Goal: Task Accomplishment & Management: Manage account settings

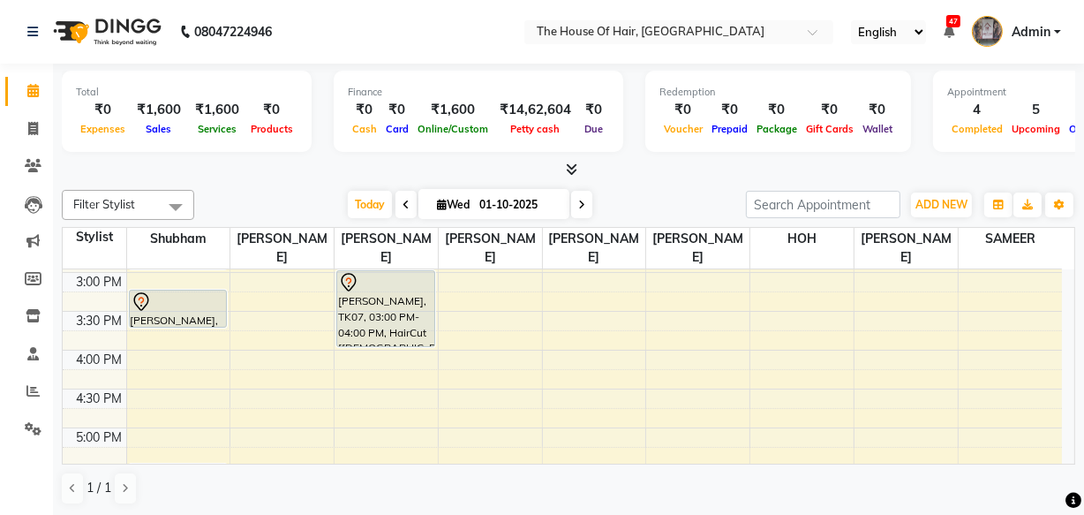
scroll to position [543, 0]
click at [163, 393] on div "8:00 AM 8:30 AM 9:00 AM 9:30 AM 10:00 AM 10:30 AM 11:00 AM 11:30 AM 12:00 PM 12…" at bounding box center [563, 269] width 1000 height 1087
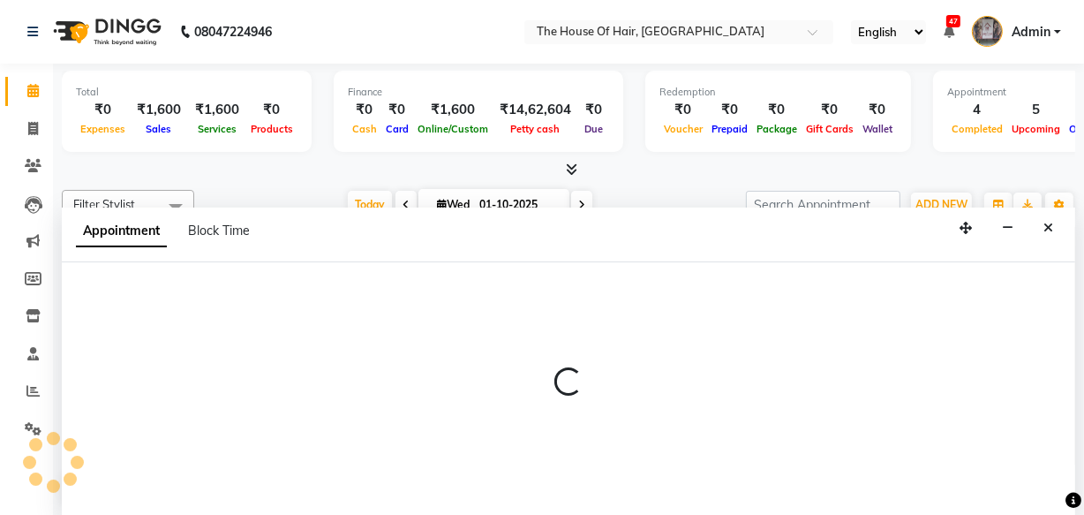
scroll to position [0, 0]
select select "42824"
select select "990"
select select "tentative"
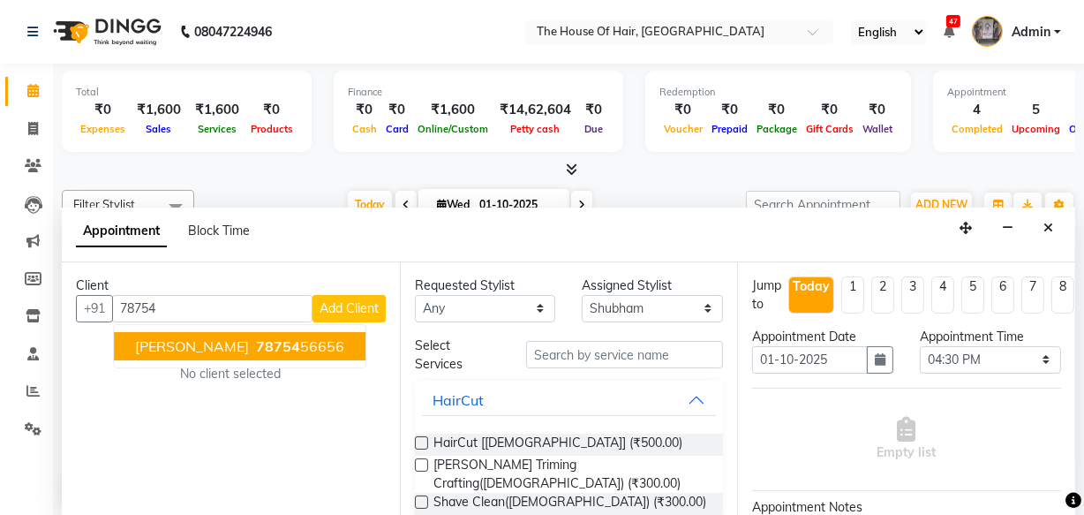
click at [205, 347] on span "Ritesh Hiwale" at bounding box center [192, 346] width 114 height 18
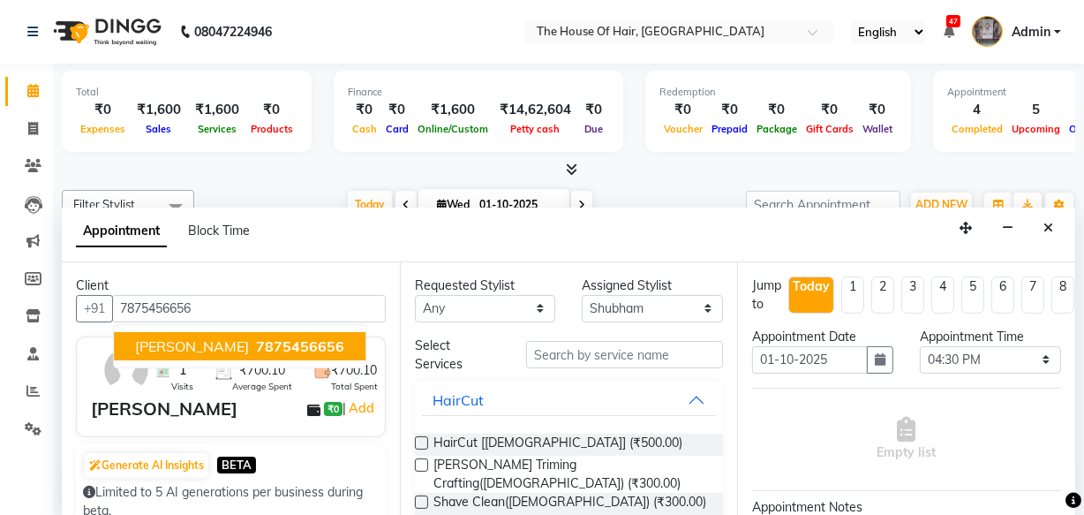
click at [268, 346] on span "7875456656" at bounding box center [300, 346] width 88 height 18
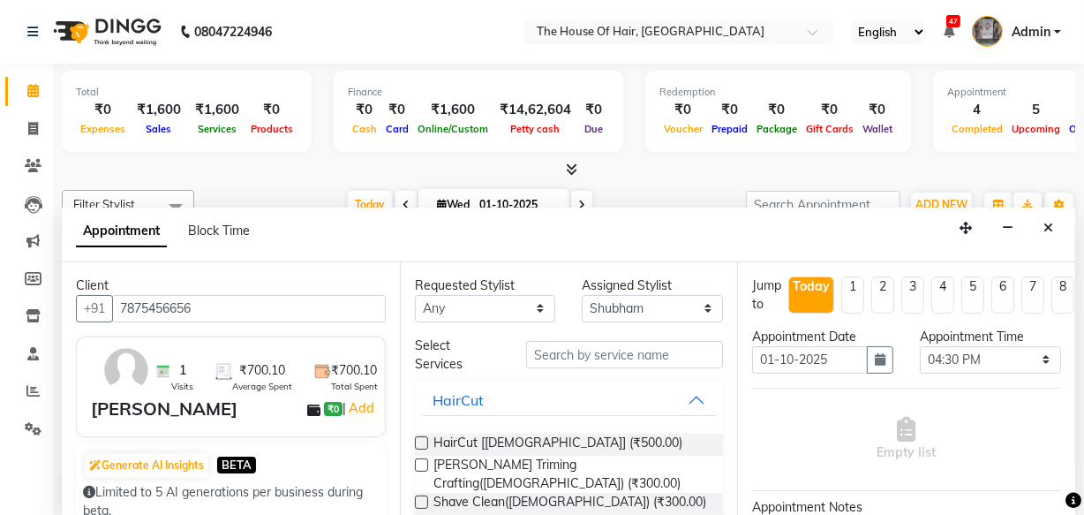
type input "7875456656"
click at [609, 352] on input "text" at bounding box center [624, 354] width 197 height 27
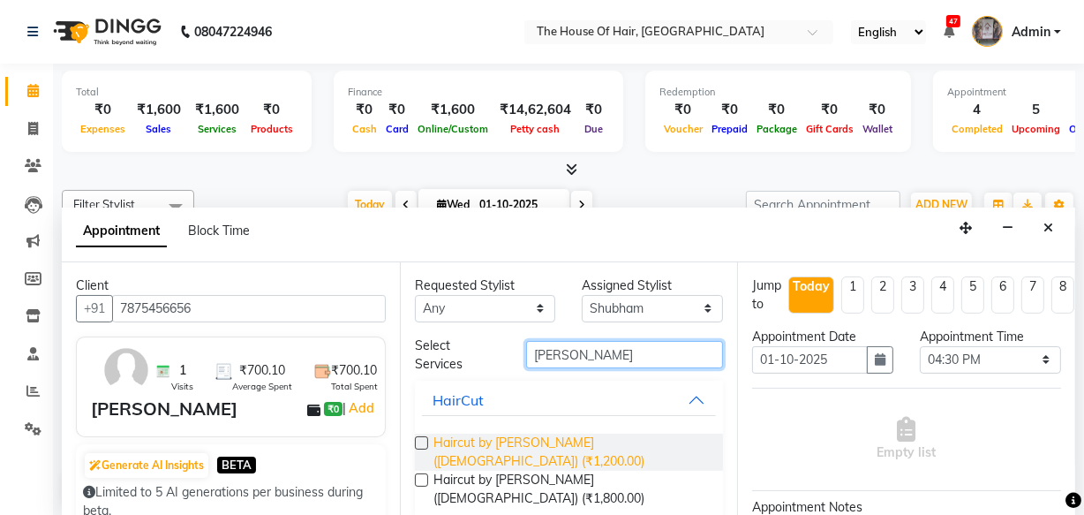
type input "shubham"
click at [564, 439] on span "Haircut by Shubham (Male) (₹1,200.00)" at bounding box center [572, 452] width 276 height 37
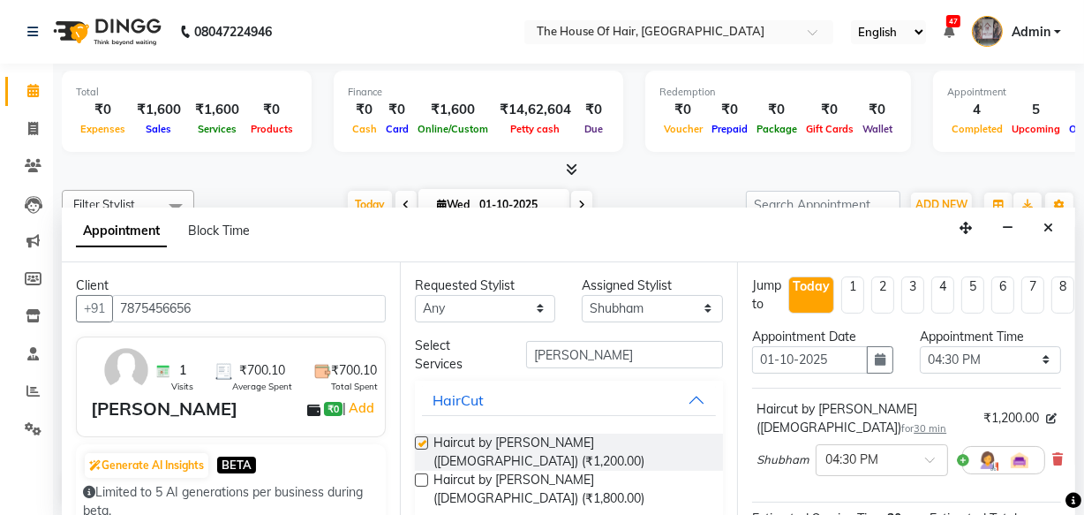
checkbox input "false"
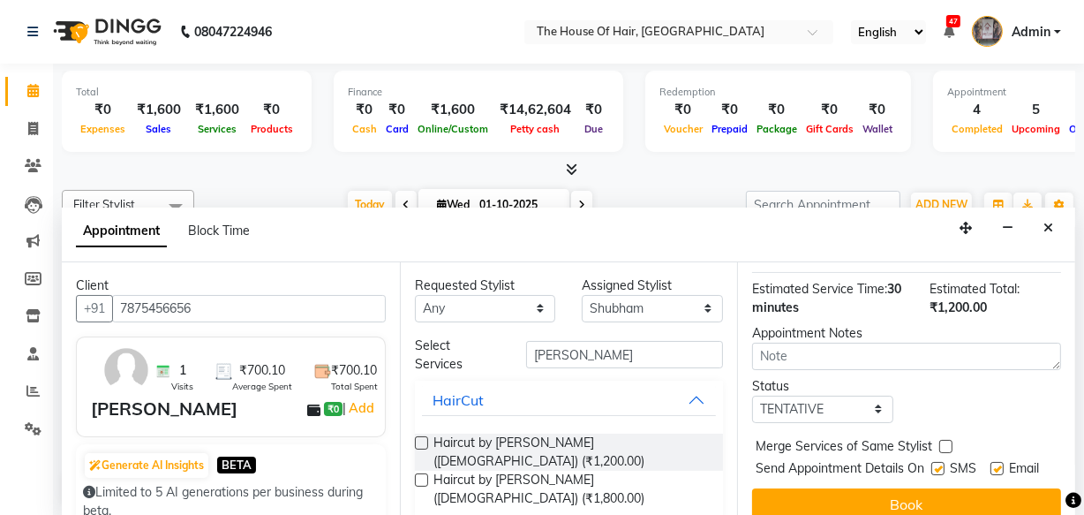
scroll to position [230, 0]
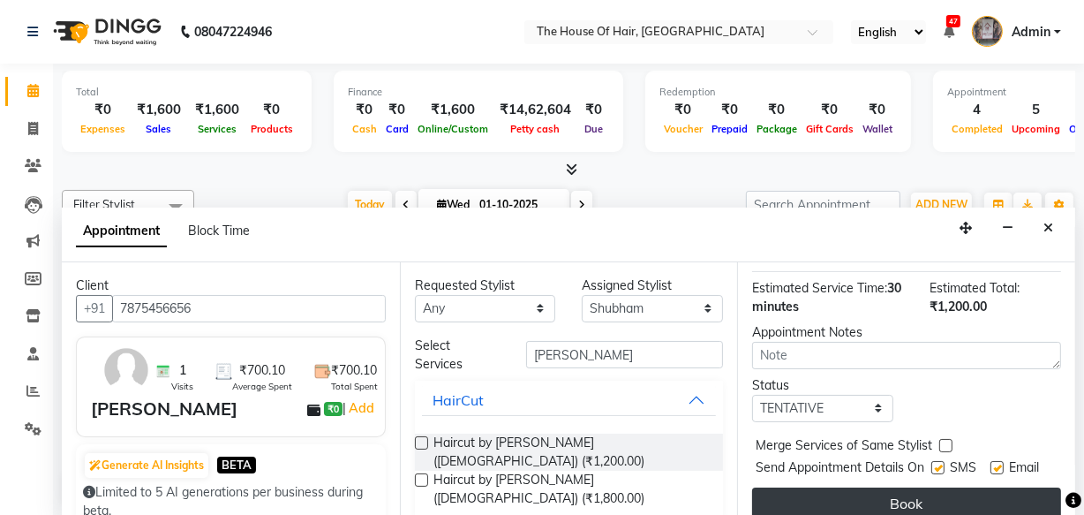
click at [911, 487] on button "Book" at bounding box center [906, 503] width 309 height 32
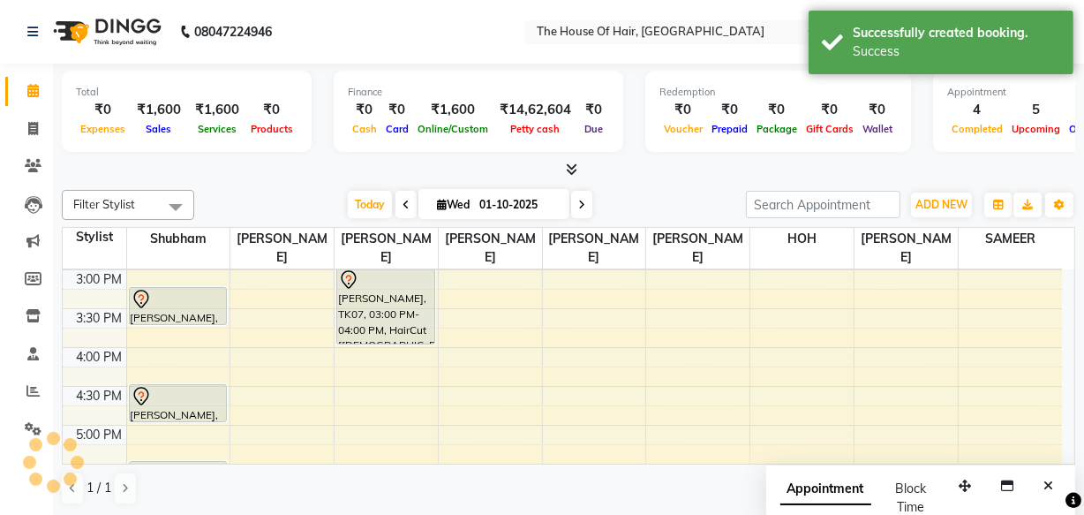
scroll to position [0, 0]
click at [366, 211] on span "Today" at bounding box center [370, 204] width 44 height 27
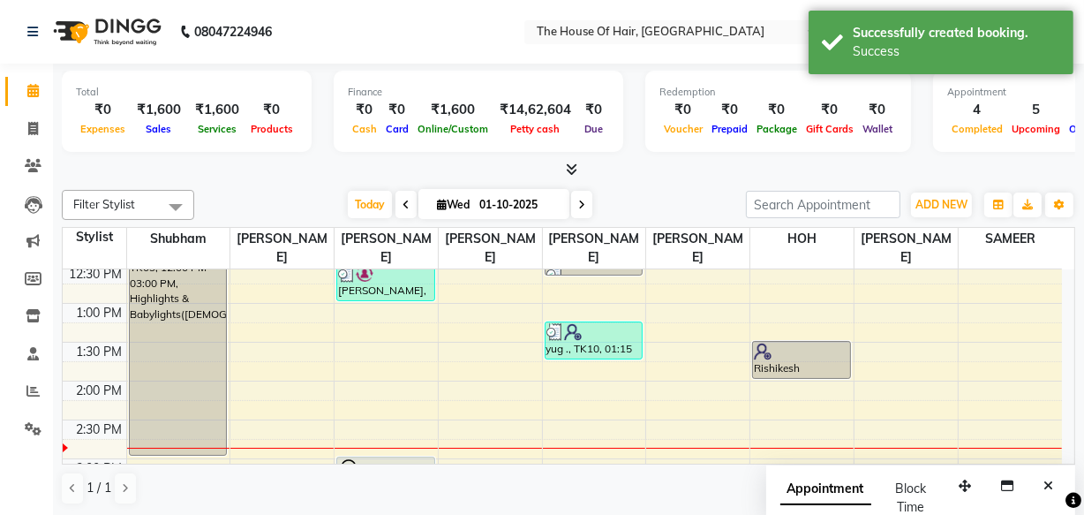
scroll to position [353, 0]
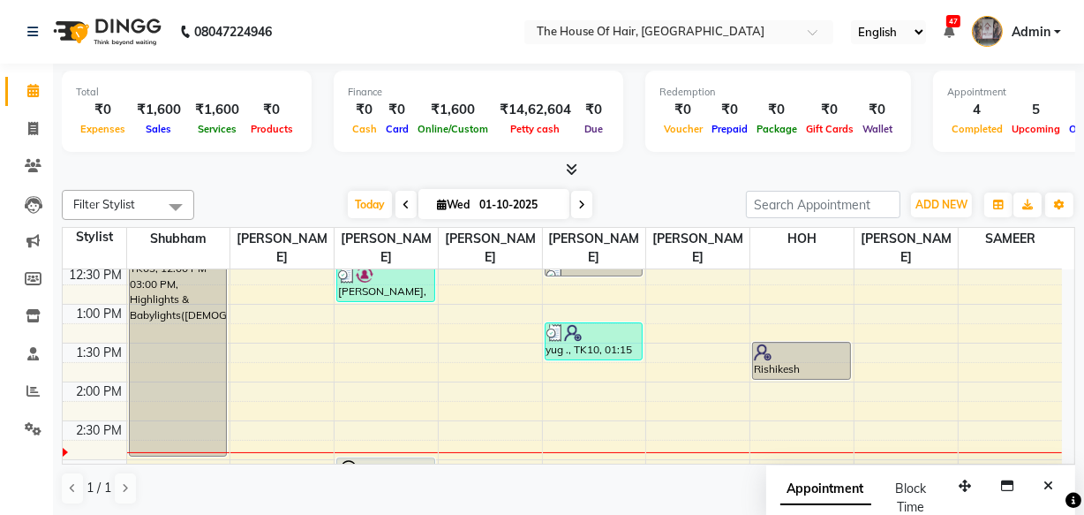
click at [449, 200] on span "Wed" at bounding box center [454, 204] width 42 height 13
select select "10"
select select "2025"
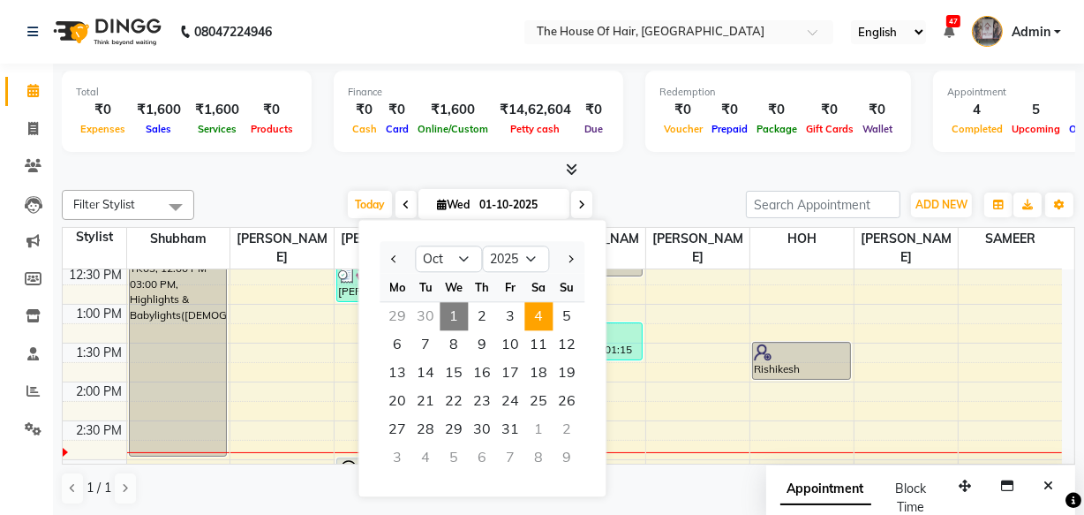
click at [530, 325] on span "4" at bounding box center [539, 316] width 28 height 28
type input "04-10-2025"
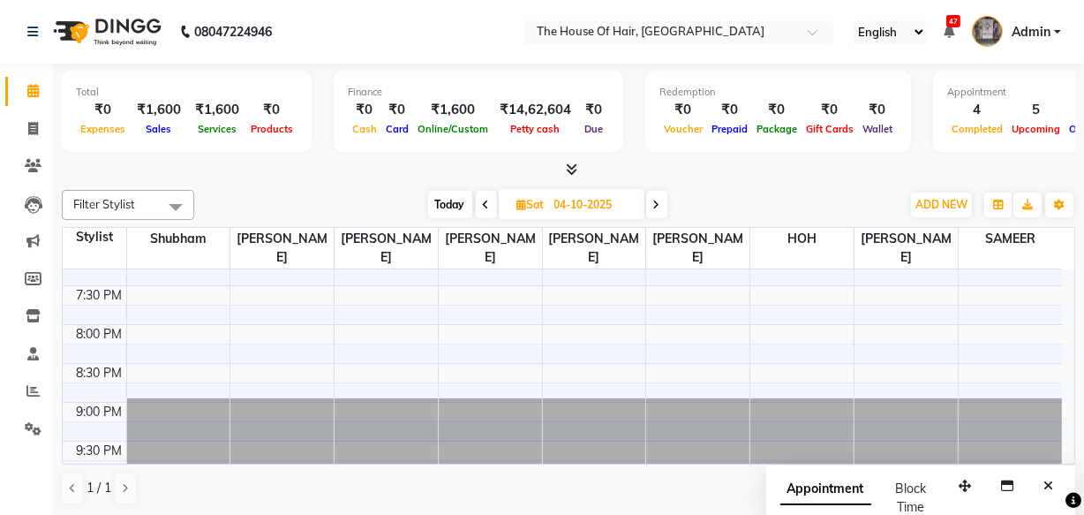
scroll to position [888, 0]
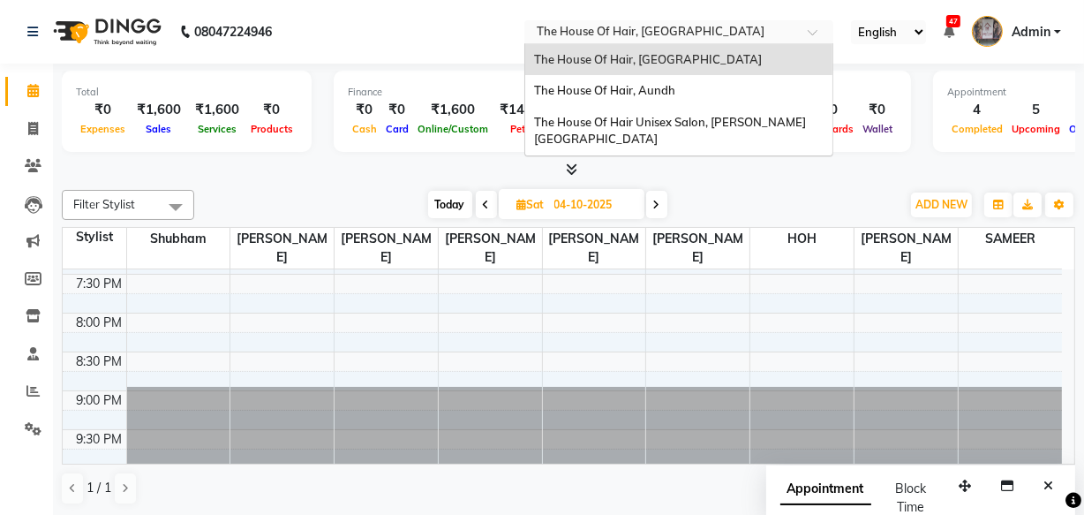
click at [723, 37] on input "text" at bounding box center [661, 34] width 256 height 18
click at [705, 81] on div "The House Of Hair, Aundh" at bounding box center [678, 91] width 307 height 32
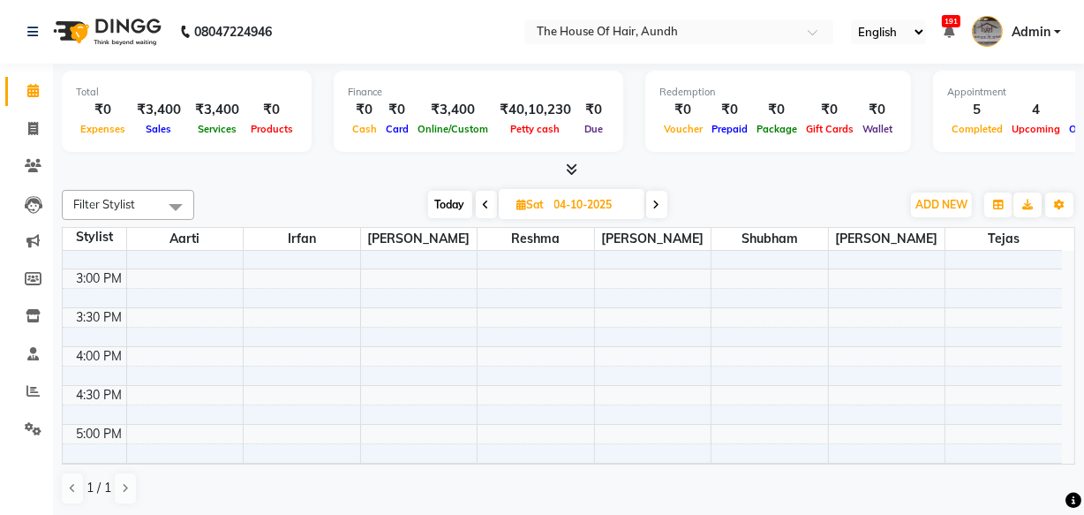
scroll to position [581, 0]
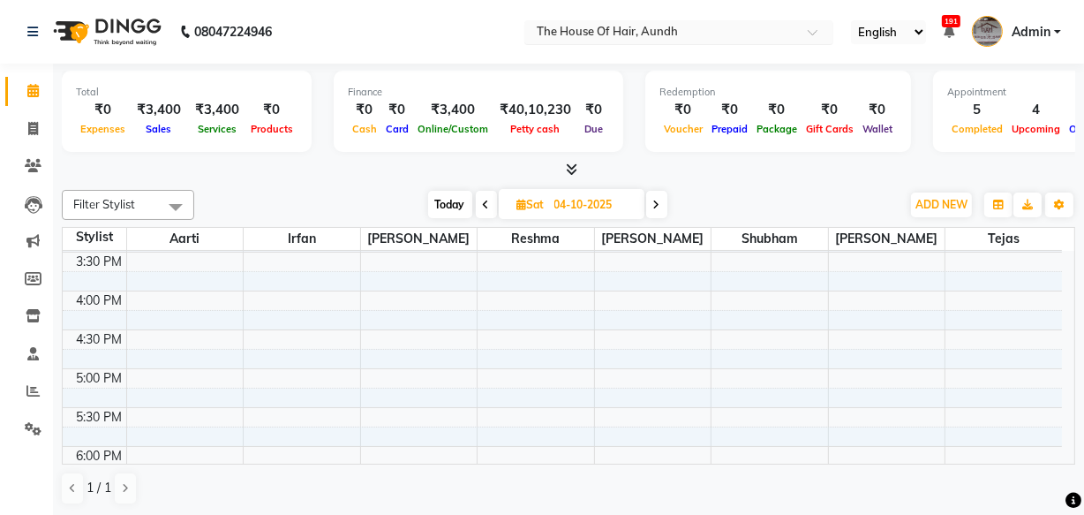
click at [671, 39] on input "text" at bounding box center [661, 34] width 256 height 18
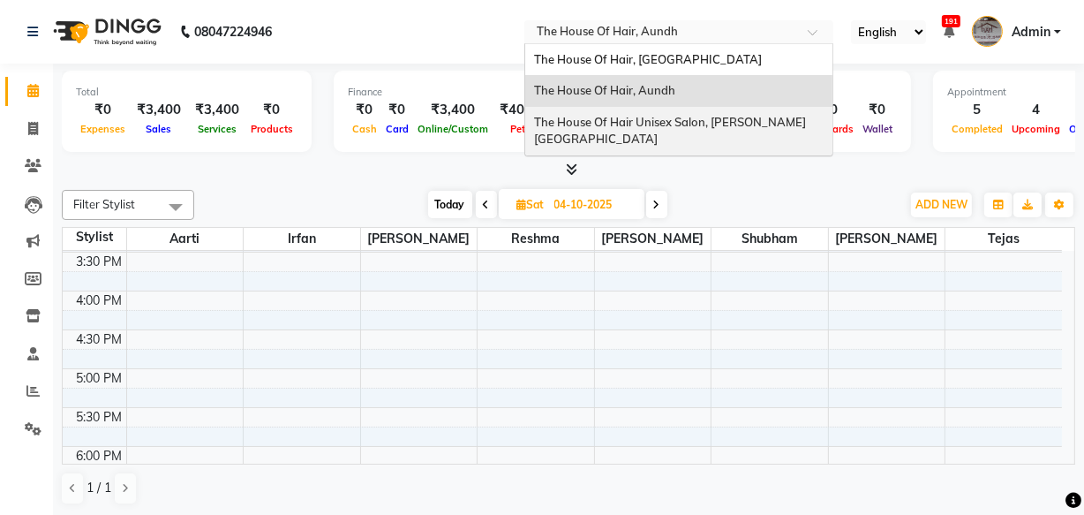
click at [663, 117] on span "The House Of Hair Unisex Salon, [PERSON_NAME][GEOGRAPHIC_DATA]" at bounding box center [670, 131] width 272 height 32
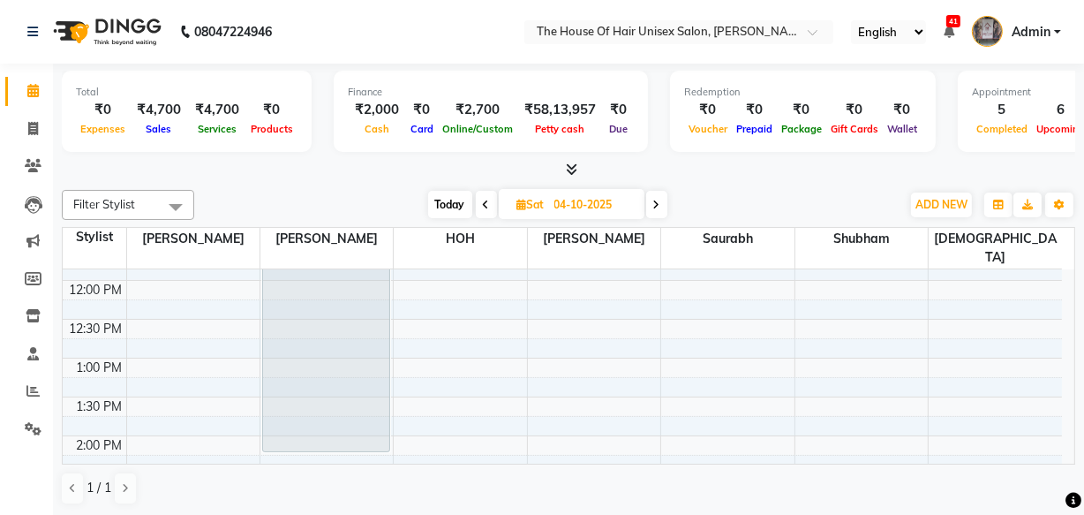
scroll to position [379, 0]
click at [657, 202] on icon at bounding box center [657, 205] width 7 height 11
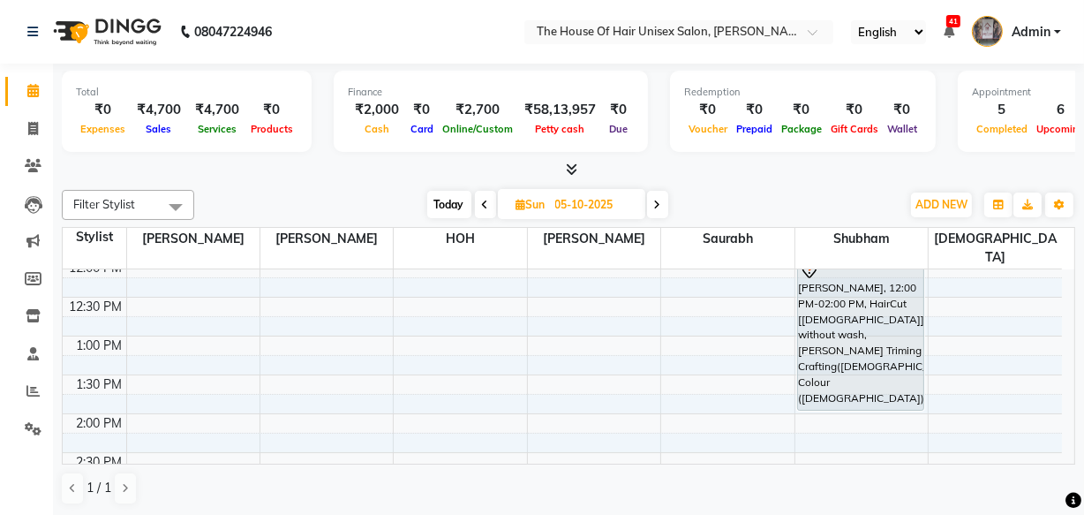
scroll to position [406, 0]
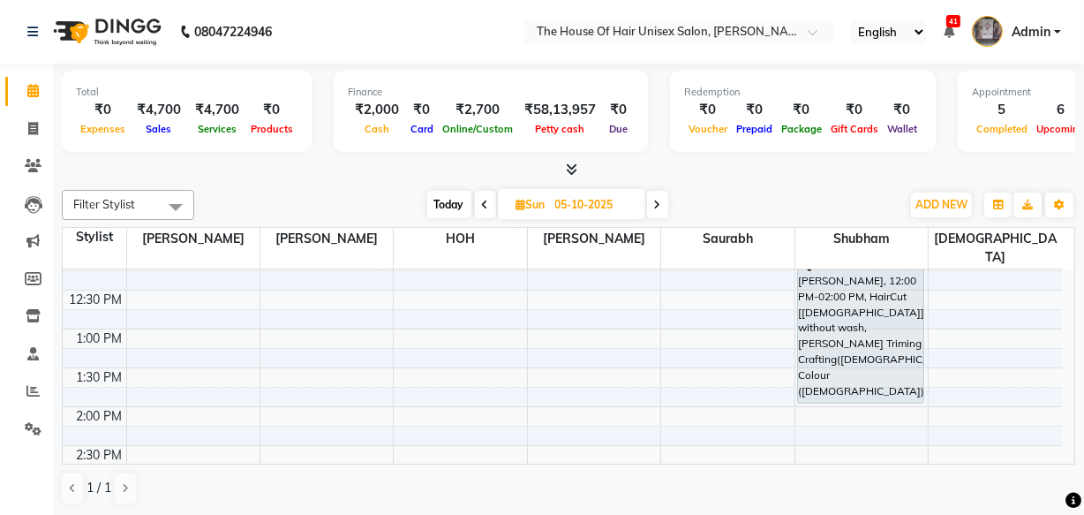
click at [454, 204] on span "Today" at bounding box center [449, 204] width 44 height 27
type input "01-10-2025"
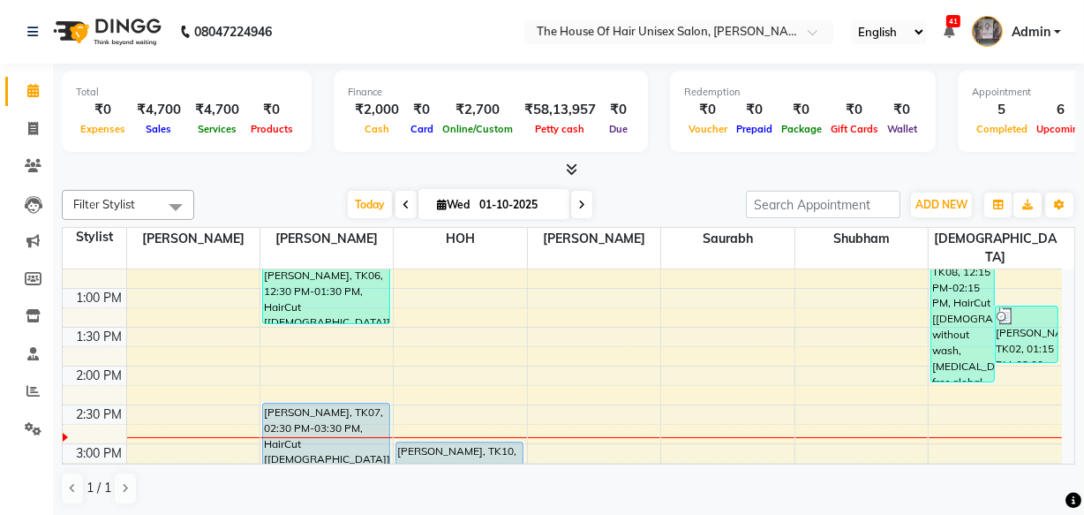
scroll to position [446, 0]
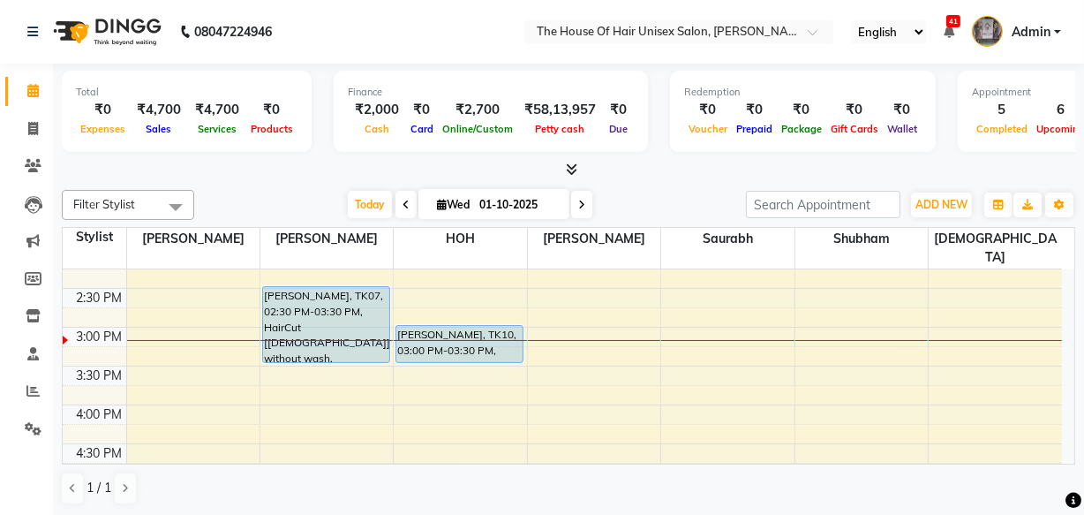
scroll to position [578, 0]
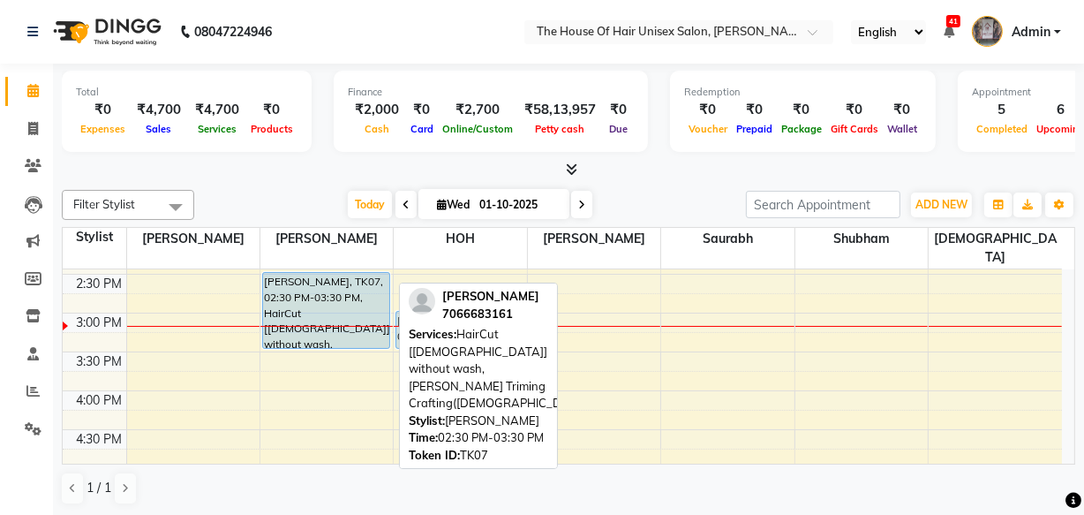
click at [339, 284] on div "[PERSON_NAME], TK07, 02:30 PM-03:30 PM, HairCut [[DEMOGRAPHIC_DATA]] without wa…" at bounding box center [326, 310] width 126 height 75
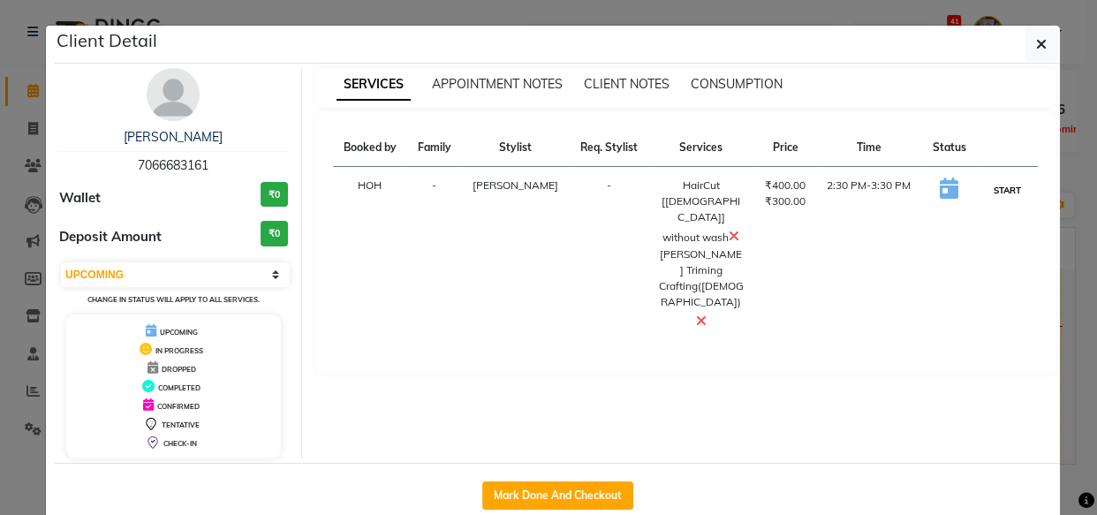
click at [1004, 186] on button "START" at bounding box center [1007, 190] width 36 height 22
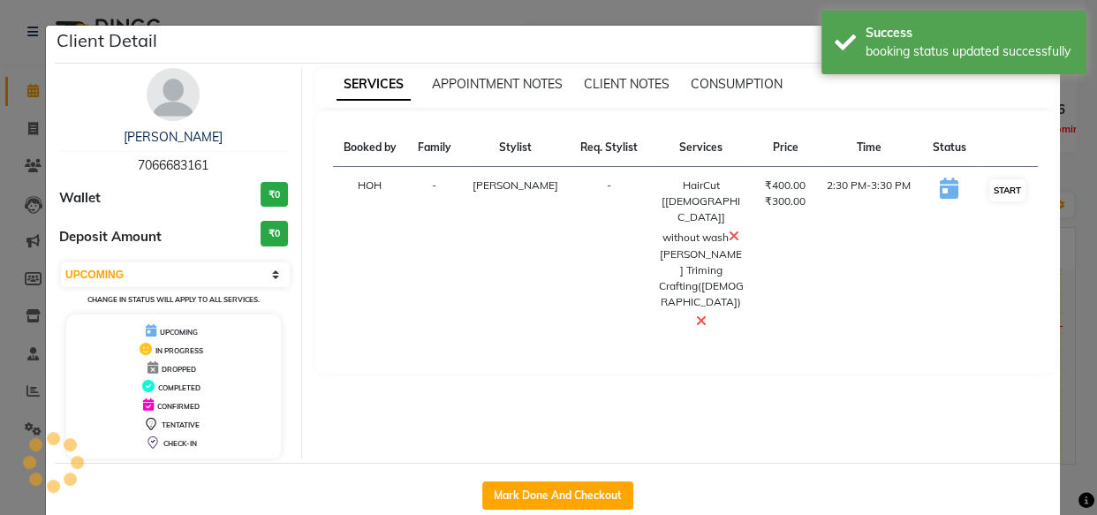
select select "1"
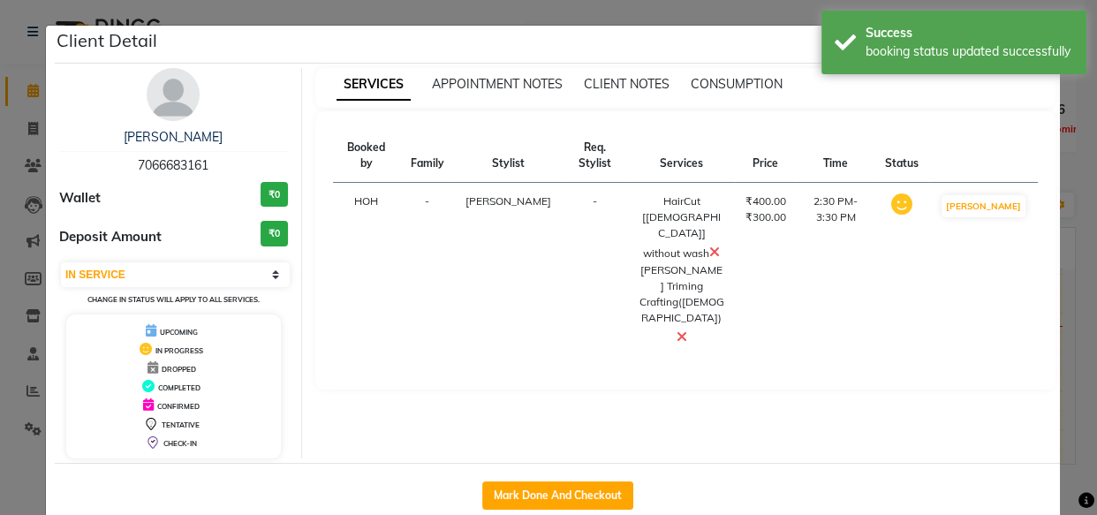
click at [1058, 274] on div "SERVICES APPOINTMENT NOTES CLIENT NOTES CONSUMPTION Booked by Family Stylist Re…" at bounding box center [685, 263] width 767 height 390
click at [1059, 351] on div "SERVICES APPOINTMENT NOTES CLIENT NOTES CONSUMPTION Booked by Family Stylist Re…" at bounding box center [685, 263] width 767 height 390
click at [1068, 351] on ngb-modal-window "Client Detail raviraj 7066683161 Wallet ₹0 Deposit Amount ₹0 Select IN SERVICE …" at bounding box center [548, 257] width 1097 height 515
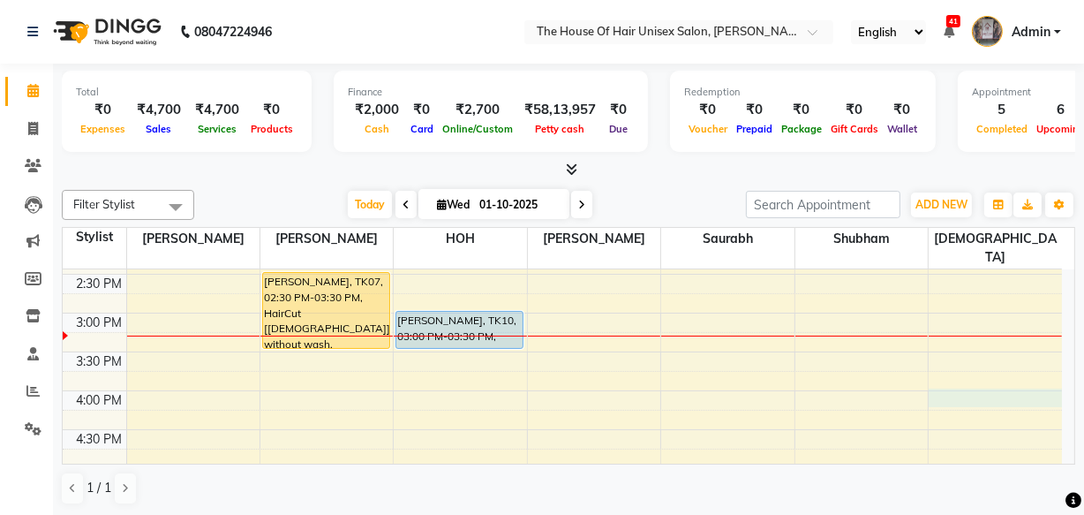
click at [936, 376] on div "7:00 AM 7:30 AM 8:00 AM 8:30 AM 9:00 AM 9:30 AM 10:00 AM 10:30 AM 11:00 AM 11:3…" at bounding box center [563, 274] width 1000 height 1165
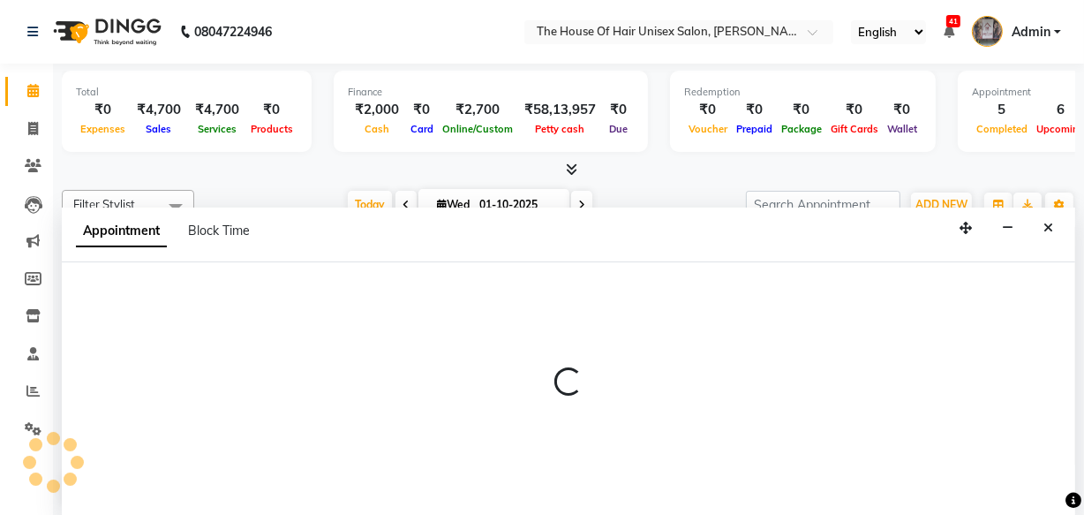
scroll to position [0, 0]
select select "89756"
select select "tentative"
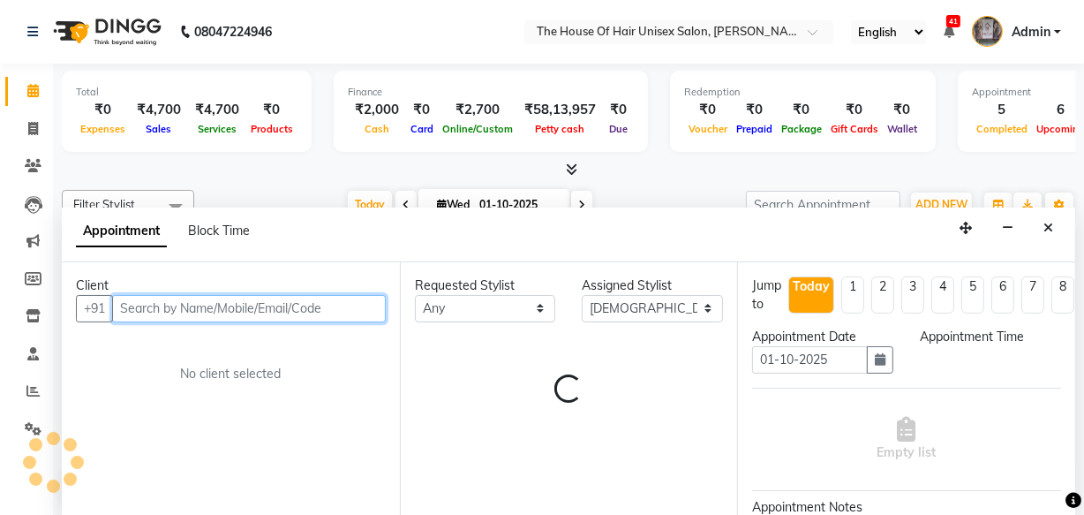
select select "960"
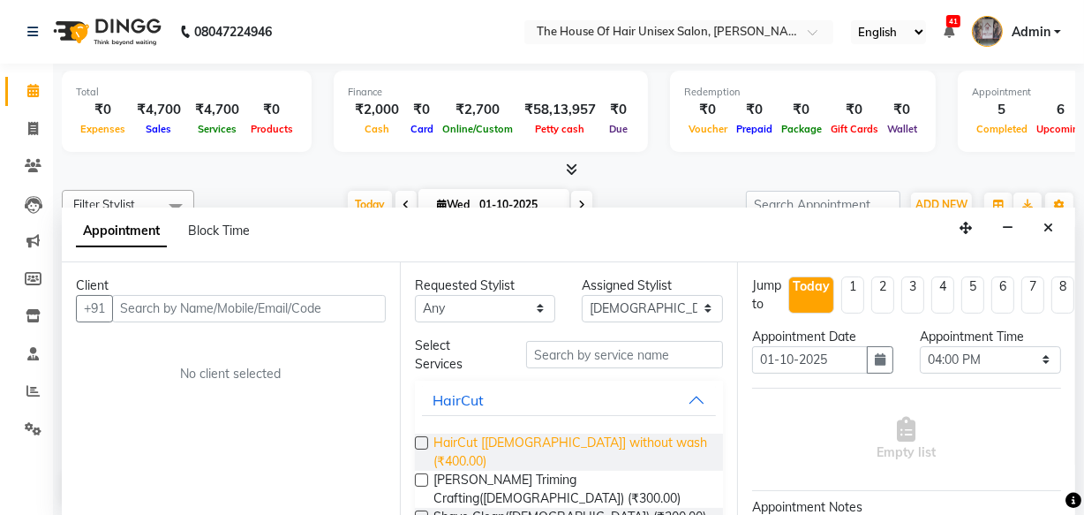
click at [514, 437] on span "HairCut [[DEMOGRAPHIC_DATA]] without wash (₹400.00)" at bounding box center [572, 452] width 276 height 37
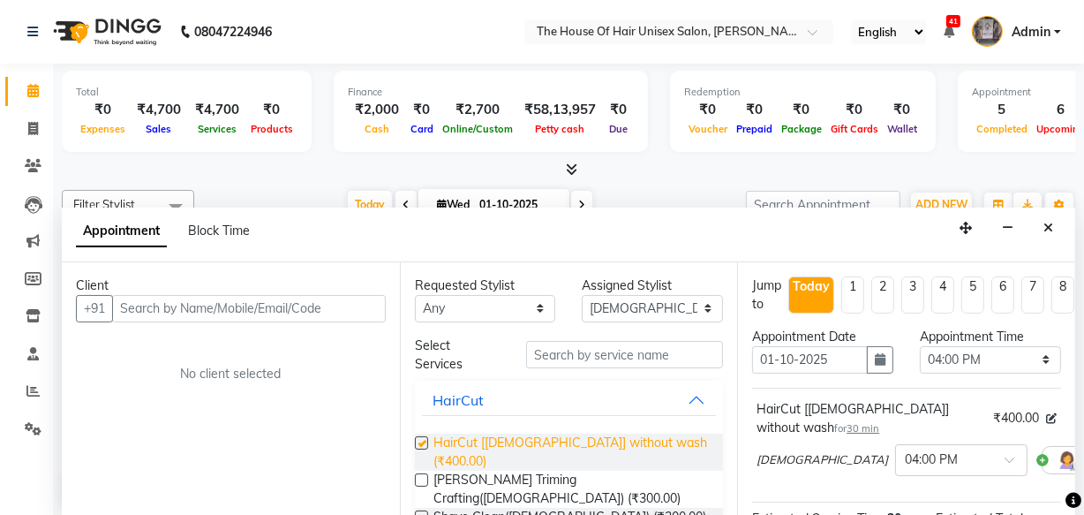
checkbox input "false"
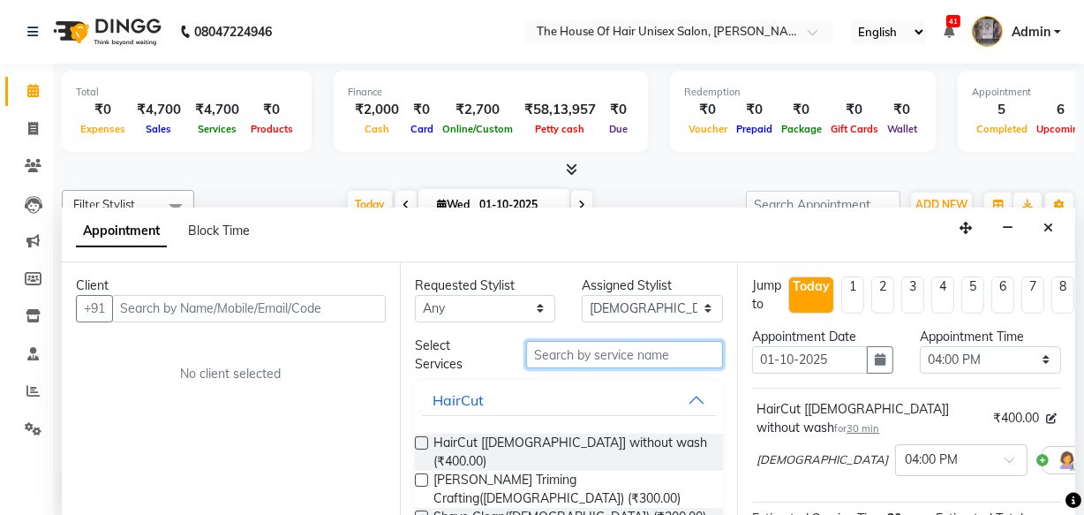
click at [551, 356] on input "text" at bounding box center [624, 354] width 197 height 27
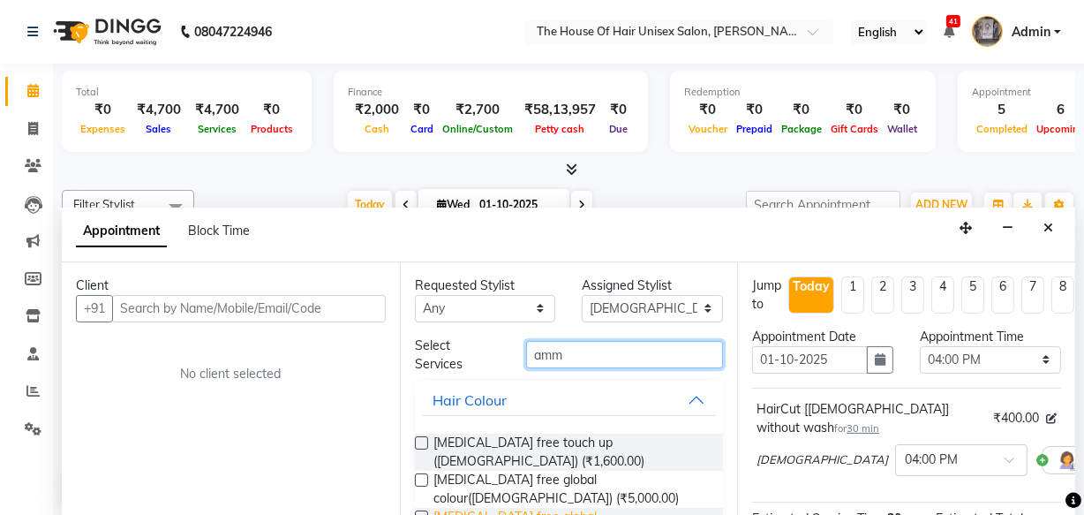
type input "amm"
checkbox input "false"
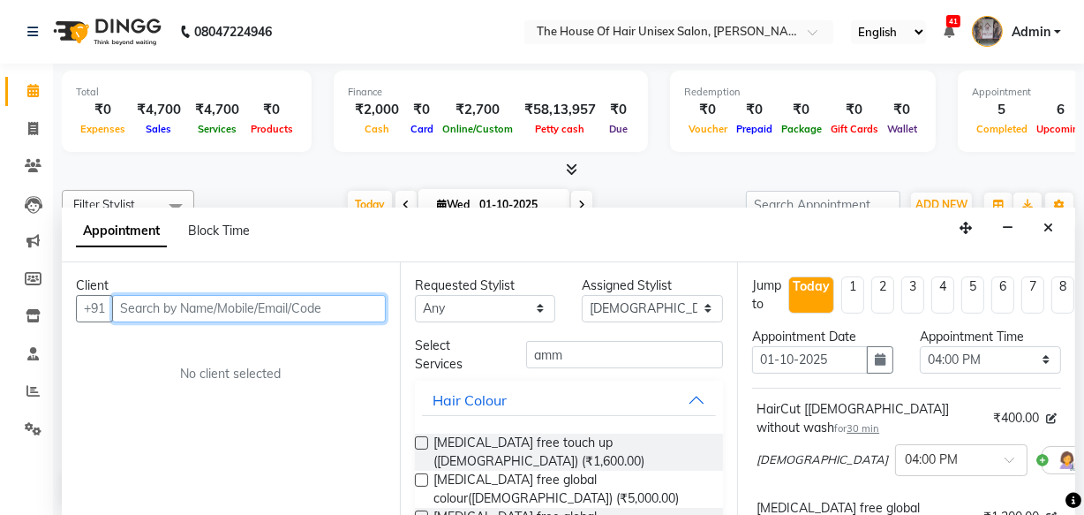
click at [210, 301] on input "text" at bounding box center [249, 308] width 274 height 27
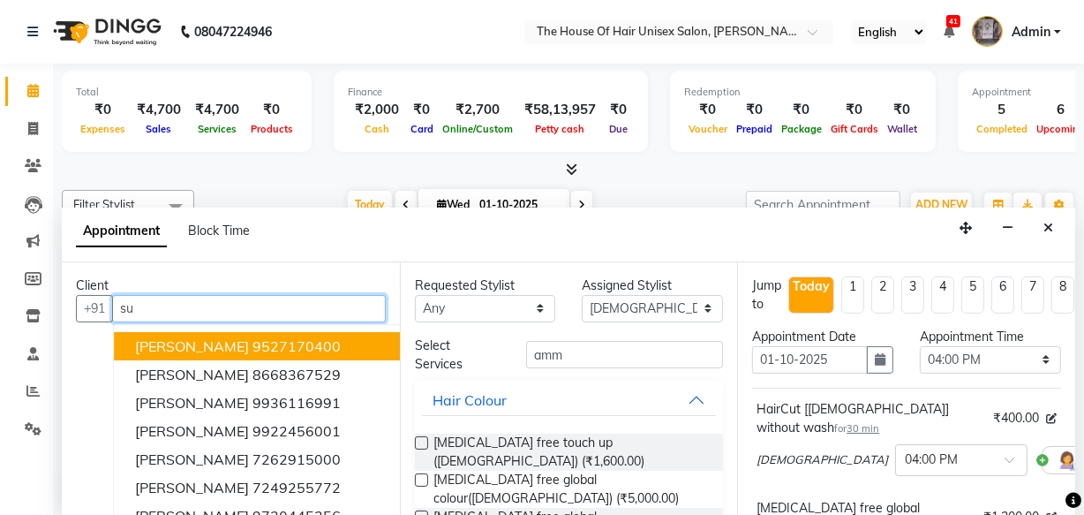
type input "s"
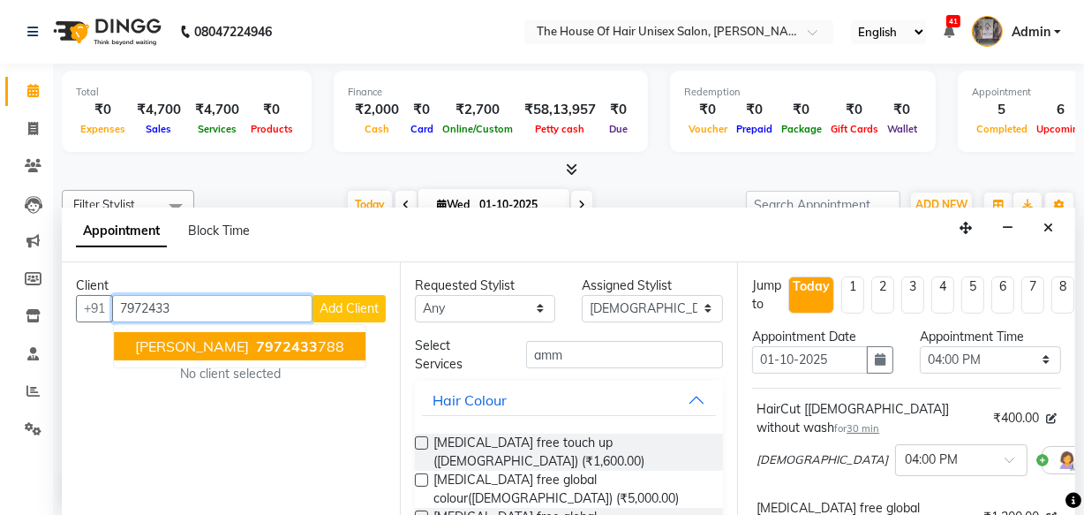
click at [256, 340] on span "7972433" at bounding box center [287, 346] width 62 height 18
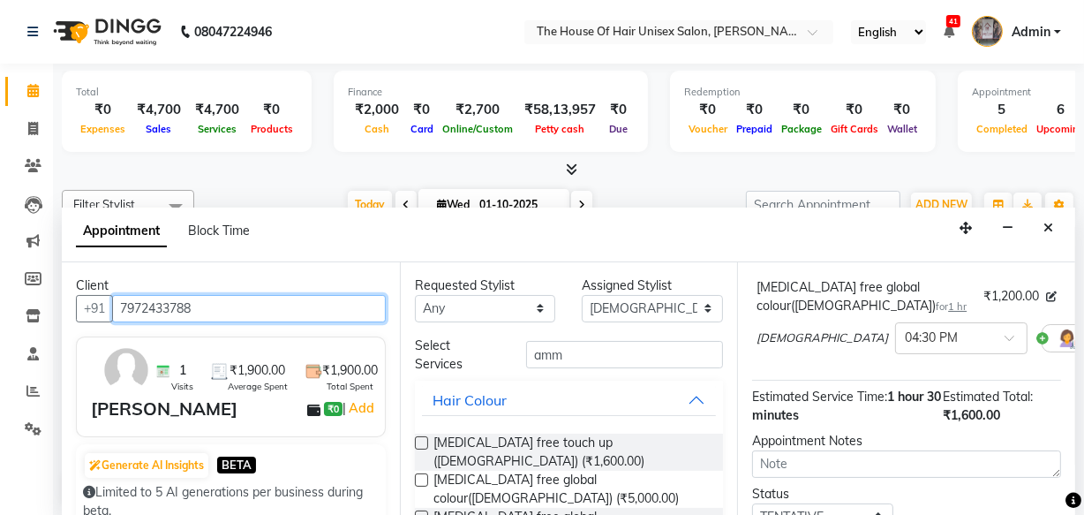
scroll to position [353, 0]
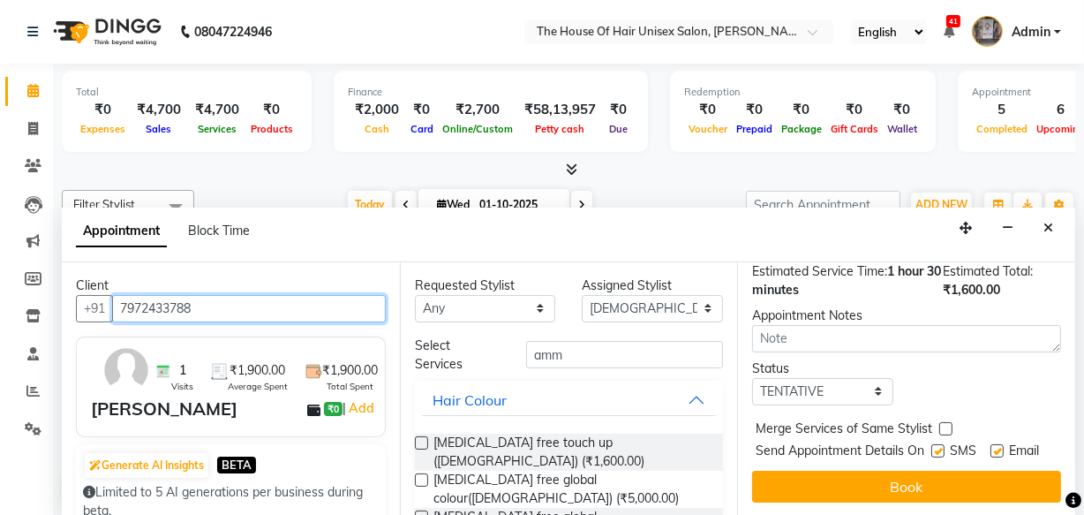
type input "7972433788"
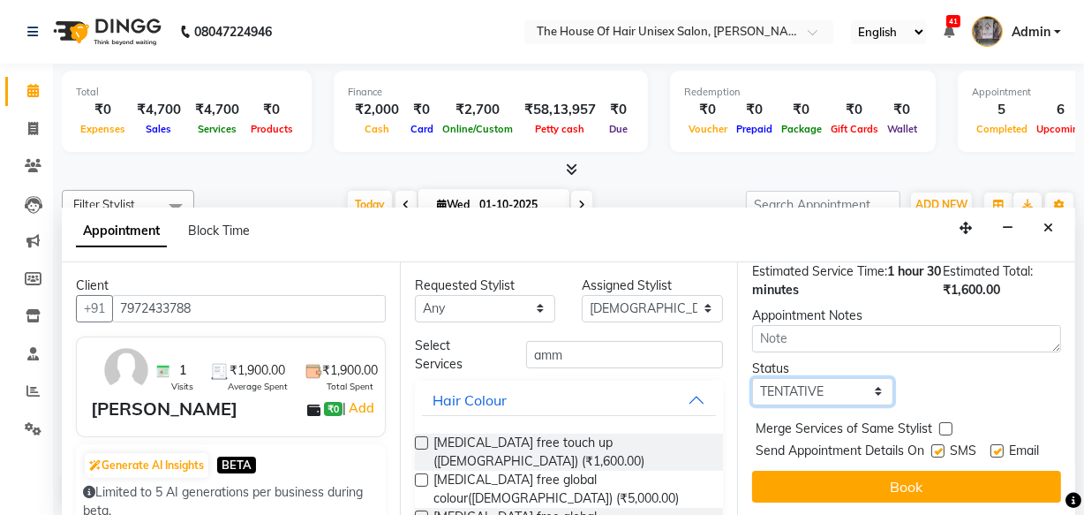
click at [850, 378] on select "Select TENTATIVE CONFIRM CHECK-IN UPCOMING" at bounding box center [822, 391] width 141 height 27
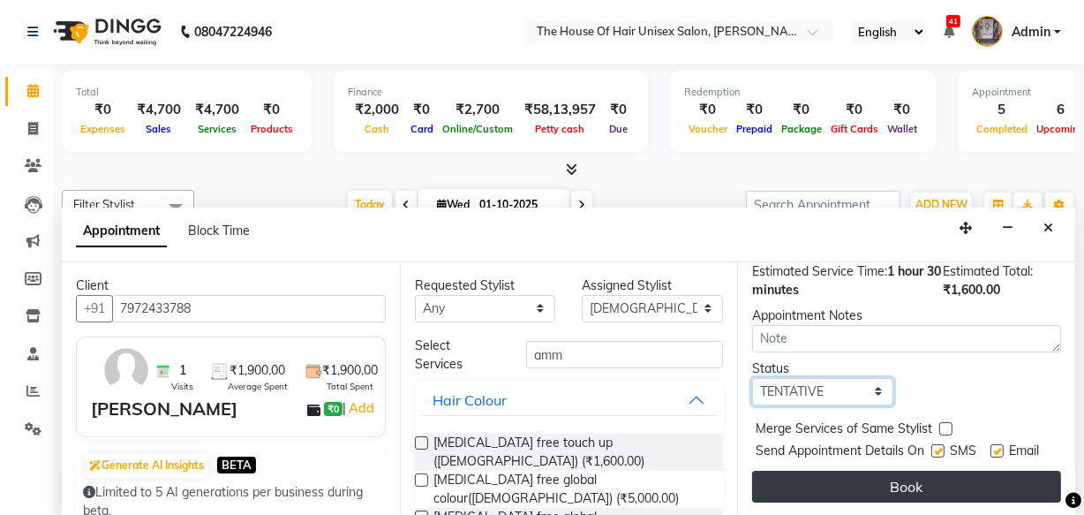
select select "upcoming"
click at [752, 378] on select "Select TENTATIVE CONFIRM CHECK-IN UPCOMING" at bounding box center [822, 391] width 141 height 27
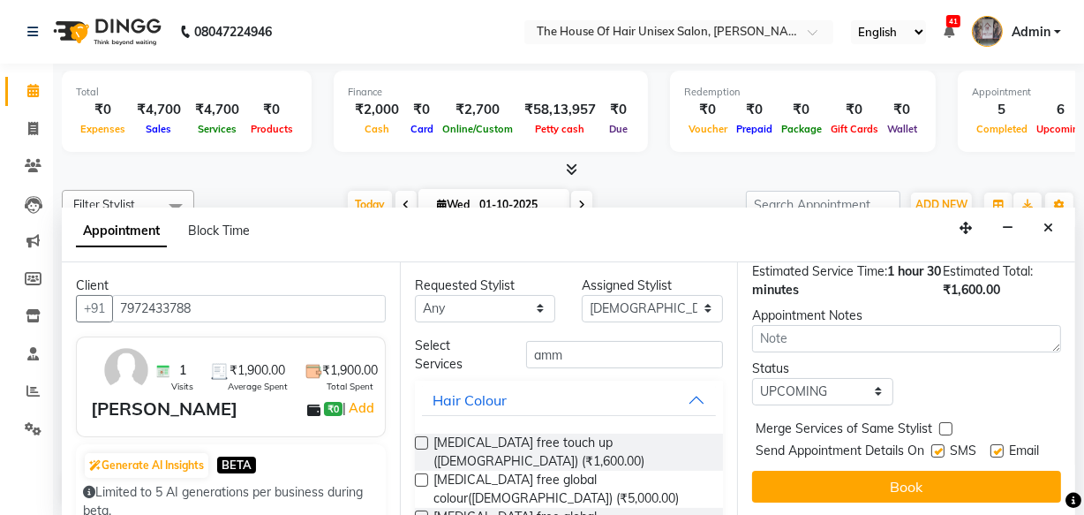
click at [944, 422] on label at bounding box center [946, 428] width 13 height 13
click at [944, 425] on input "checkbox" at bounding box center [945, 430] width 11 height 11
checkbox input "true"
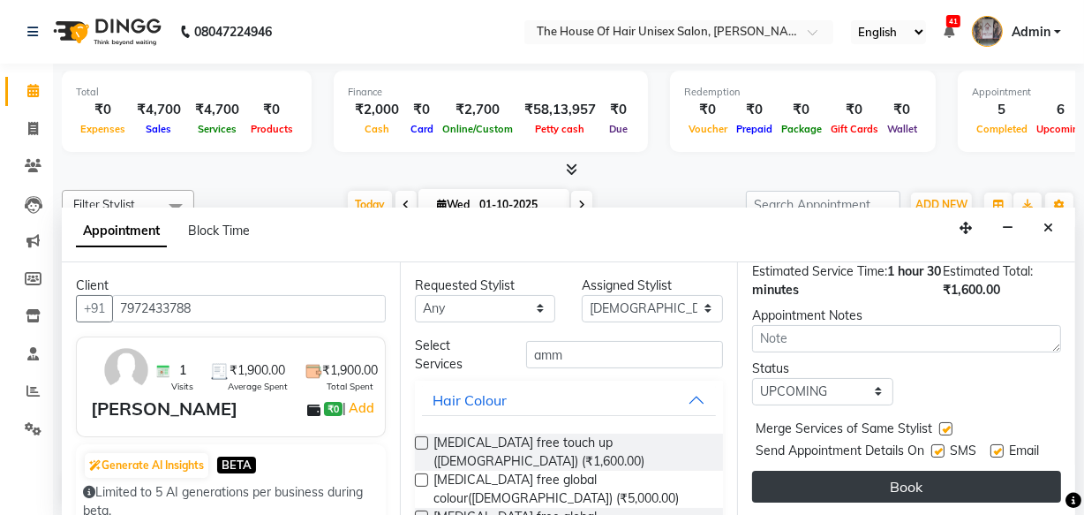
click at [909, 471] on button "Book" at bounding box center [906, 487] width 309 height 32
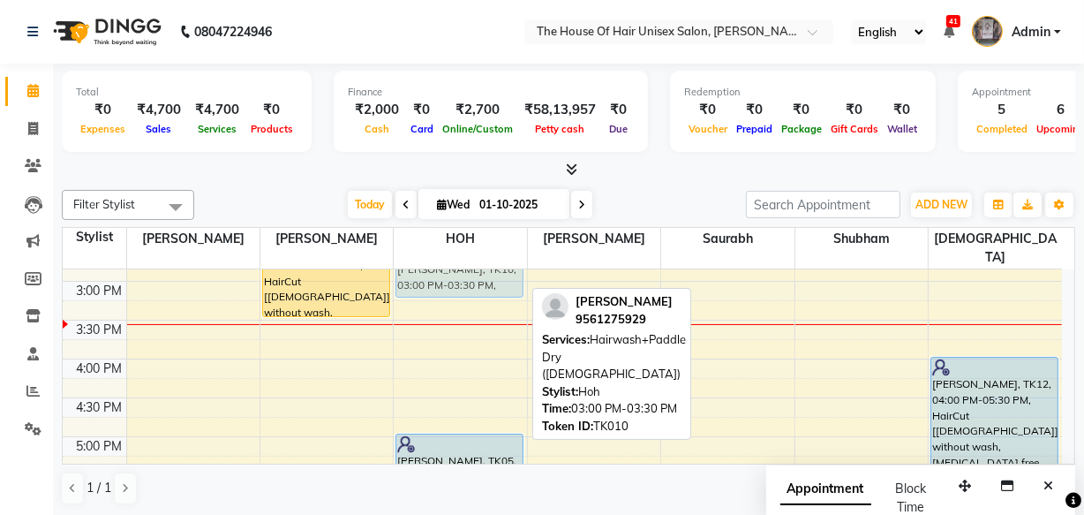
scroll to position [582, 0]
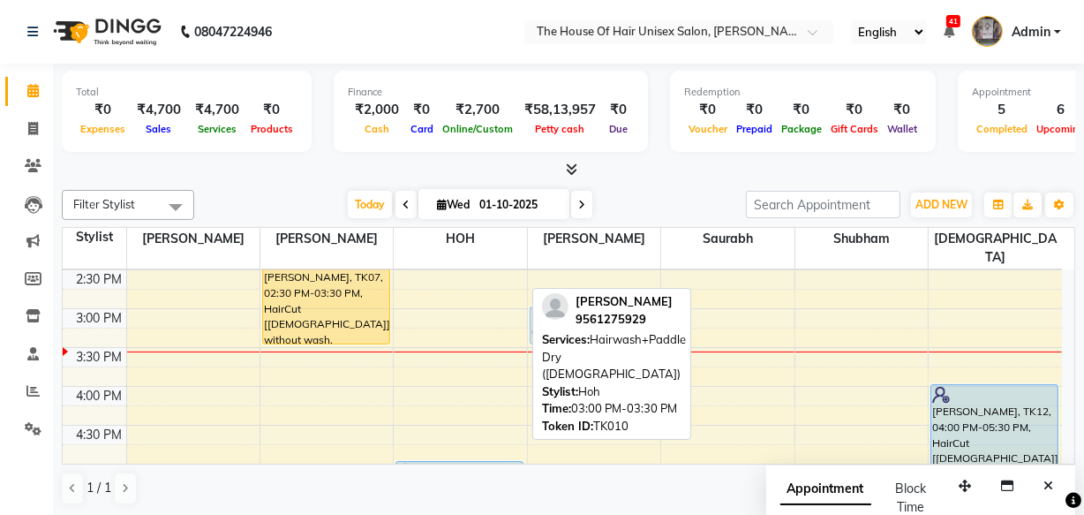
drag, startPoint x: 463, startPoint y: 278, endPoint x: 552, endPoint y: 305, distance: 93.0
click at [552, 305] on div "Filter Stylist Select All david kumar Amol HOH Kritika Saurabh Shubham VAIBHAV …" at bounding box center [569, 347] width 1014 height 329
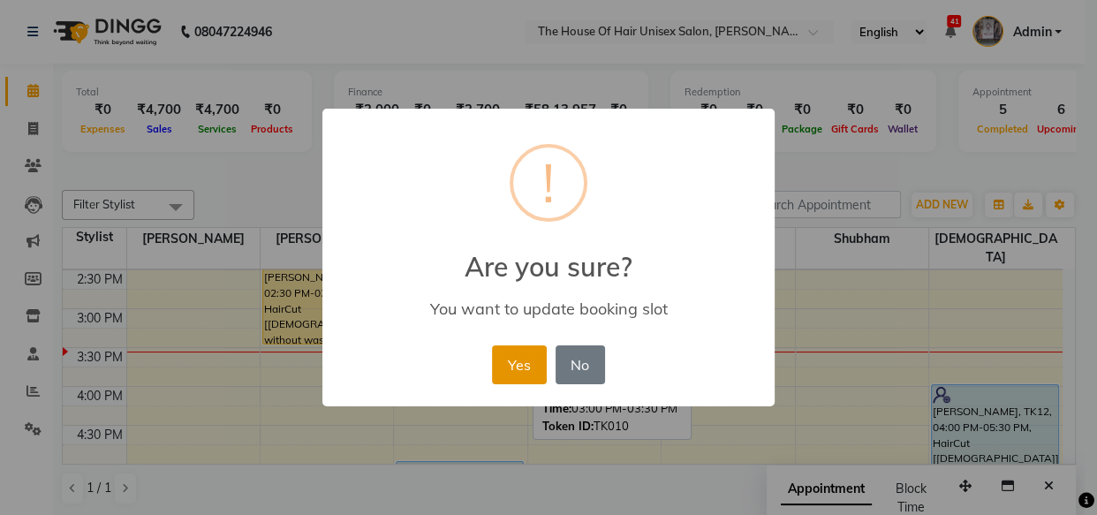
click at [530, 361] on button "Yes" at bounding box center [519, 364] width 54 height 39
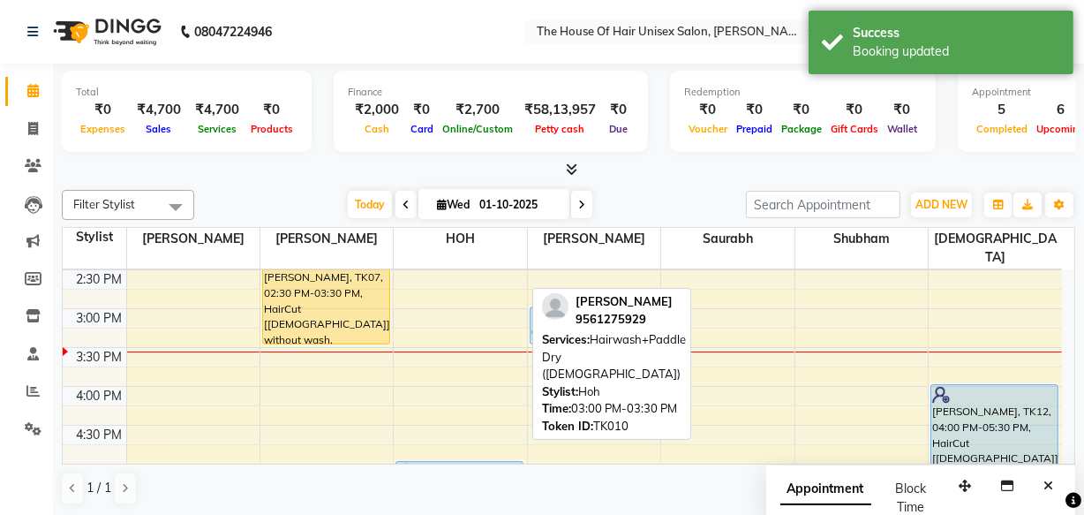
click at [584, 302] on span "[PERSON_NAME]" at bounding box center [624, 301] width 97 height 14
click at [584, 301] on span "[PERSON_NAME]" at bounding box center [624, 301] width 97 height 14
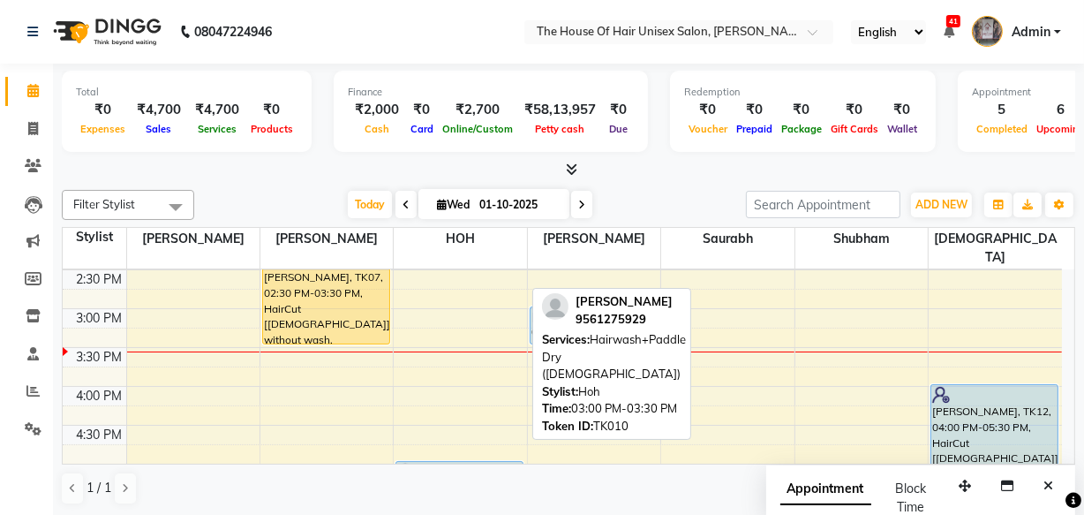
click at [546, 308] on img at bounding box center [555, 306] width 26 height 26
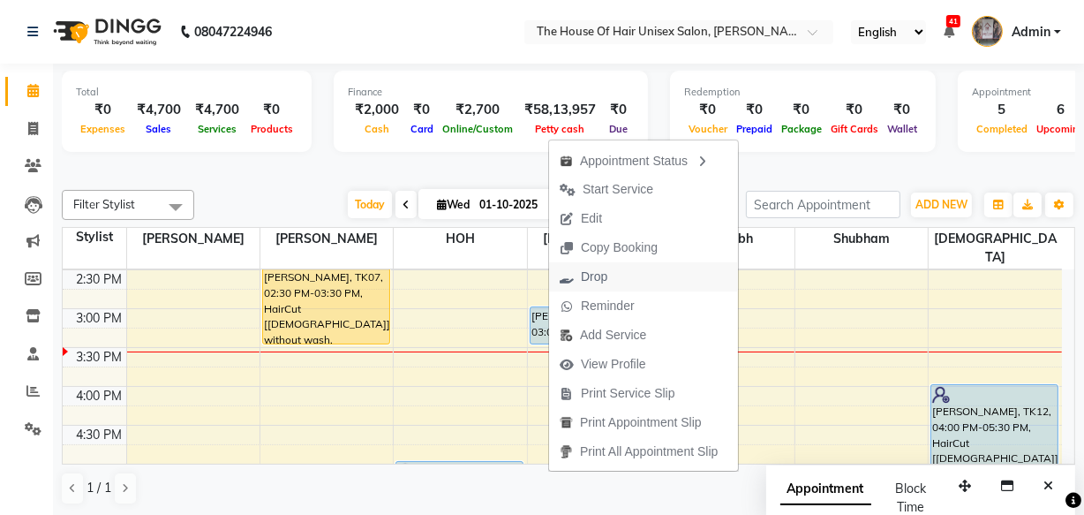
click at [599, 273] on span "Drop" at bounding box center [594, 277] width 26 height 19
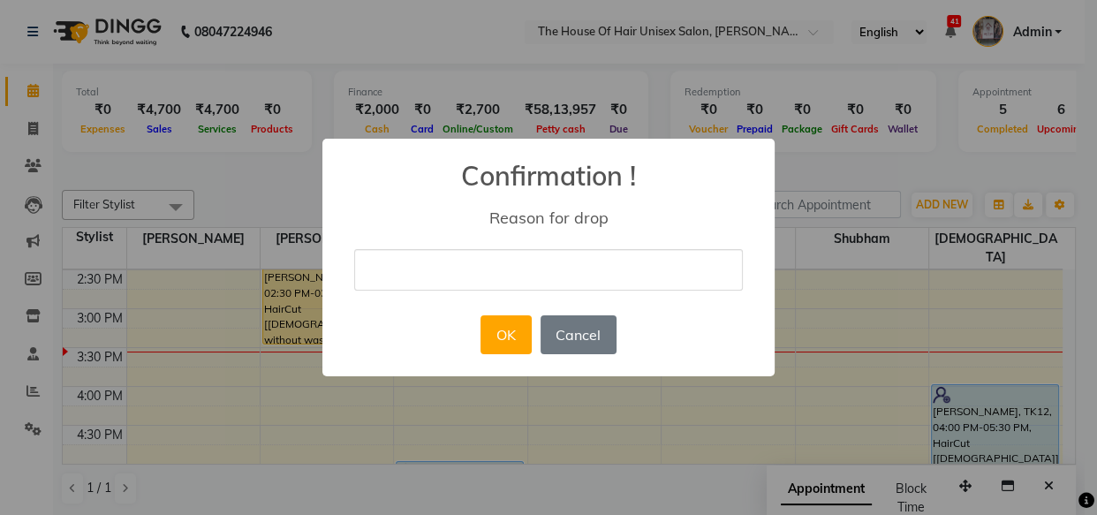
click at [599, 273] on input "text" at bounding box center [548, 270] width 389 height 42
type input "no show"
click at [502, 331] on button "OK" at bounding box center [505, 334] width 50 height 39
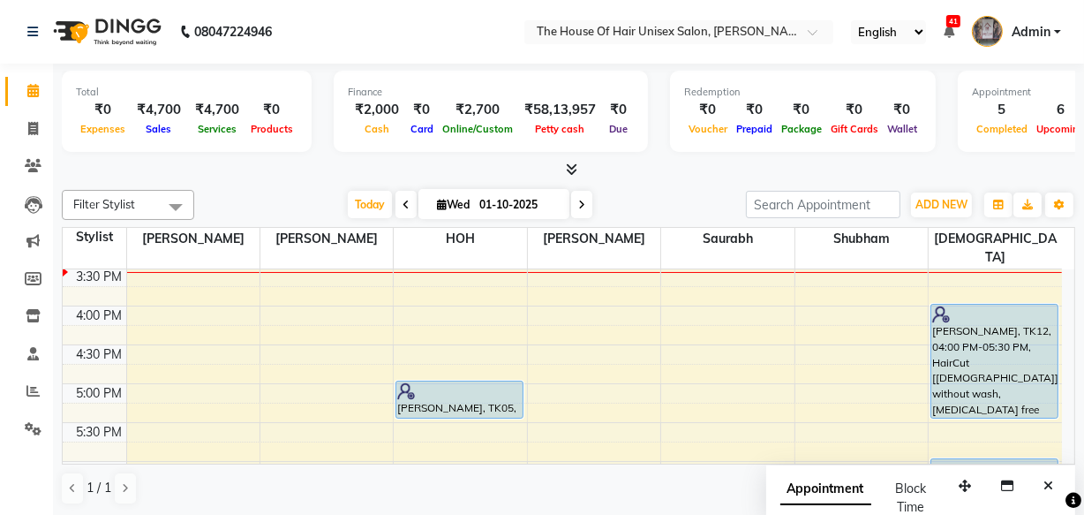
scroll to position [678, 0]
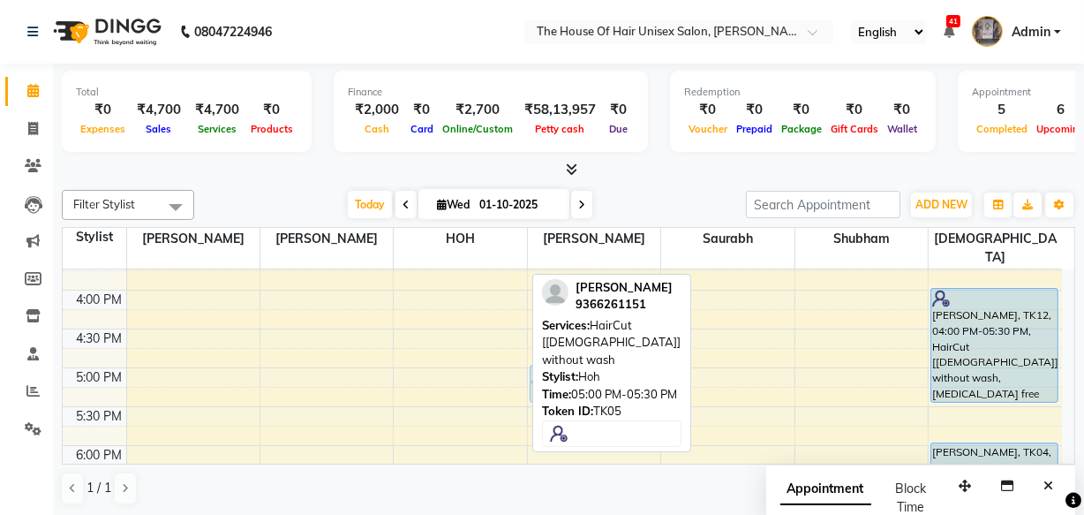
drag, startPoint x: 470, startPoint y: 370, endPoint x: 539, endPoint y: 368, distance: 68.9
click at [539, 368] on div "Filter Stylist Select All david kumar Amol HOH Kritika Saurabh Shubham VAIBHAV …" at bounding box center [569, 347] width 1014 height 329
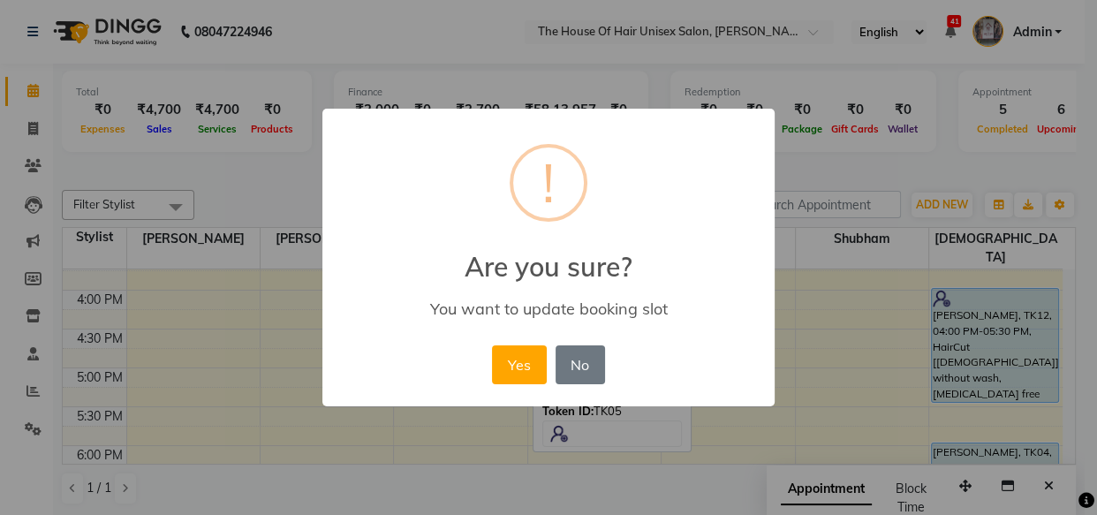
click at [539, 368] on button "Yes" at bounding box center [519, 364] width 54 height 39
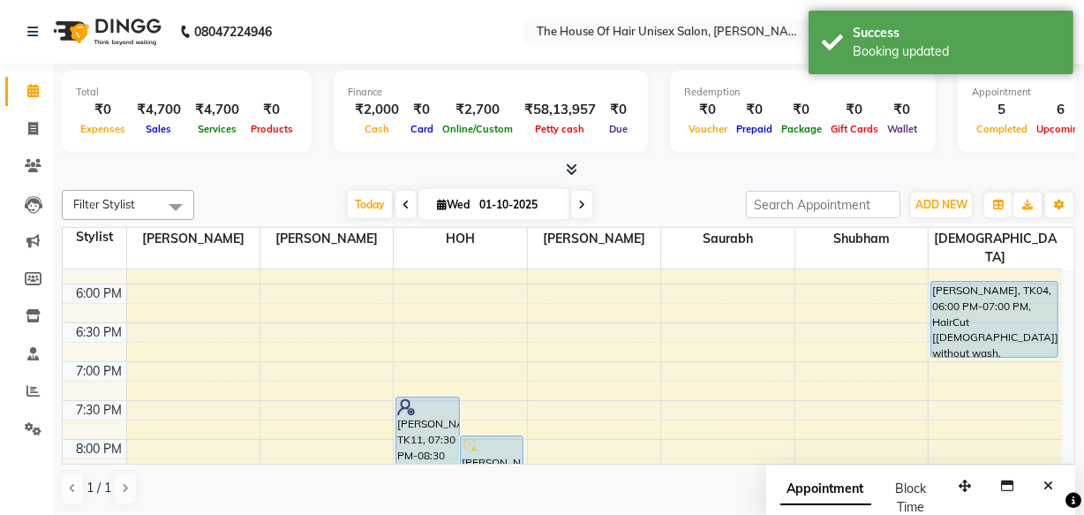
scroll to position [871, 0]
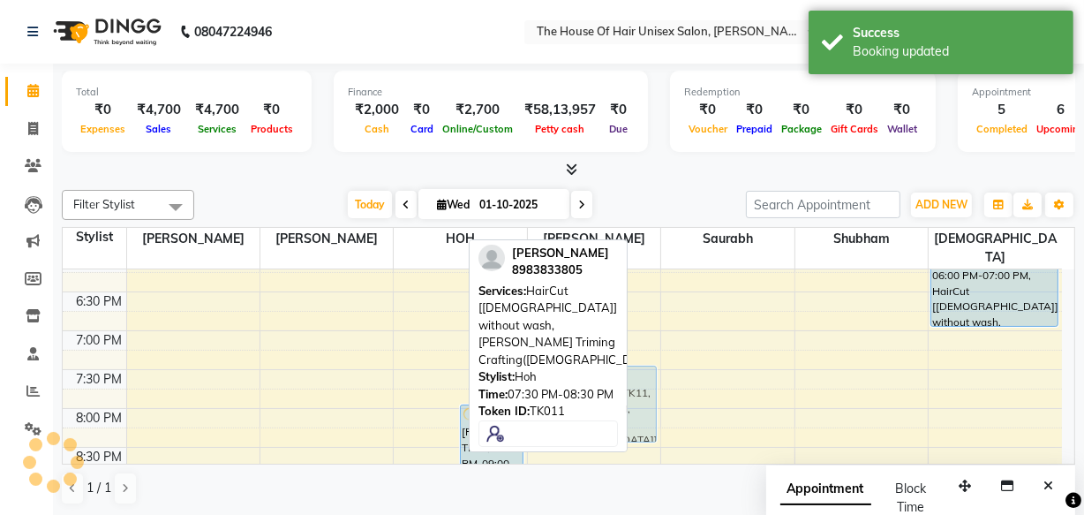
drag, startPoint x: 427, startPoint y: 359, endPoint x: 552, endPoint y: 357, distance: 124.5
click at [552, 357] on div "Filter Stylist Select All david kumar Amol HOH Kritika Saurabh Shubham VAIBHAV …" at bounding box center [569, 347] width 1014 height 329
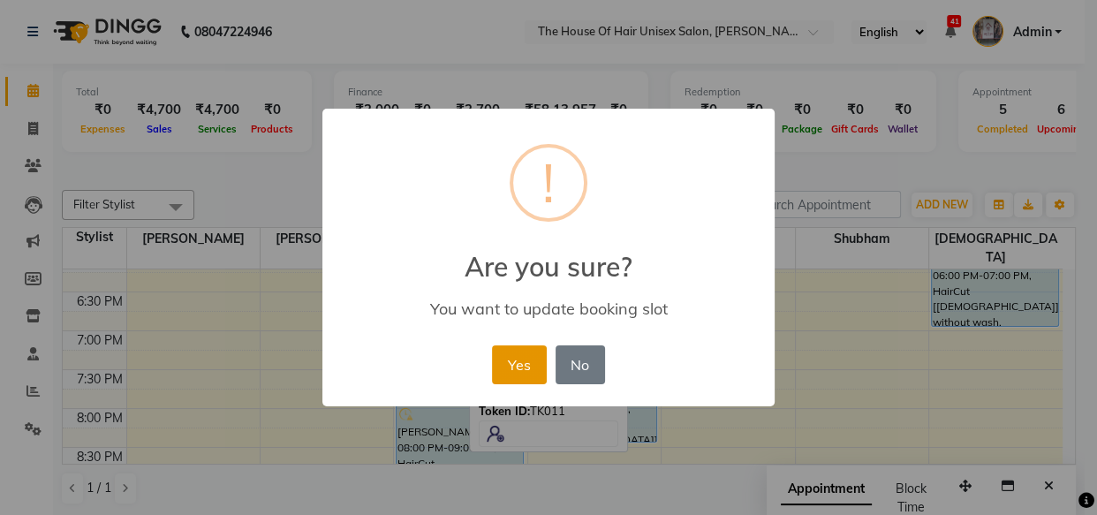
click at [512, 358] on button "Yes" at bounding box center [519, 364] width 54 height 39
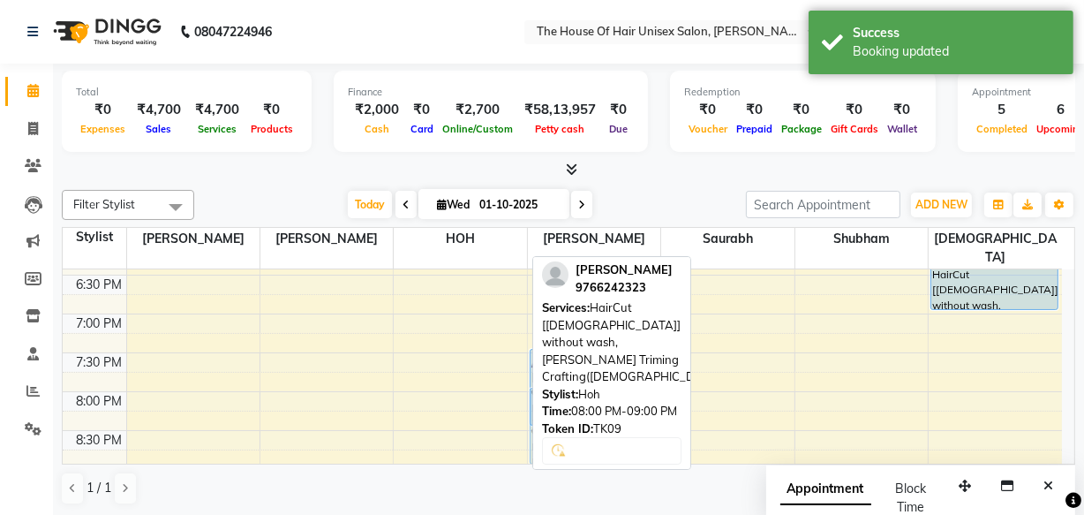
drag, startPoint x: 470, startPoint y: 434, endPoint x: 548, endPoint y: 429, distance: 77.9
click at [548, 429] on div "Filter Stylist Select All david kumar Amol HOH Kritika Saurabh Shubham VAIBHAV …" at bounding box center [569, 347] width 1014 height 329
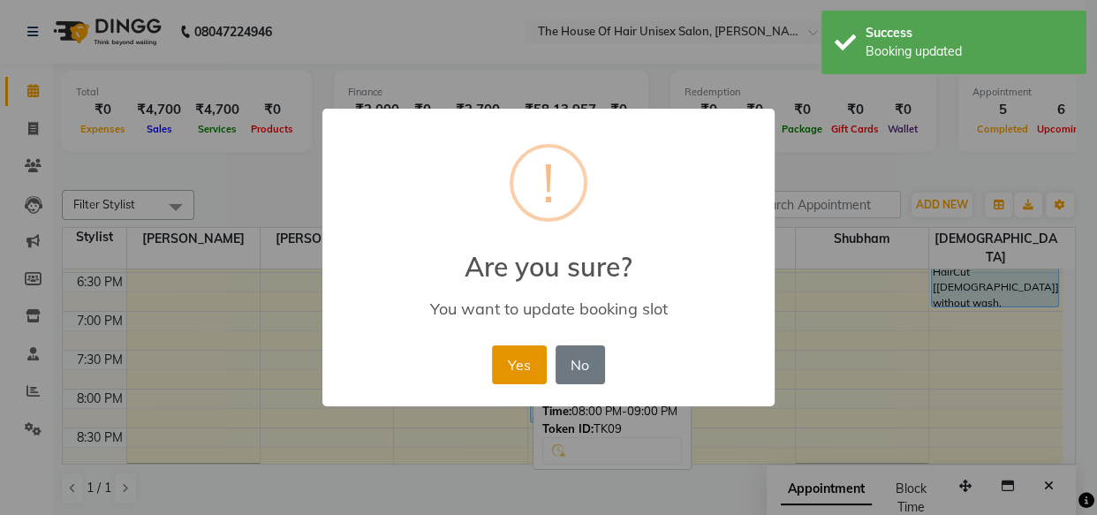
click at [525, 349] on button "Yes" at bounding box center [519, 364] width 54 height 39
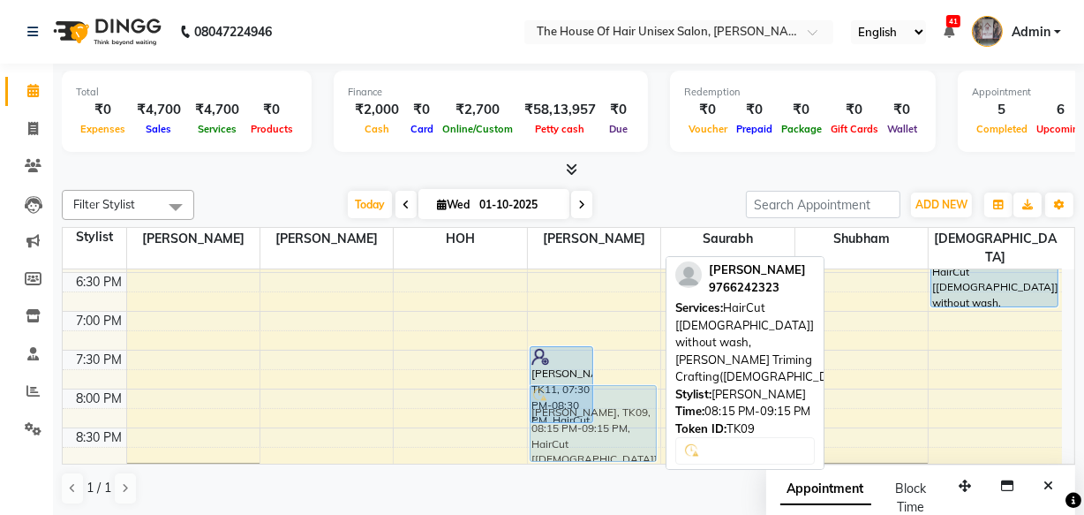
drag, startPoint x: 628, startPoint y: 414, endPoint x: 628, endPoint y: 402, distance: 12.4
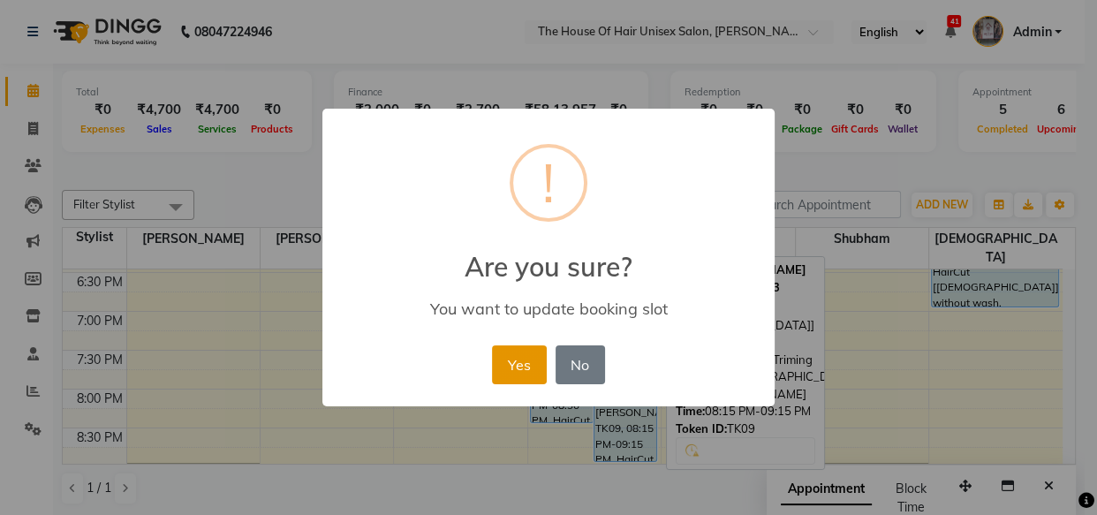
click at [525, 373] on button "Yes" at bounding box center [519, 364] width 54 height 39
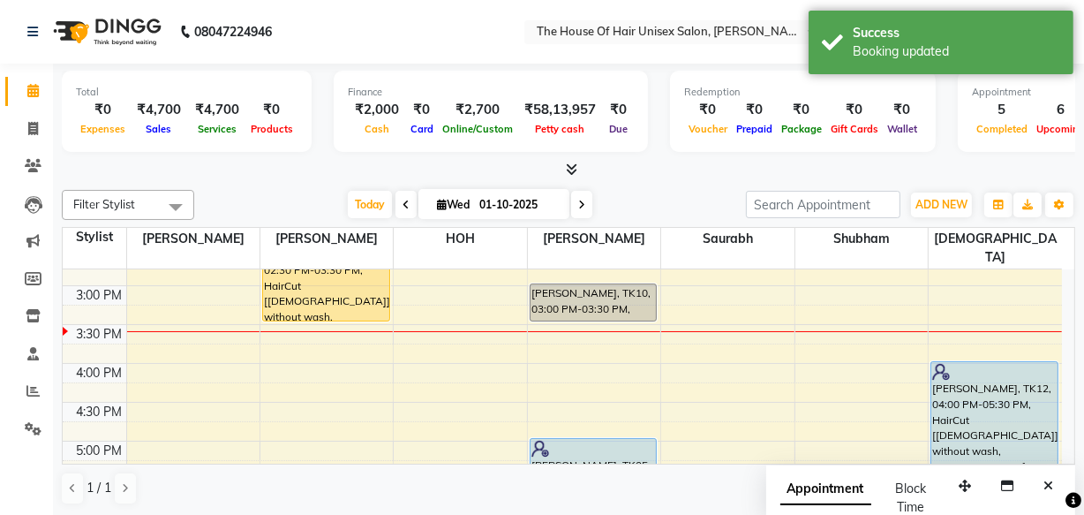
scroll to position [601, 0]
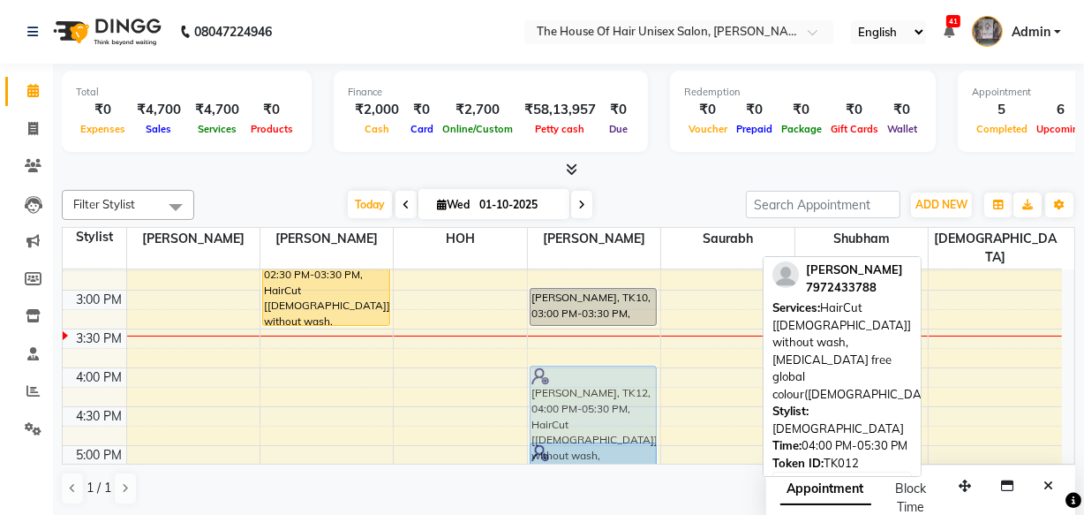
drag, startPoint x: 952, startPoint y: 361, endPoint x: 618, endPoint y: 366, distance: 333.9
click at [618, 366] on tr "VIPIN Mukkawar, TK01, 09:30 AM-10:30 AM, HairCut [Male] without wash,Beard Trim…" at bounding box center [563, 251] width 1000 height 1165
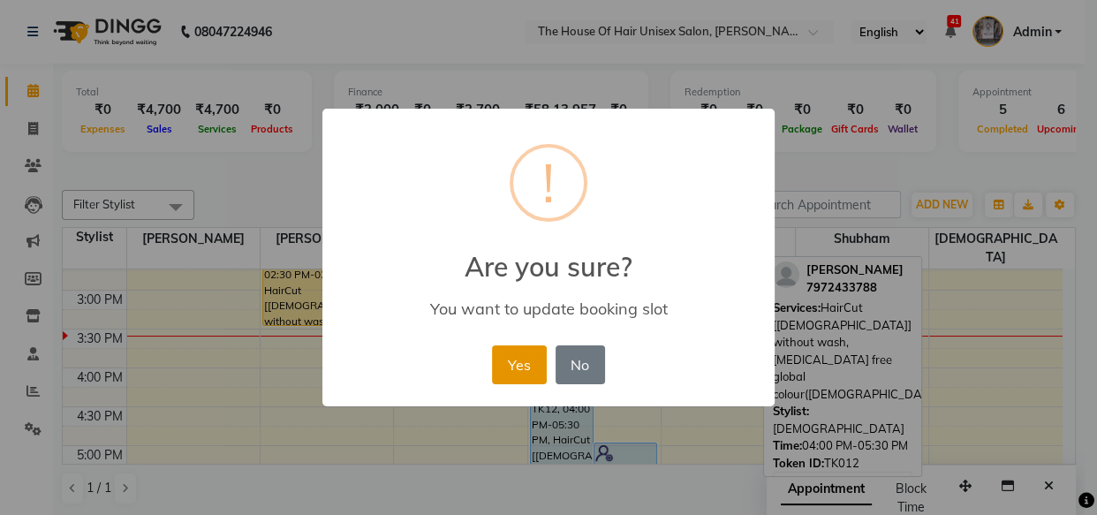
click at [534, 366] on button "Yes" at bounding box center [519, 364] width 54 height 39
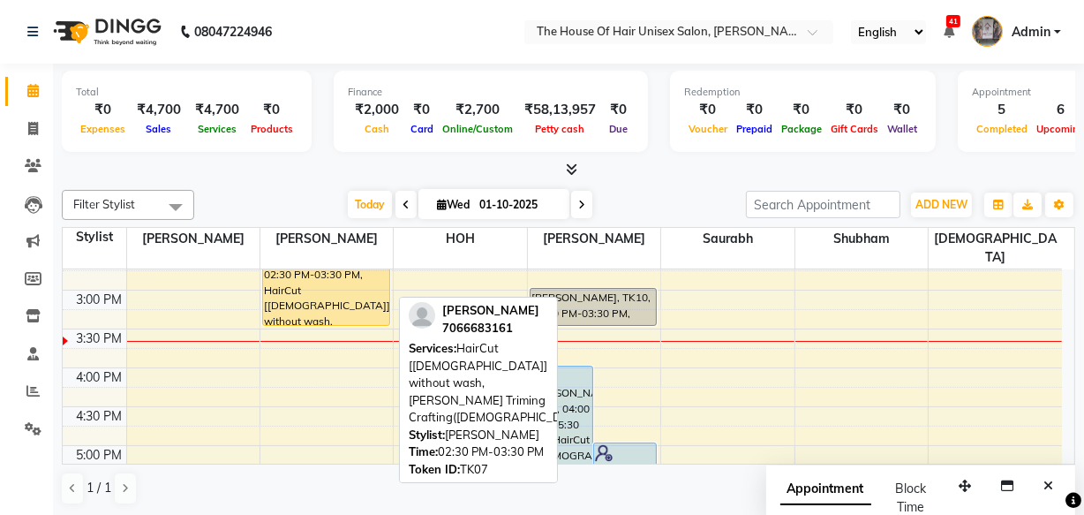
click at [327, 268] on div "[PERSON_NAME], TK07, 02:30 PM-03:30 PM, HairCut [[DEMOGRAPHIC_DATA]] without wa…" at bounding box center [326, 287] width 126 height 75
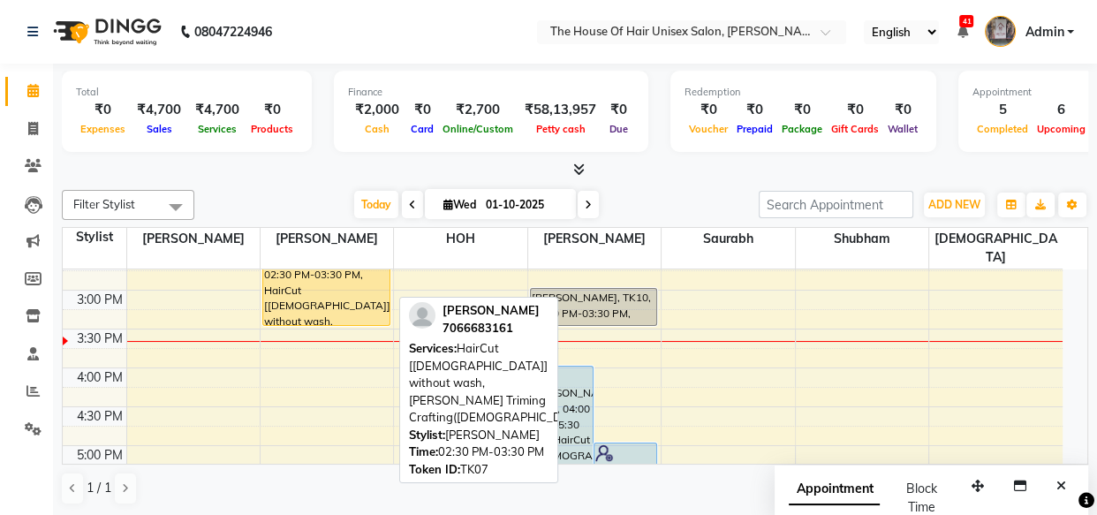
select select "1"
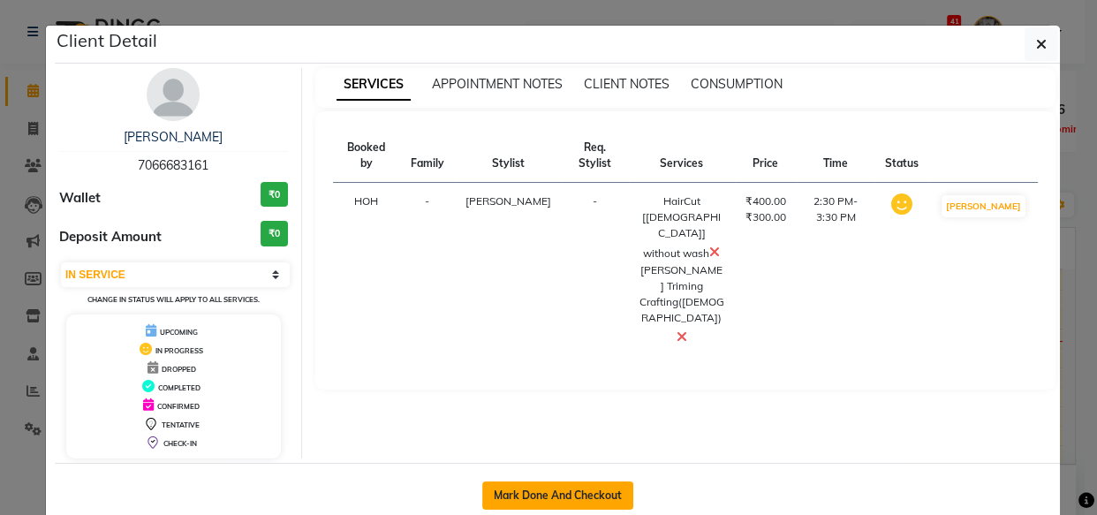
click at [571, 482] on button "Mark Done And Checkout" at bounding box center [557, 495] width 151 height 28
select select "598"
select select "service"
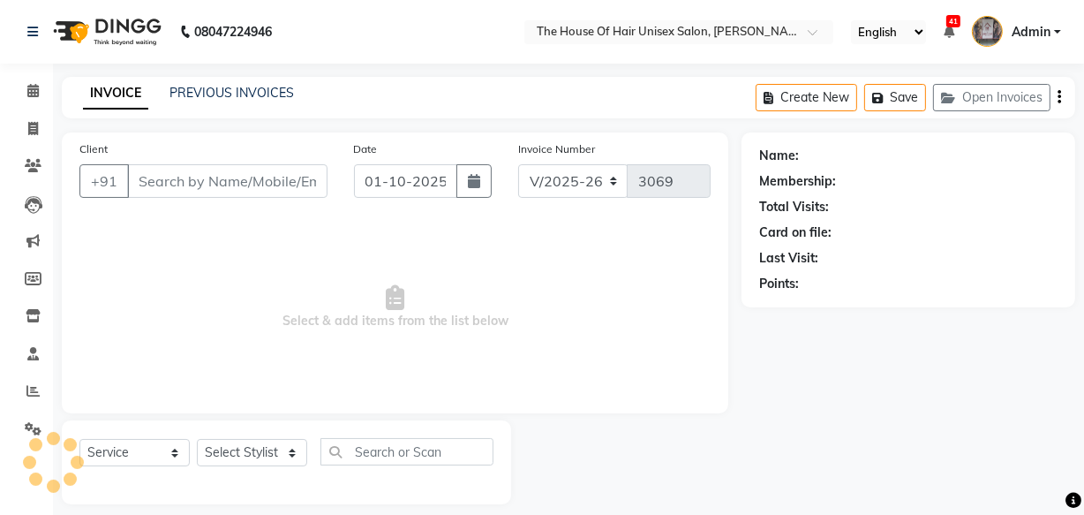
type input "7066683161"
select select "13497"
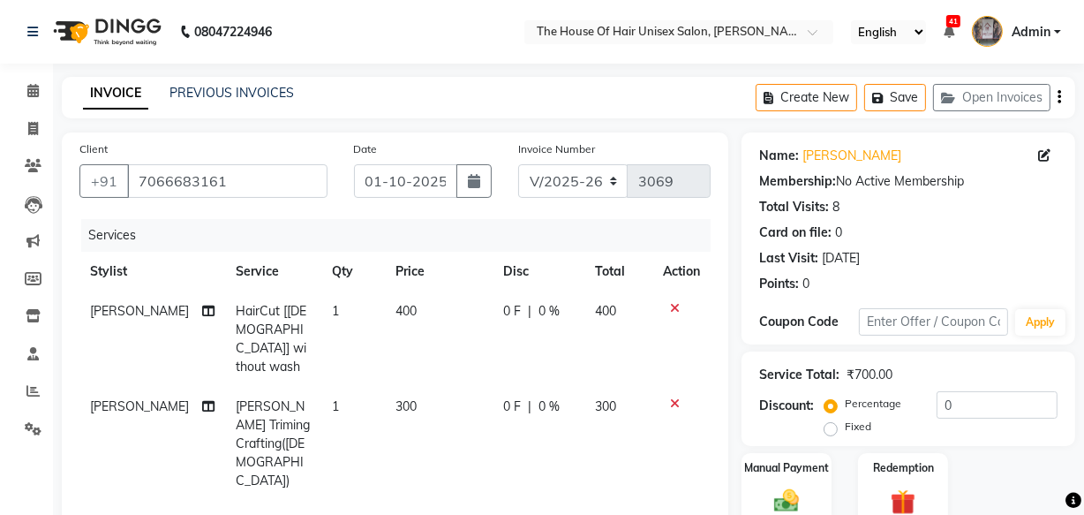
scroll to position [268, 0]
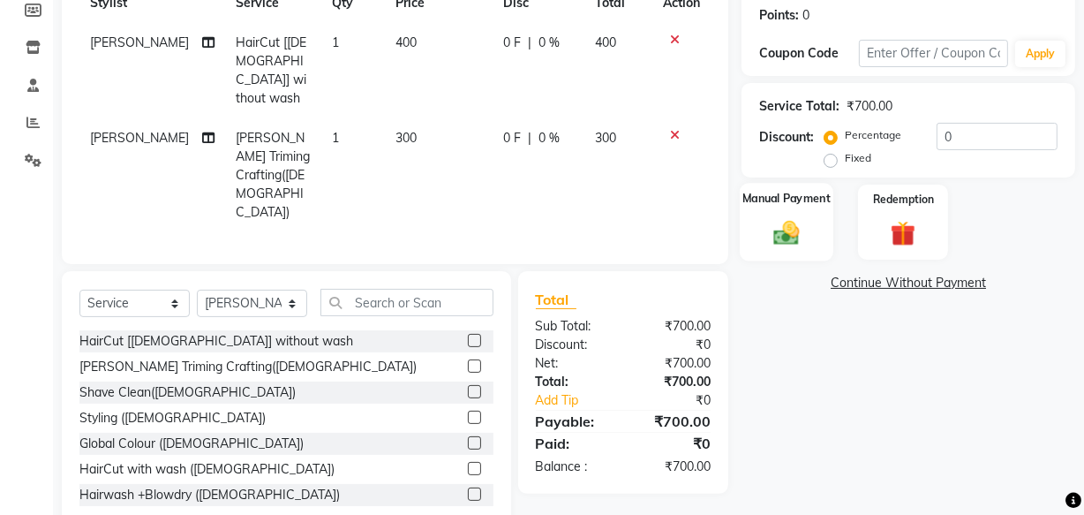
click at [800, 221] on img at bounding box center [787, 232] width 42 height 30
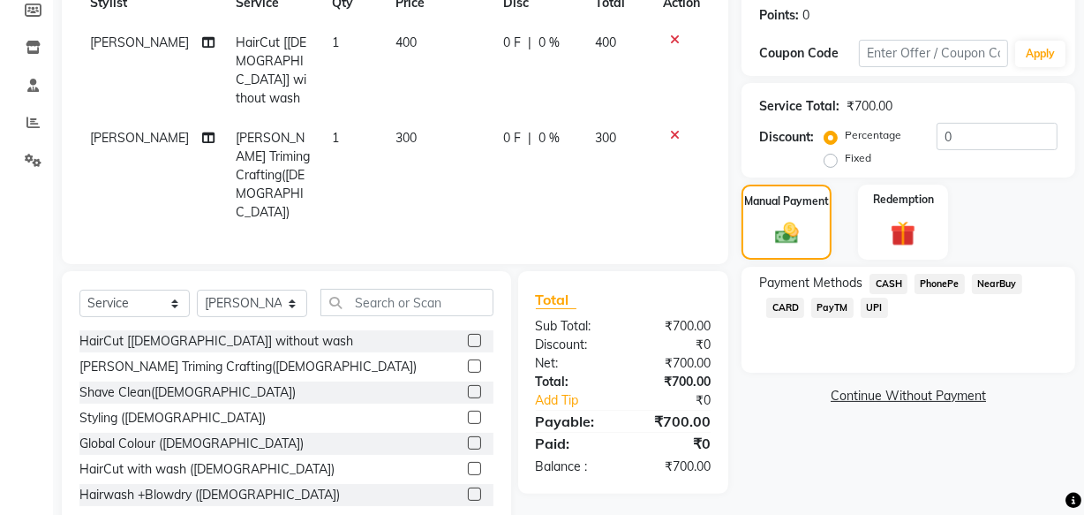
click at [875, 307] on span "UPI" at bounding box center [874, 308] width 27 height 20
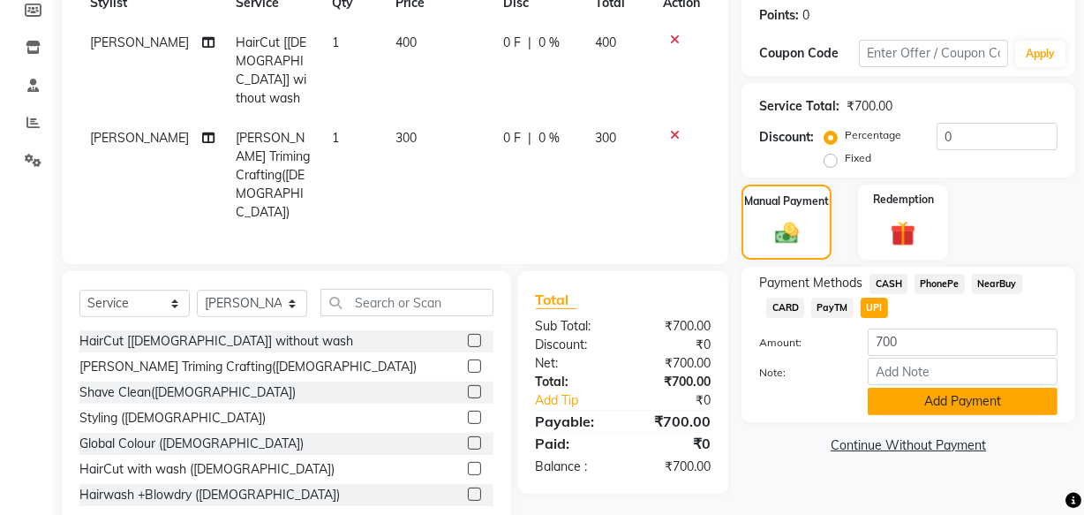
click at [928, 396] on button "Add Payment" at bounding box center [963, 401] width 190 height 27
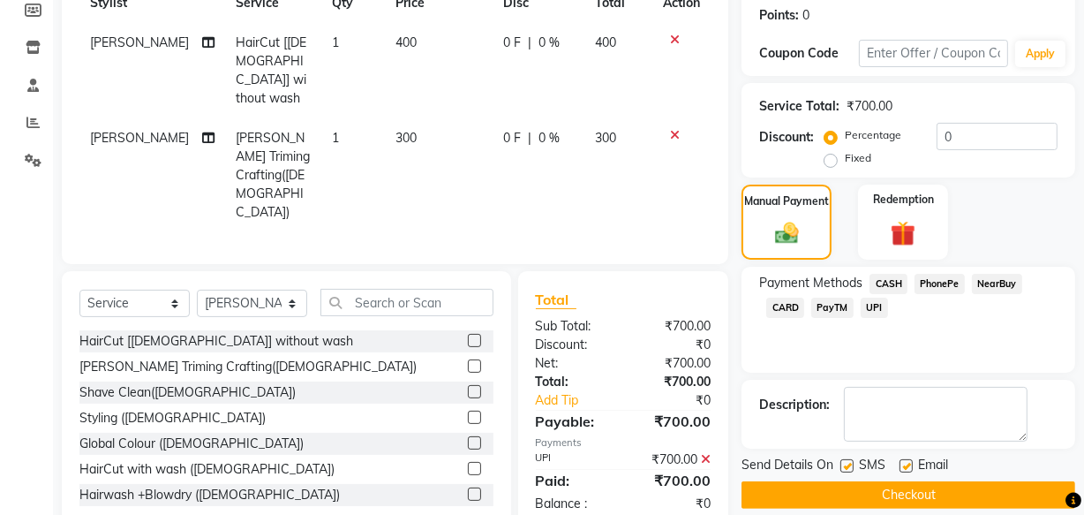
click at [865, 494] on button "Checkout" at bounding box center [909, 494] width 334 height 27
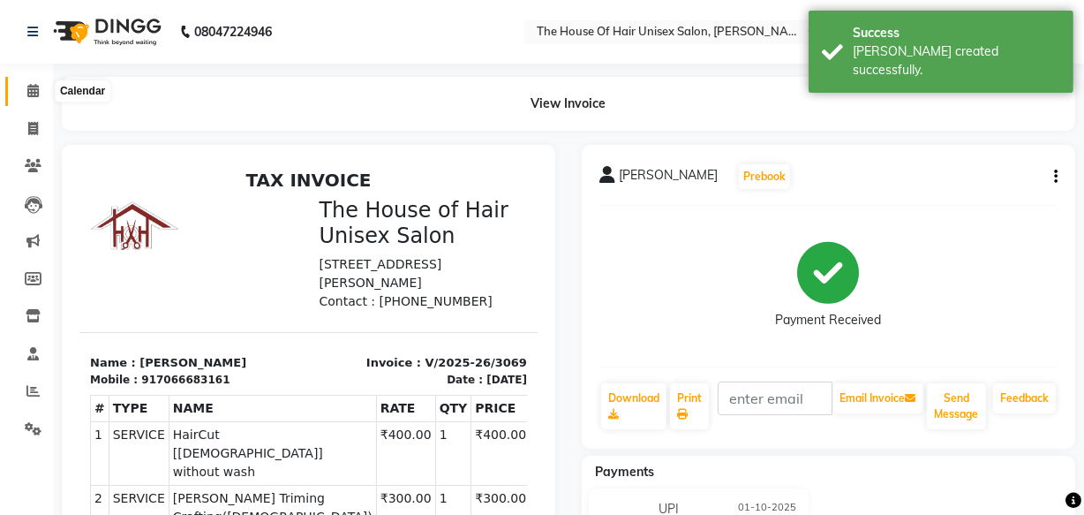
click at [32, 94] on icon at bounding box center [32, 90] width 11 height 13
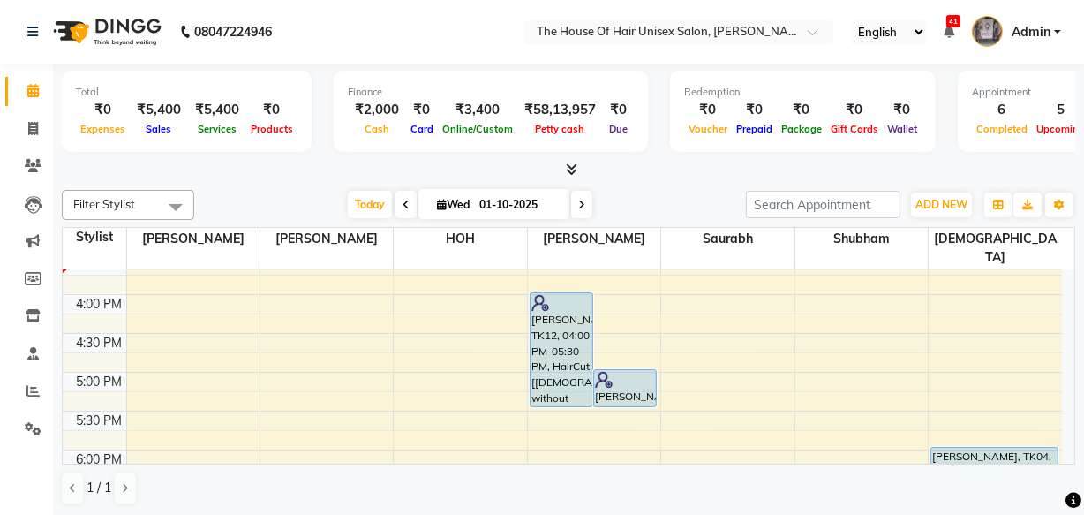
scroll to position [642, 0]
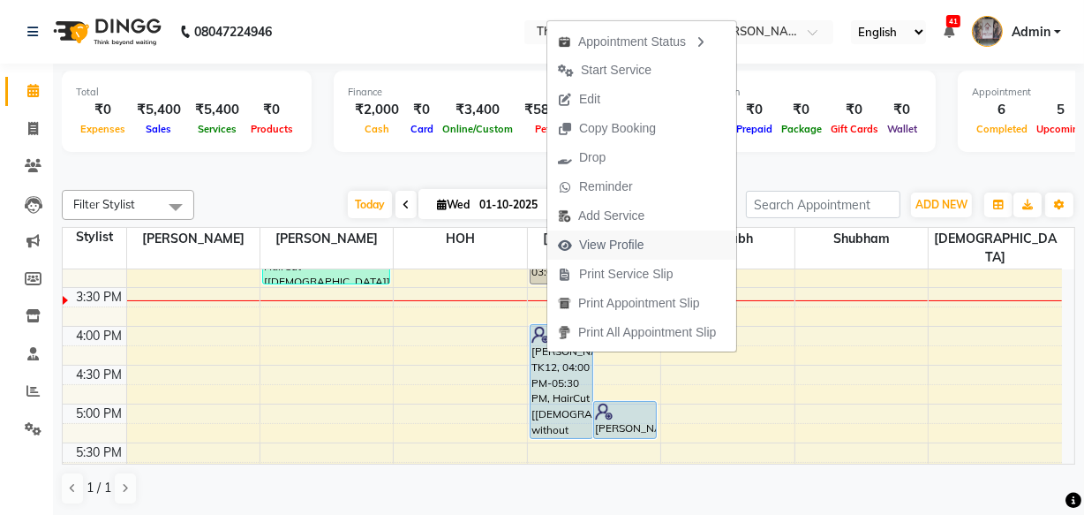
click at [592, 244] on span "View Profile" at bounding box center [611, 245] width 65 height 19
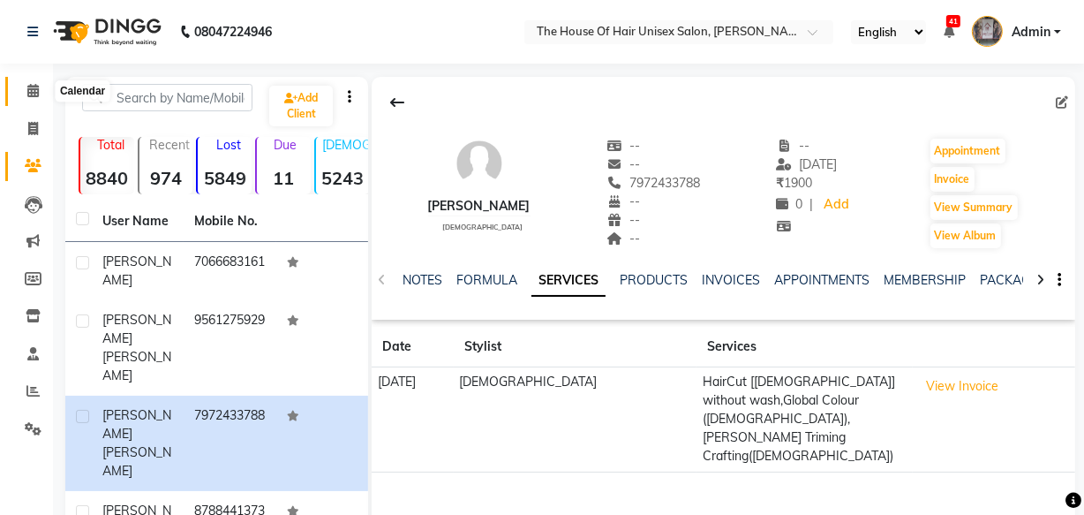
click at [33, 90] on icon at bounding box center [32, 90] width 11 height 13
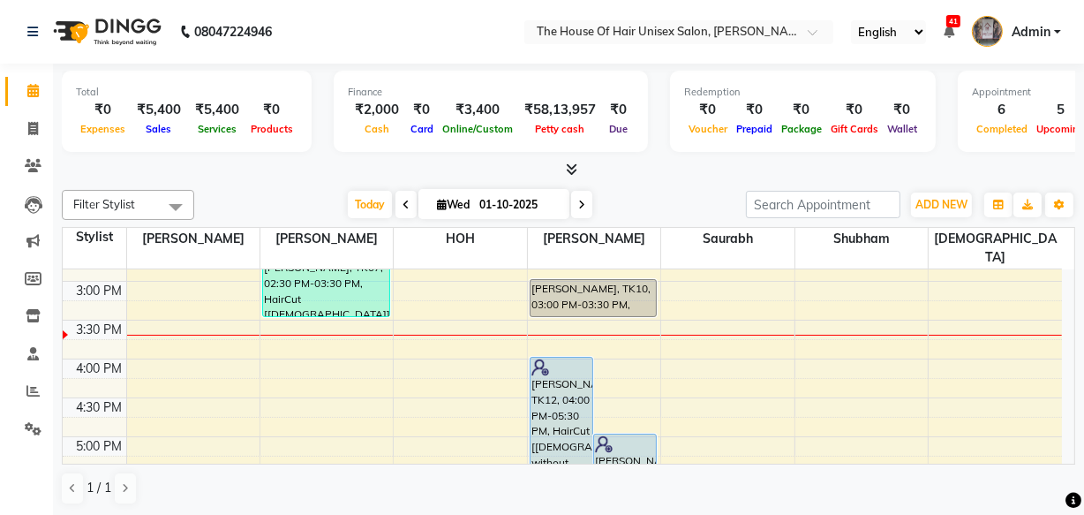
scroll to position [642, 0]
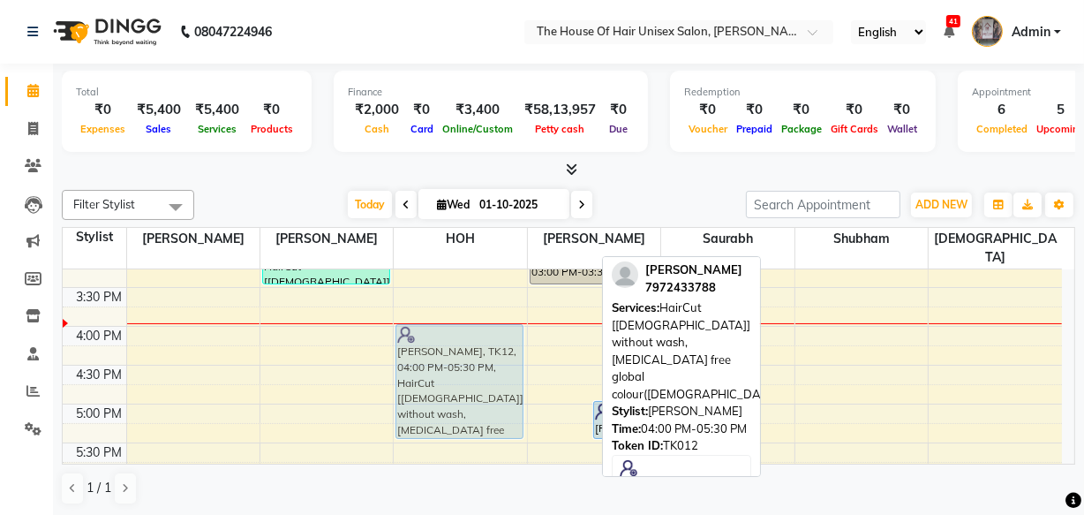
drag, startPoint x: 552, startPoint y: 320, endPoint x: 492, endPoint y: 326, distance: 60.4
click at [492, 326] on tr "VIPIN Mukkawar, TK01, 09:30 AM-10:30 AM, HairCut [Male] without wash,Beard Trim…" at bounding box center [563, 209] width 1000 height 1165
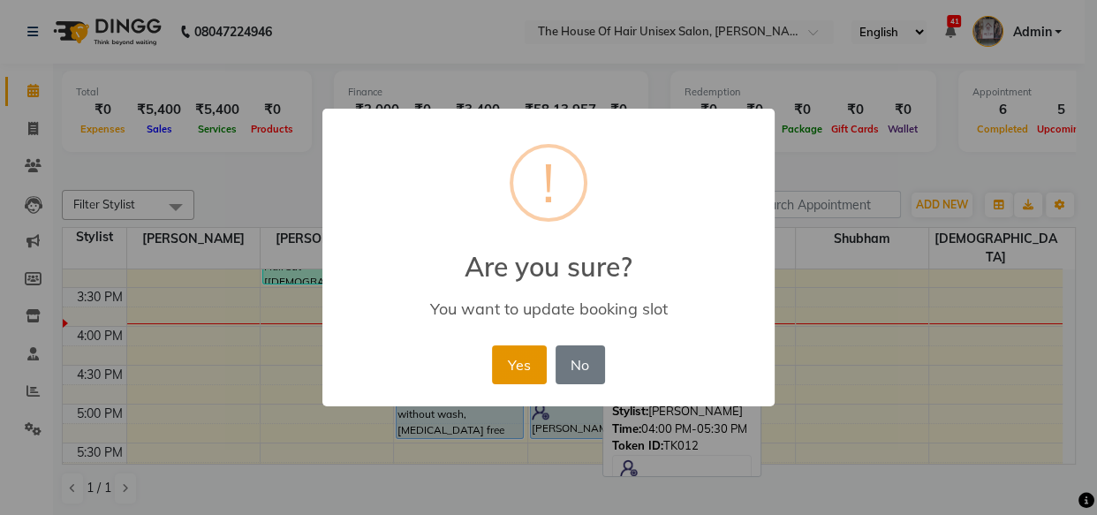
click at [521, 360] on button "Yes" at bounding box center [519, 364] width 54 height 39
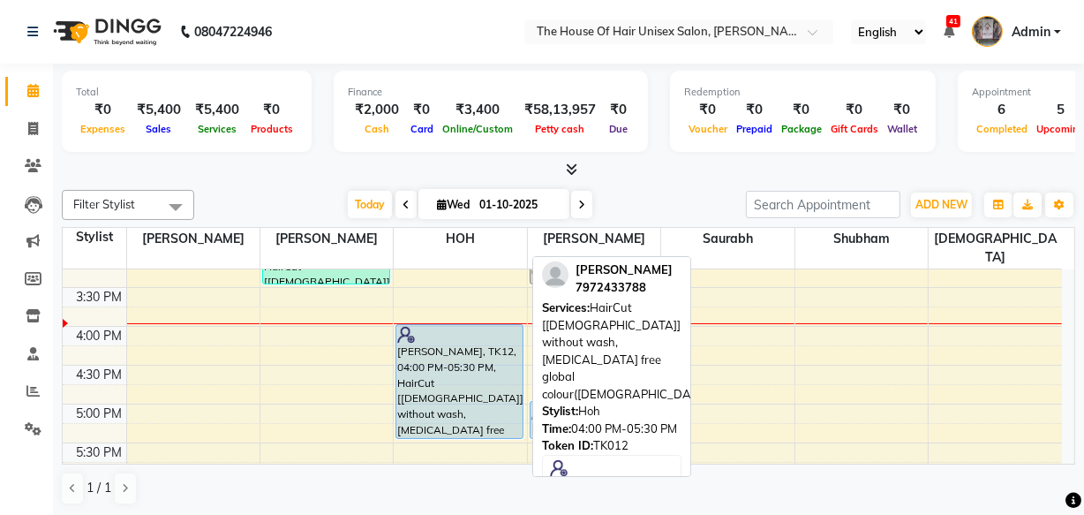
click at [473, 336] on div "[PERSON_NAME], TK12, 04:00 PM-05:30 PM, HairCut [[DEMOGRAPHIC_DATA]] without wa…" at bounding box center [460, 381] width 126 height 113
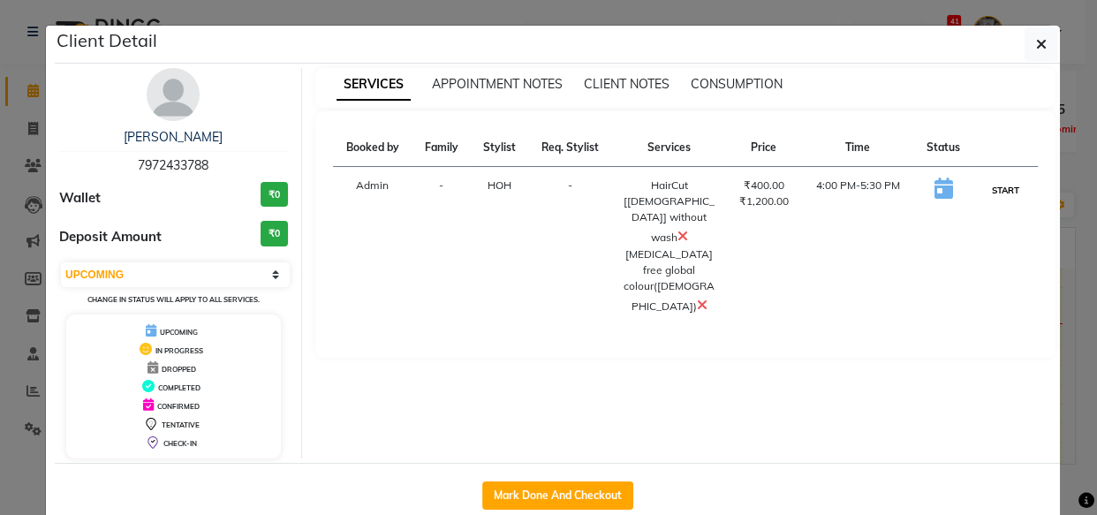
click at [997, 185] on button "START" at bounding box center [1005, 190] width 36 height 22
select select "1"
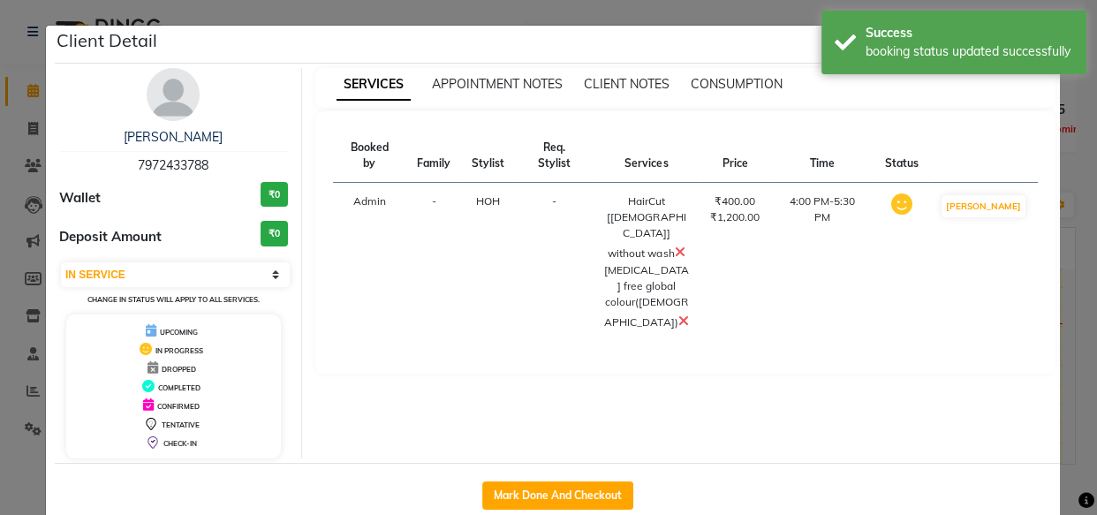
click at [1068, 170] on ngb-modal-window "Client Detail Sujit Jagtap 7972433788 Wallet ₹0 Deposit Amount ₹0 Select IN SER…" at bounding box center [548, 257] width 1097 height 515
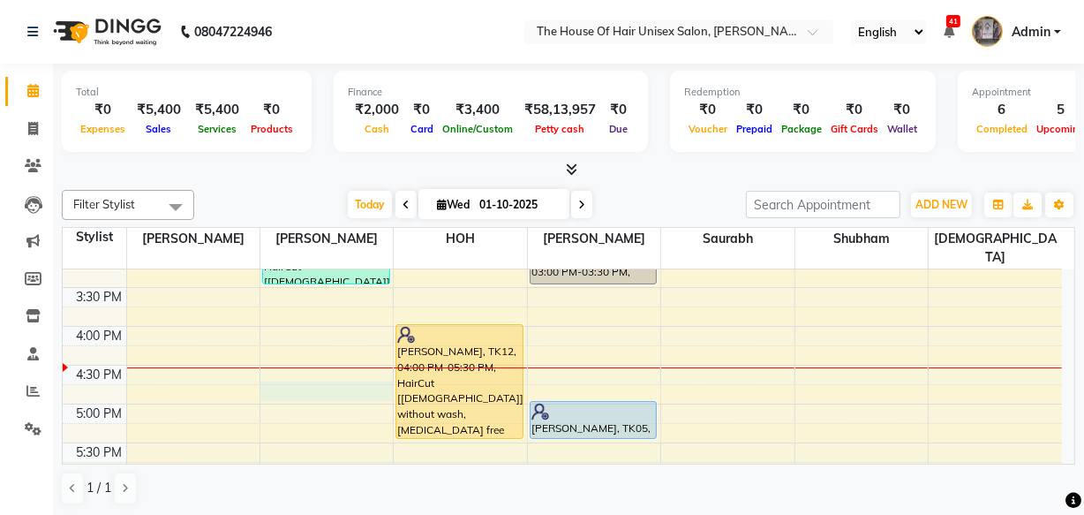
click at [317, 368] on div "7:00 AM 7:30 AM 8:00 AM 8:30 AM 9:00 AM 9:30 AM 10:00 AM 10:30 AM 11:00 AM 11:3…" at bounding box center [563, 209] width 1000 height 1165
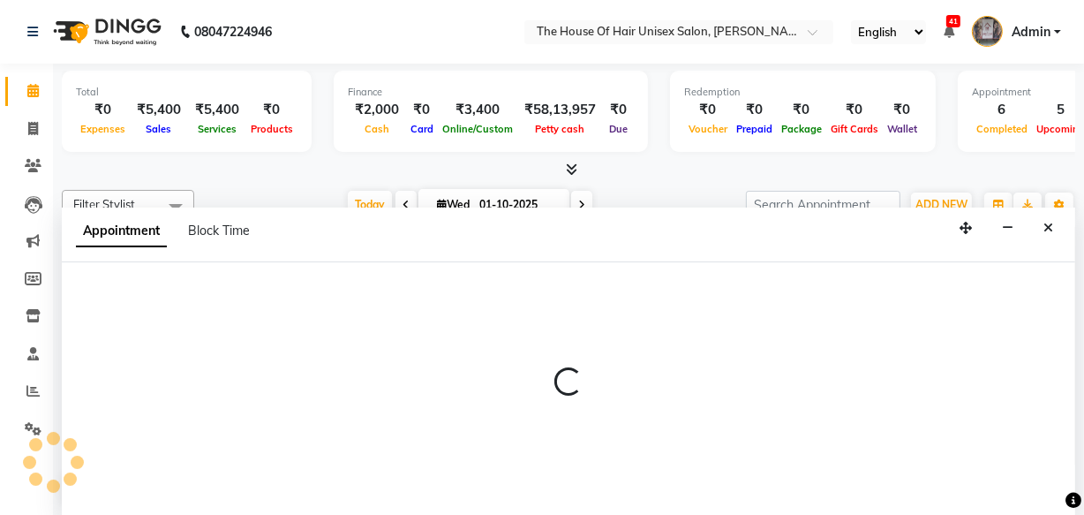
scroll to position [0, 0]
select select "13497"
select select "1005"
select select "tentative"
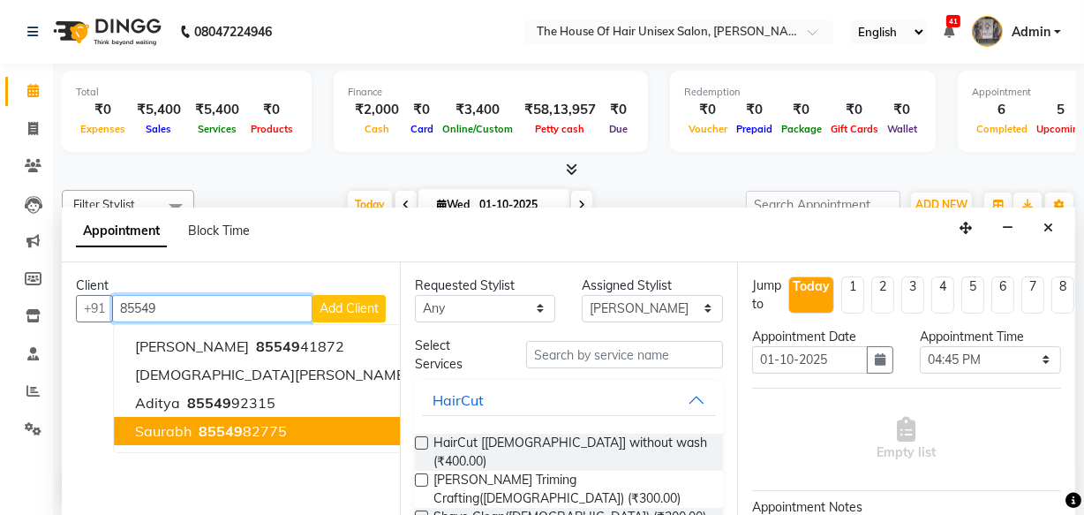
click at [235, 424] on span "85549" at bounding box center [221, 431] width 44 height 18
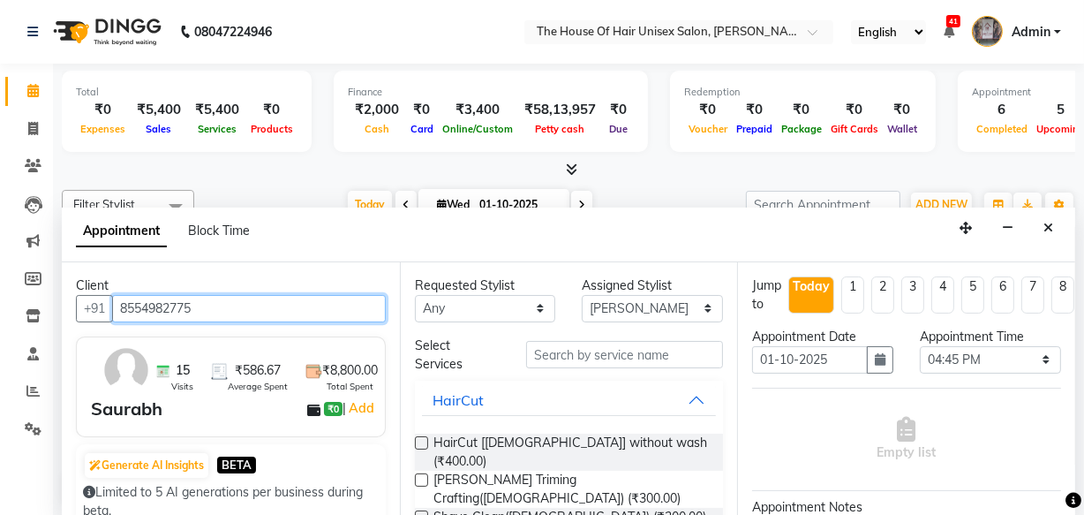
type input "8554982775"
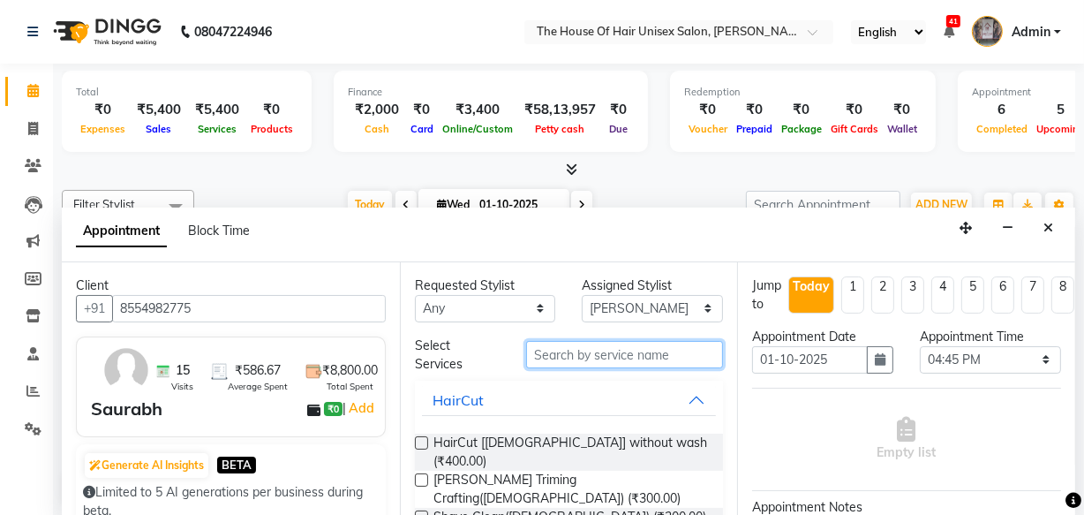
click at [556, 353] on input "text" at bounding box center [624, 354] width 197 height 27
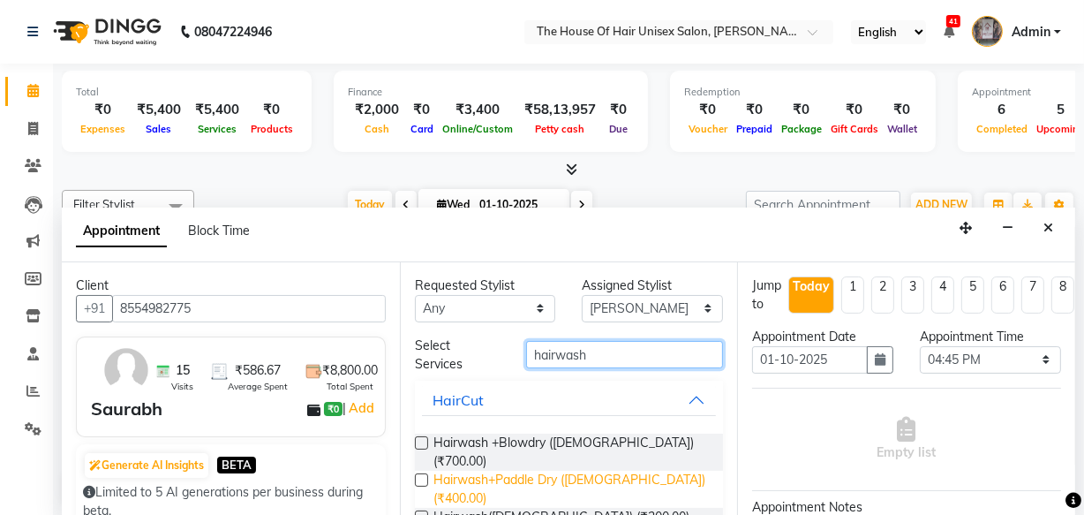
type input "hairwash"
click at [581, 471] on span "Hairwash+Paddle Dry ([DEMOGRAPHIC_DATA]) (₹400.00)" at bounding box center [572, 489] width 276 height 37
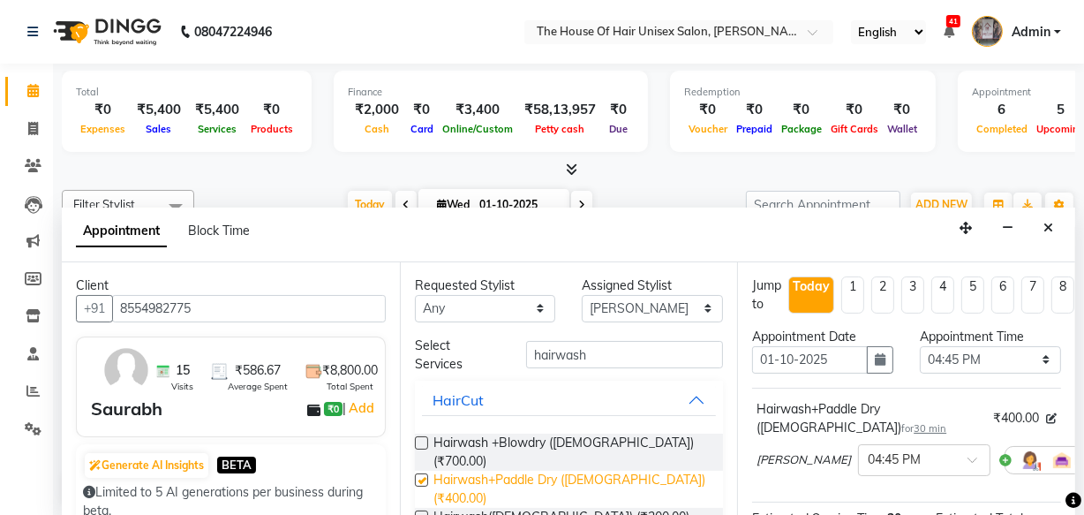
checkbox input "false"
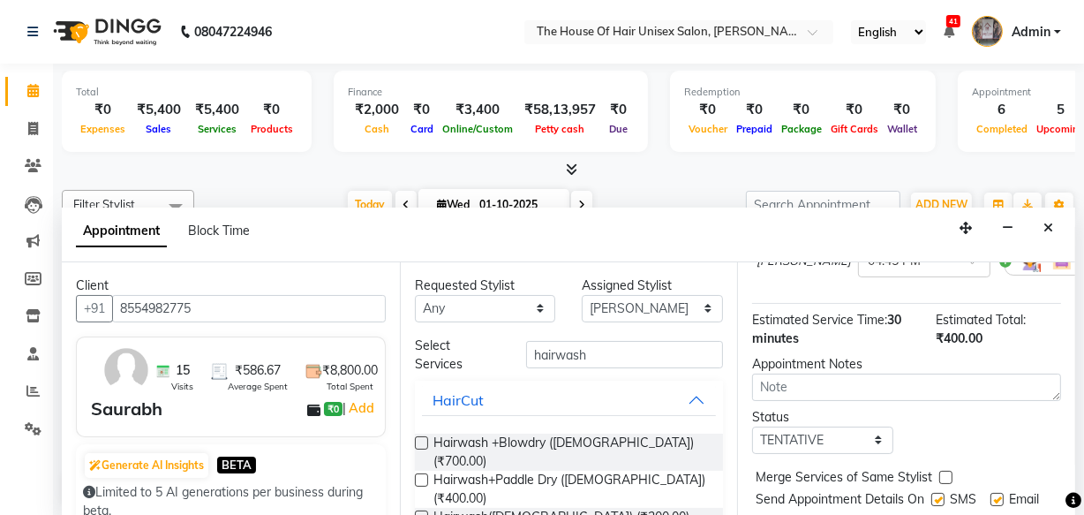
scroll to position [211, 0]
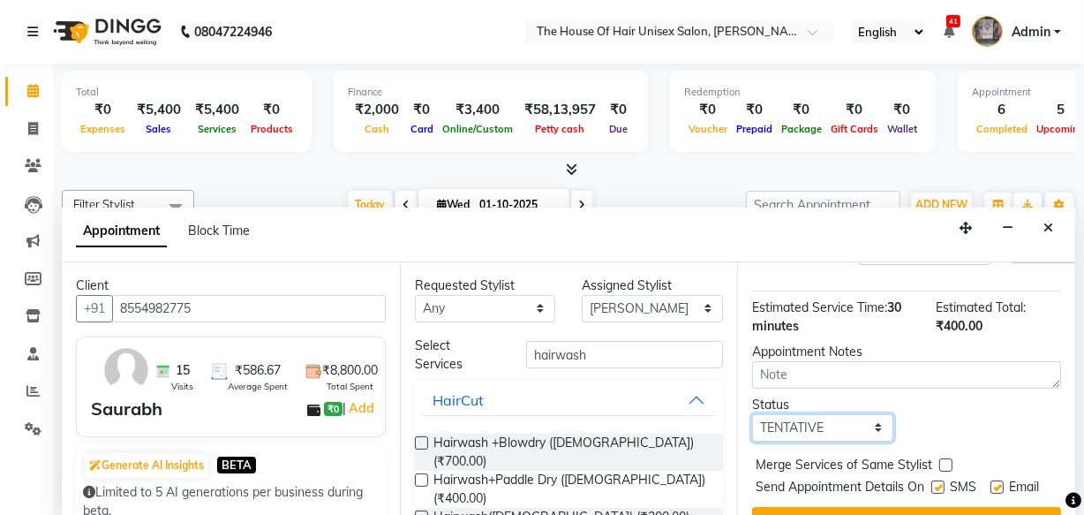
click at [803, 429] on select "Select TENTATIVE CONFIRM CHECK-IN UPCOMING" at bounding box center [822, 427] width 141 height 27
select select "upcoming"
click at [752, 414] on select "Select TENTATIVE CONFIRM CHECK-IN UPCOMING" at bounding box center [822, 427] width 141 height 27
click at [941, 459] on label at bounding box center [946, 464] width 13 height 13
click at [941, 461] on input "checkbox" at bounding box center [945, 466] width 11 height 11
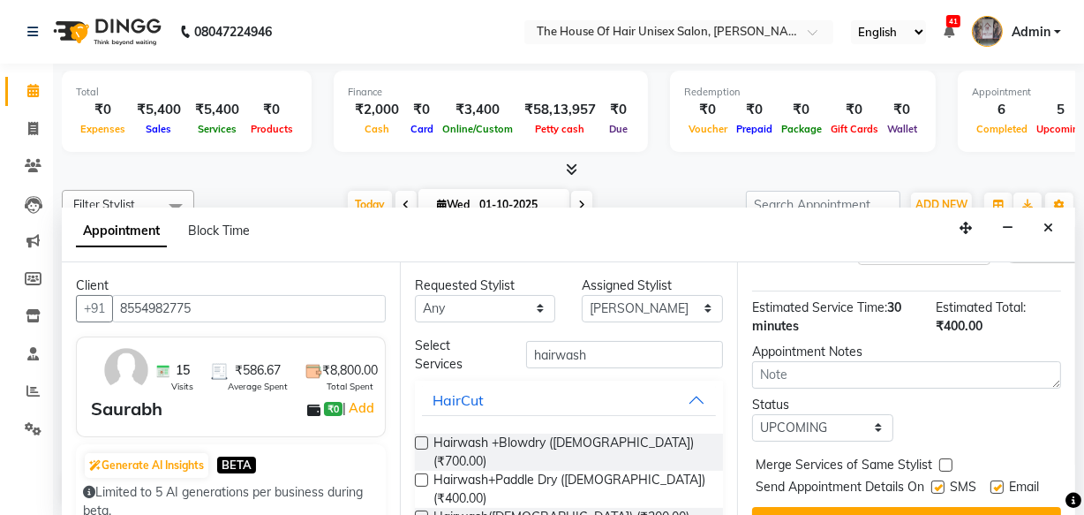
checkbox input "true"
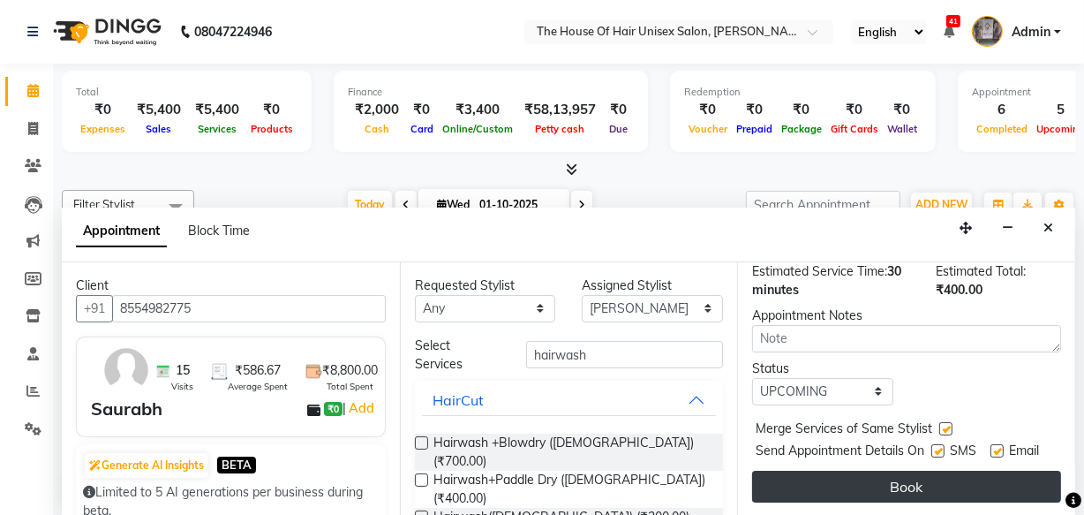
click at [961, 480] on button "Book" at bounding box center [906, 487] width 309 height 32
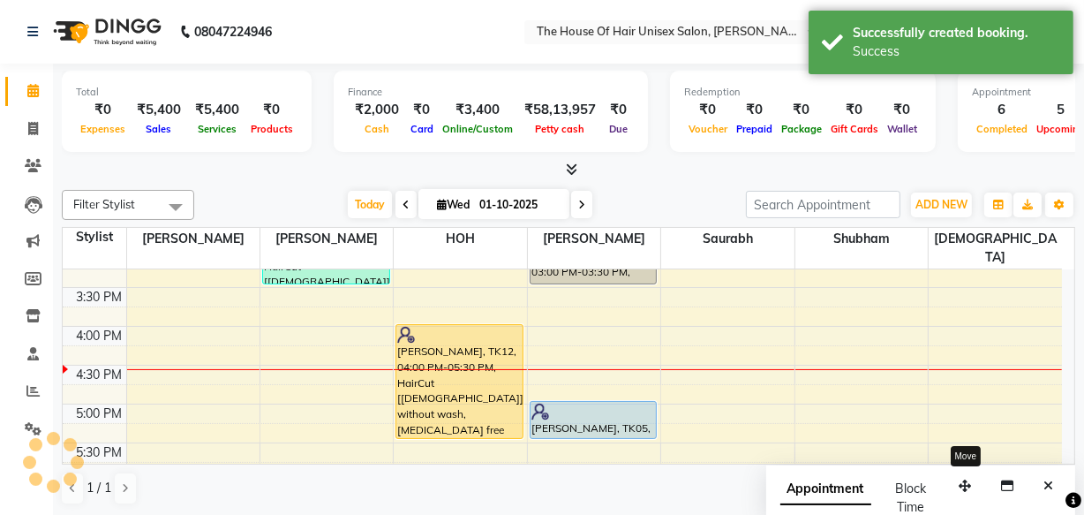
scroll to position [0, 0]
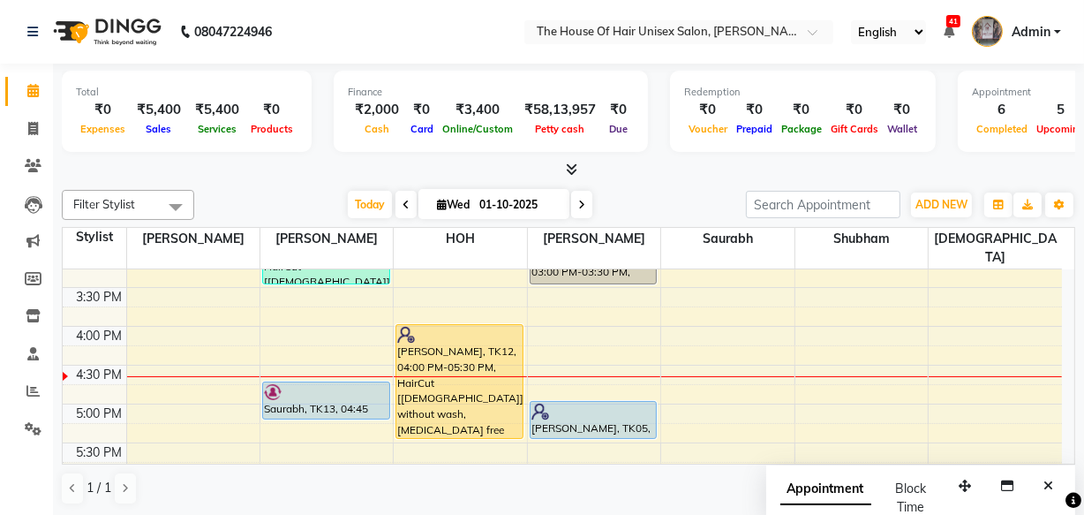
click at [603, 328] on div "7:00 AM 7:30 AM 8:00 AM 8:30 AM 9:00 AM 9:30 AM 10:00 AM 10:30 AM 11:00 AM 11:3…" at bounding box center [563, 209] width 1000 height 1165
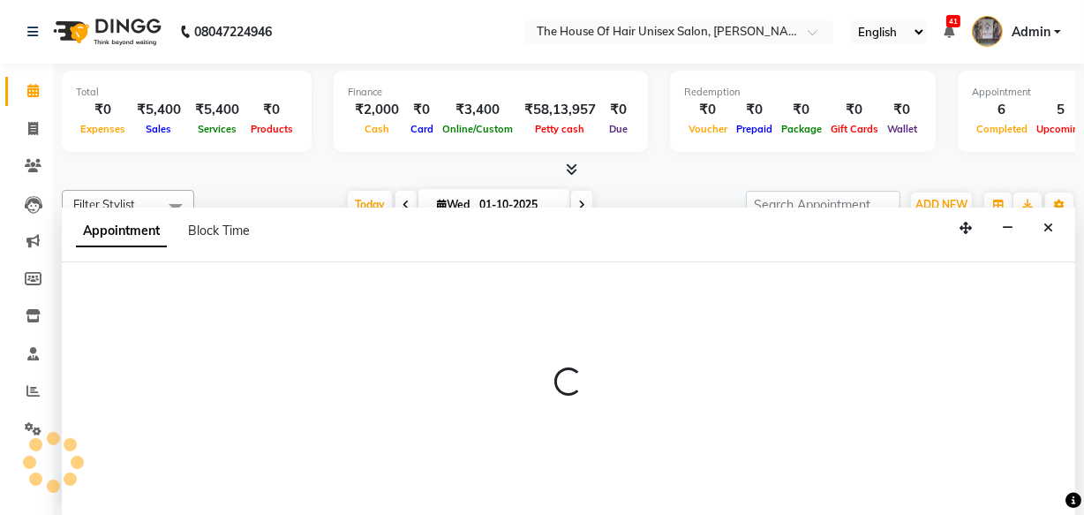
select select "20971"
select select "tentative"
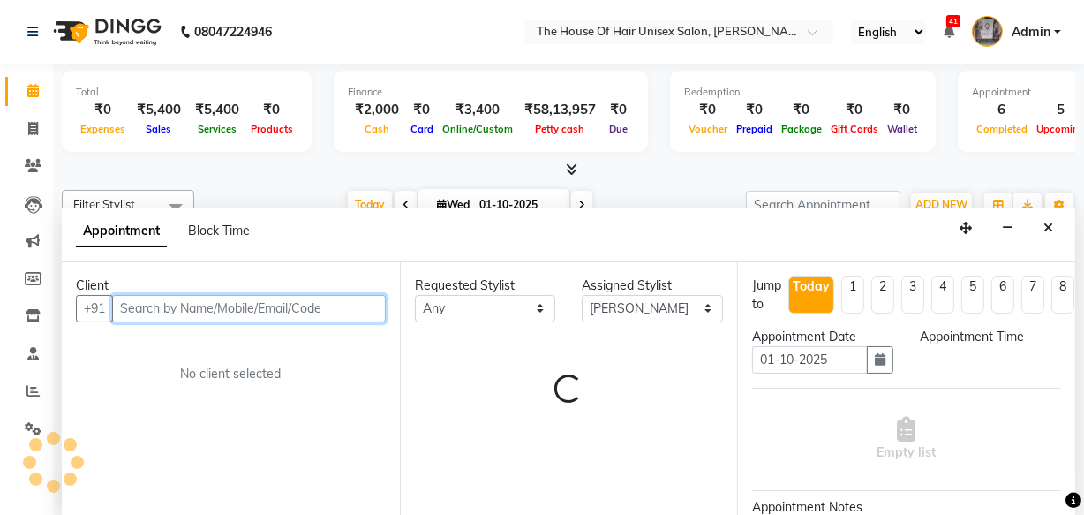
select select "975"
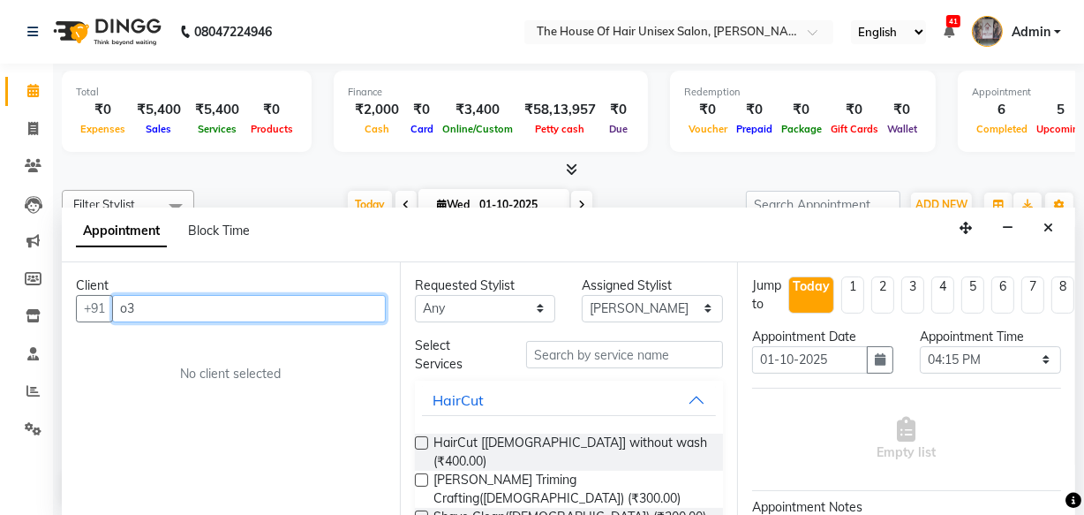
type input "o3"
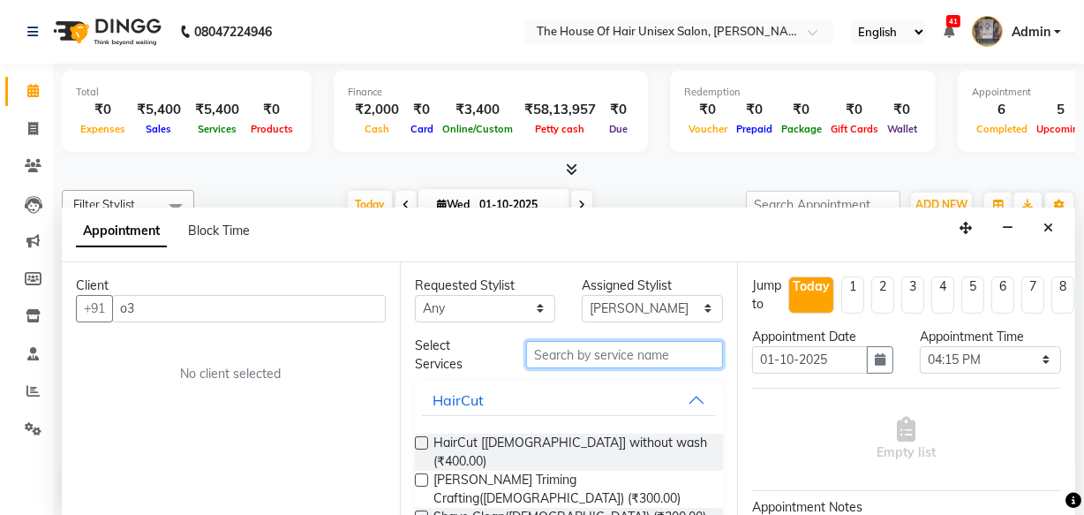
click at [588, 354] on input "text" at bounding box center [624, 354] width 197 height 27
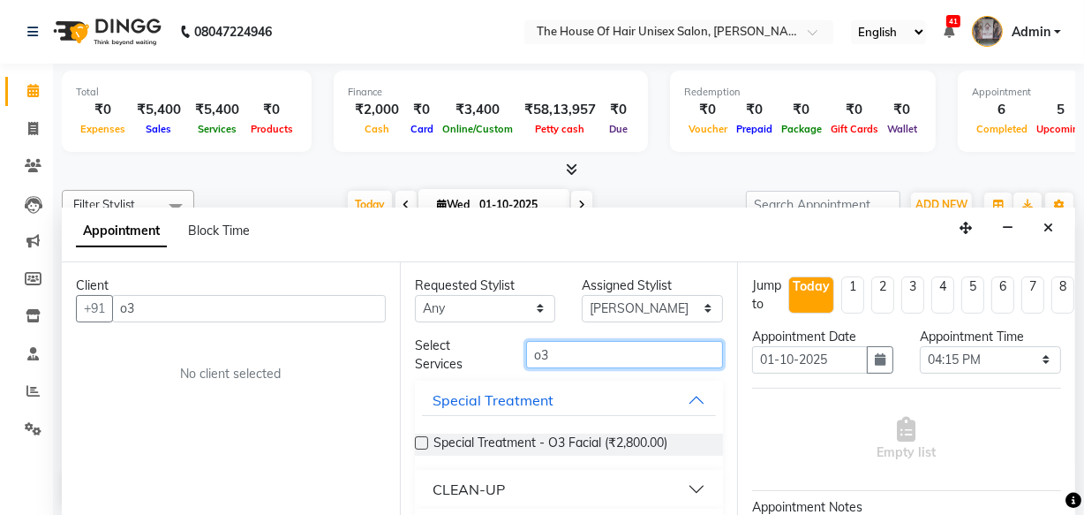
type input "o3"
click at [688, 491] on button "CLEAN-UP" at bounding box center [569, 489] width 295 height 32
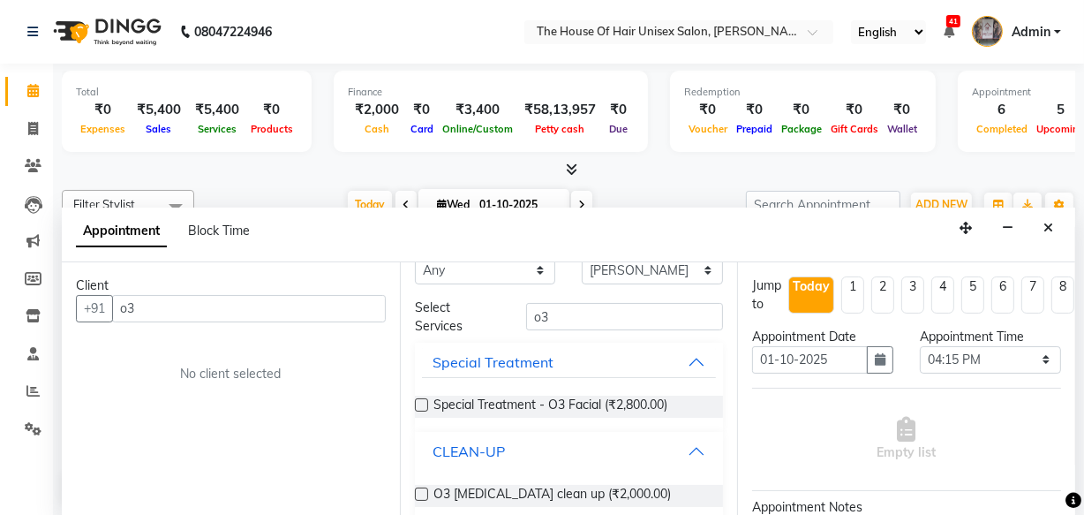
scroll to position [64, 0]
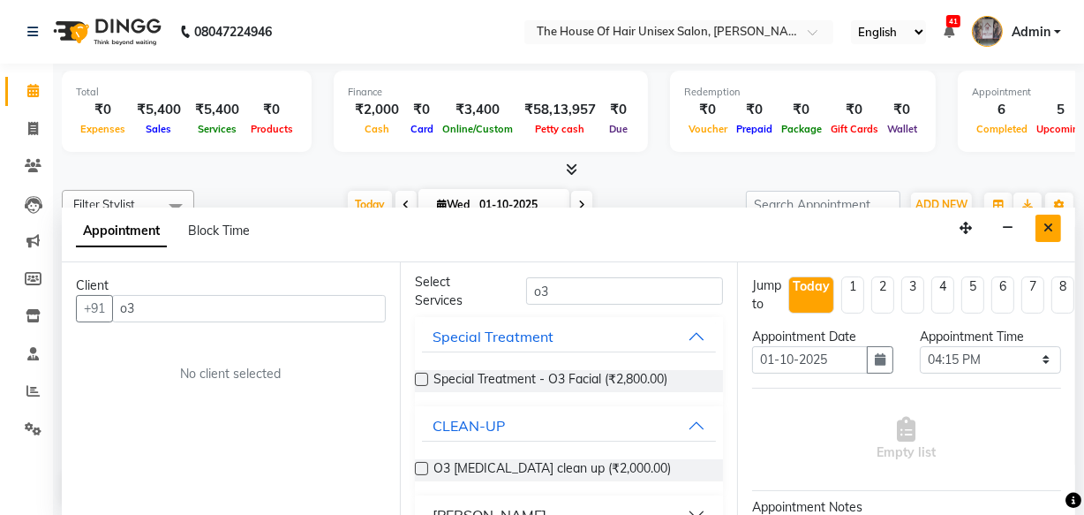
click at [1052, 222] on icon "Close" at bounding box center [1049, 228] width 10 height 12
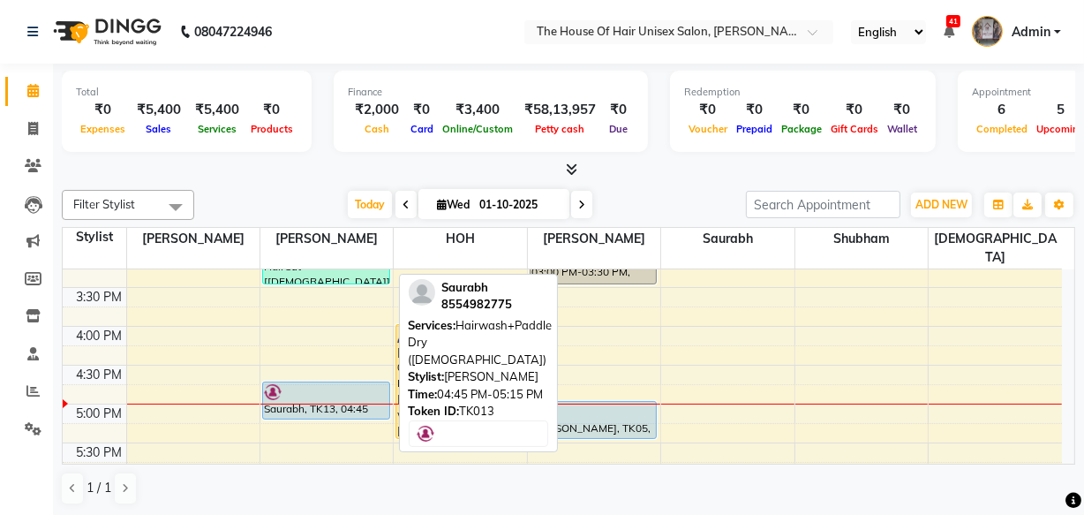
click at [318, 383] on div at bounding box center [326, 392] width 125 height 18
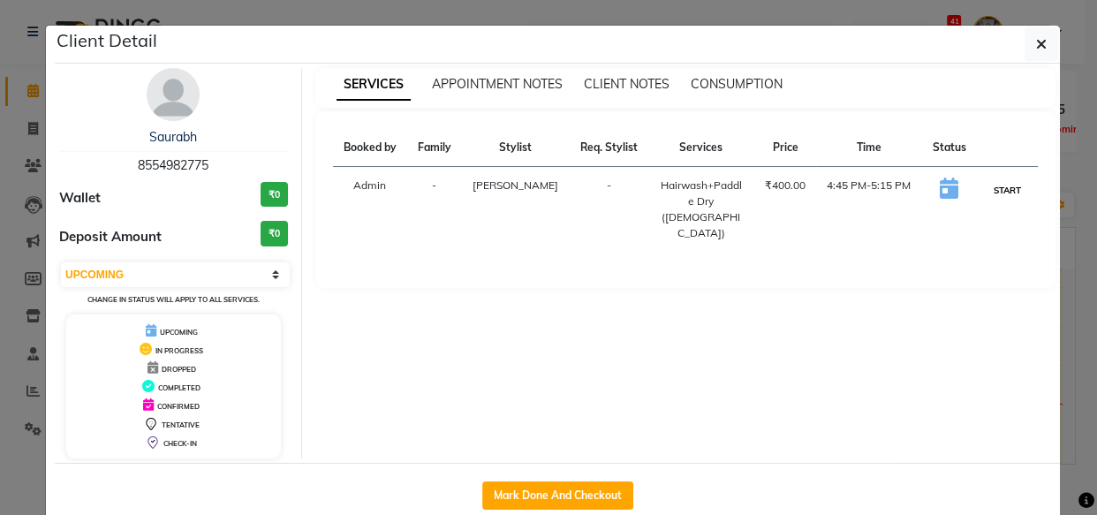
click at [990, 191] on button "START" at bounding box center [1007, 190] width 36 height 22
select select "1"
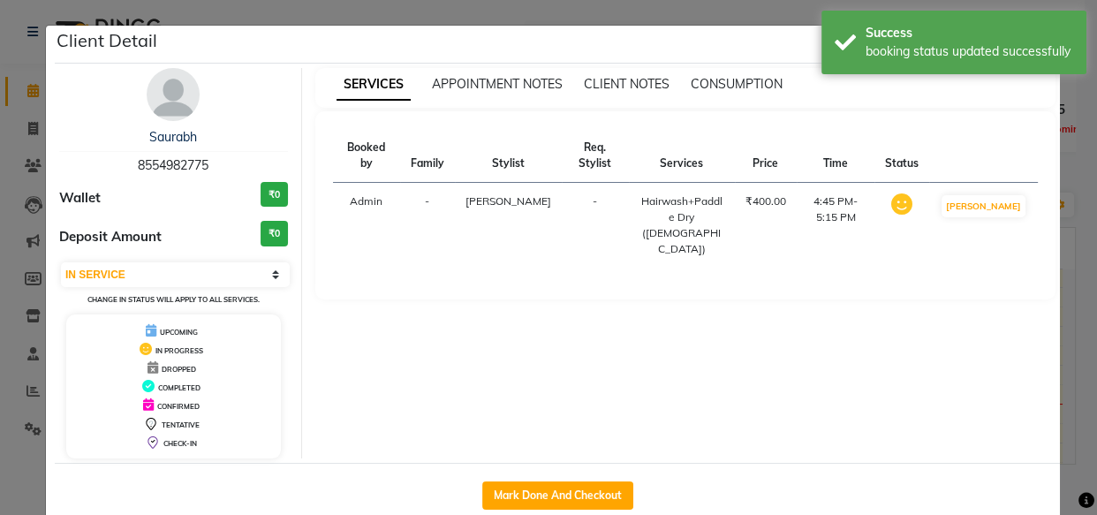
click at [1075, 268] on ngb-modal-window "Client Detail Saurabh 8554982775 Wallet ₹0 Deposit Amount ₹0 Select IN SERVICE …" at bounding box center [548, 257] width 1097 height 515
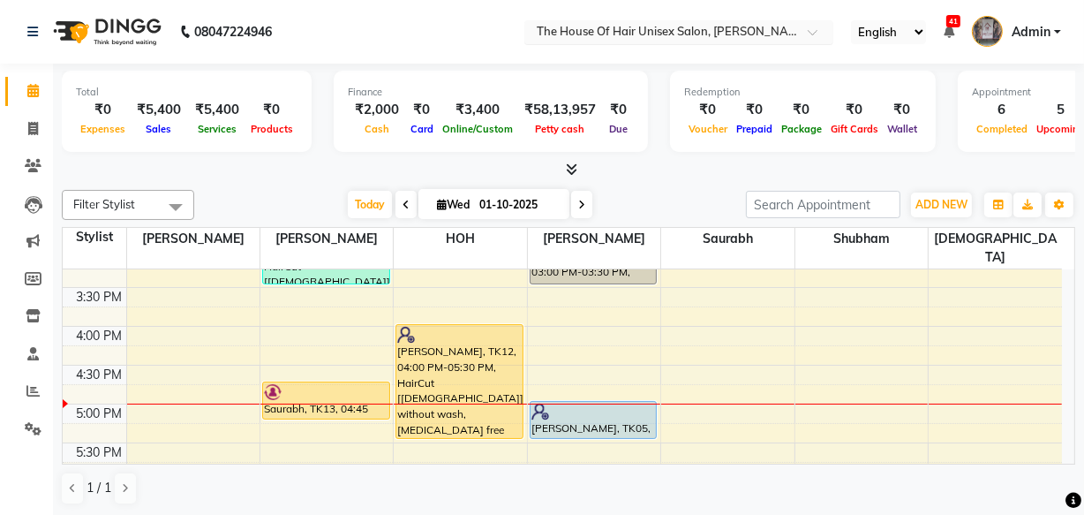
click at [802, 30] on div at bounding box center [679, 34] width 309 height 18
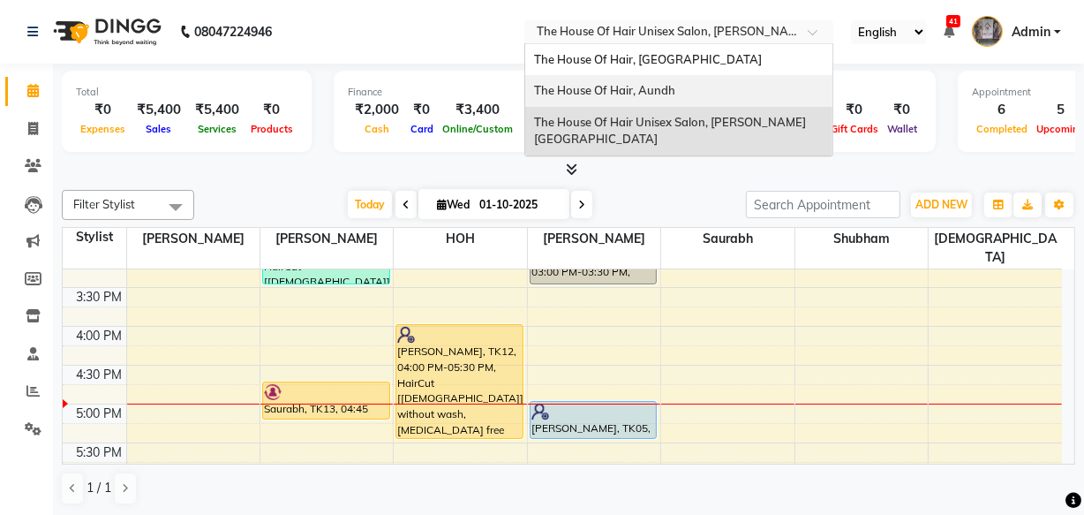
click at [732, 89] on div "The House Of Hair, Aundh" at bounding box center [678, 91] width 307 height 32
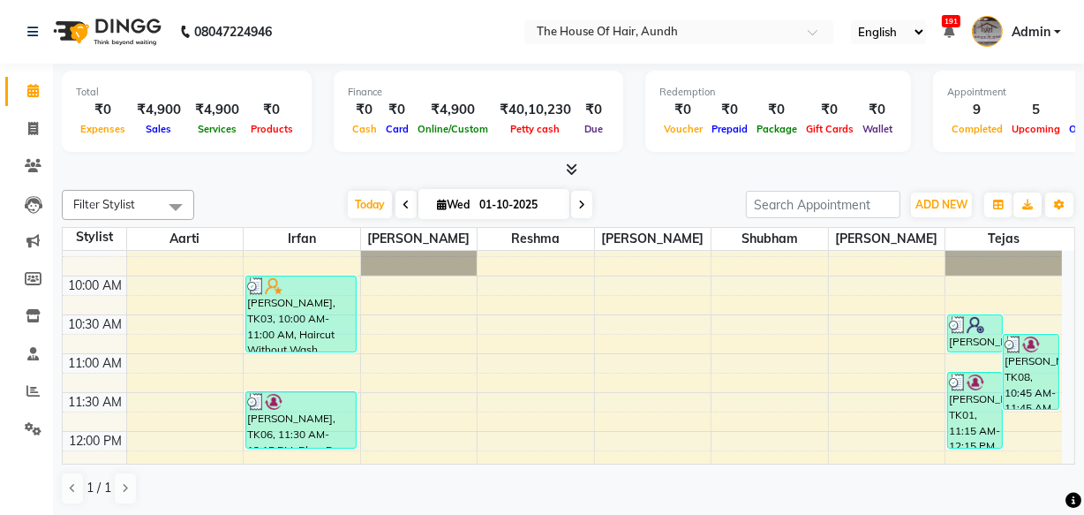
scroll to position [98, 0]
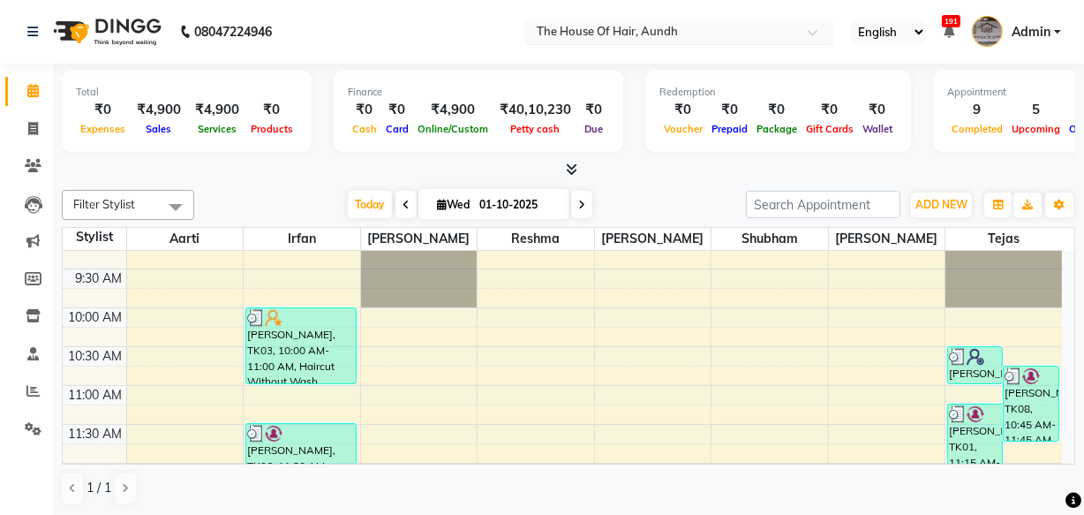
click at [776, 26] on input "text" at bounding box center [661, 34] width 256 height 18
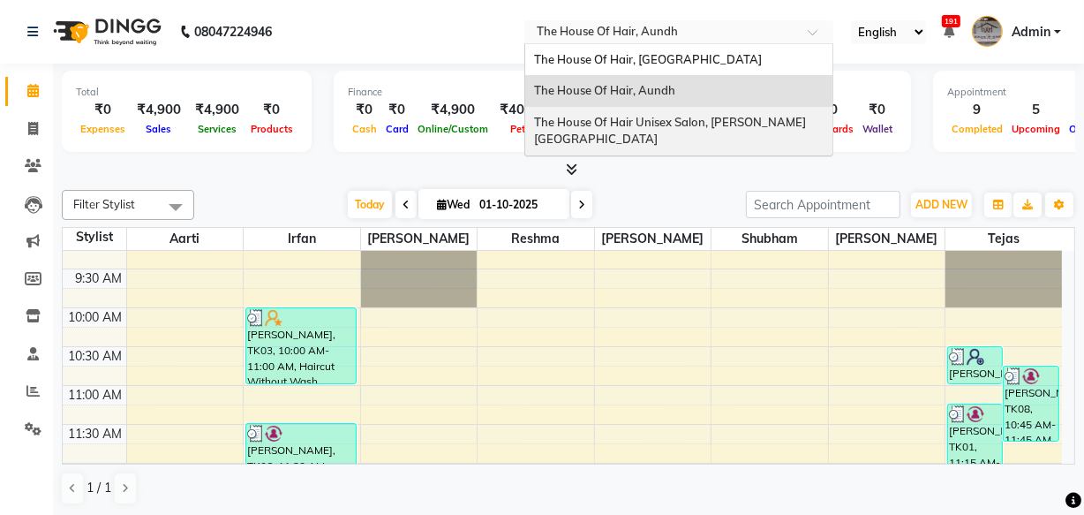
click at [747, 118] on span "The House Of Hair Unisex Salon, [PERSON_NAME][GEOGRAPHIC_DATA]" at bounding box center [670, 131] width 272 height 32
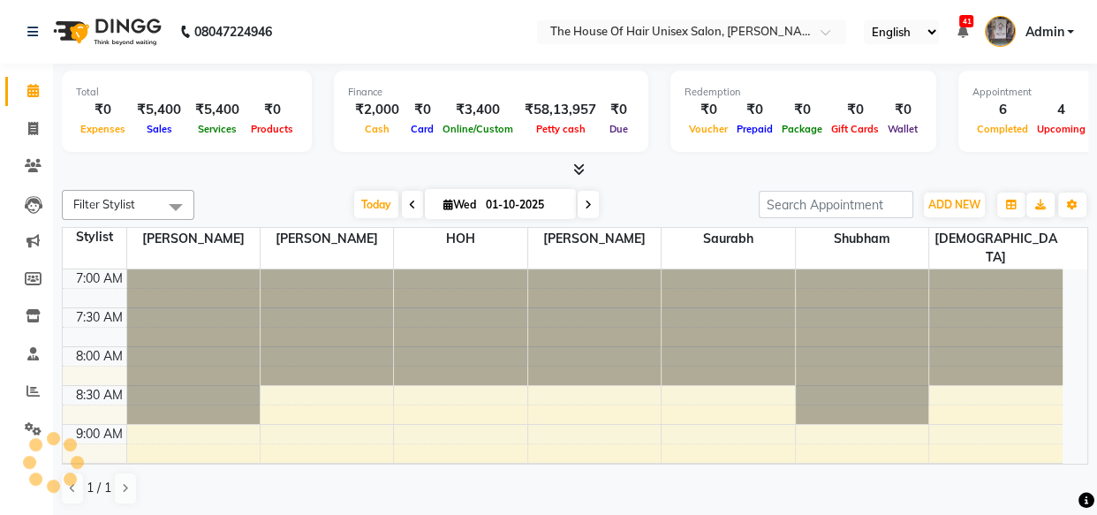
select select "en"
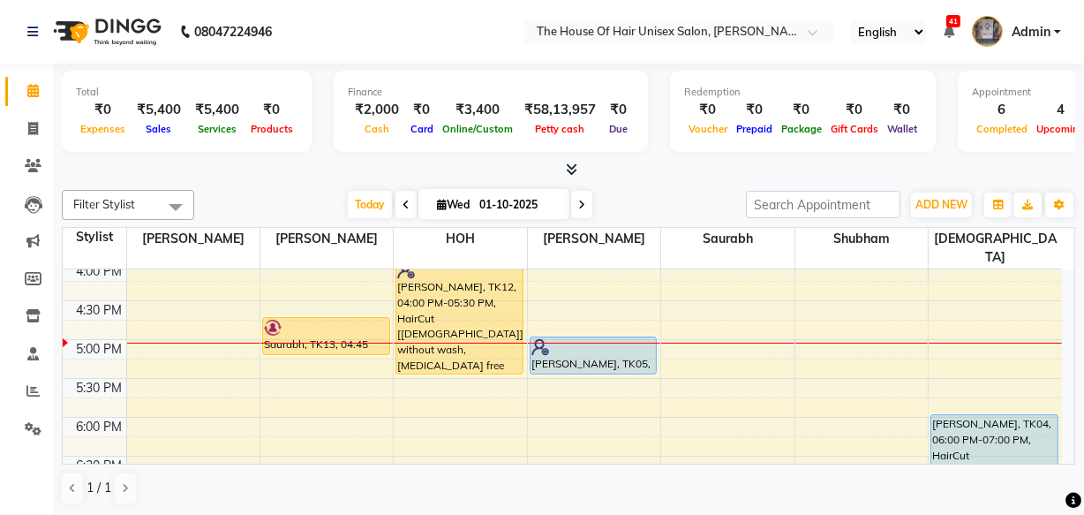
scroll to position [738, 0]
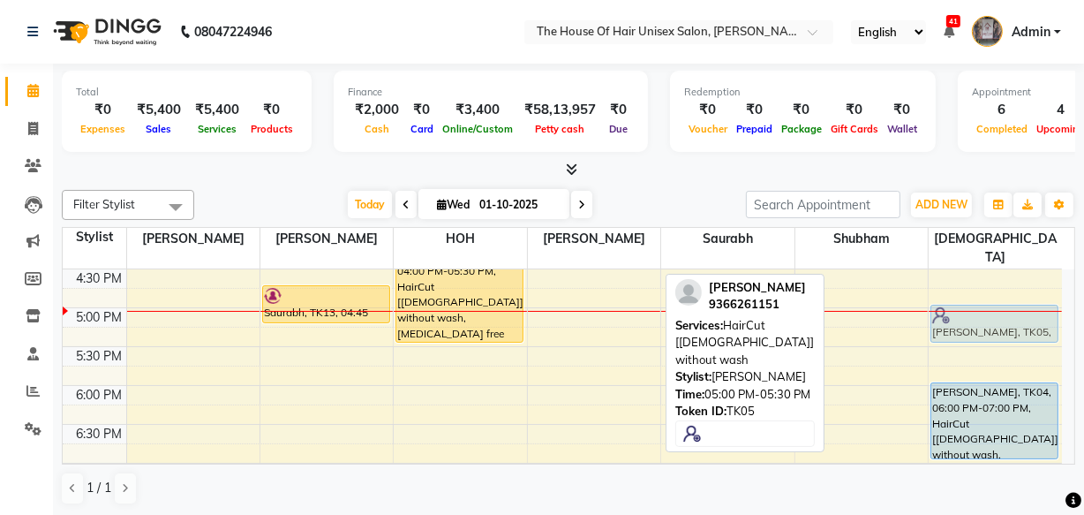
drag, startPoint x: 592, startPoint y: 304, endPoint x: 944, endPoint y: 306, distance: 352.4
click at [944, 306] on tr "[PERSON_NAME], TK01, 09:30 AM-10:30 AM, HairCut [[DEMOGRAPHIC_DATA]] without wa…" at bounding box center [563, 113] width 1000 height 1165
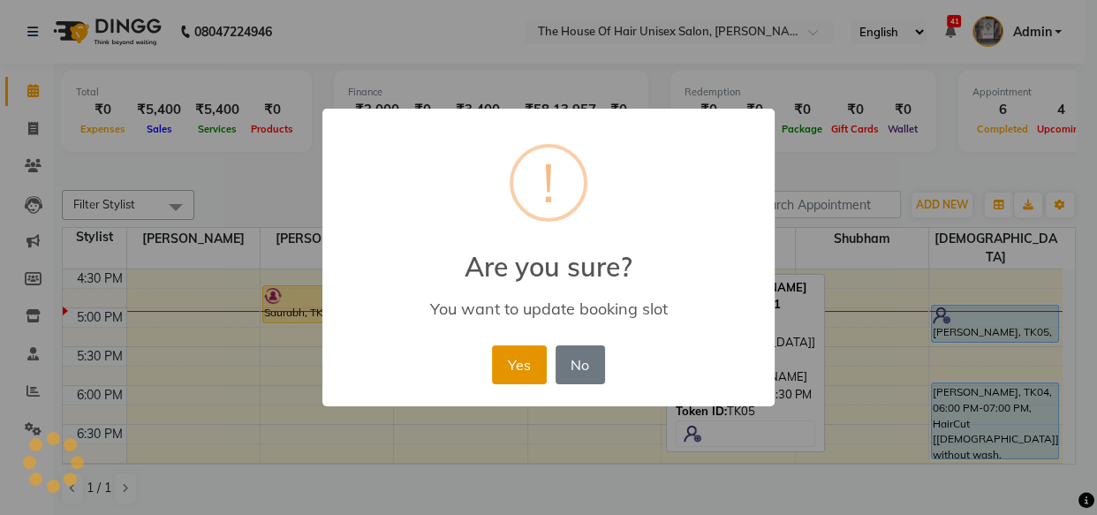
click at [509, 369] on button "Yes" at bounding box center [519, 364] width 54 height 39
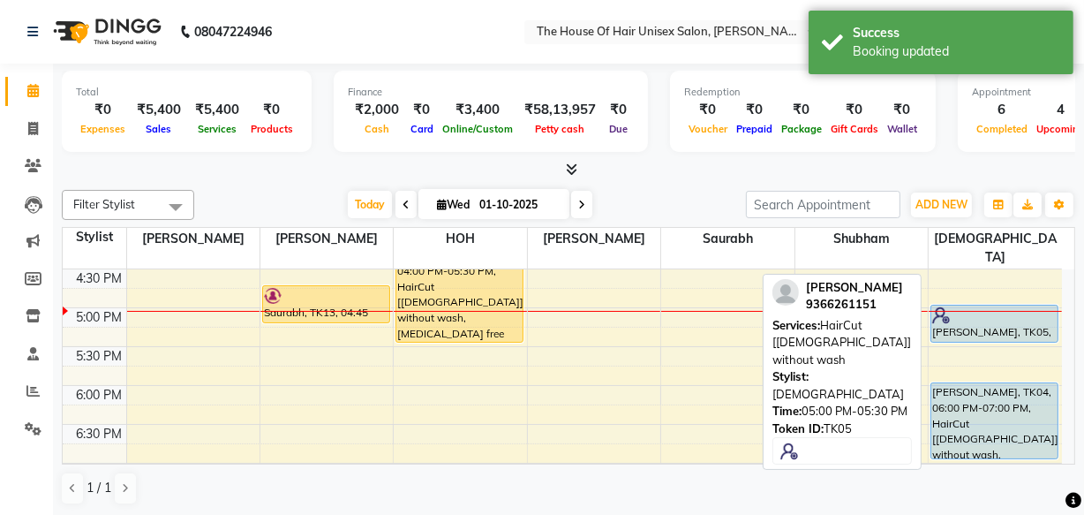
click at [950, 306] on div at bounding box center [995, 315] width 125 height 18
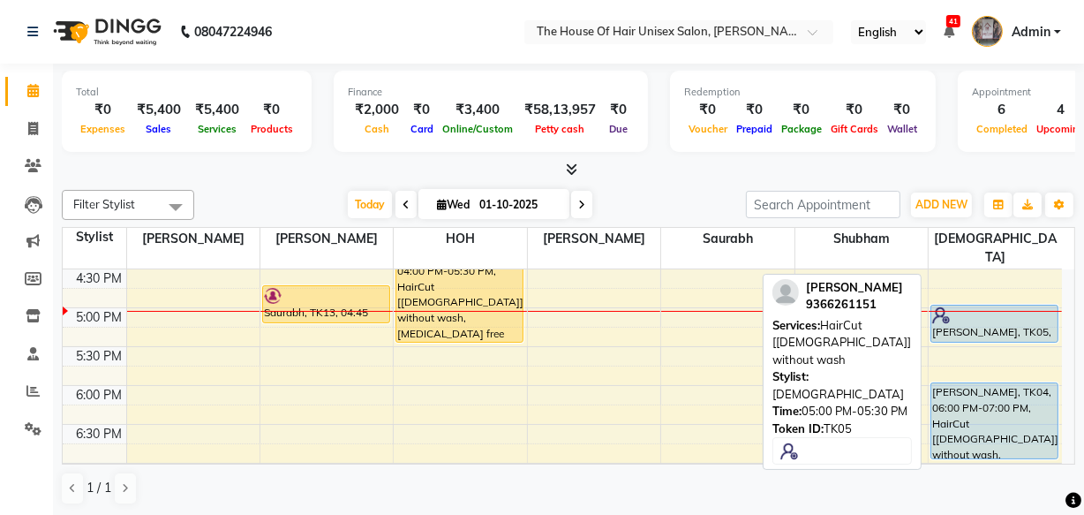
click at [973, 306] on div at bounding box center [995, 315] width 125 height 18
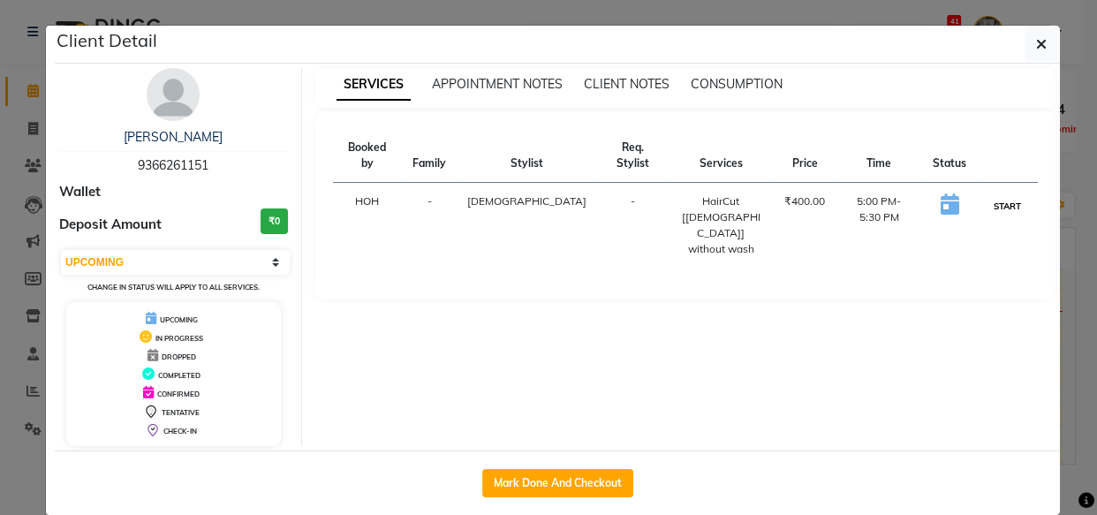
click at [992, 195] on button "START" at bounding box center [1007, 206] width 36 height 22
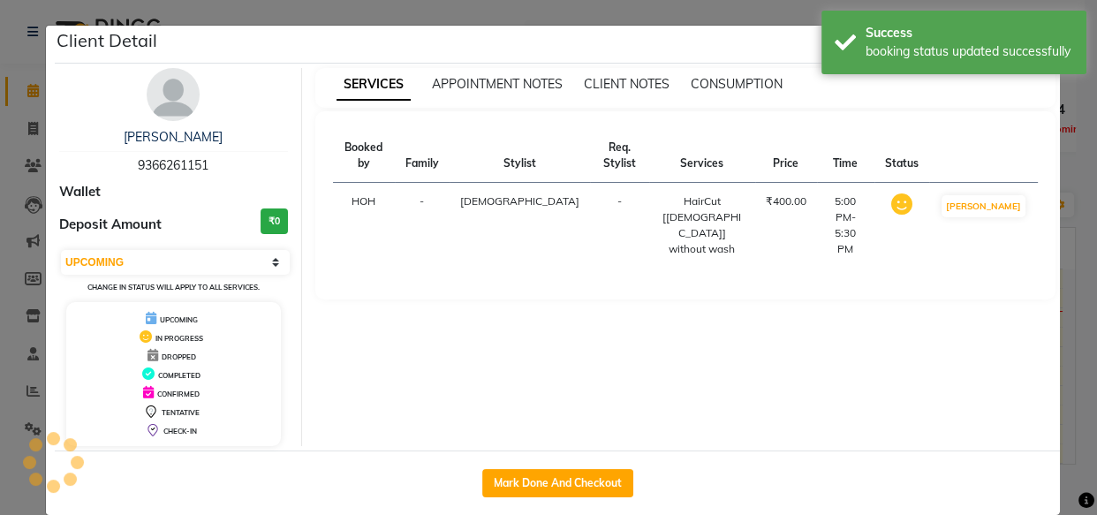
select select "1"
click at [1061, 279] on div "SERVICES APPOINTMENT NOTES CLIENT NOTES CONSUMPTION Booked by Family Stylist Re…" at bounding box center [685, 257] width 767 height 378
click at [1074, 281] on ngb-modal-window "Client Detail [PERSON_NAME] 9366261151 Wallet Deposit Amount ₹0 Select IN SERVI…" at bounding box center [548, 257] width 1097 height 515
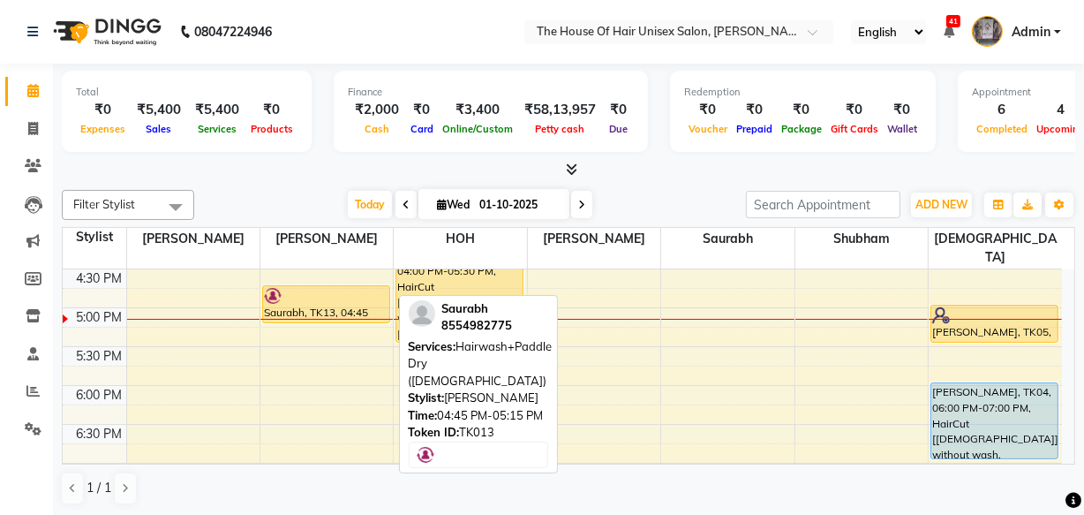
click at [344, 287] on div at bounding box center [326, 296] width 125 height 18
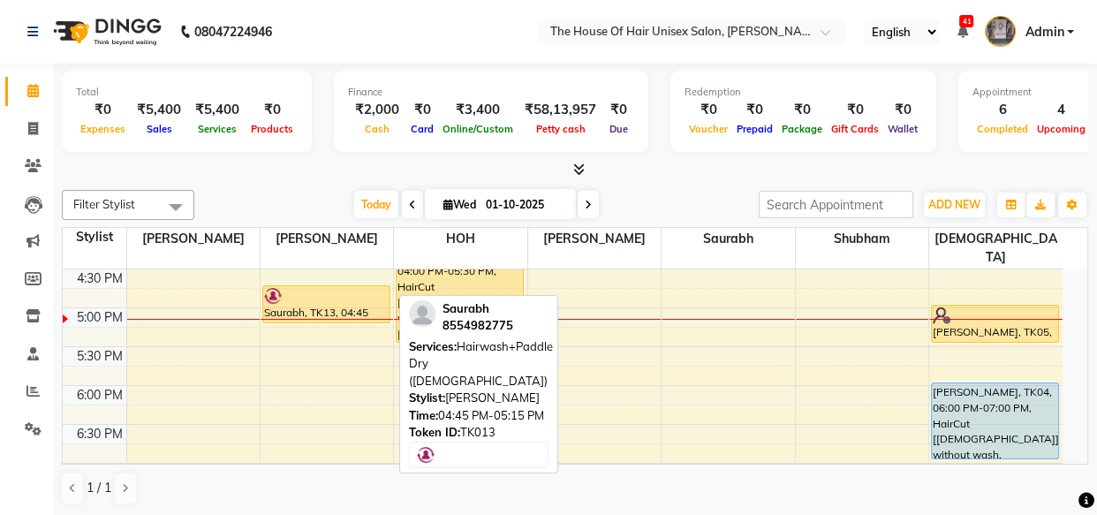
select select "1"
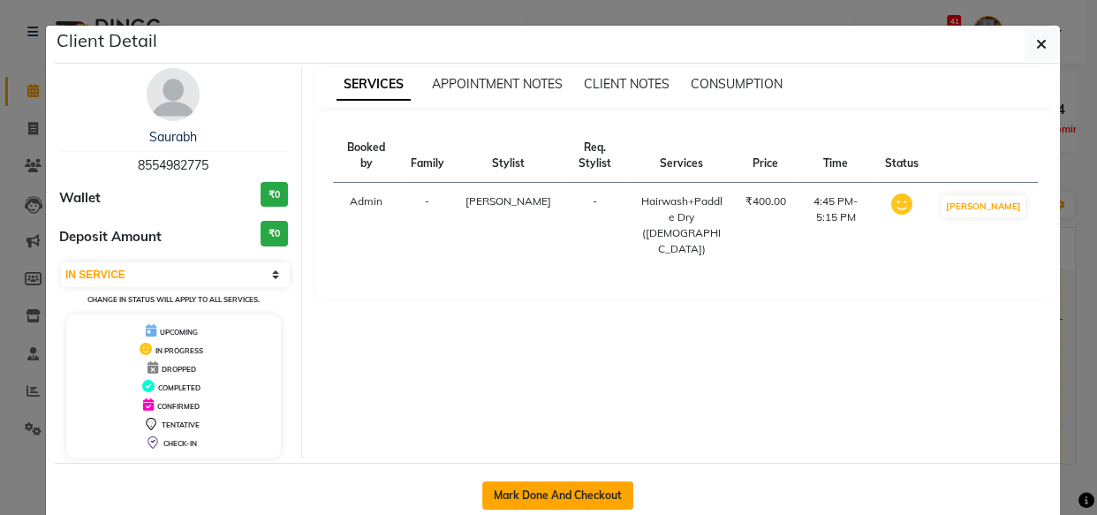
click at [534, 487] on button "Mark Done And Checkout" at bounding box center [557, 495] width 151 height 28
select select "598"
select select "service"
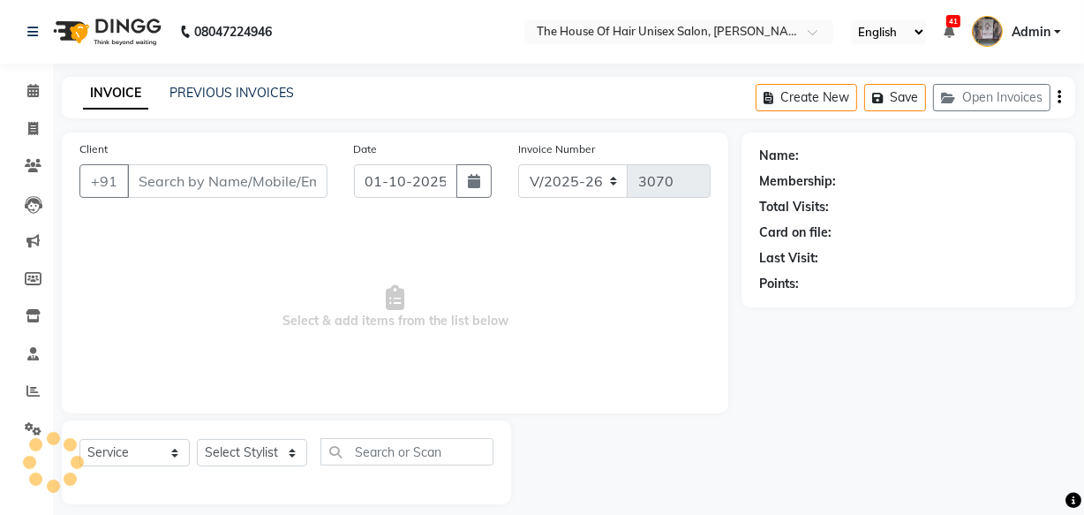
type input "8554982775"
select select "13497"
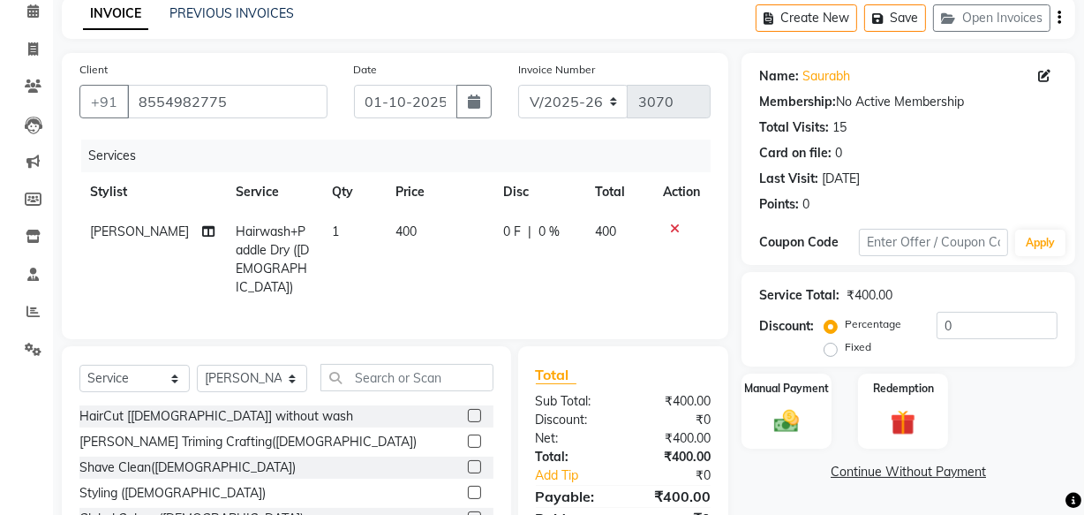
scroll to position [64, 0]
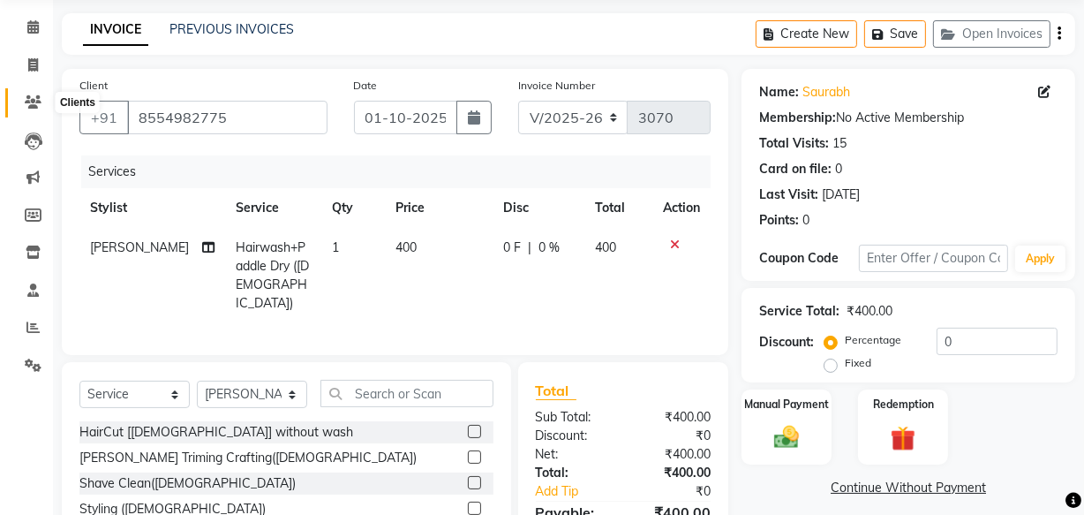
click at [31, 96] on icon at bounding box center [33, 101] width 17 height 13
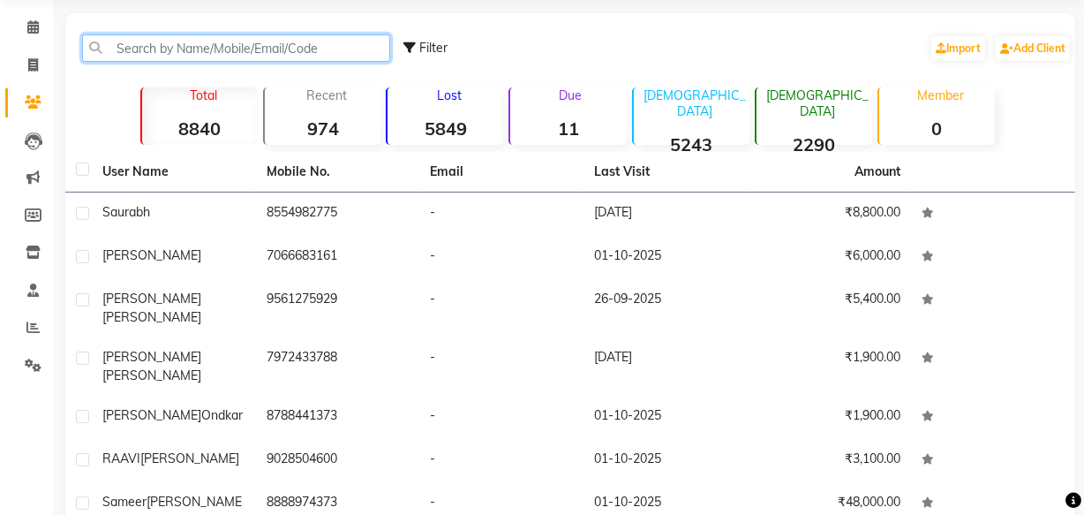
click at [140, 45] on input "text" at bounding box center [236, 47] width 308 height 27
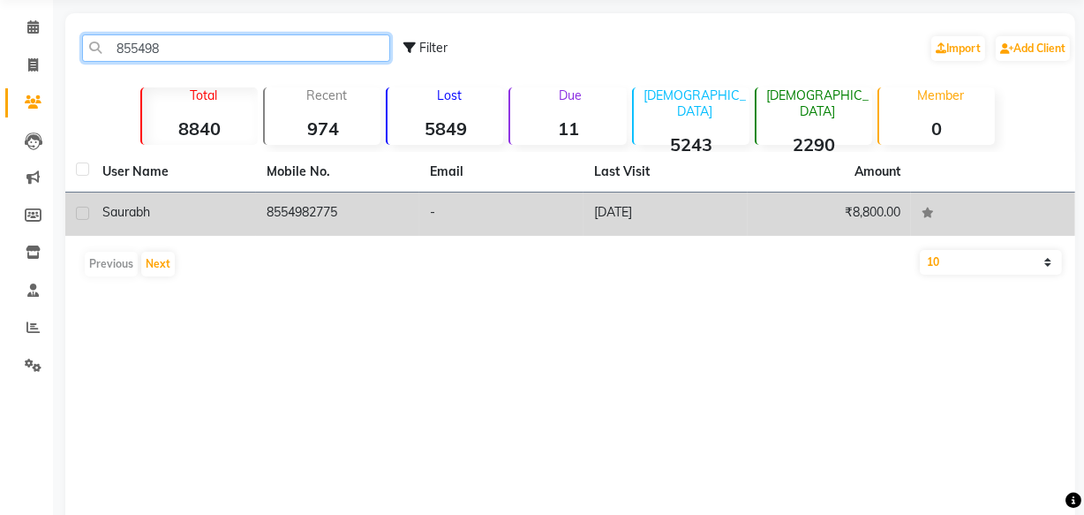
type input "855498"
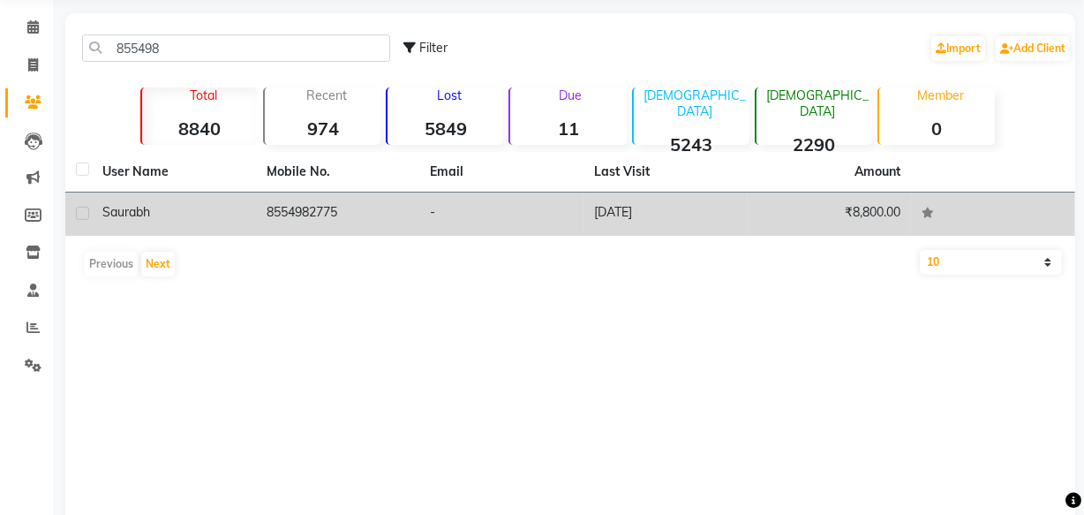
click at [318, 216] on td "8554982775" at bounding box center [338, 214] width 164 height 43
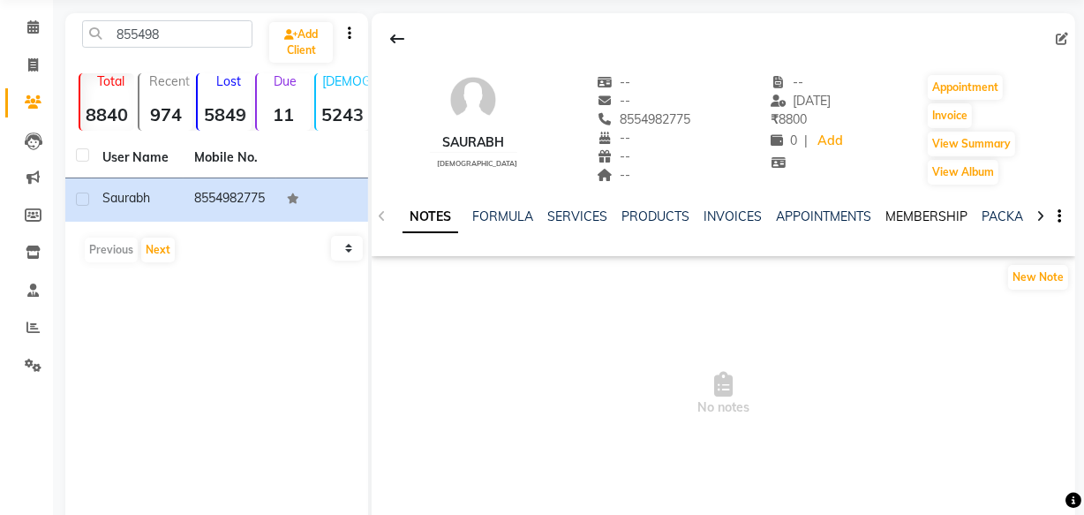
click at [918, 215] on link "MEMBERSHIP" at bounding box center [927, 216] width 82 height 16
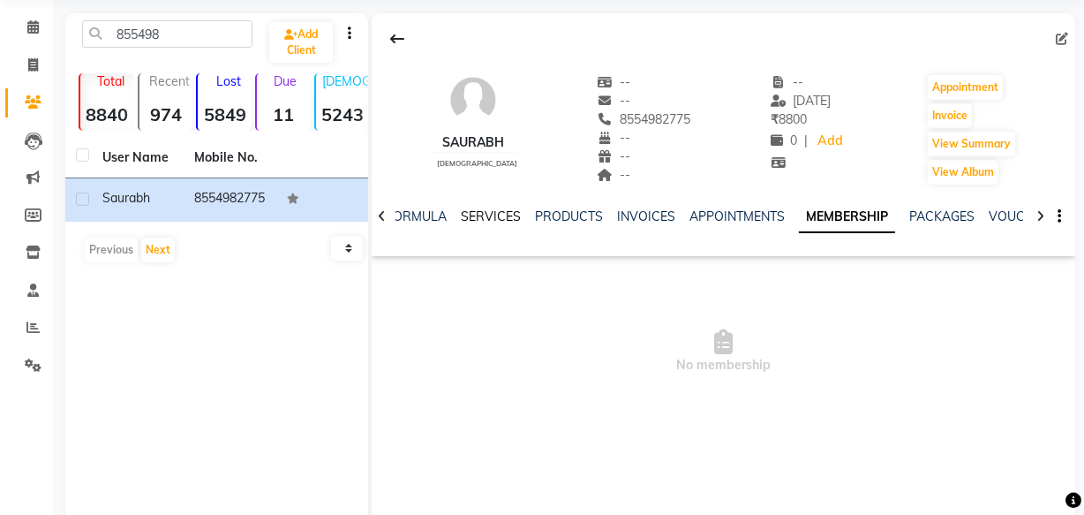
click at [478, 212] on link "SERVICES" at bounding box center [491, 216] width 60 height 16
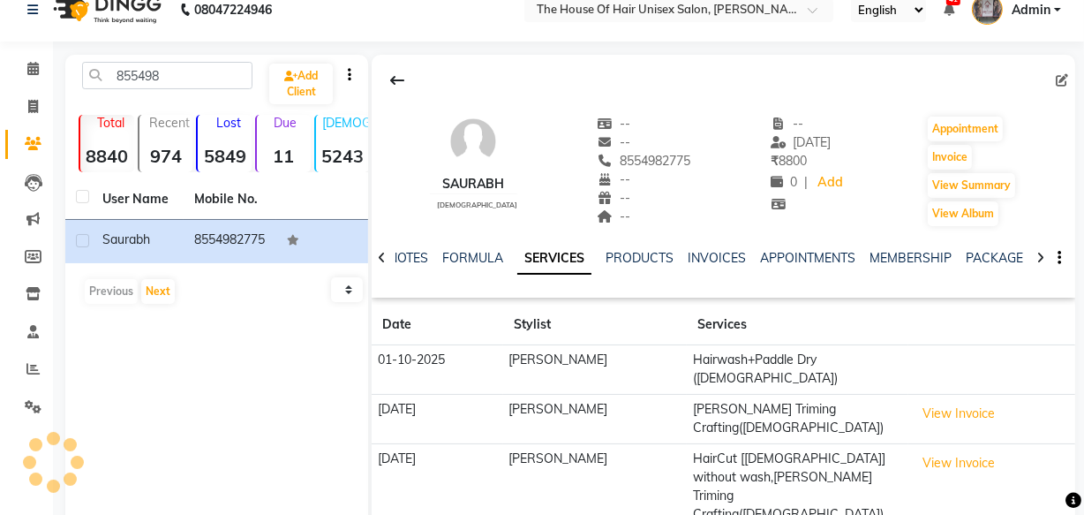
scroll to position [7, 0]
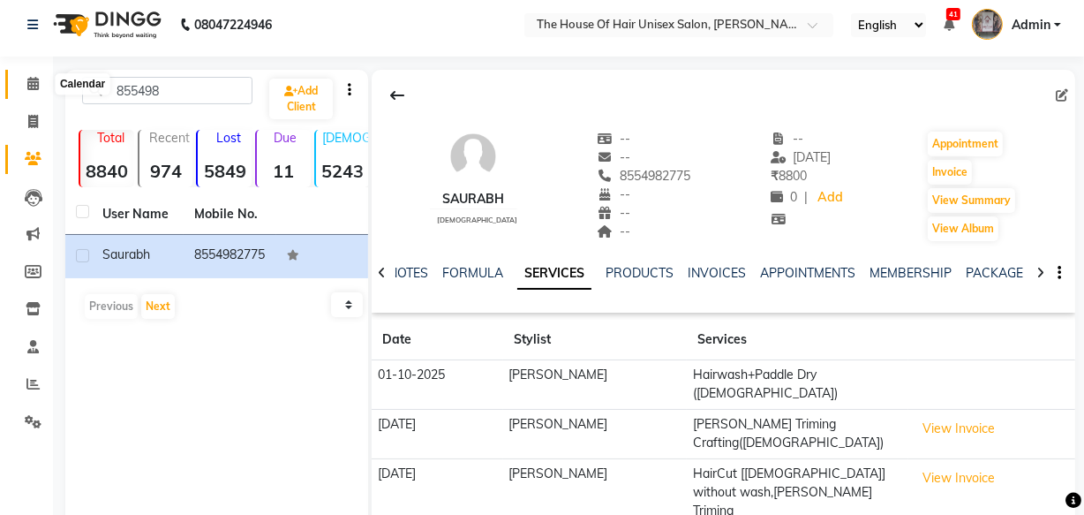
click at [29, 87] on icon at bounding box center [32, 83] width 11 height 13
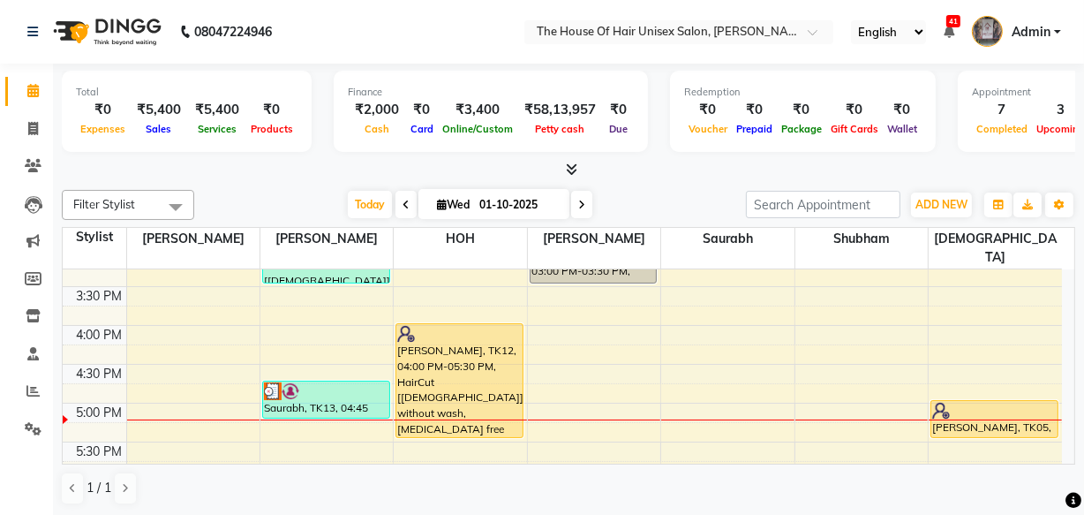
scroll to position [674, 0]
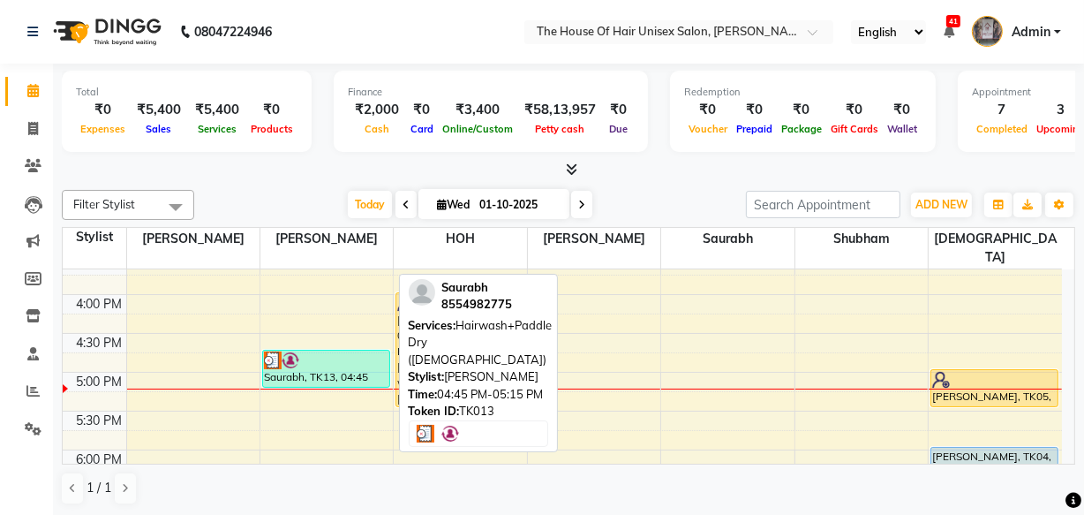
click at [289, 351] on div "Saurabh, TK13, 04:45 PM-05:15 PM, Hairwash+Paddle Dry ([DEMOGRAPHIC_DATA])" at bounding box center [326, 369] width 126 height 36
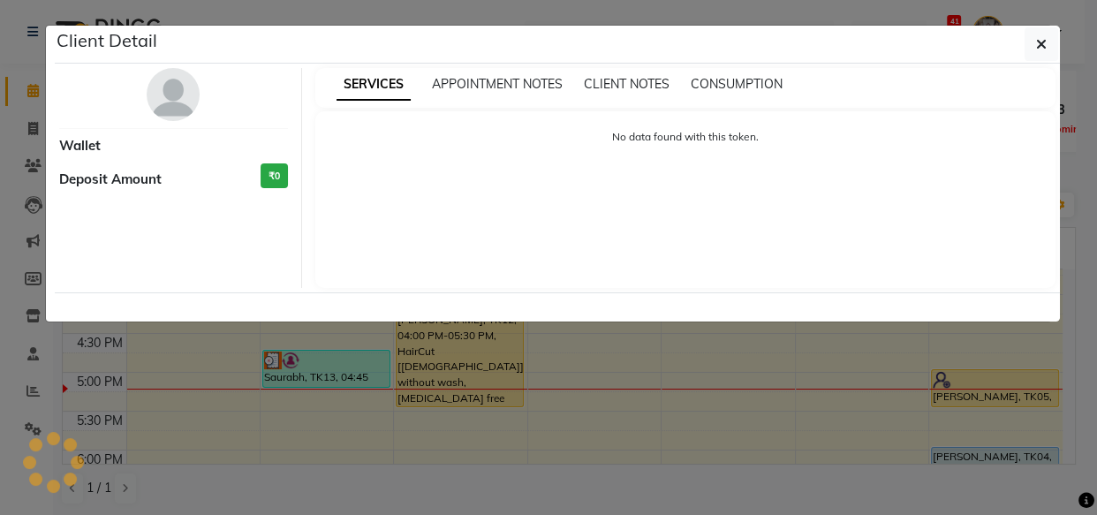
select select "3"
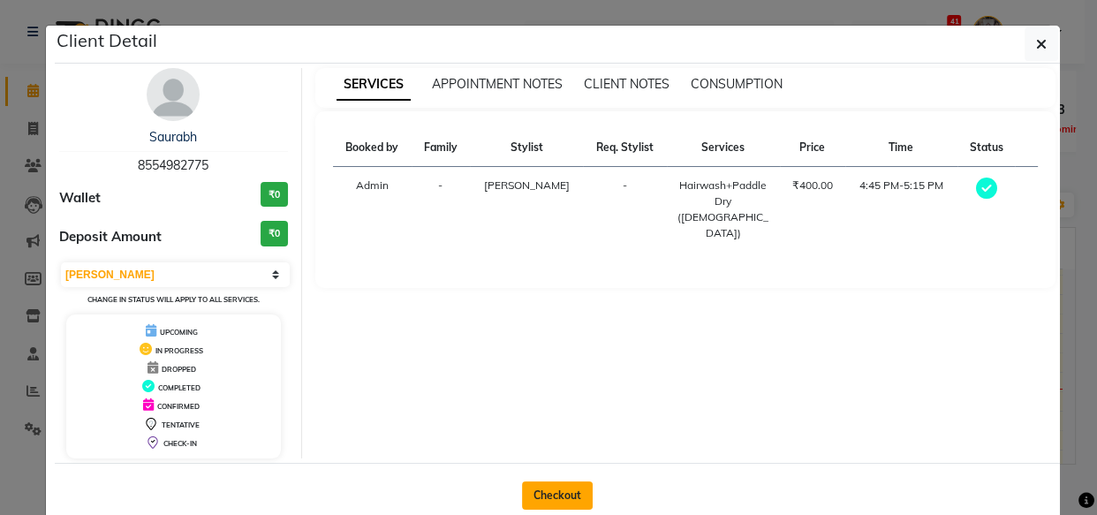
click at [555, 487] on button "Checkout" at bounding box center [557, 495] width 71 height 28
select select "service"
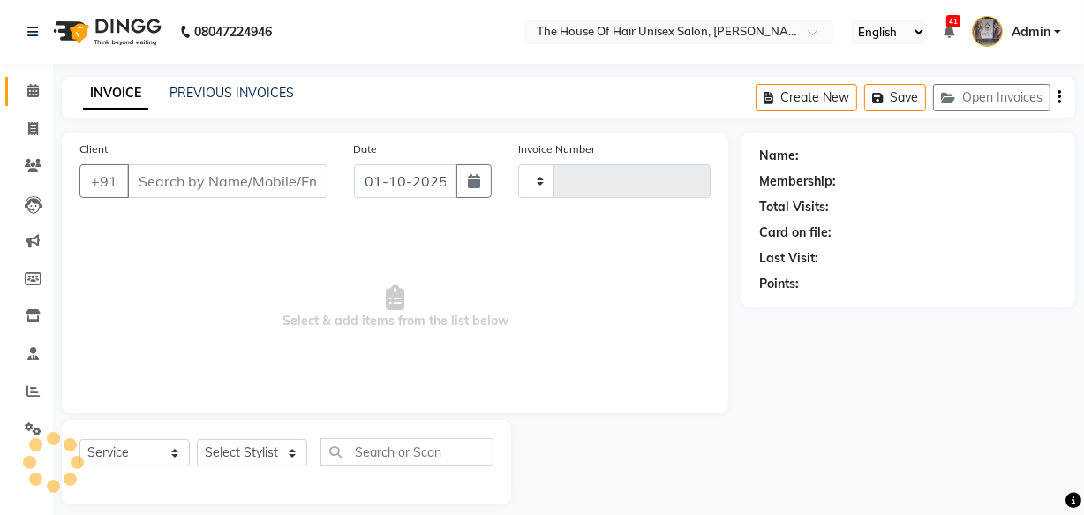
type input "3070"
select select "598"
type input "8554982775"
select select "13497"
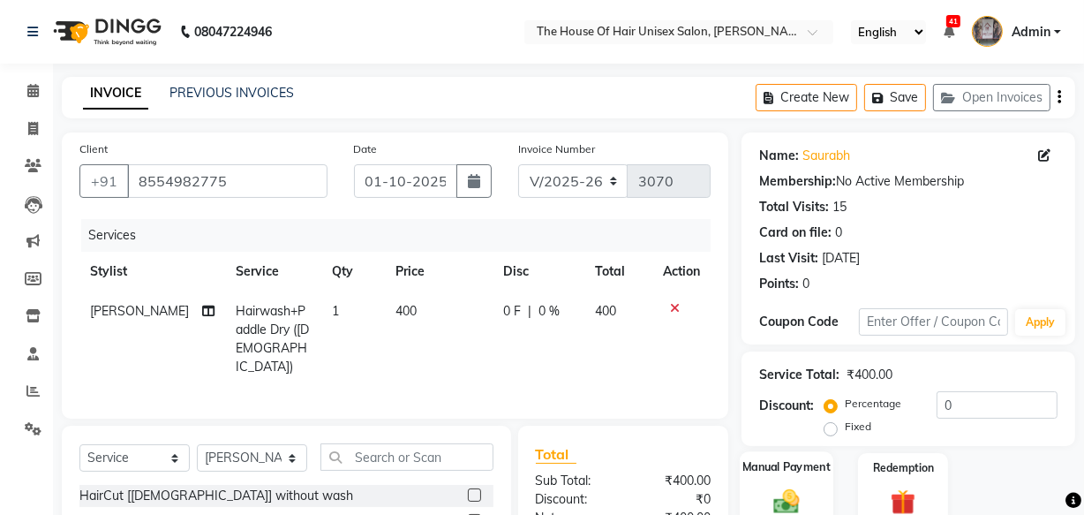
click at [794, 468] on label "Manual Payment" at bounding box center [787, 466] width 88 height 17
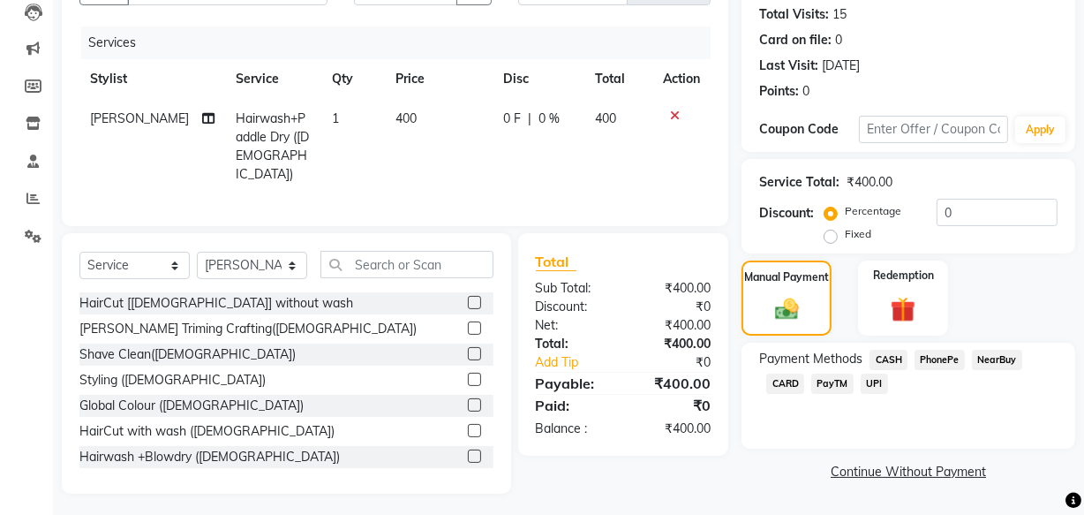
scroll to position [193, 0]
click at [874, 378] on span "UPI" at bounding box center [874, 383] width 27 height 20
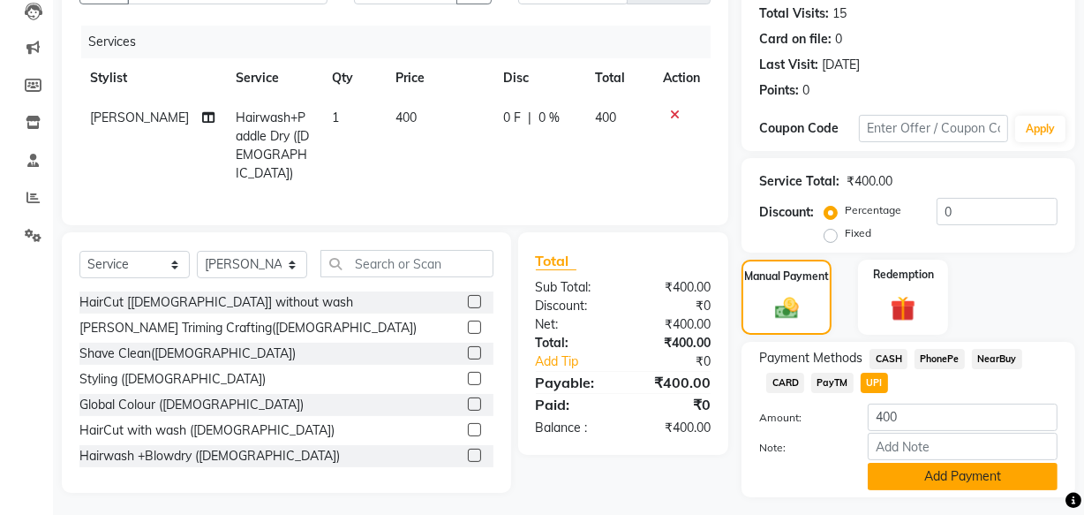
click at [930, 475] on button "Add Payment" at bounding box center [963, 476] width 190 height 27
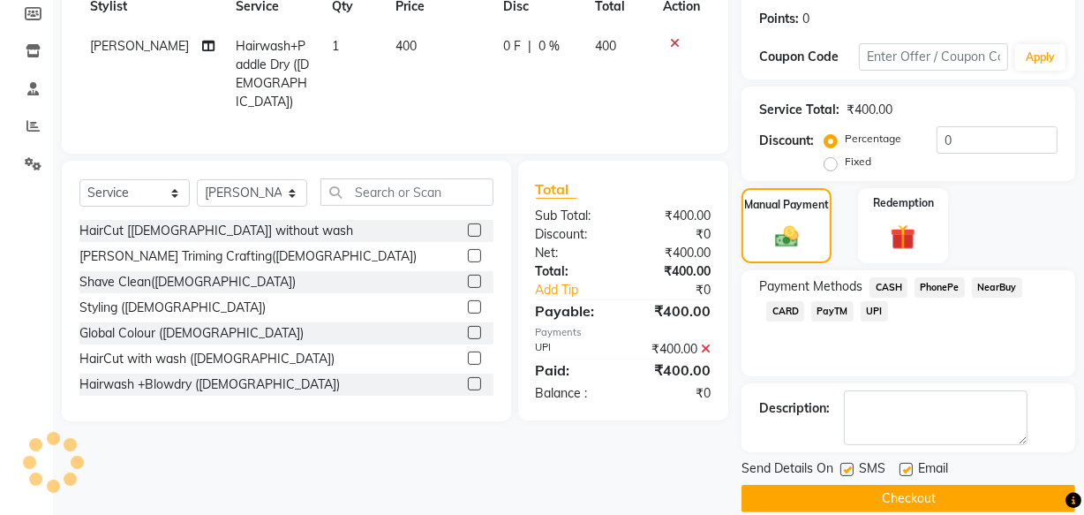
scroll to position [288, 0]
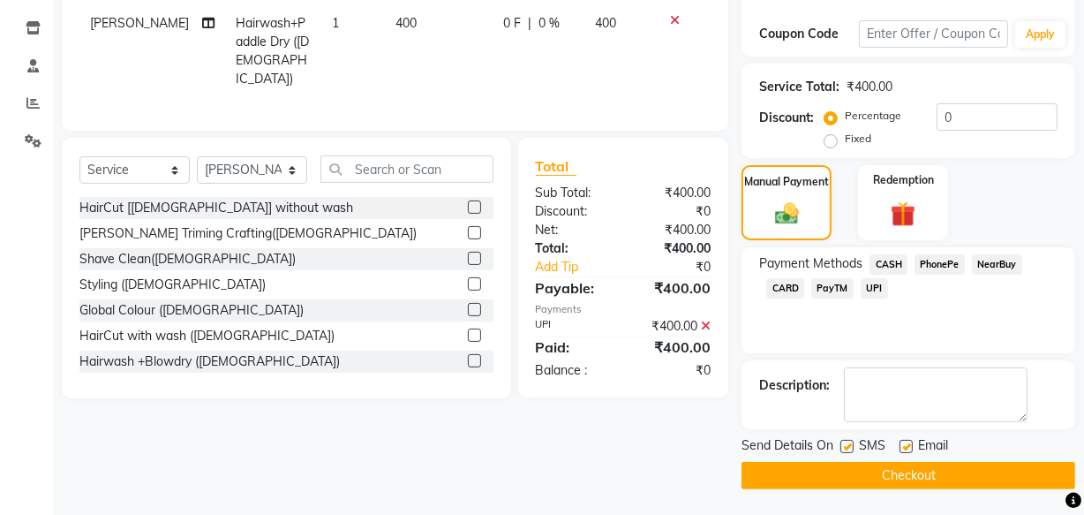
click at [947, 468] on button "Checkout" at bounding box center [909, 475] width 334 height 27
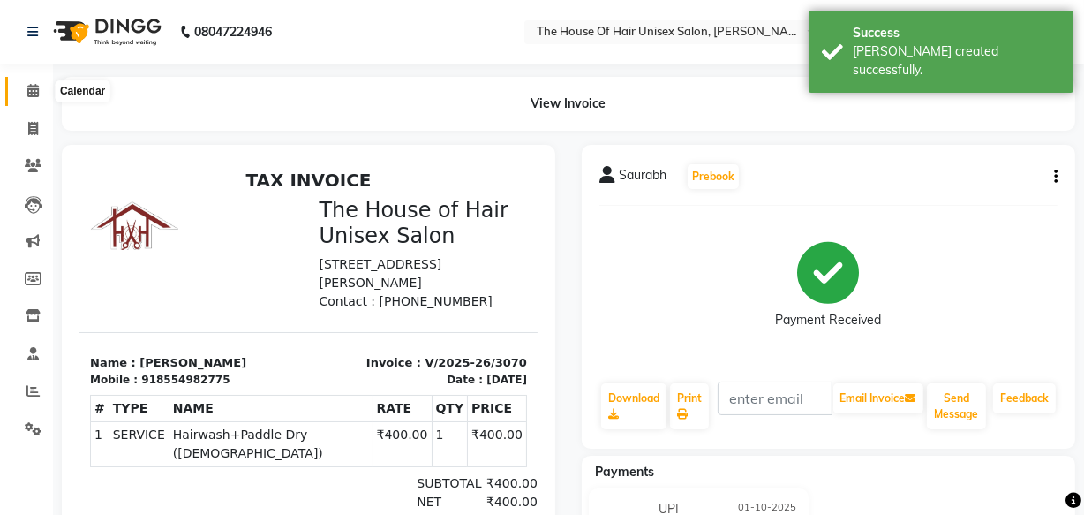
click at [35, 87] on icon at bounding box center [32, 90] width 11 height 13
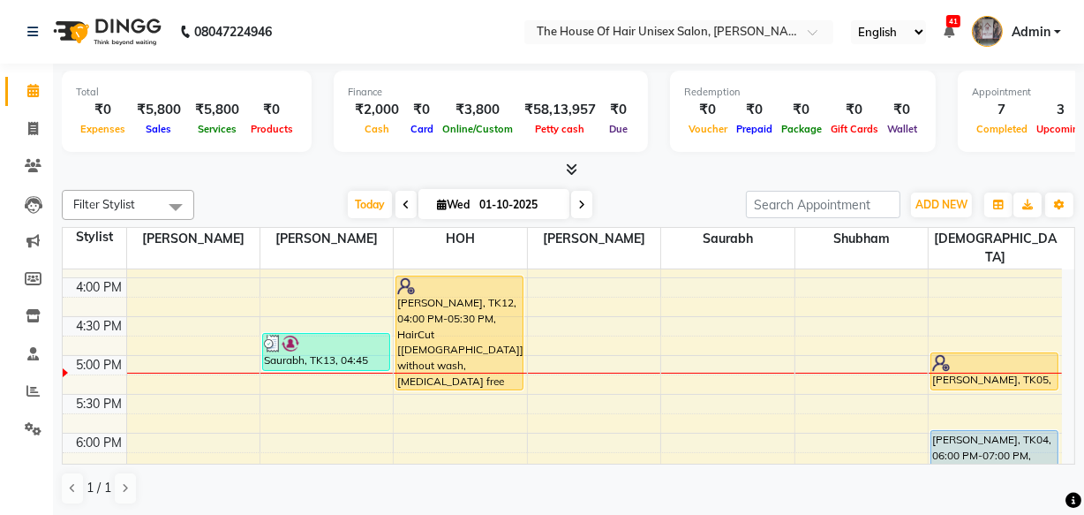
scroll to position [706, 0]
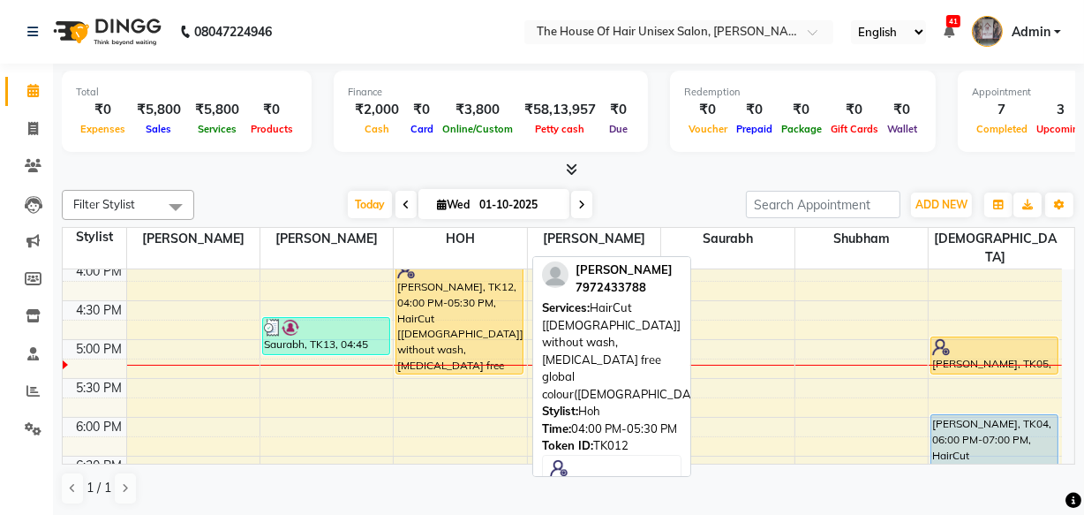
click at [441, 295] on div "[PERSON_NAME], TK12, 04:00 PM-05:30 PM, HairCut [[DEMOGRAPHIC_DATA]] without wa…" at bounding box center [460, 317] width 126 height 113
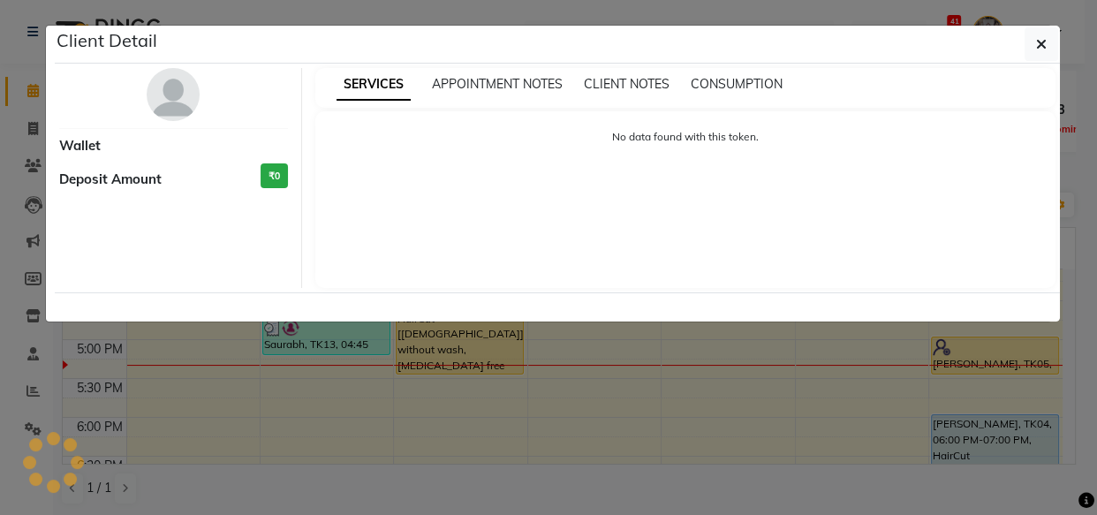
select select "1"
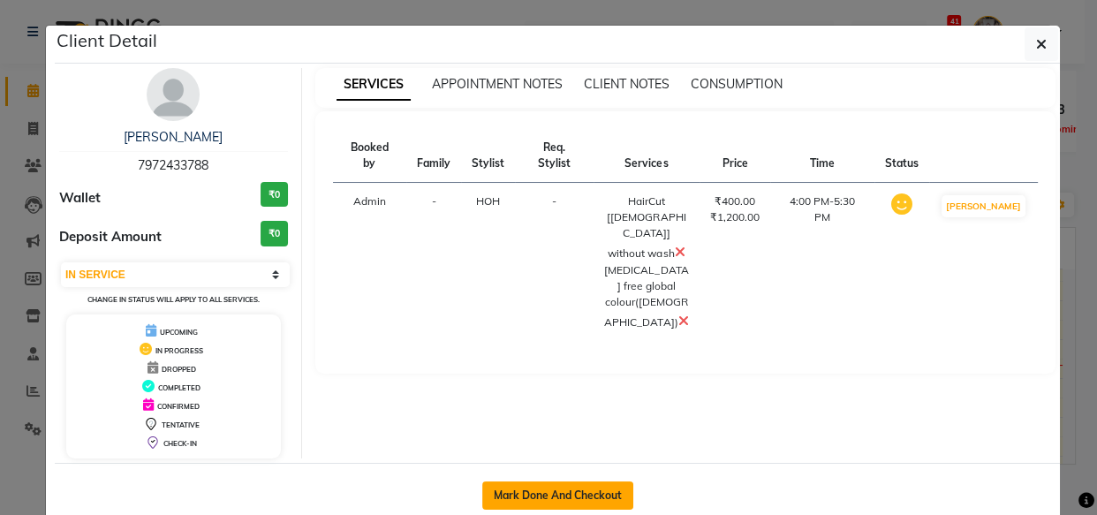
click at [590, 487] on button "Mark Done And Checkout" at bounding box center [557, 495] width 151 height 28
select select "service"
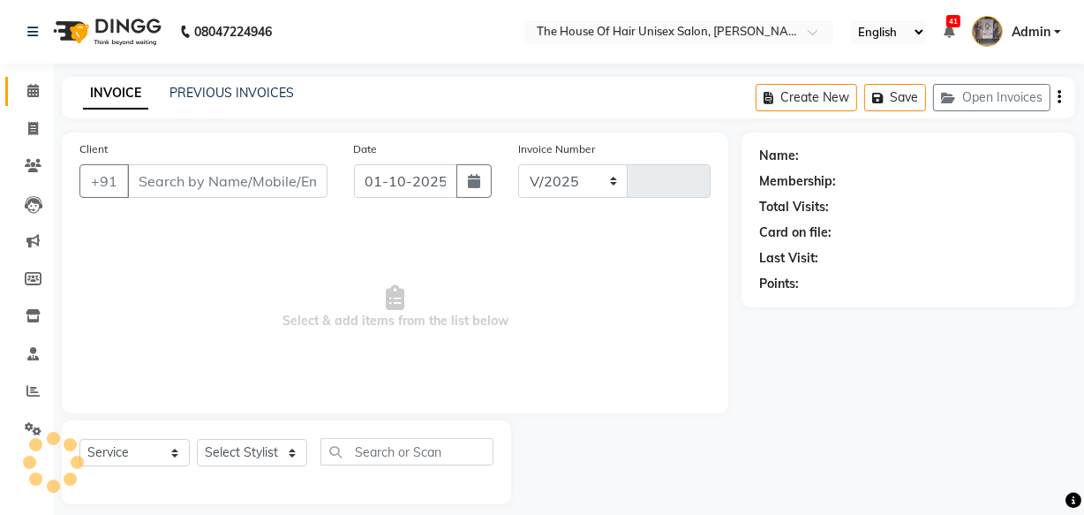
select select "598"
type input "3071"
type input "7972433788"
select select "85989"
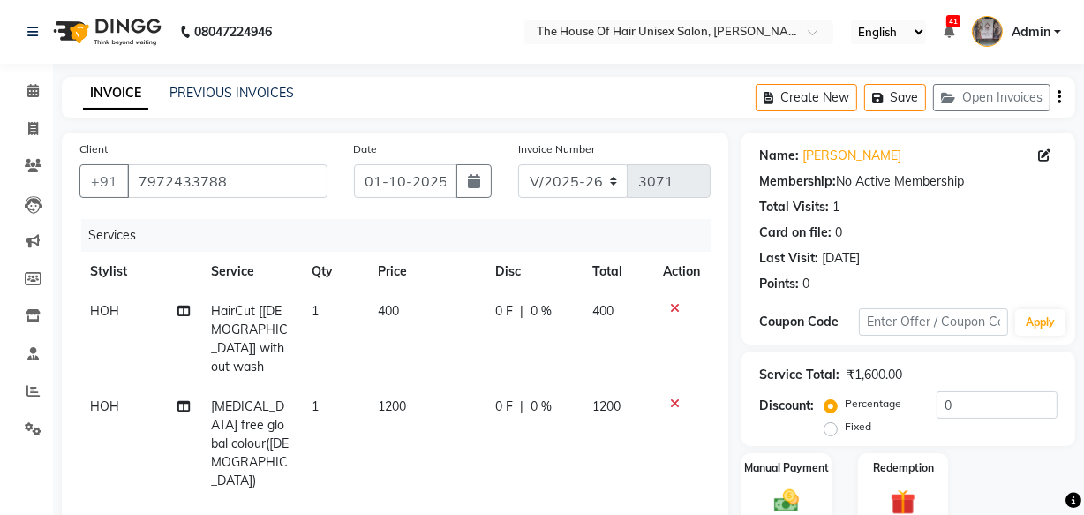
click at [385, 309] on span "400" at bounding box center [389, 311] width 21 height 16
select select "85989"
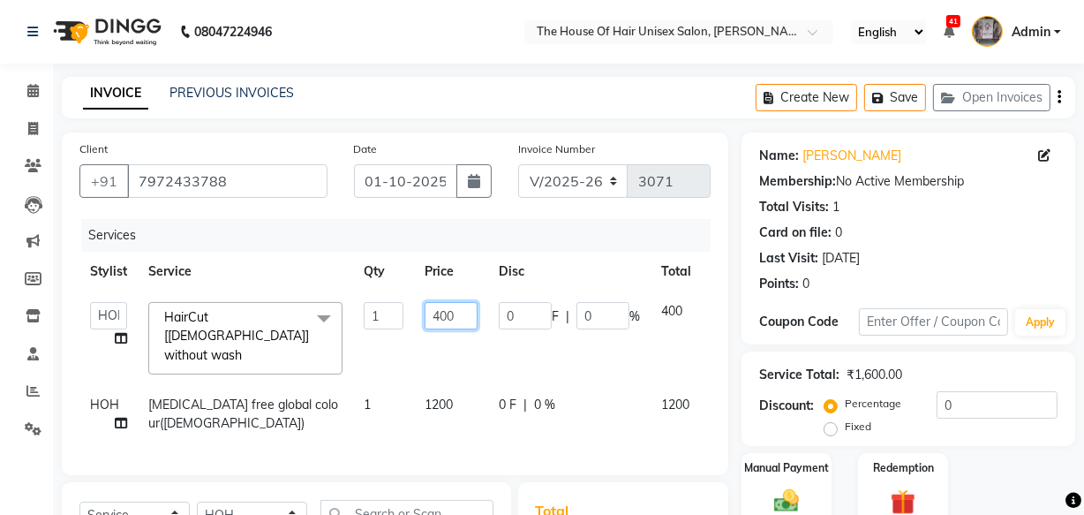
click at [441, 313] on input "400" at bounding box center [451, 315] width 53 height 27
type input "500"
click at [735, 322] on div "Client [PHONE_NUMBER] Date [DATE] Invoice Number V/2025 V/[PHONE_NUMBER] Servic…" at bounding box center [395, 437] width 693 height 610
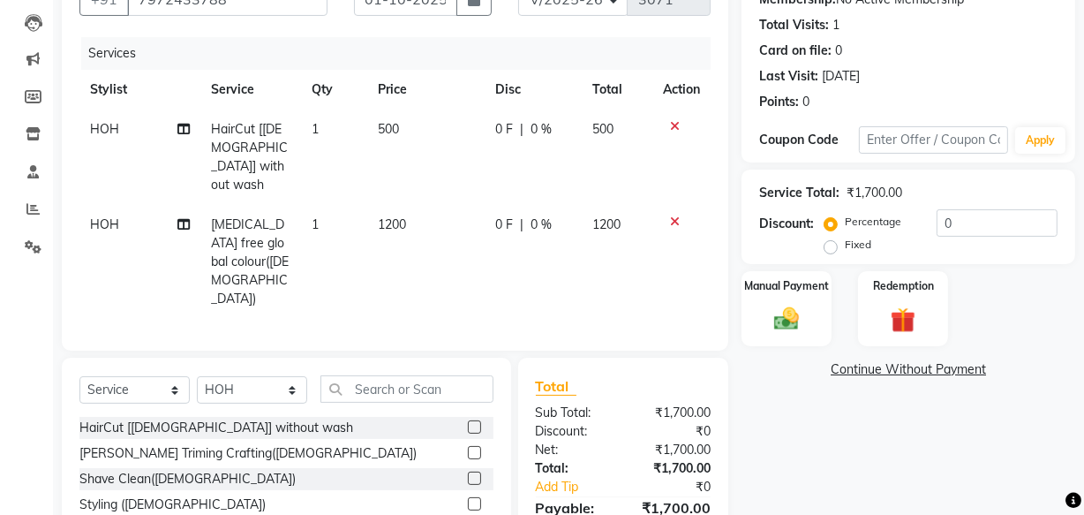
scroll to position [193, 0]
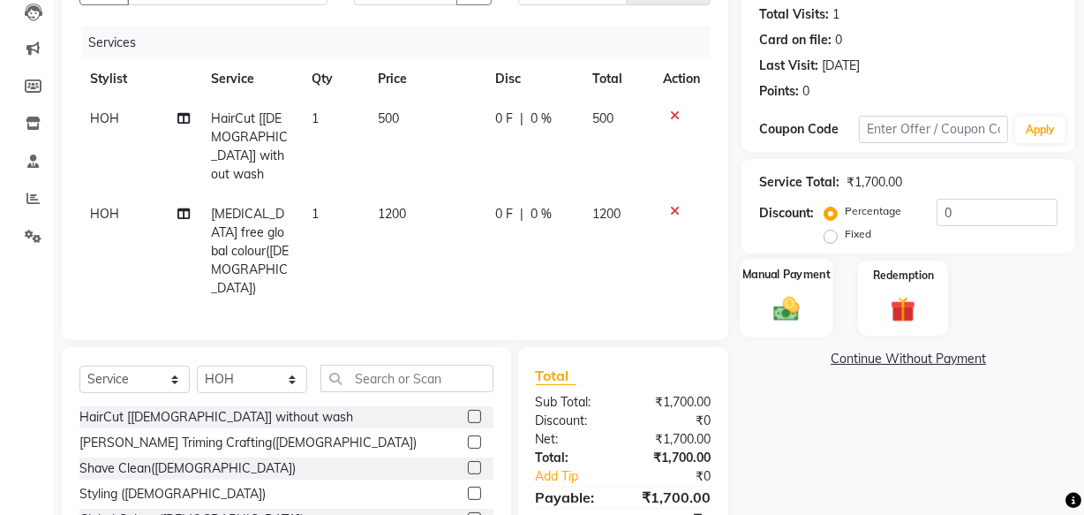
click at [794, 291] on div "Manual Payment" at bounding box center [787, 298] width 94 height 79
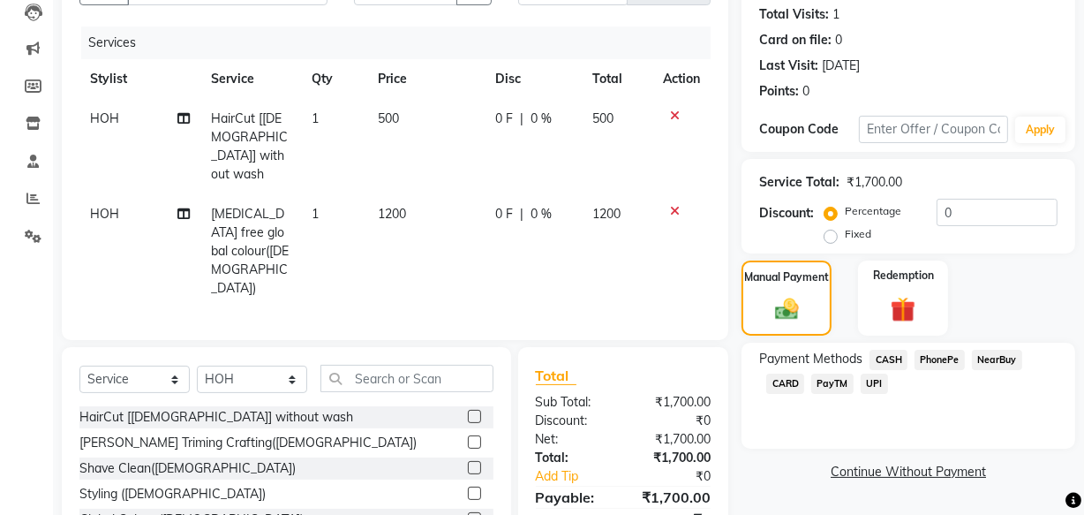
click at [869, 386] on span "UPI" at bounding box center [874, 384] width 27 height 20
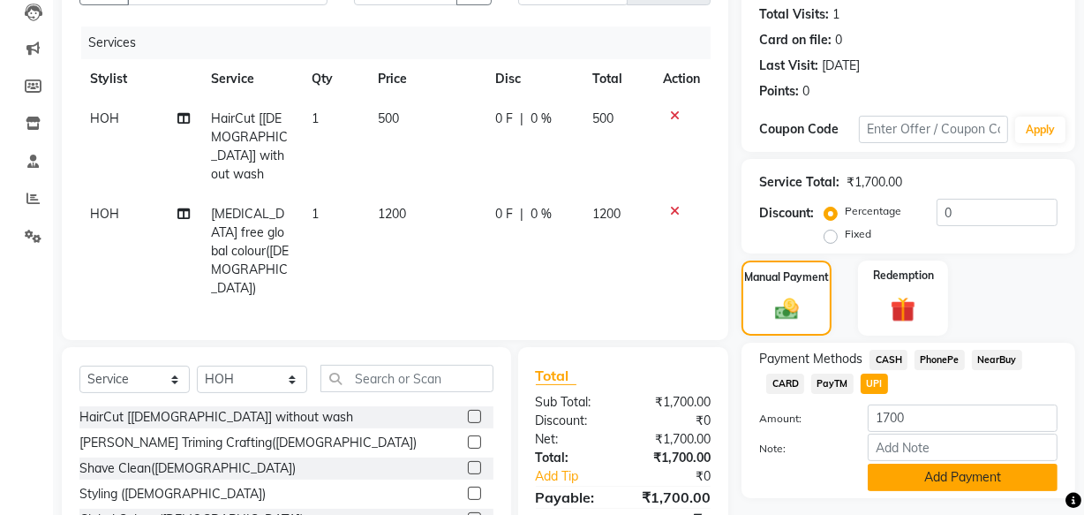
click at [903, 477] on button "Add Payment" at bounding box center [963, 477] width 190 height 27
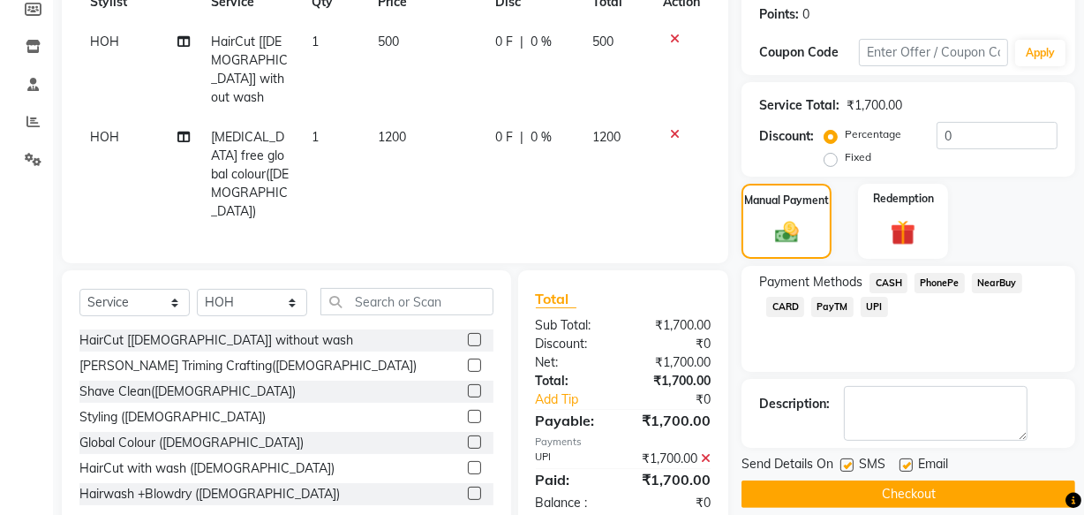
scroll to position [288, 0]
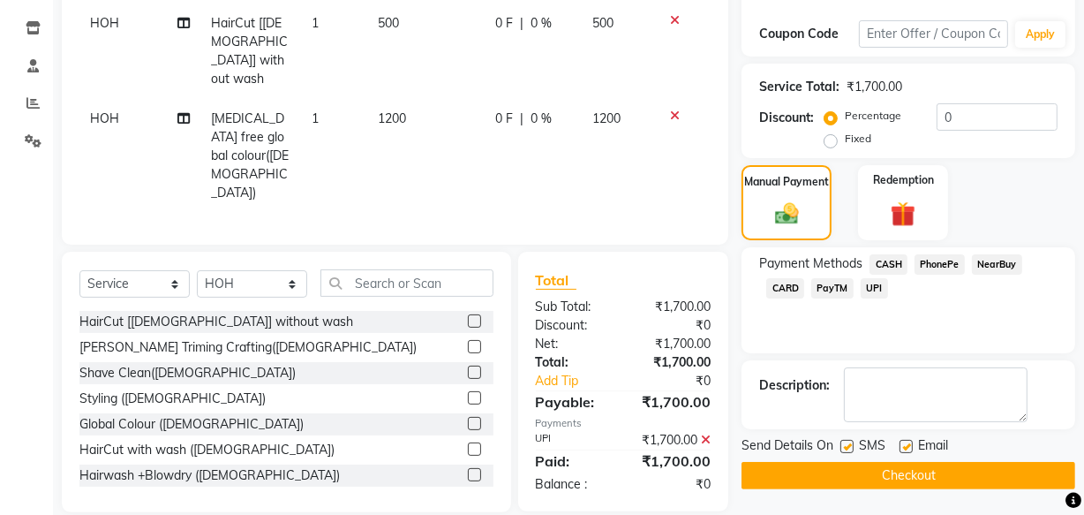
click at [971, 475] on button "Checkout" at bounding box center [909, 475] width 334 height 27
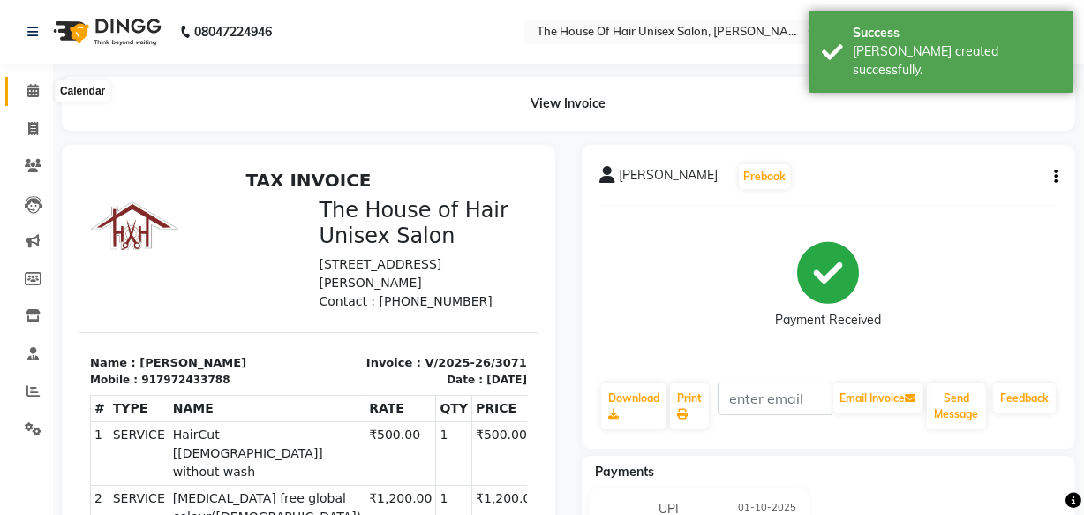
click at [34, 88] on icon at bounding box center [32, 90] width 11 height 13
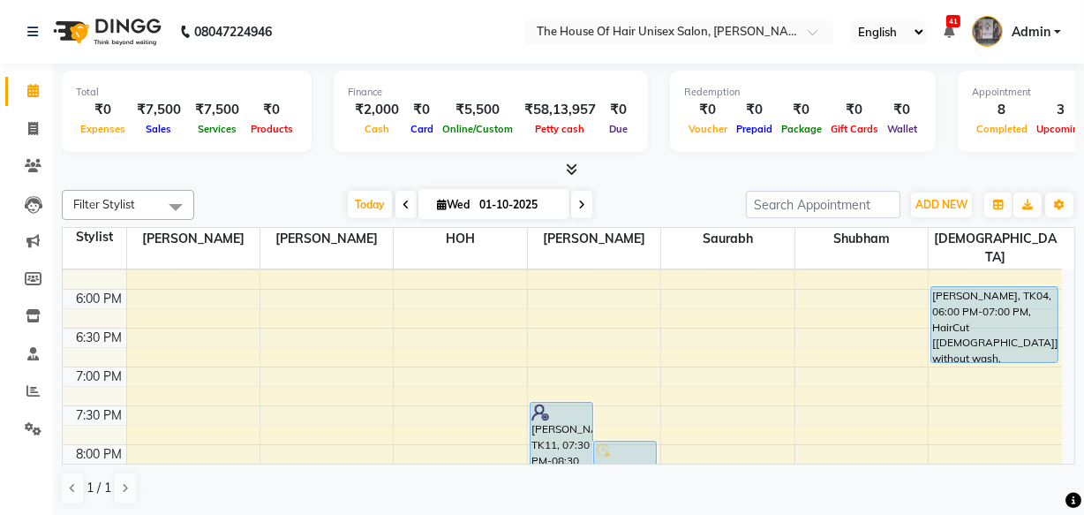
scroll to position [866, 0]
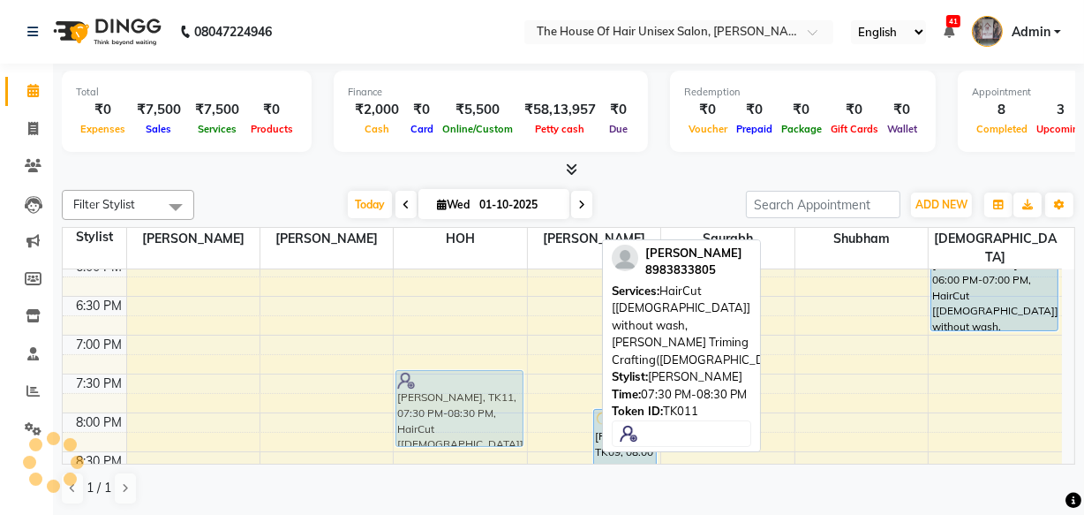
drag, startPoint x: 544, startPoint y: 365, endPoint x: 492, endPoint y: 366, distance: 52.1
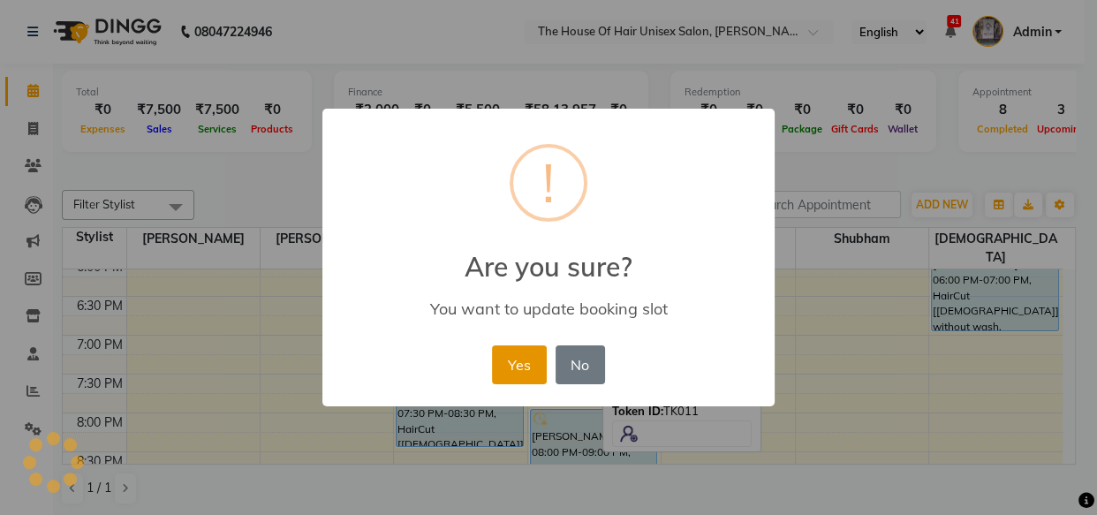
click at [513, 359] on button "Yes" at bounding box center [519, 364] width 54 height 39
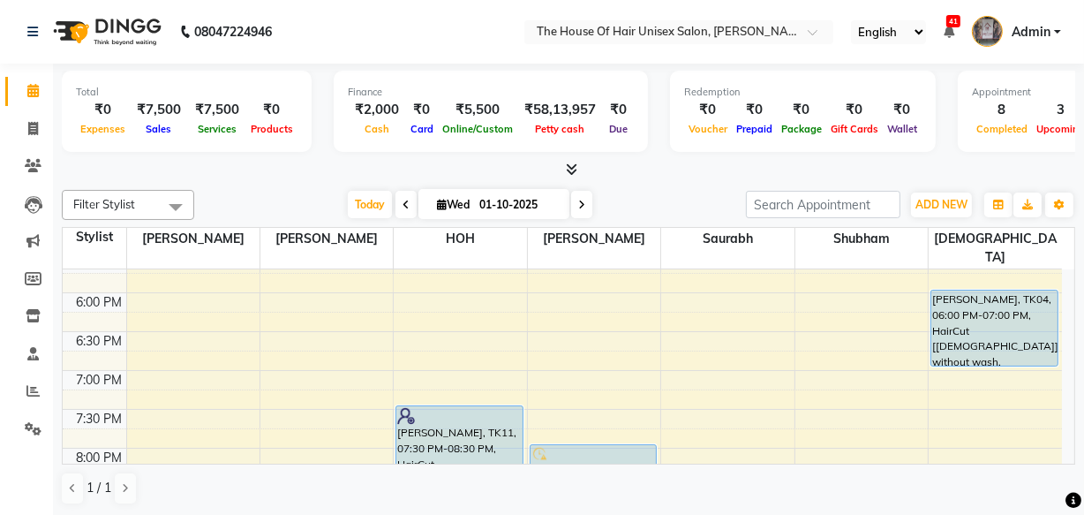
scroll to position [947, 0]
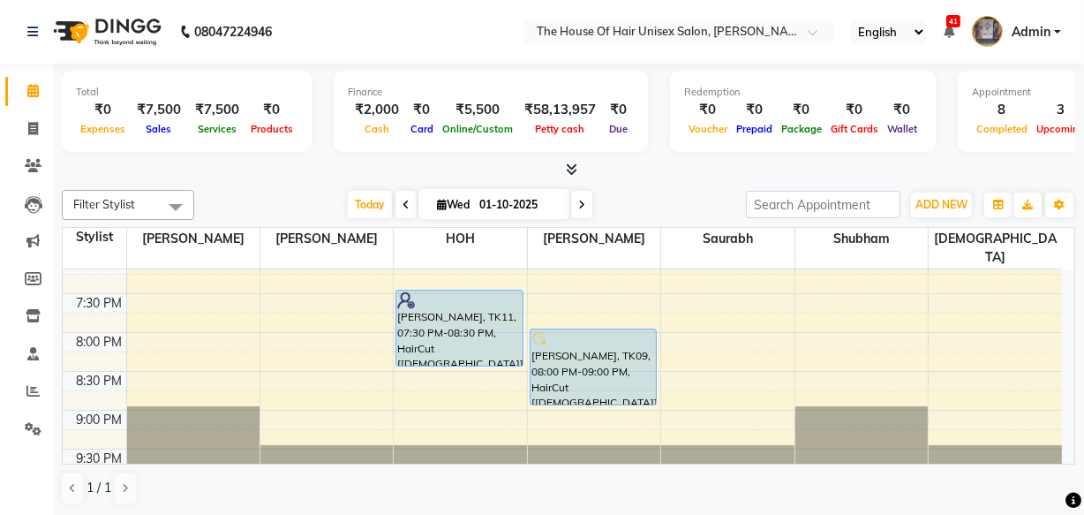
click at [579, 208] on icon at bounding box center [581, 205] width 7 height 11
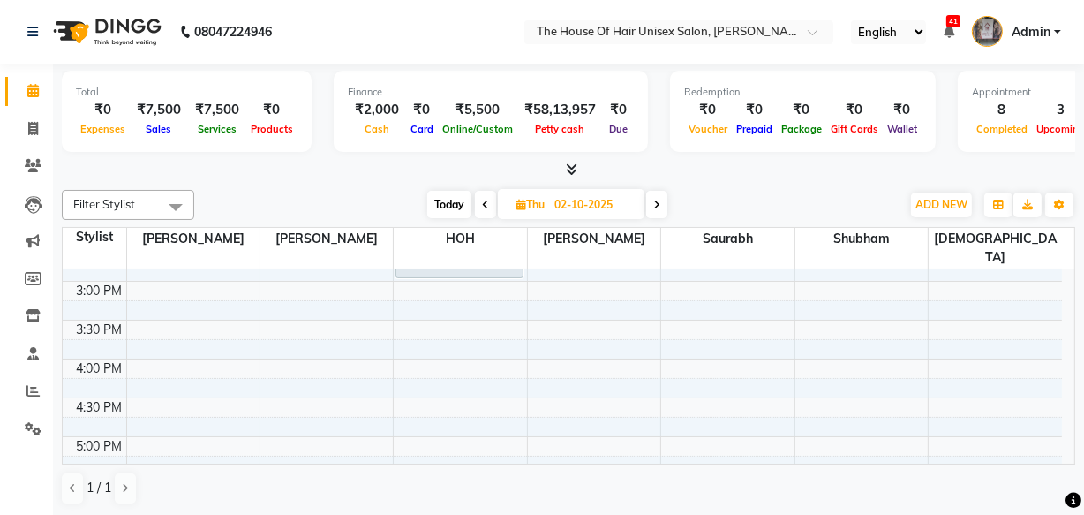
scroll to position [634, 0]
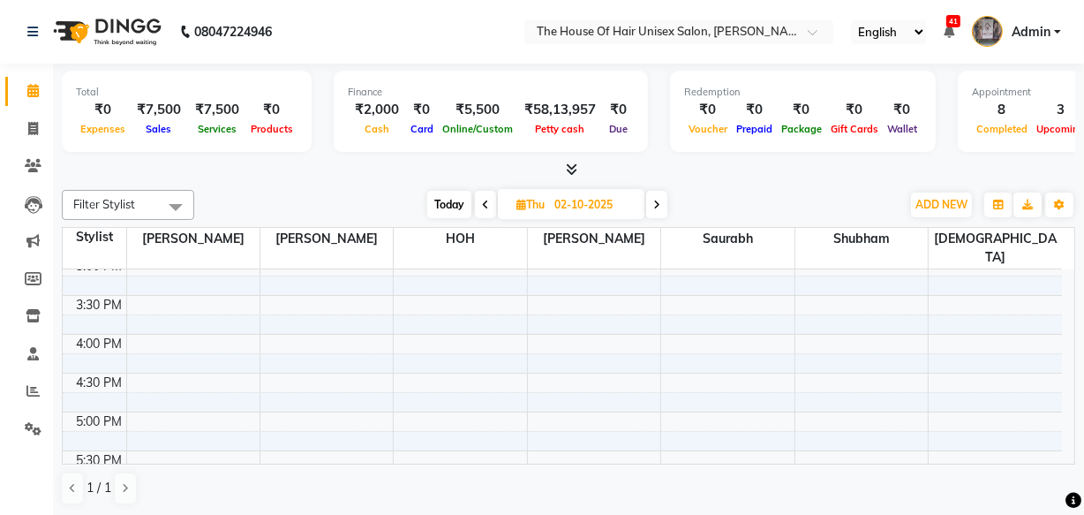
click at [449, 203] on span "Today" at bounding box center [449, 204] width 44 height 27
type input "01-10-2025"
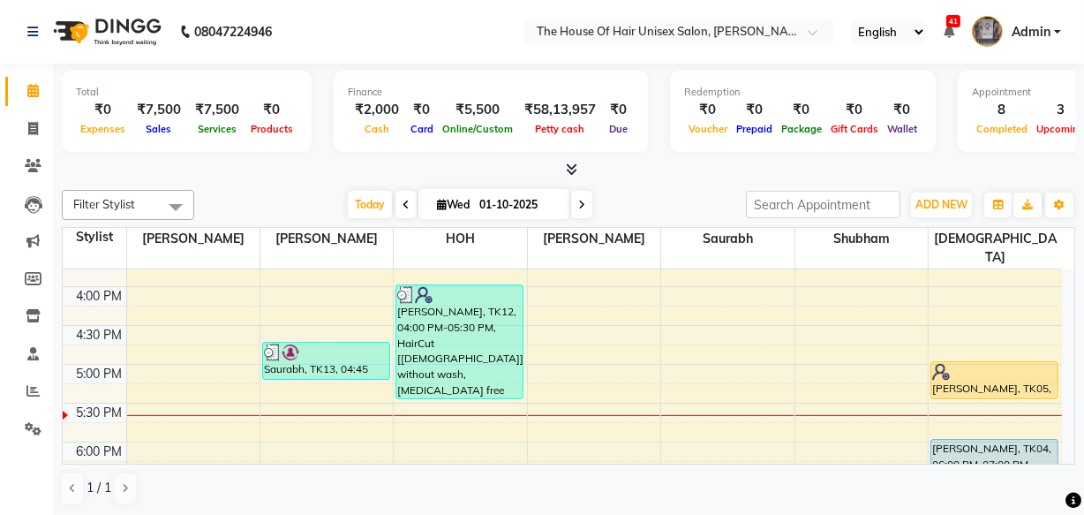
scroll to position [679, 0]
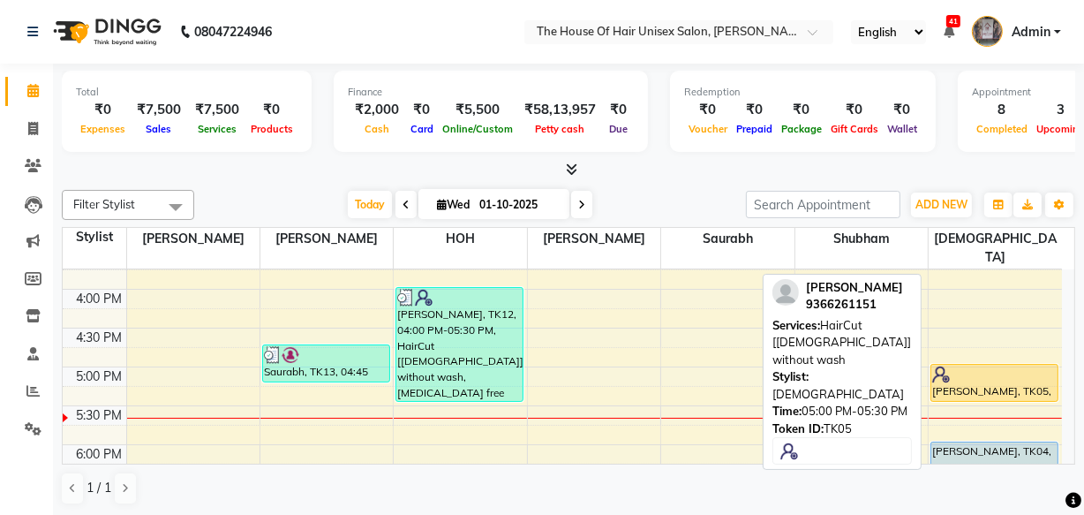
click at [1015, 367] on div "[PERSON_NAME], TK05, 05:00 PM-05:30 PM, HairCut [[DEMOGRAPHIC_DATA]] without wa…" at bounding box center [995, 383] width 126 height 36
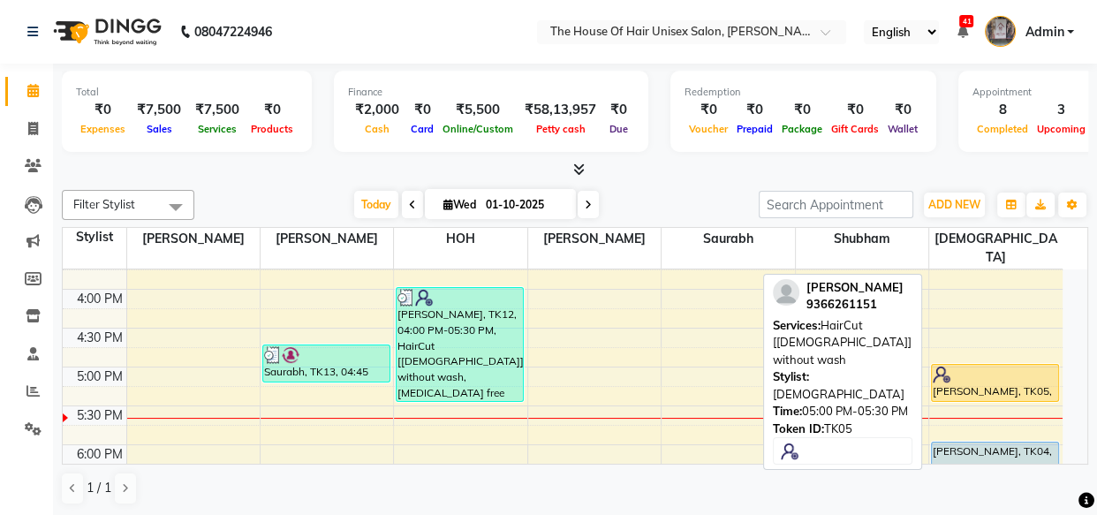
select select "1"
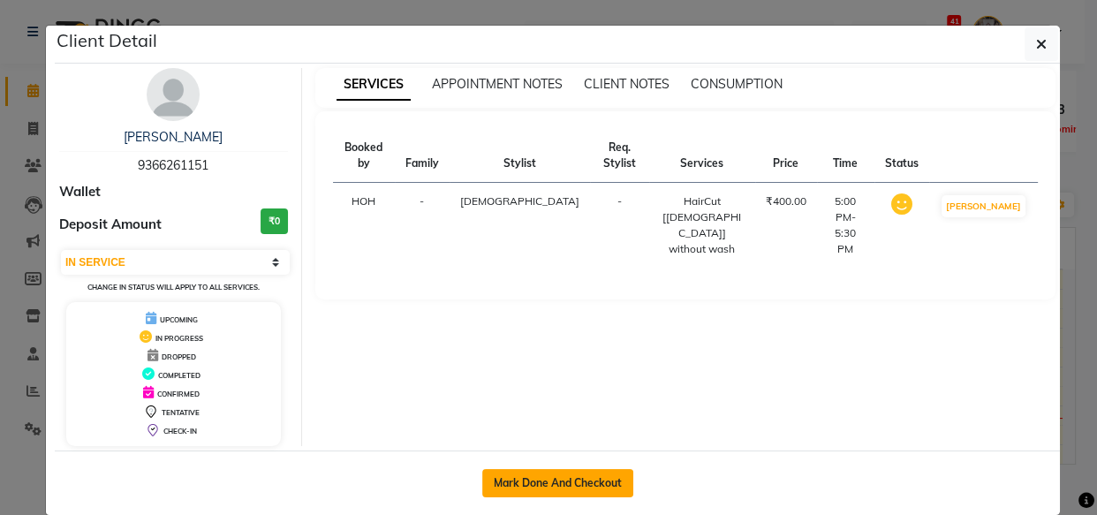
click at [570, 488] on button "Mark Done And Checkout" at bounding box center [557, 483] width 151 height 28
click at [570, 488] on div "Mark Done And Checkout" at bounding box center [557, 482] width 1005 height 64
select select "service"
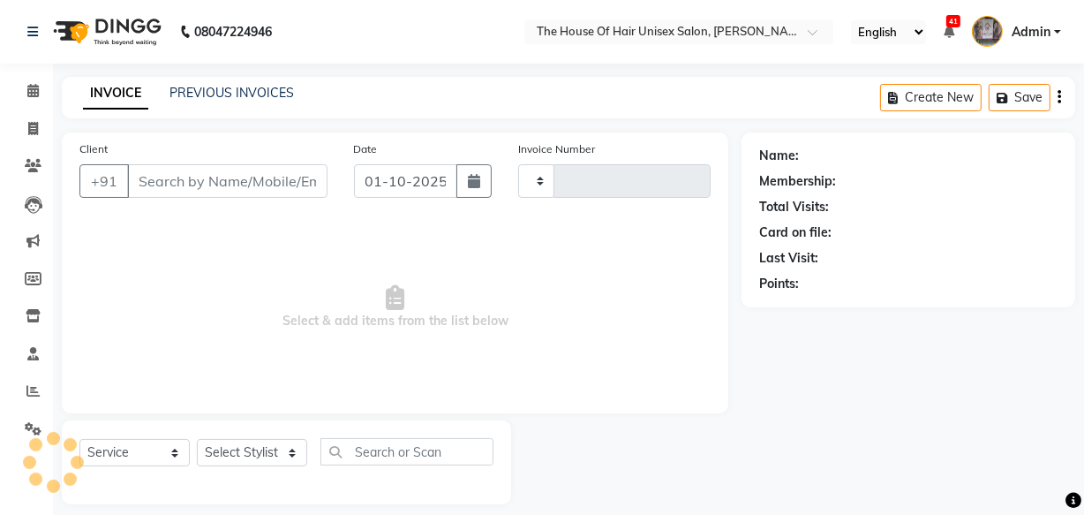
type input "3072"
select select "598"
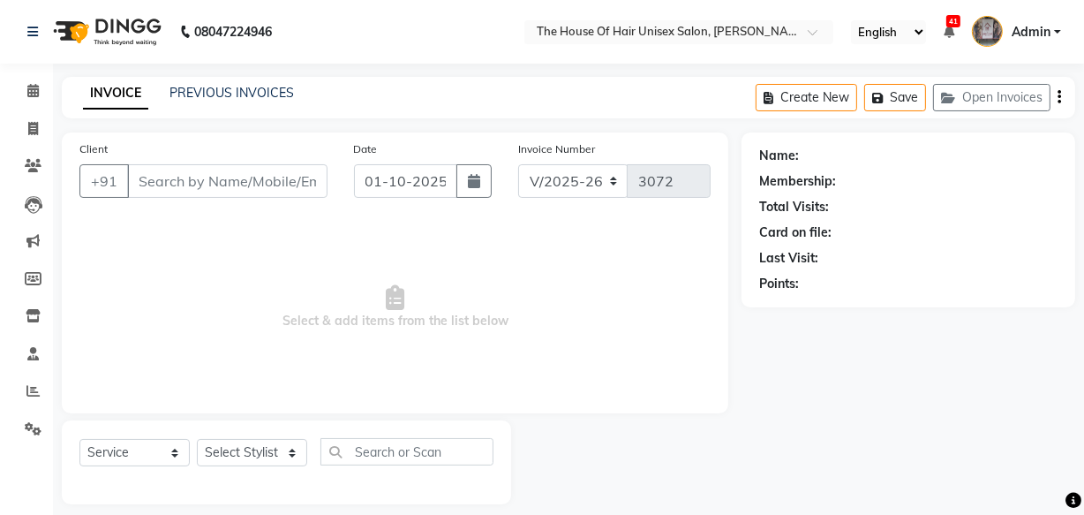
type input "9366261151"
select select "89756"
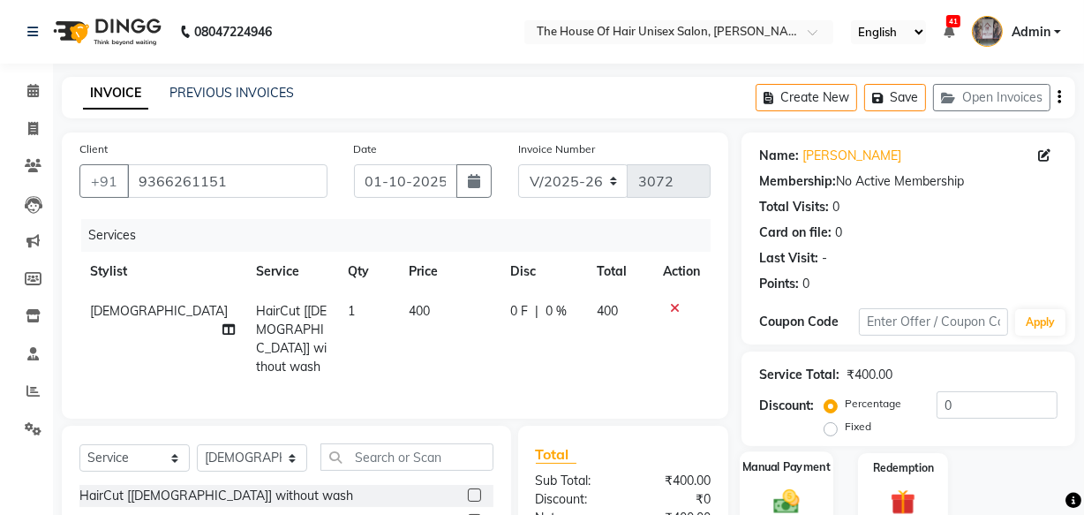
click at [774, 489] on img at bounding box center [787, 501] width 42 height 30
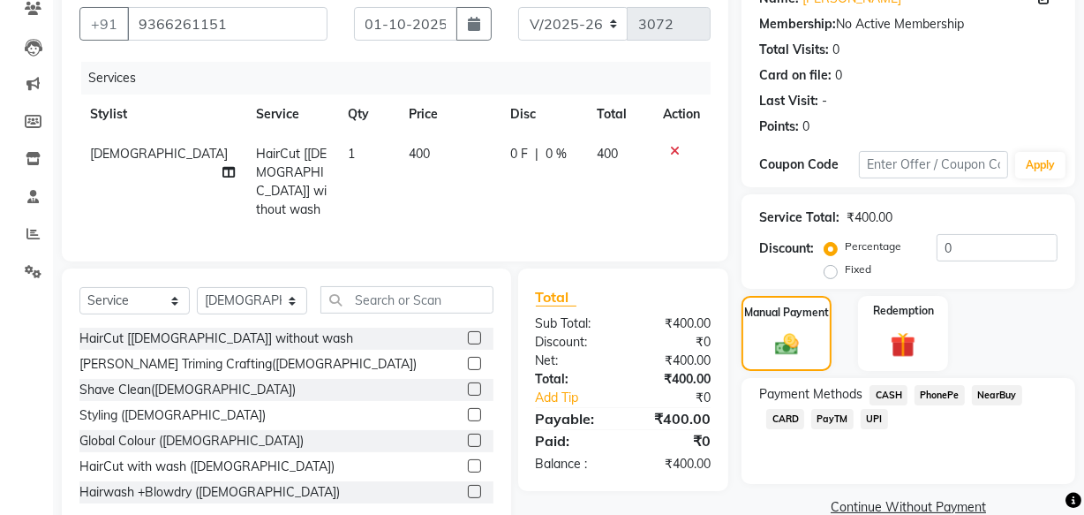
scroll to position [193, 0]
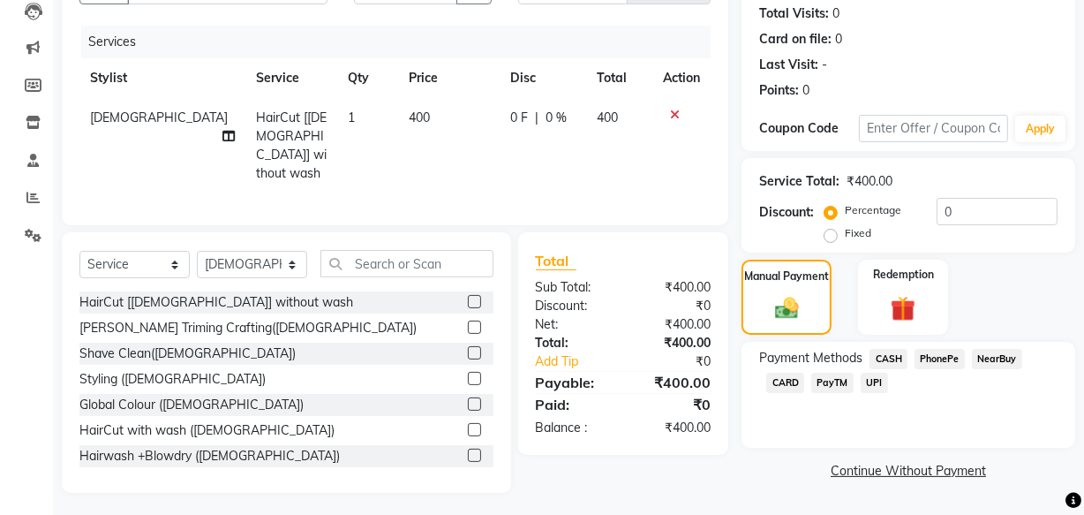
click at [891, 398] on div "Payment Methods CASH PhonePe NearBuy CARD PayTM UPI" at bounding box center [909, 395] width 334 height 106
drag, startPoint x: 891, startPoint y: 398, endPoint x: 879, endPoint y: 385, distance: 18.1
click at [879, 385] on div "Payment Methods CASH PhonePe NearBuy CARD PayTM UPI" at bounding box center [909, 395] width 334 height 106
click at [879, 385] on span "UPI" at bounding box center [874, 383] width 27 height 20
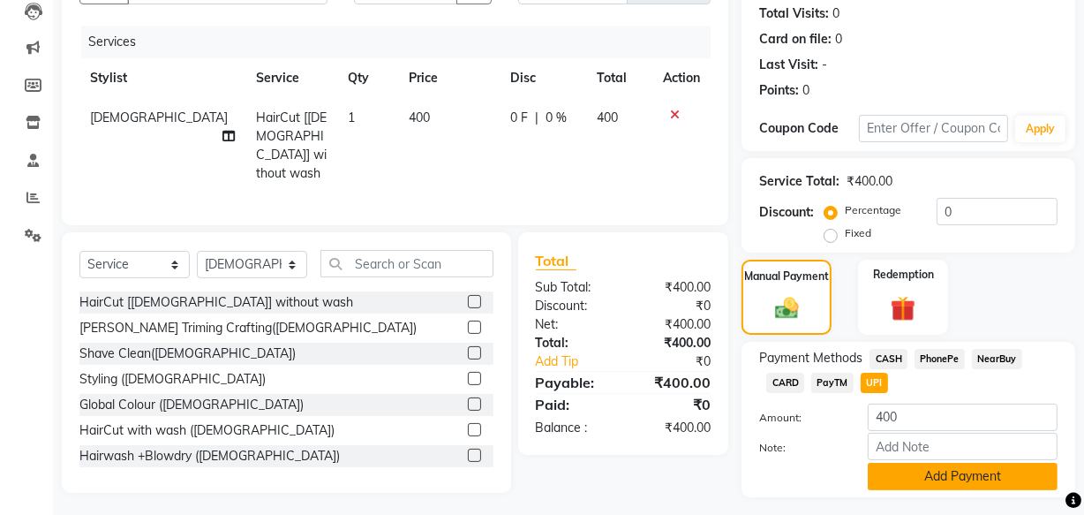
click at [975, 470] on button "Add Payment" at bounding box center [963, 476] width 190 height 27
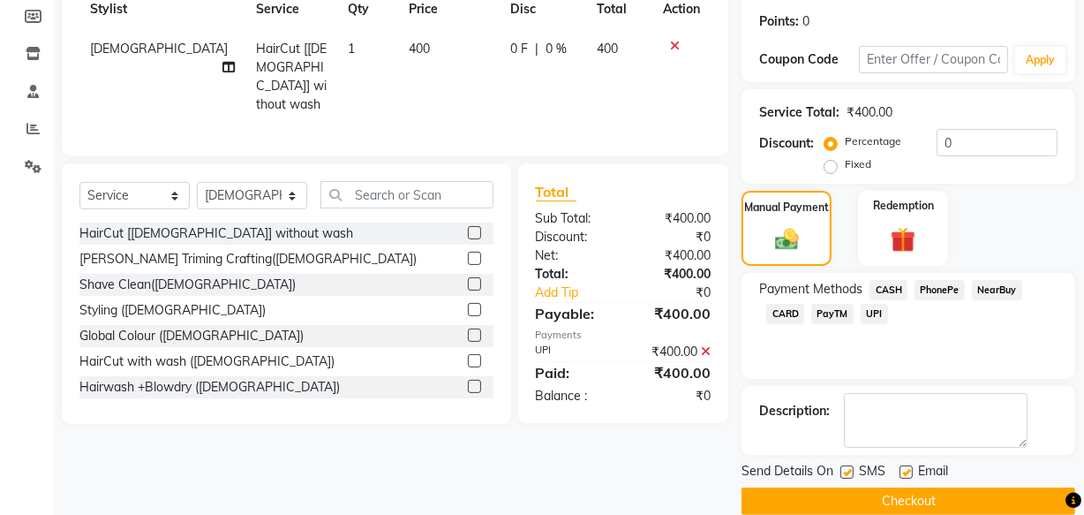
scroll to position [288, 0]
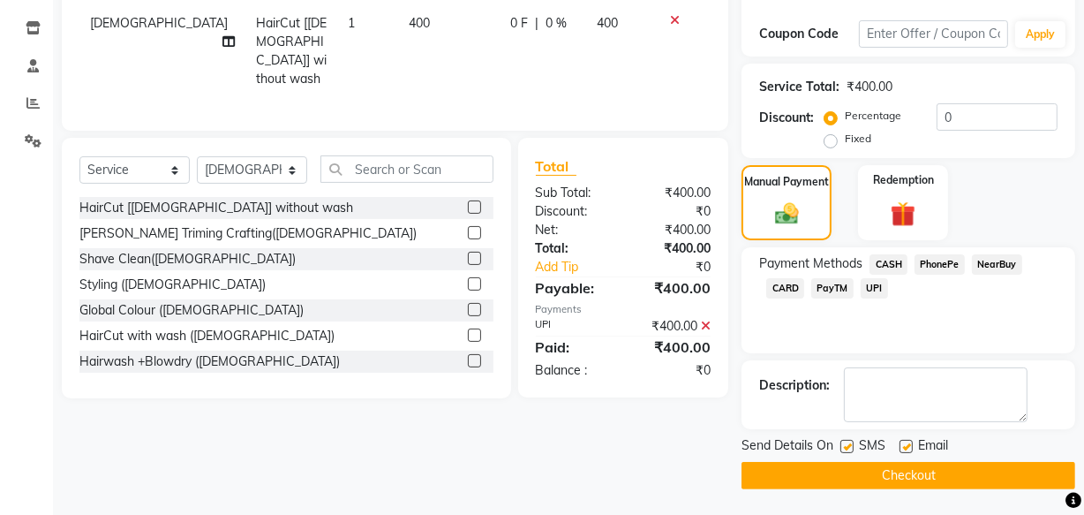
click at [1004, 470] on button "Checkout" at bounding box center [909, 475] width 334 height 27
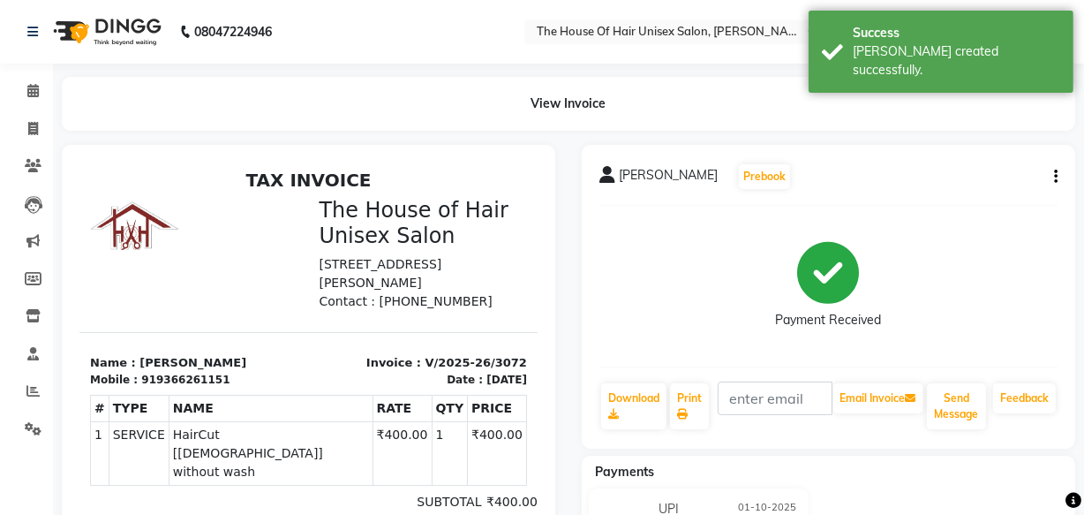
select select "service"
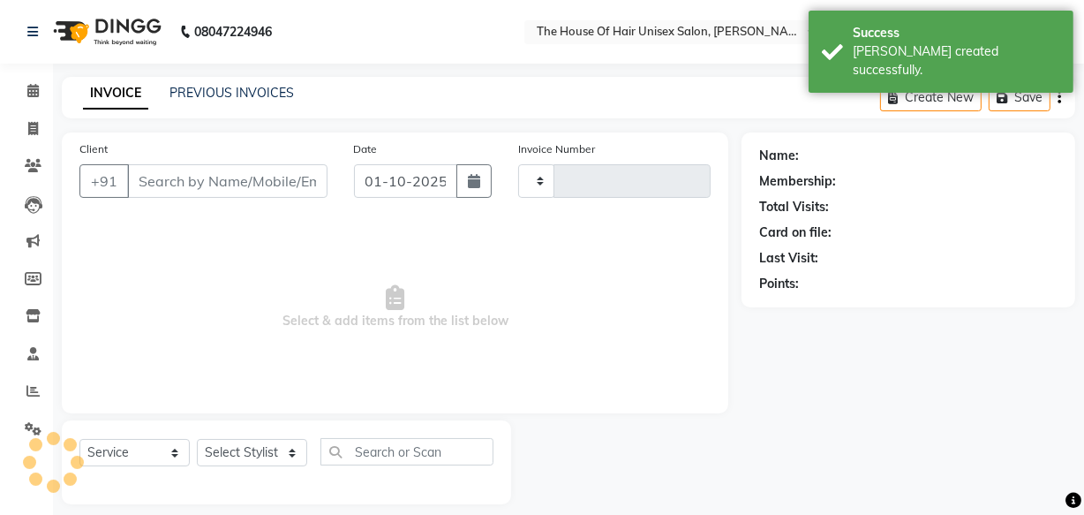
type input "3073"
select select "598"
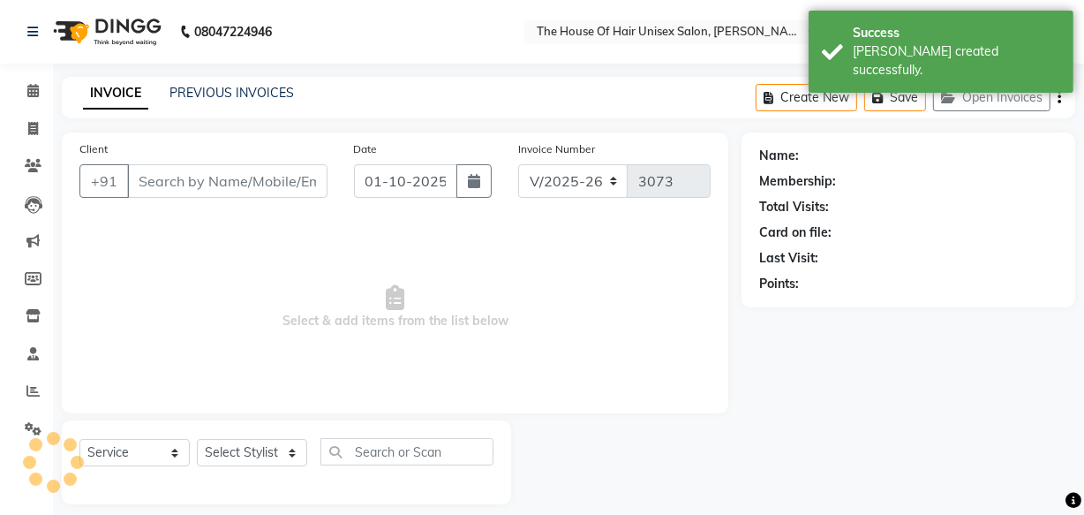
scroll to position [17, 0]
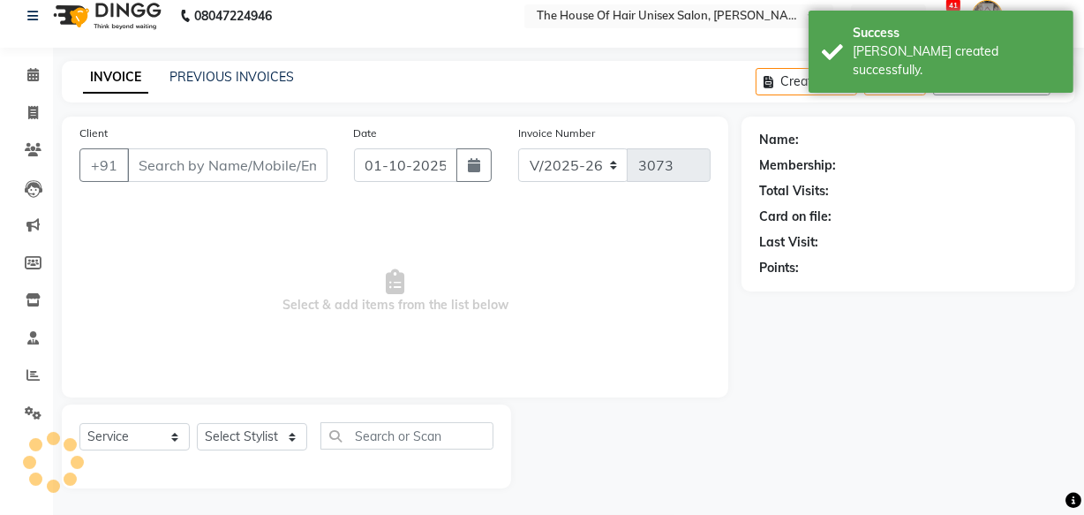
type input "9366261151"
select select "89756"
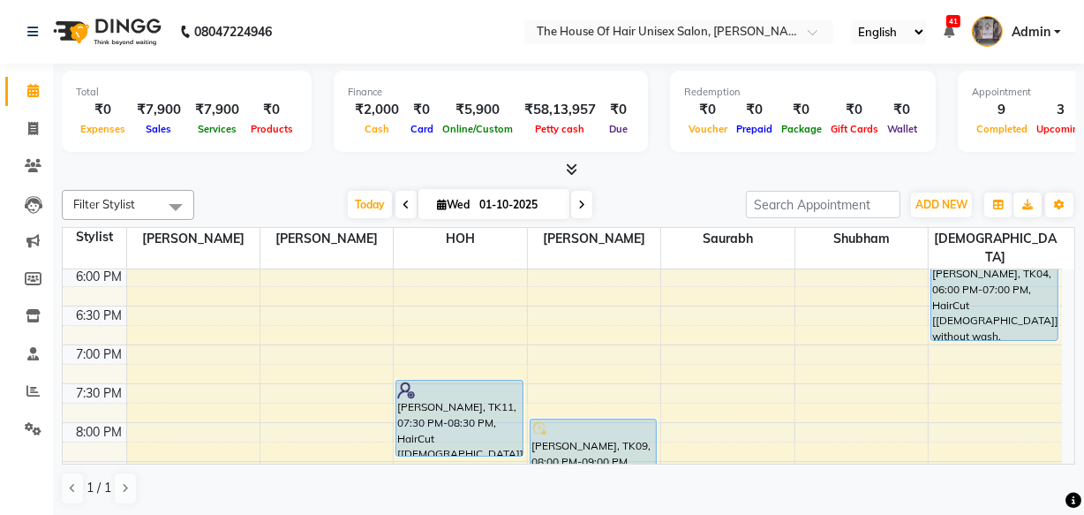
scroll to position [863, 0]
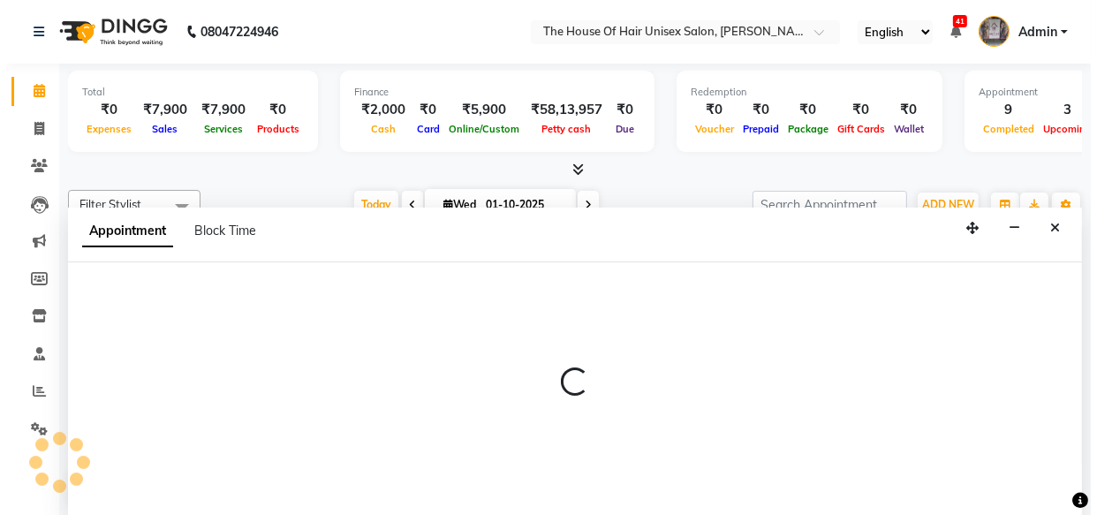
scroll to position [0, 0]
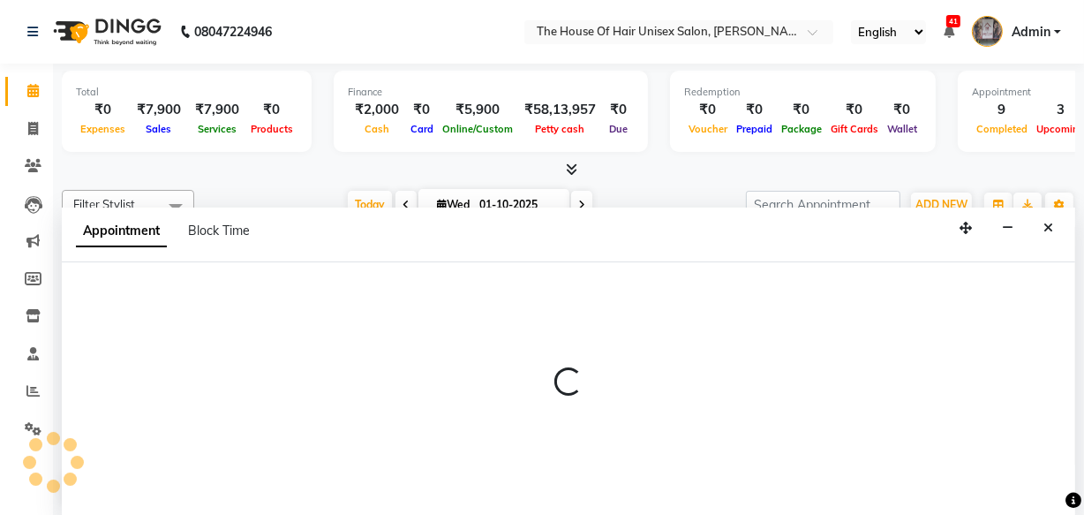
select select "20971"
select select "1110"
select select "tentative"
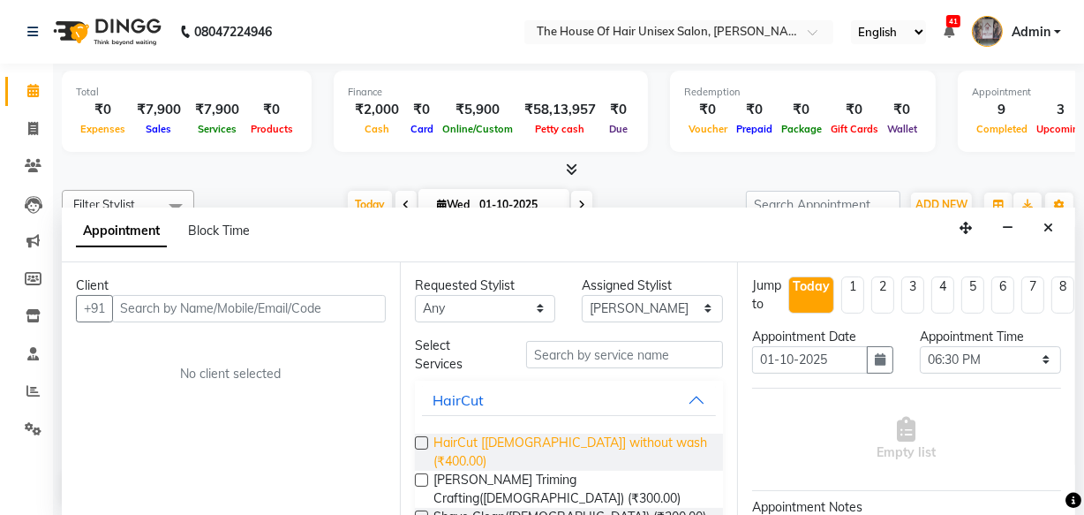
click at [468, 442] on span "HairCut [[DEMOGRAPHIC_DATA]] without wash (₹400.00)" at bounding box center [572, 452] width 276 height 37
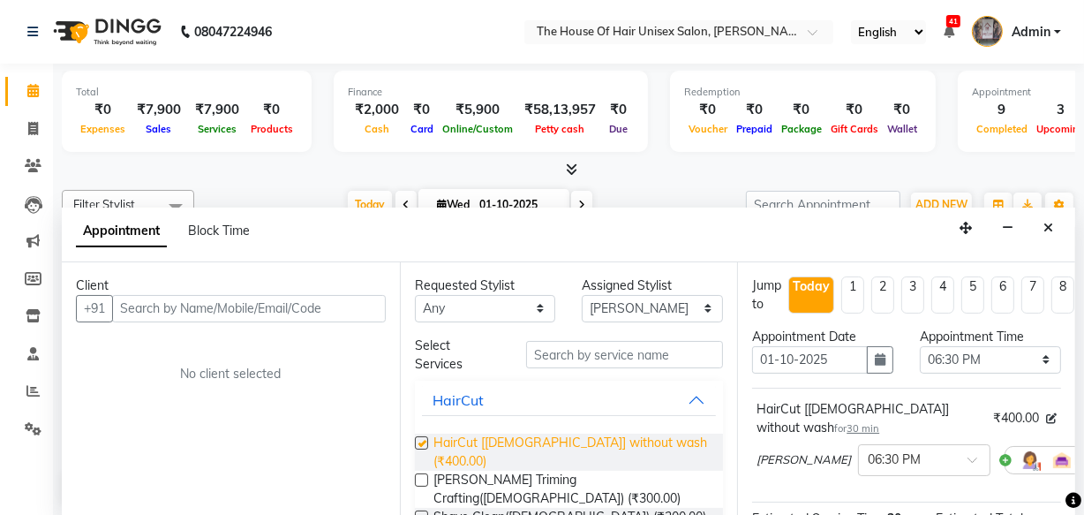
checkbox input "false"
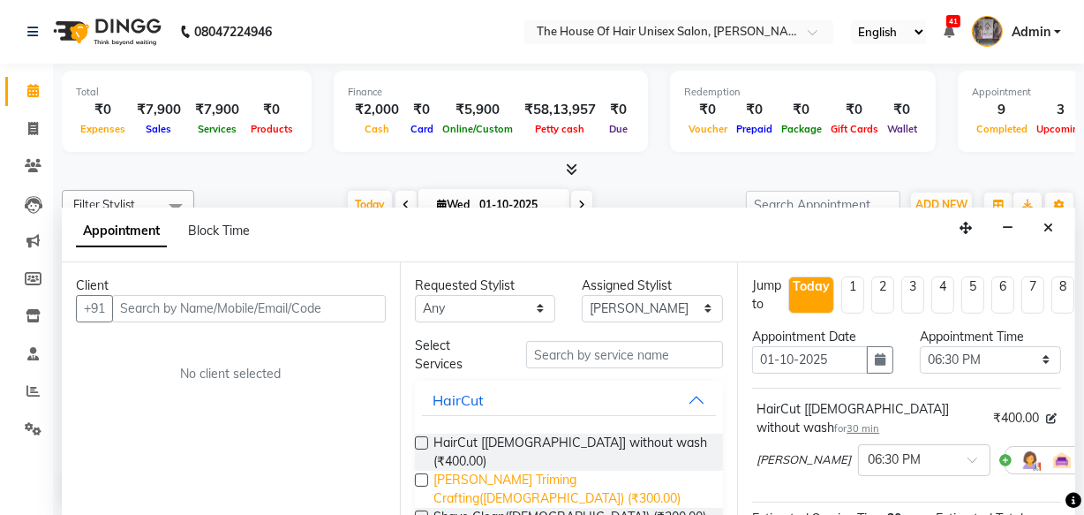
click at [468, 471] on span "[PERSON_NAME] Triming Crafting([DEMOGRAPHIC_DATA]) (₹300.00)" at bounding box center [572, 489] width 276 height 37
checkbox input "false"
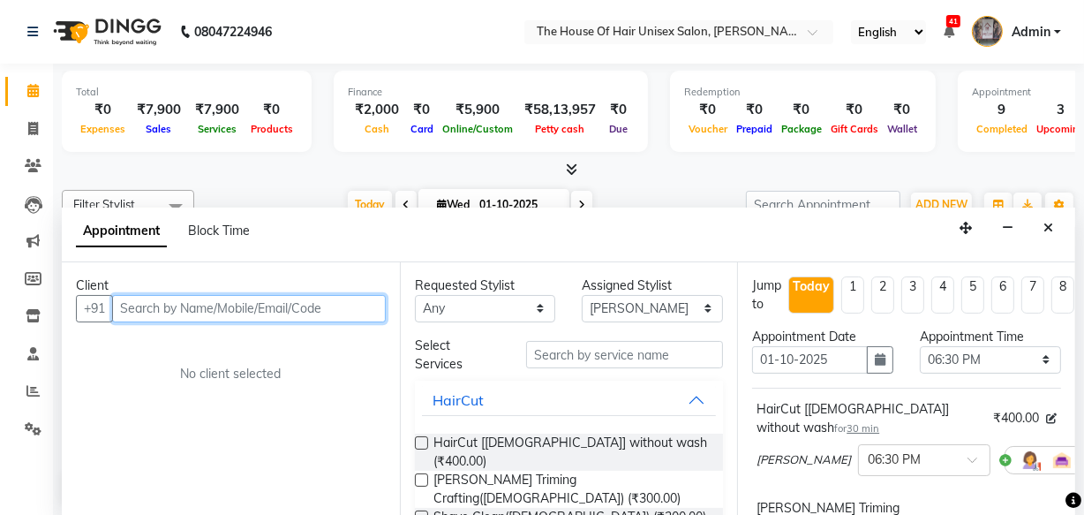
click at [310, 300] on input "text" at bounding box center [249, 308] width 274 height 27
type input "9270454989"
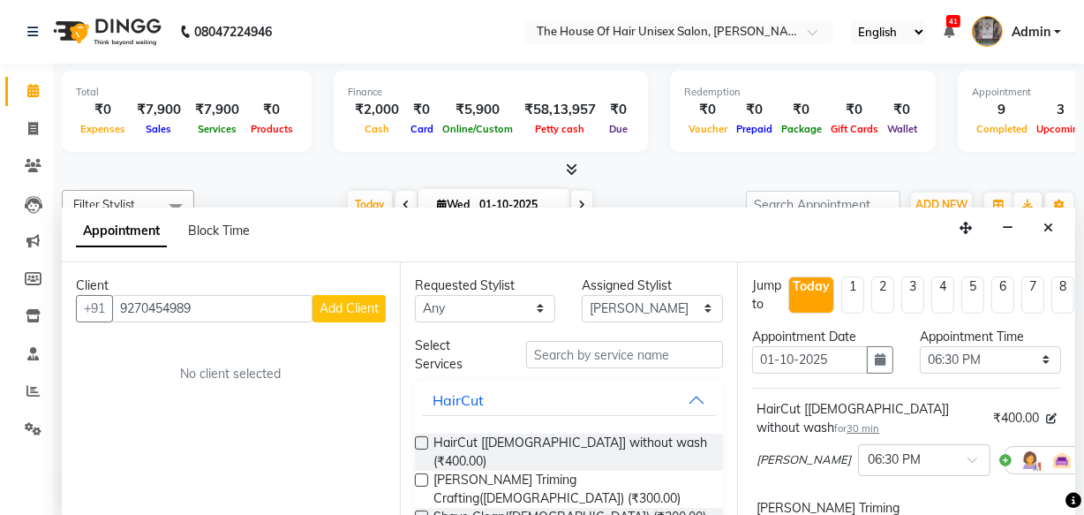
click at [362, 307] on span "Add Client" at bounding box center [349, 308] width 59 height 16
select select "22"
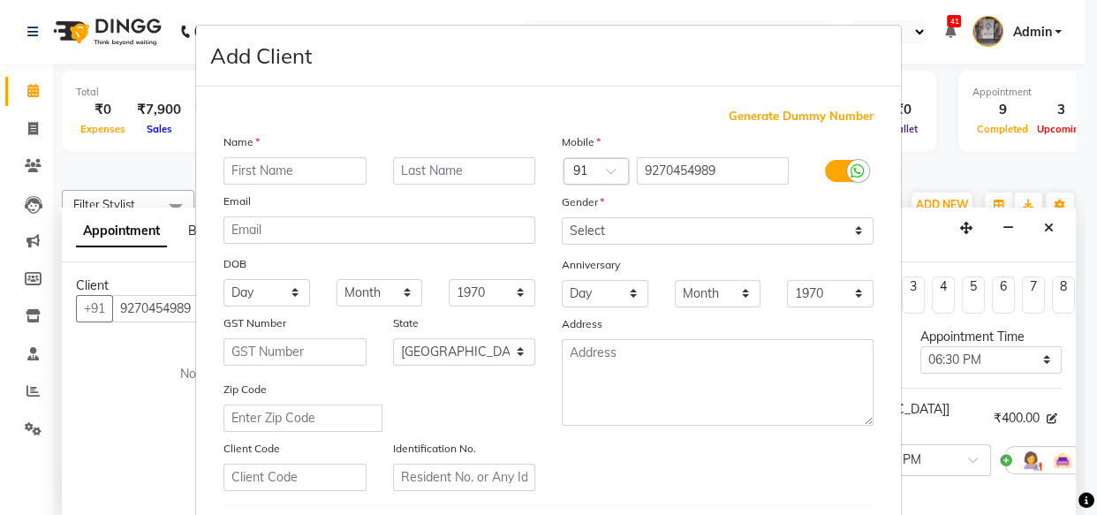
type input "s"
type input "[PERSON_NAME]"
click at [434, 166] on input "text" at bounding box center [464, 170] width 143 height 27
type input "BIKULE"
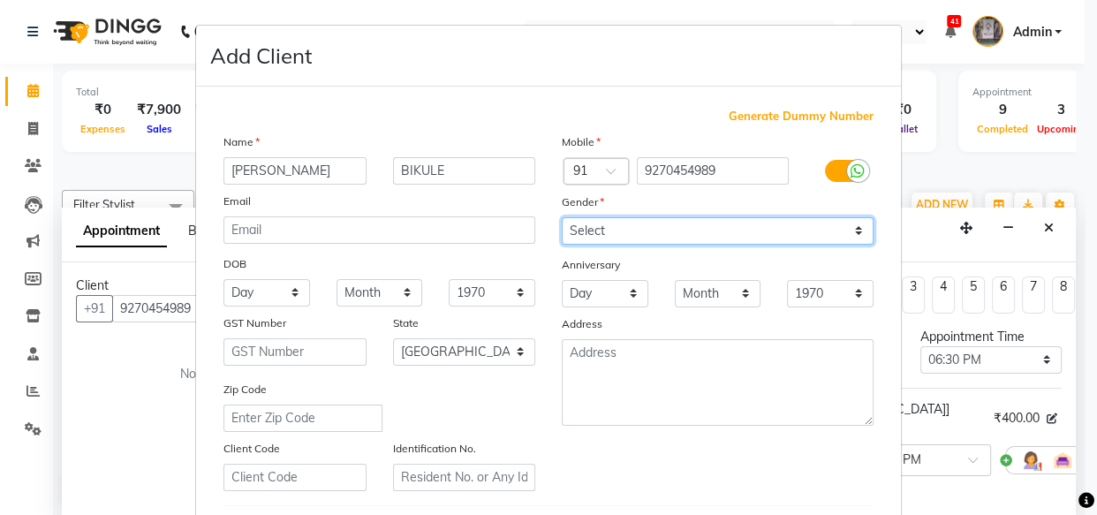
click at [602, 234] on select "Select [DEMOGRAPHIC_DATA] [DEMOGRAPHIC_DATA] Other Prefer Not To Say" at bounding box center [718, 230] width 312 height 27
select select "[DEMOGRAPHIC_DATA]"
click at [562, 217] on select "Select [DEMOGRAPHIC_DATA] [DEMOGRAPHIC_DATA] Other Prefer Not To Say" at bounding box center [718, 230] width 312 height 27
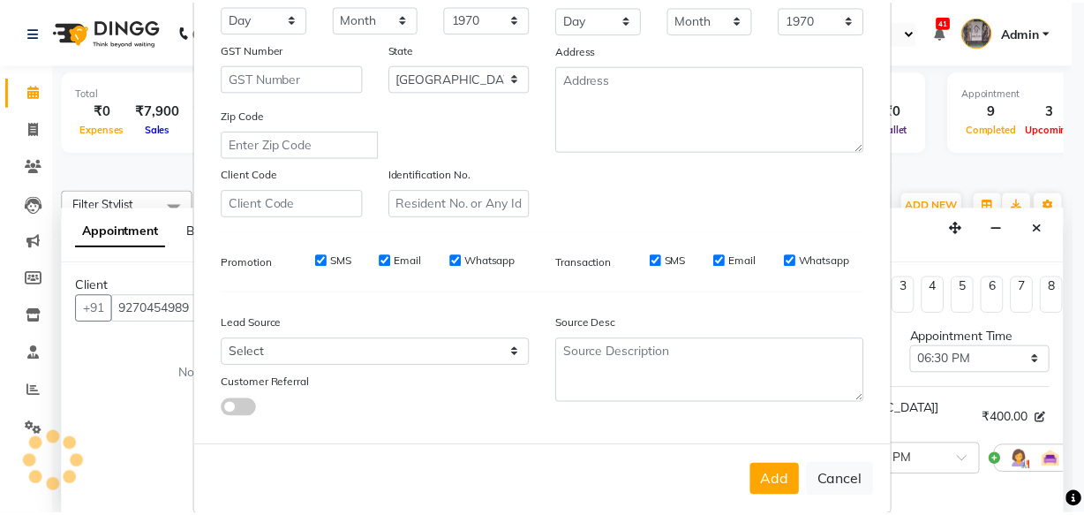
scroll to position [289, 0]
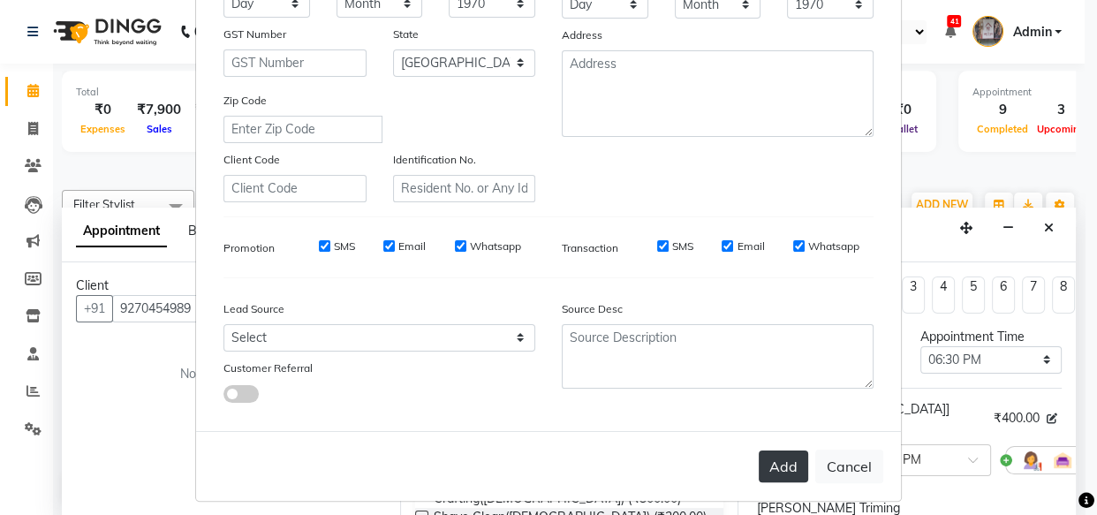
click at [776, 468] on button "Add" at bounding box center [783, 466] width 49 height 32
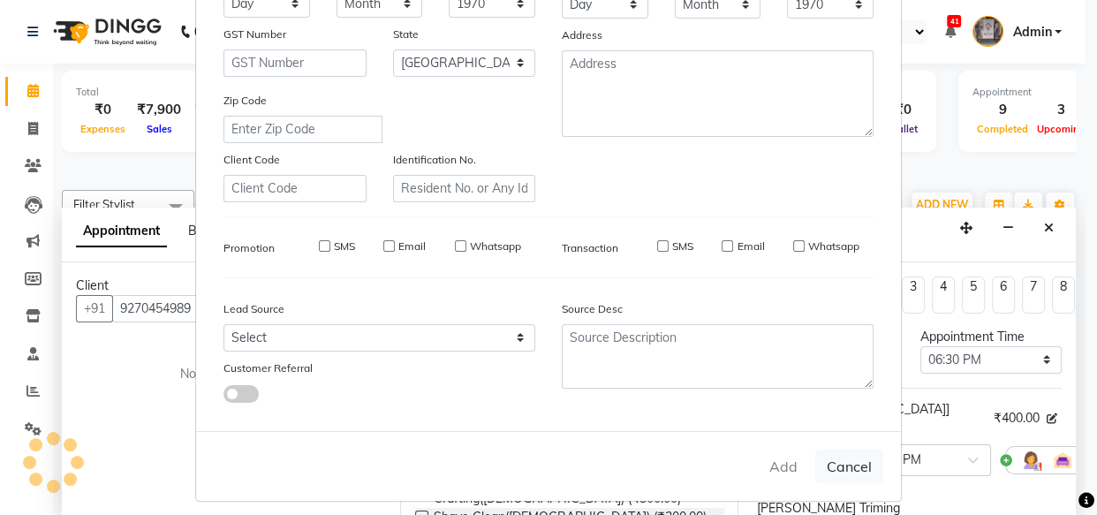
select select
select select "null"
select select
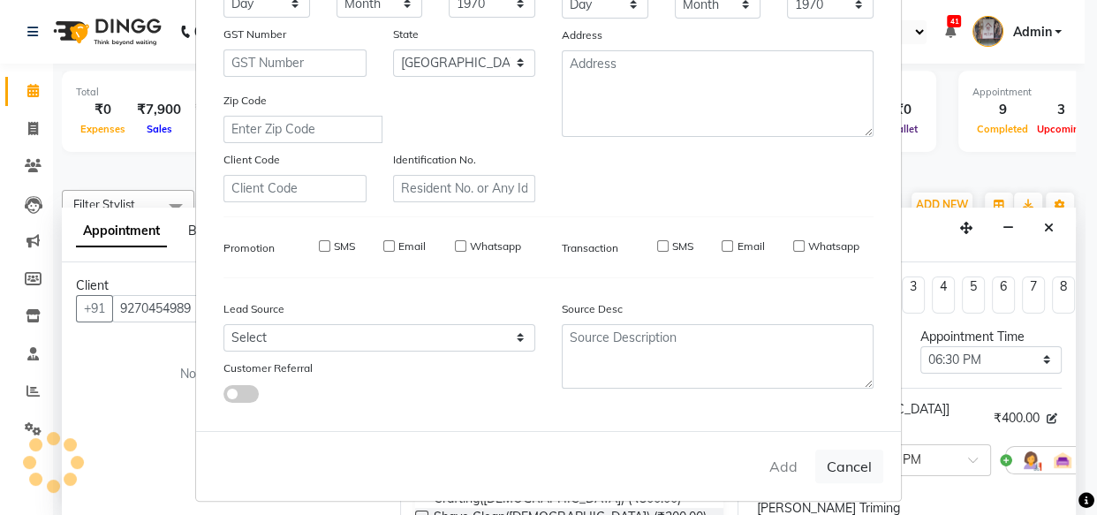
select select
checkbox input "false"
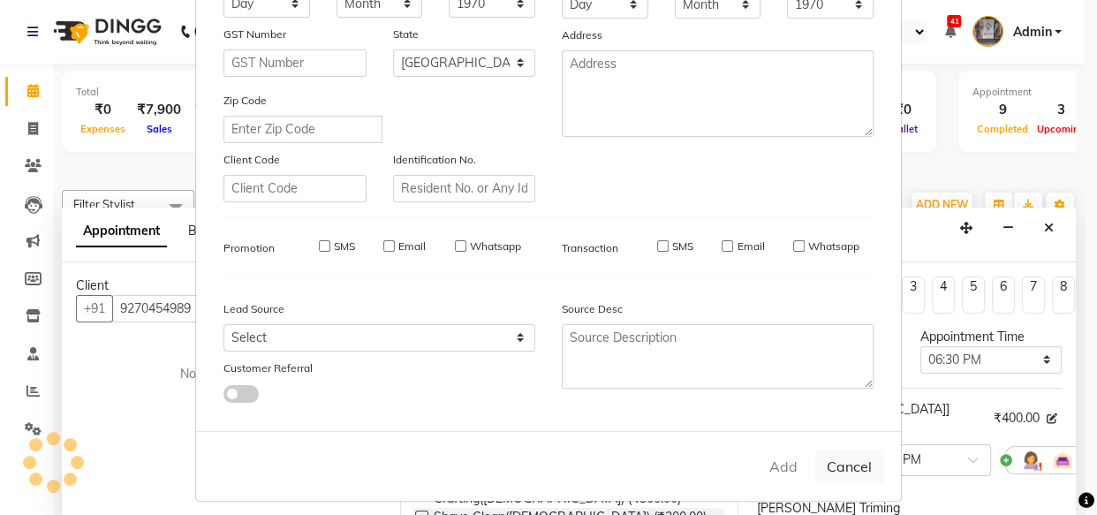
checkbox input "false"
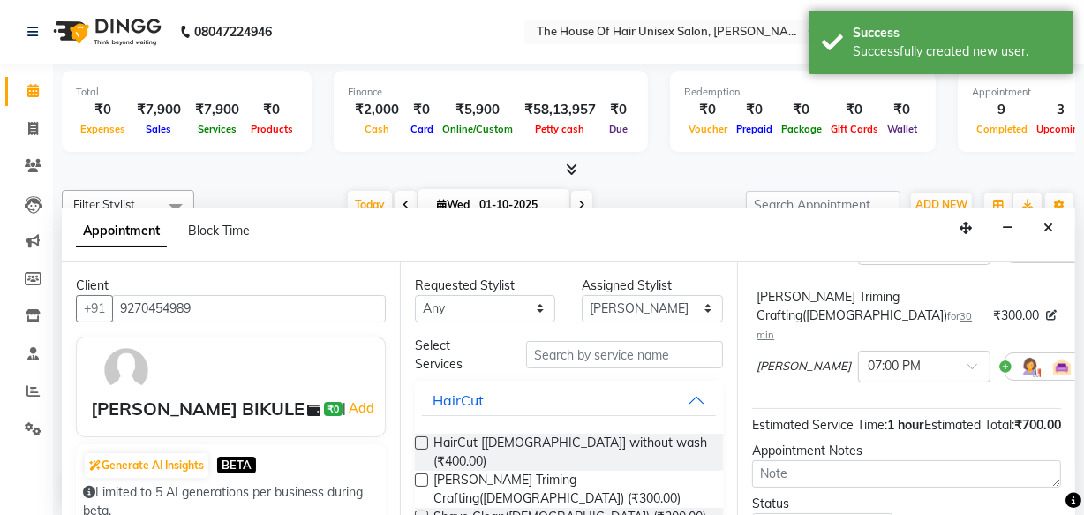
scroll to position [336, 0]
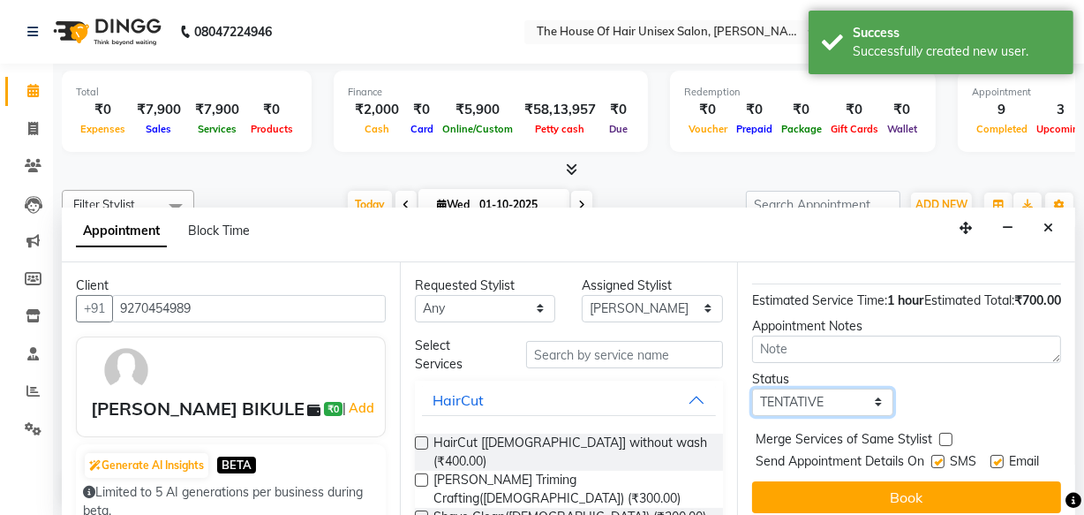
click at [827, 389] on select "Select TENTATIVE CONFIRM CHECK-IN UPCOMING" at bounding box center [822, 402] width 141 height 27
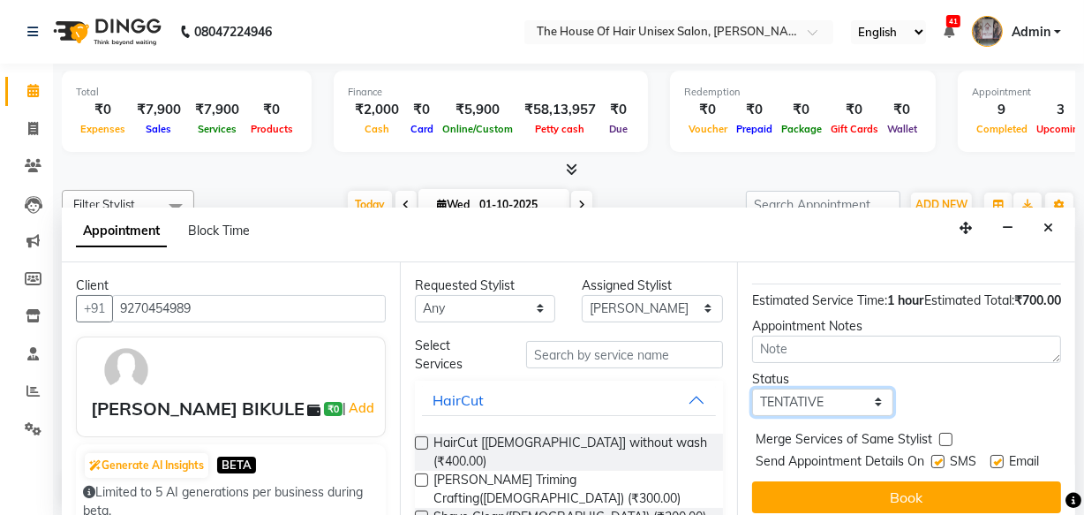
select select "upcoming"
click at [752, 389] on select "Select TENTATIVE CONFIRM CHECK-IN UPCOMING" at bounding box center [822, 402] width 141 height 27
click at [945, 433] on label at bounding box center [946, 439] width 13 height 13
click at [945, 435] on input "checkbox" at bounding box center [945, 440] width 11 height 11
checkbox input "true"
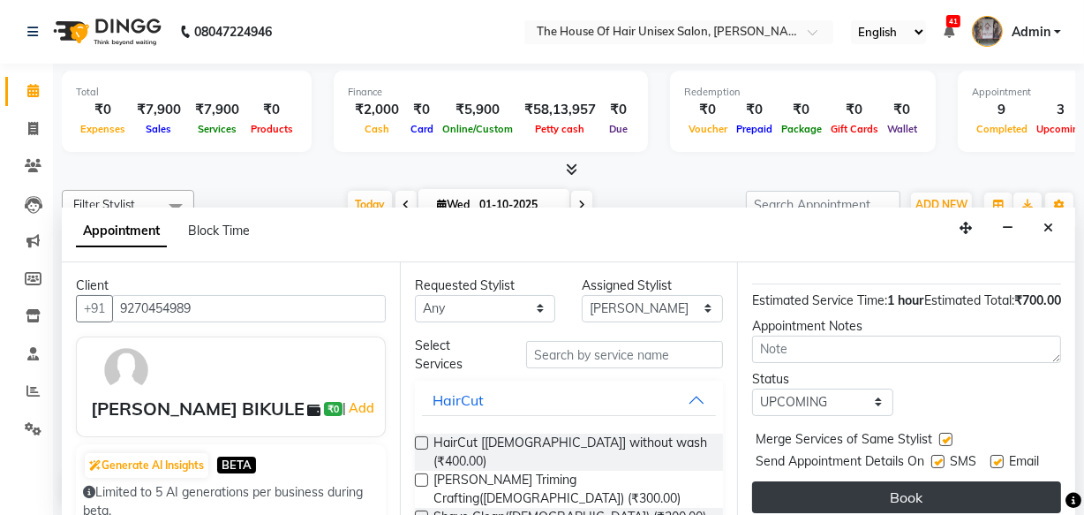
click at [928, 481] on button "Book" at bounding box center [906, 497] width 309 height 32
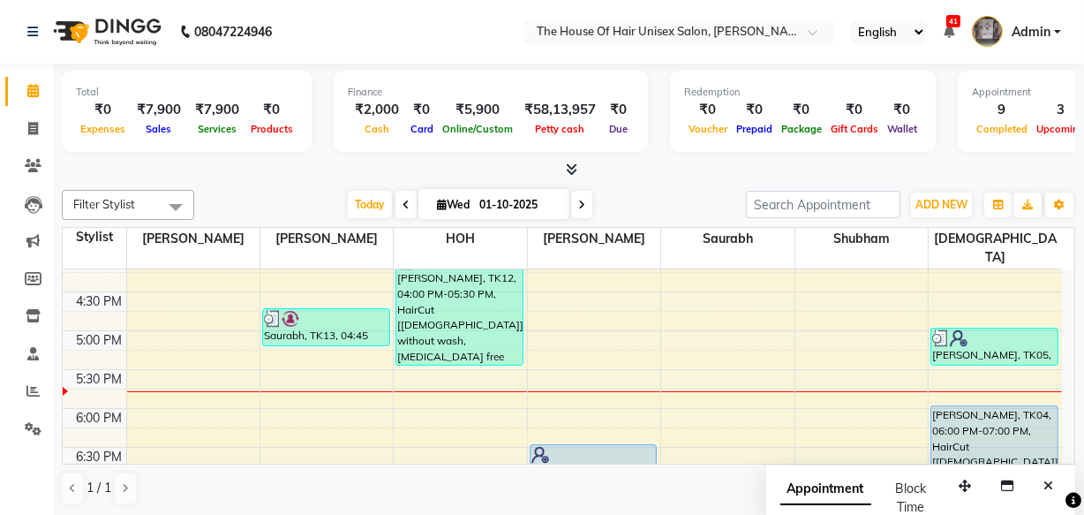
scroll to position [702, 0]
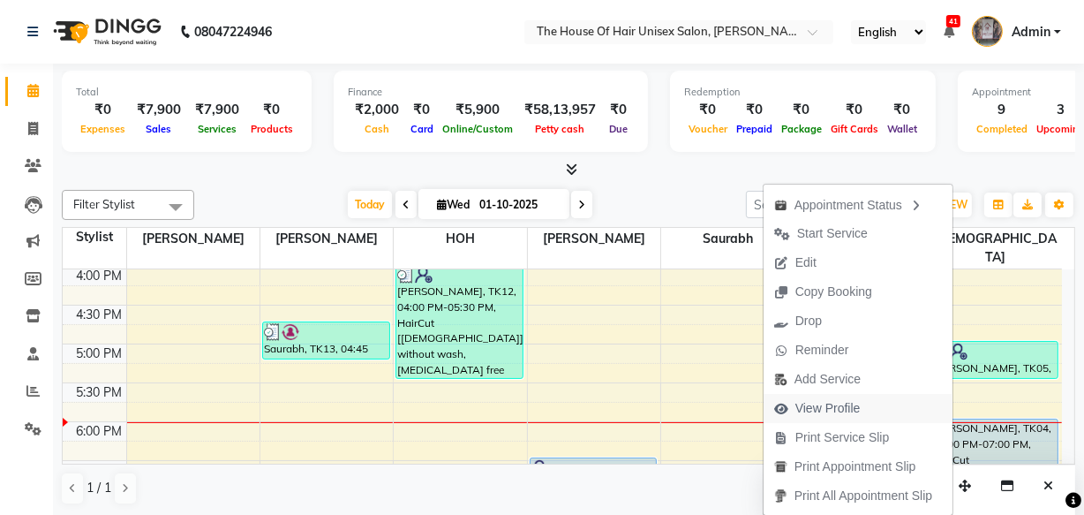
click at [845, 410] on span "View Profile" at bounding box center [828, 408] width 65 height 19
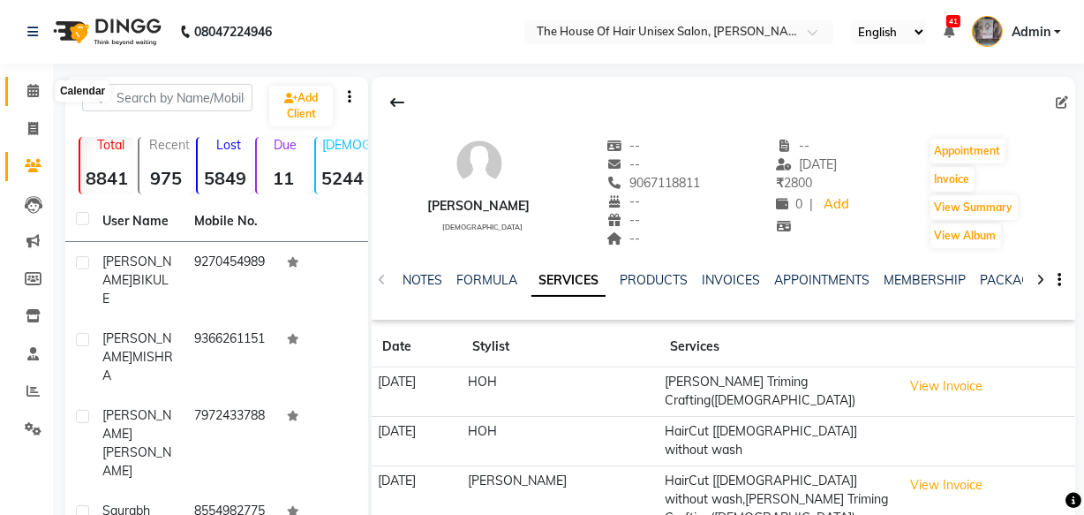
click at [35, 90] on icon at bounding box center [32, 90] width 11 height 13
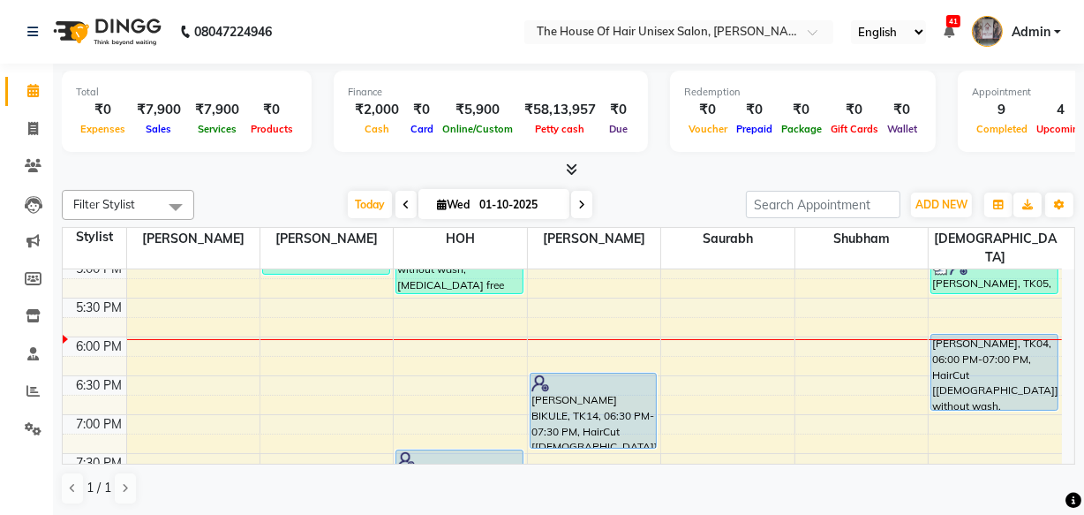
scroll to position [803, 0]
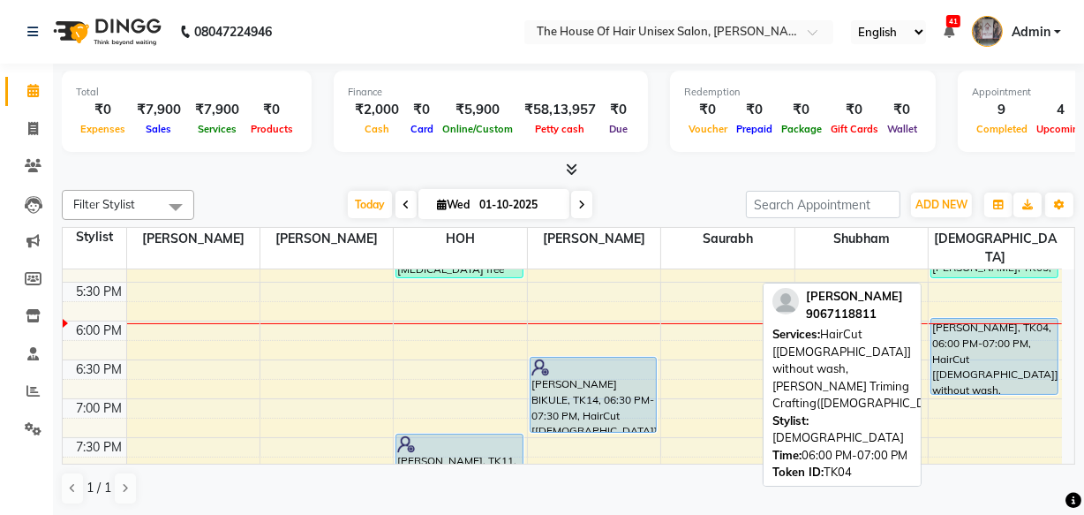
click at [995, 338] on div "[PERSON_NAME], TK04, 06:00 PM-07:00 PM, HairCut [[DEMOGRAPHIC_DATA]] without wa…" at bounding box center [995, 356] width 126 height 75
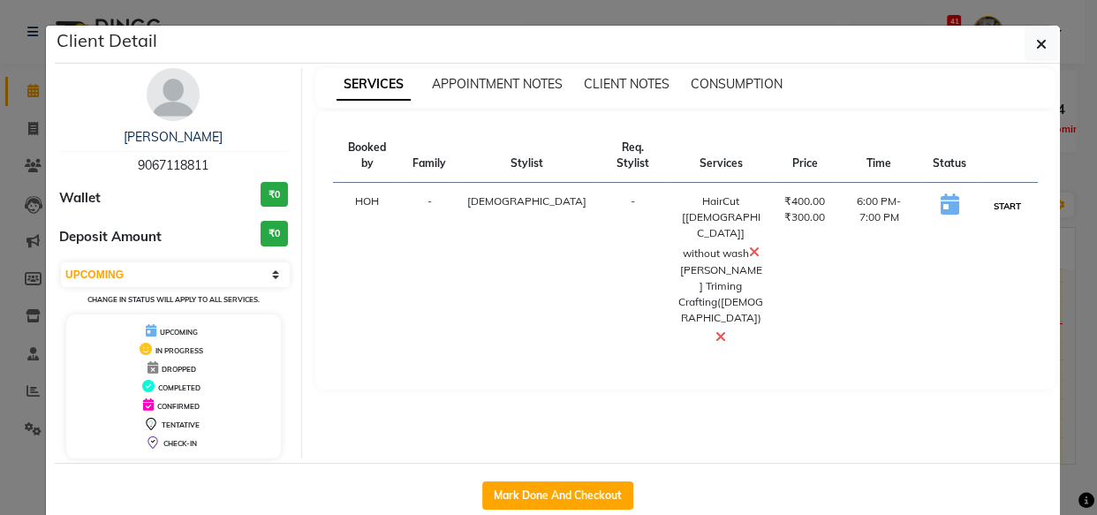
click at [994, 195] on button "START" at bounding box center [1007, 206] width 36 height 22
select select "1"
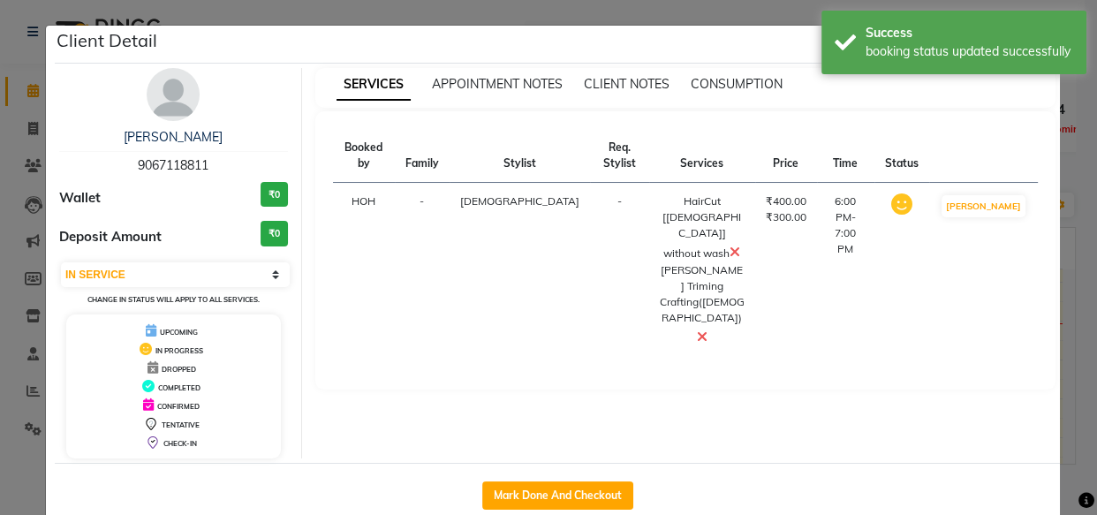
click at [1067, 294] on ngb-modal-window "Client Detail [PERSON_NAME] 9067118811 Wallet ₹0 Deposit Amount ₹0 Select IN SE…" at bounding box center [548, 257] width 1097 height 515
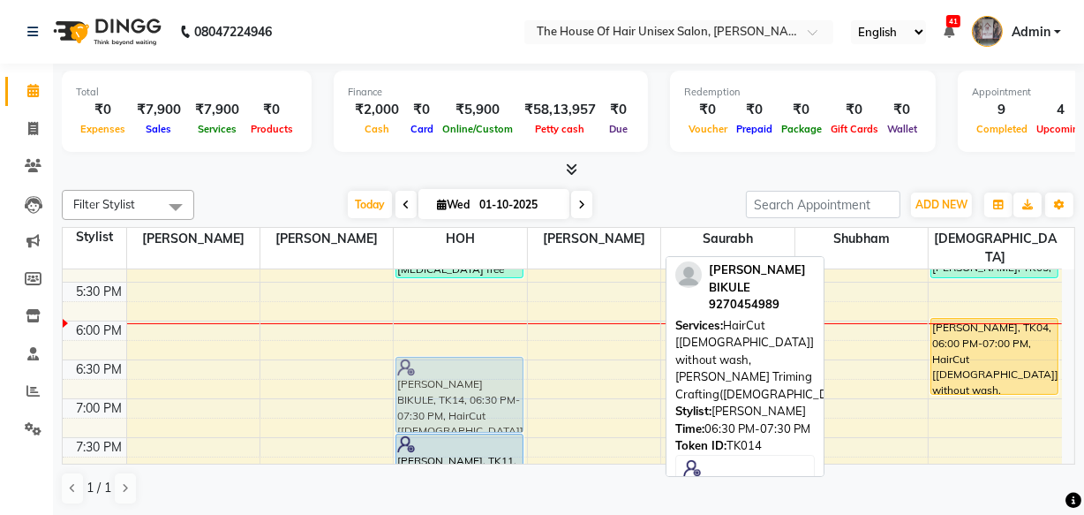
drag, startPoint x: 545, startPoint y: 349, endPoint x: 472, endPoint y: 347, distance: 73.3
click at [472, 347] on tr "[PERSON_NAME], TK01, 09:30 AM-10:30 AM, HairCut [[DEMOGRAPHIC_DATA]] without wa…" at bounding box center [563, 49] width 1000 height 1165
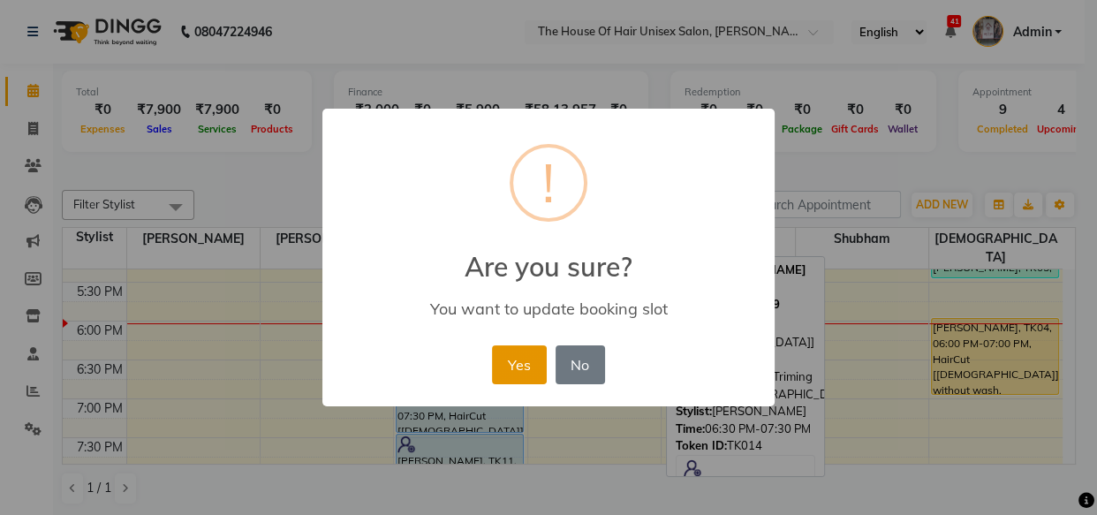
click at [512, 359] on button "Yes" at bounding box center [519, 364] width 54 height 39
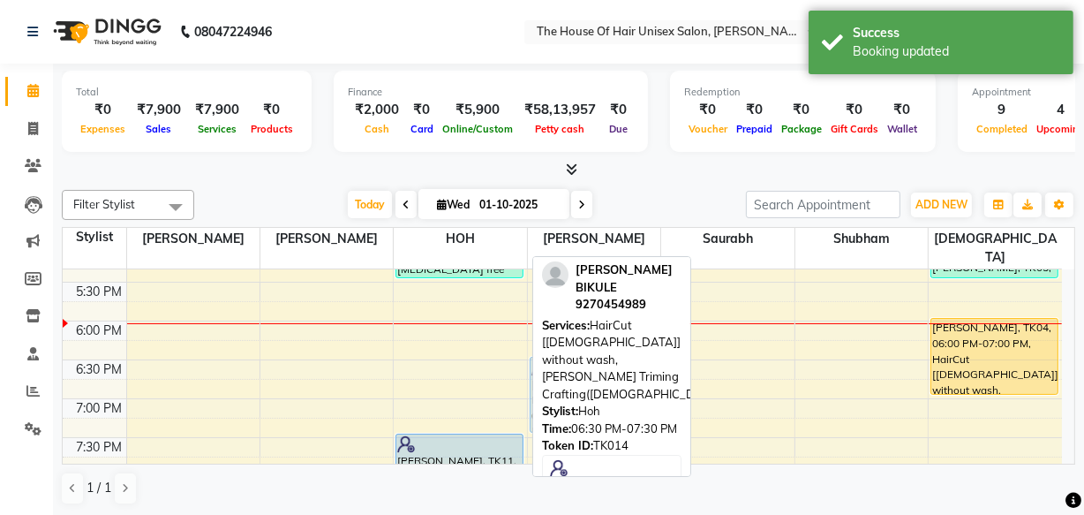
drag, startPoint x: 461, startPoint y: 373, endPoint x: 560, endPoint y: 371, distance: 98.9
click at [560, 371] on div "Filter Stylist Select All [PERSON_NAME] [PERSON_NAME] [PERSON_NAME] Saurabh [PE…" at bounding box center [569, 347] width 1014 height 329
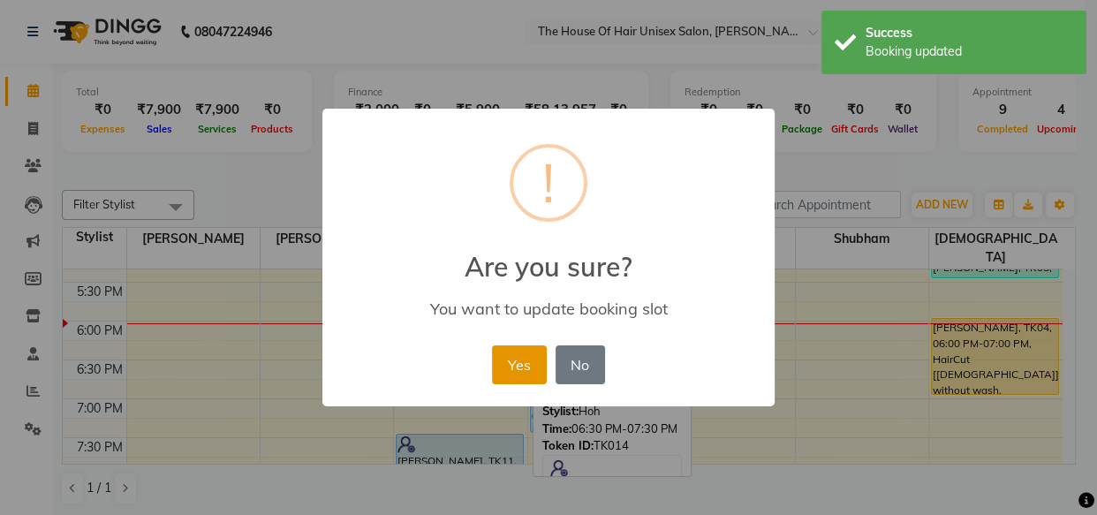
click at [528, 367] on button "Yes" at bounding box center [519, 364] width 54 height 39
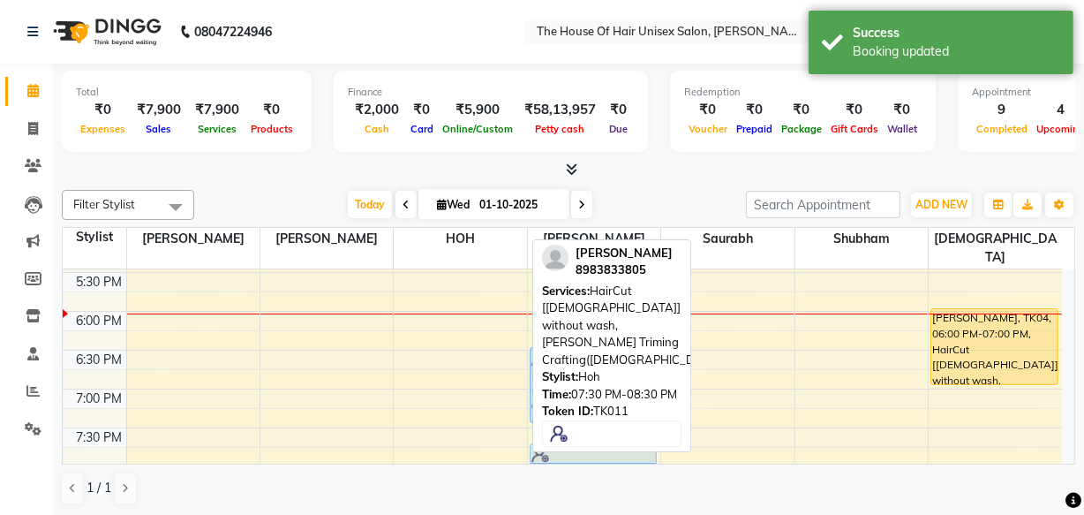
scroll to position [813, 0]
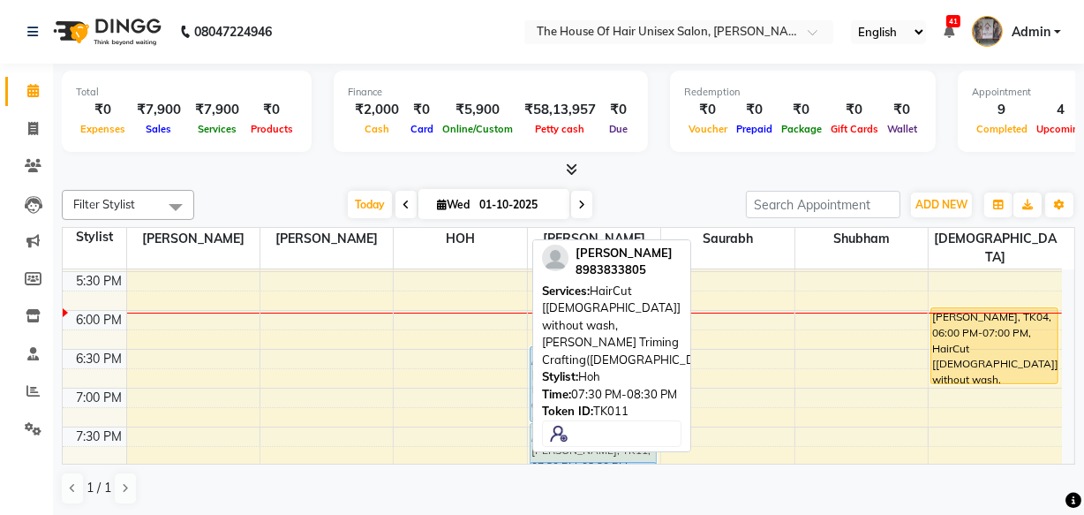
drag, startPoint x: 478, startPoint y: 423, endPoint x: 557, endPoint y: 425, distance: 79.5
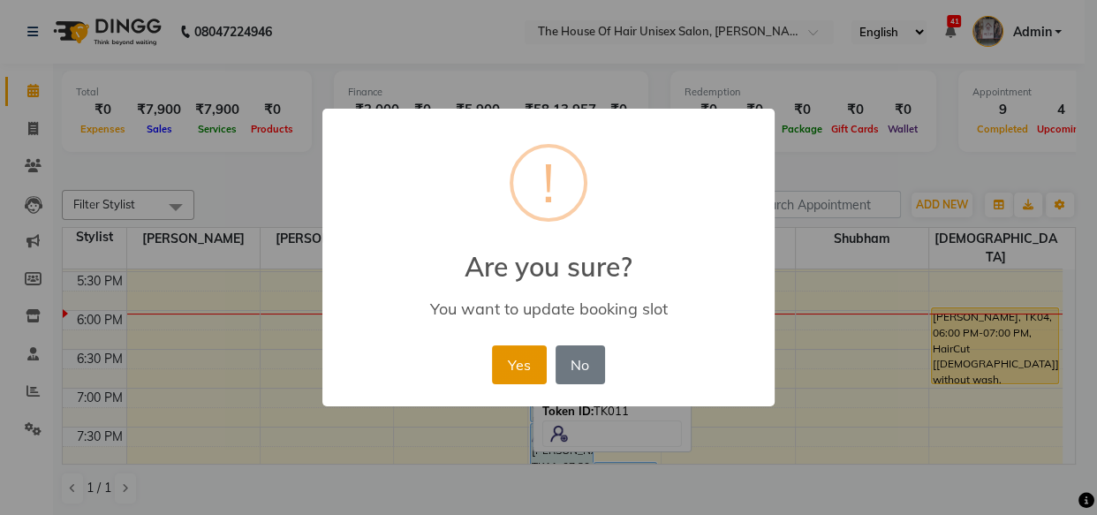
click at [504, 363] on button "Yes" at bounding box center [519, 364] width 54 height 39
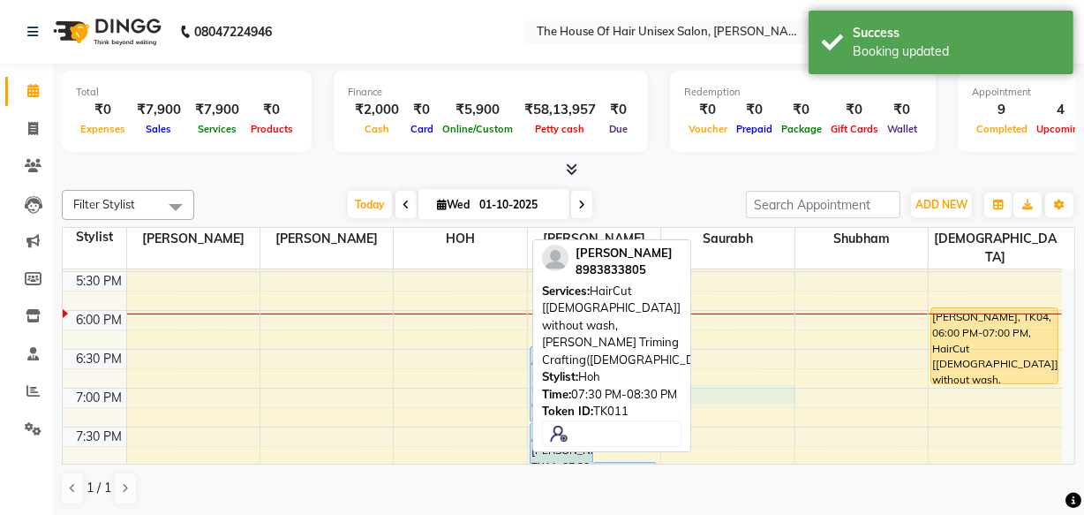
click at [751, 372] on div "7:00 AM 7:30 AM 8:00 AM 8:30 AM 9:00 AM 9:30 AM 10:00 AM 10:30 AM 11:00 AM 11:3…" at bounding box center [563, 38] width 1000 height 1165
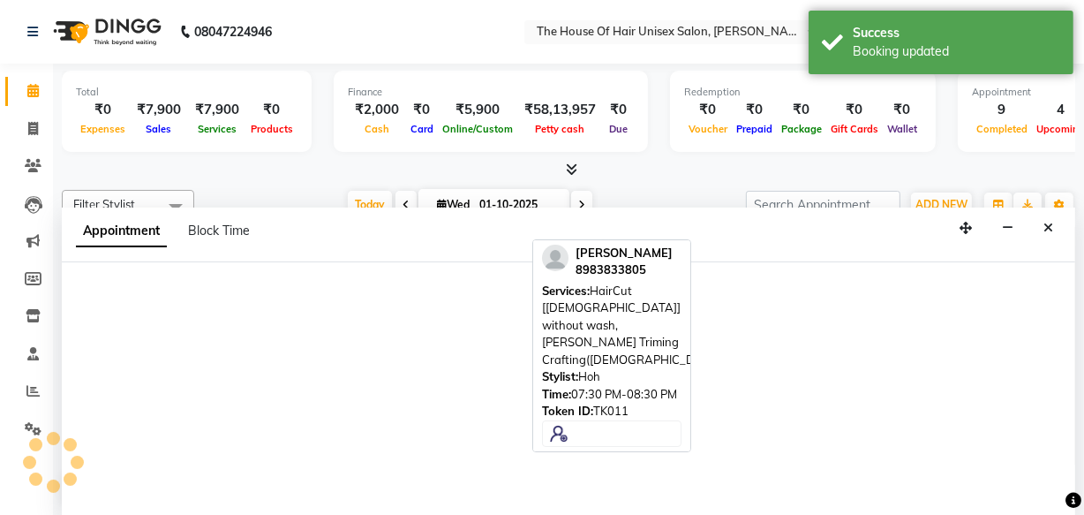
select select "86145"
select select "tentative"
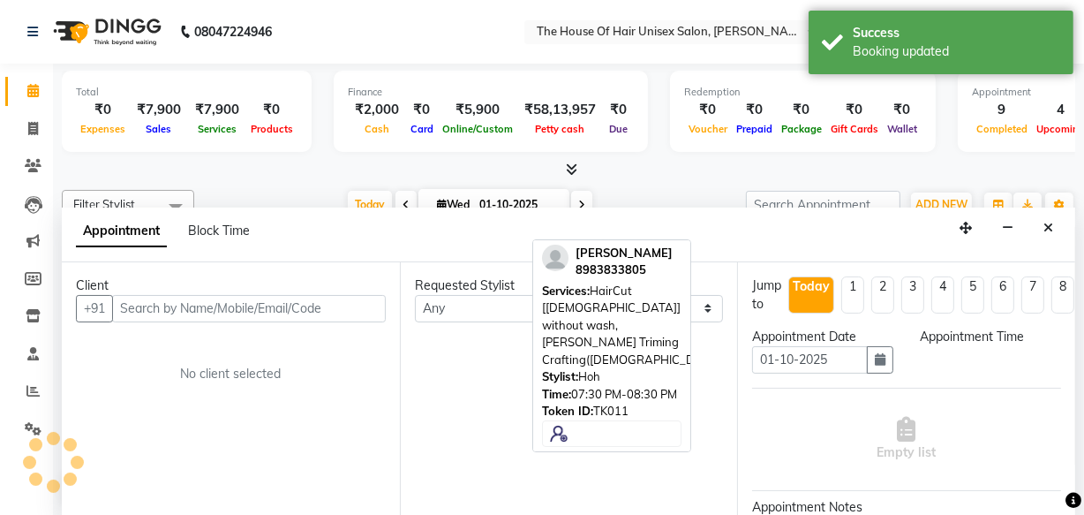
scroll to position [0, 0]
select select "1140"
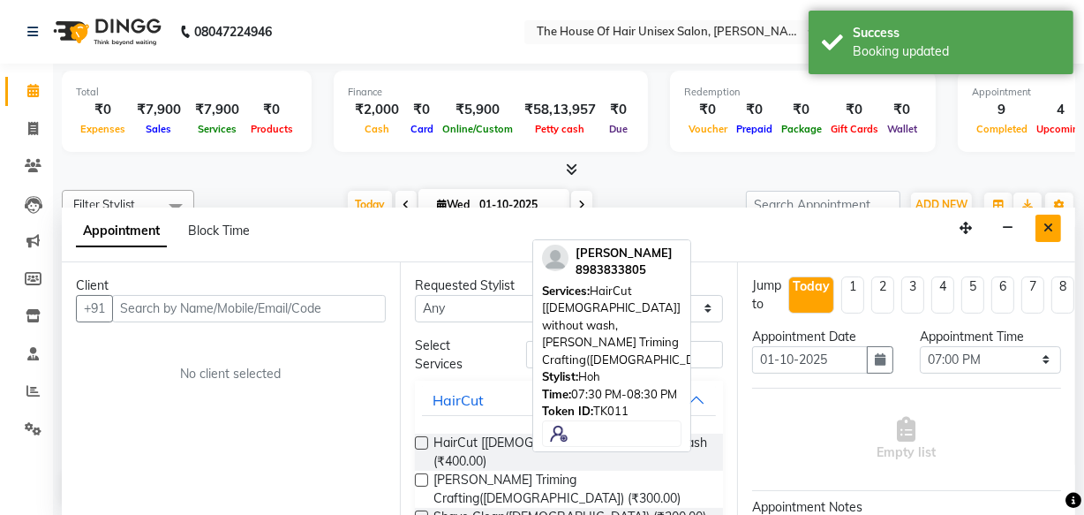
click at [1053, 222] on icon "Close" at bounding box center [1049, 228] width 10 height 12
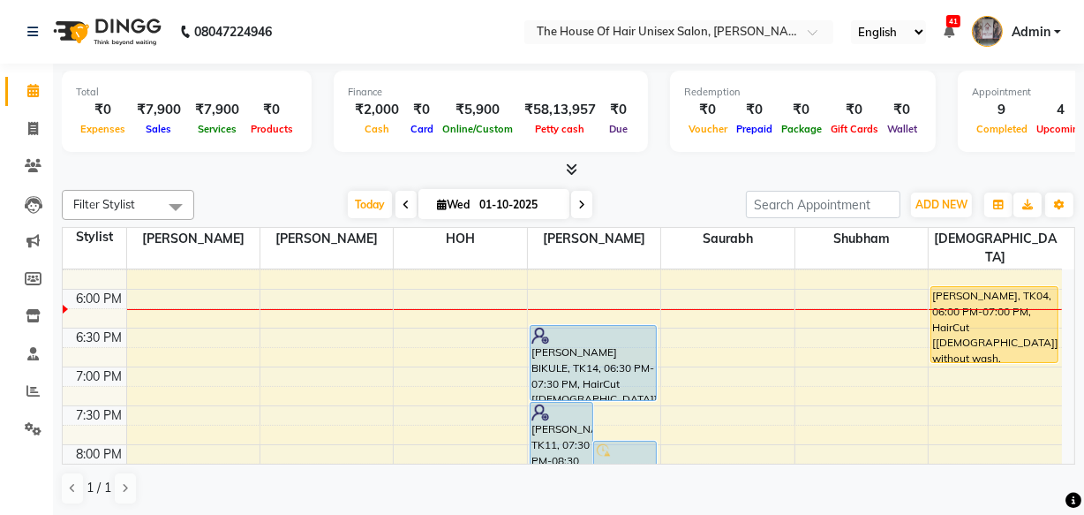
scroll to position [846, 0]
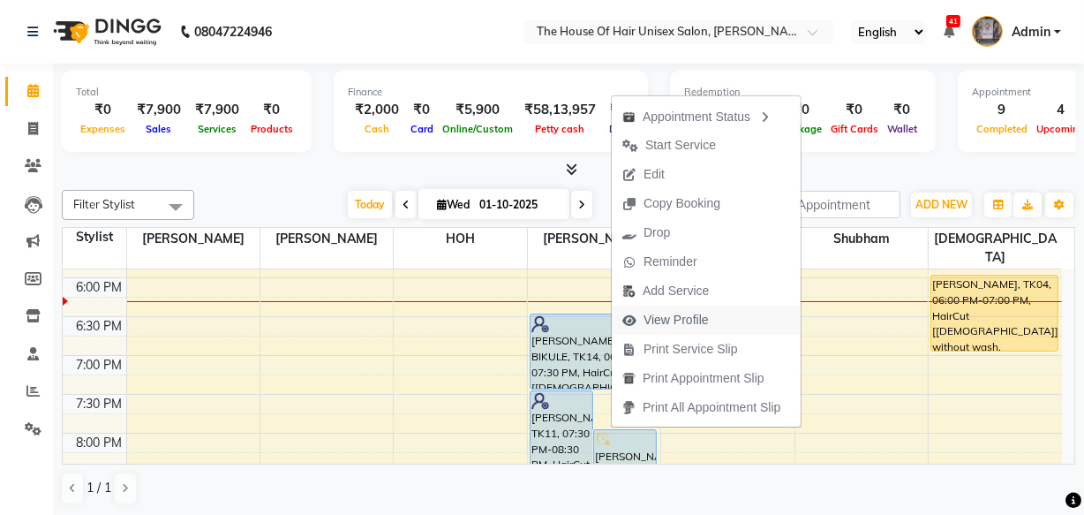
click at [654, 312] on span "View Profile" at bounding box center [676, 320] width 65 height 19
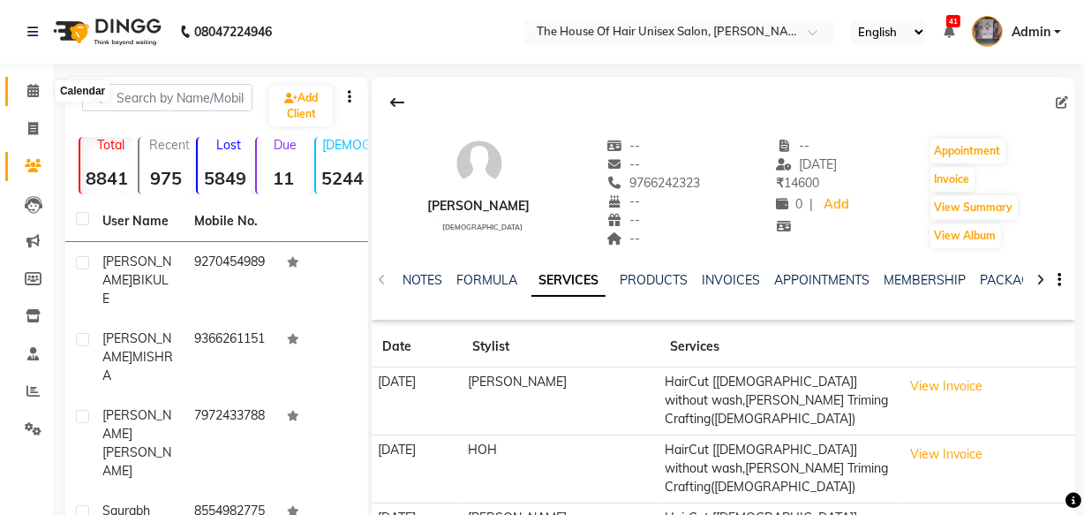
click at [35, 91] on icon at bounding box center [32, 90] width 11 height 13
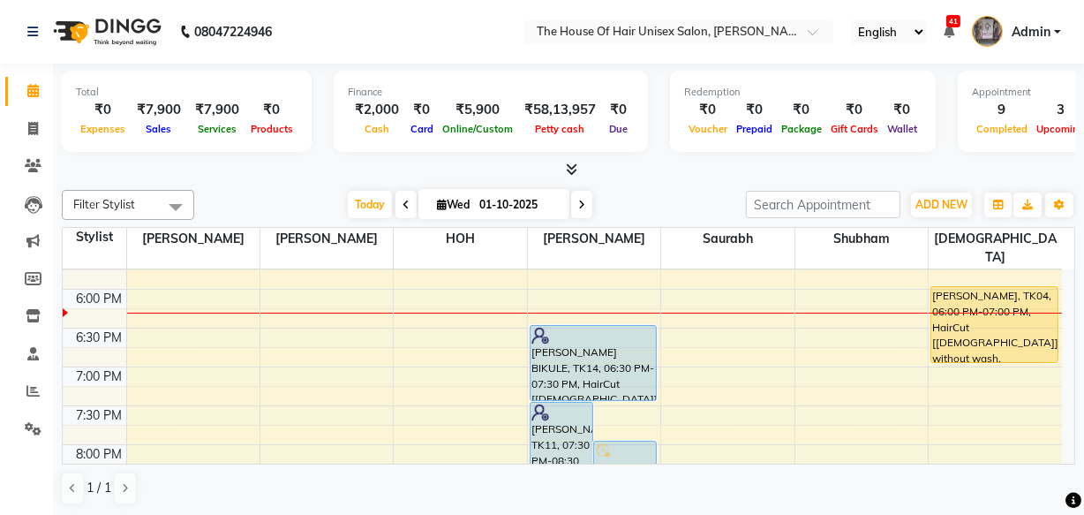
scroll to position [866, 0]
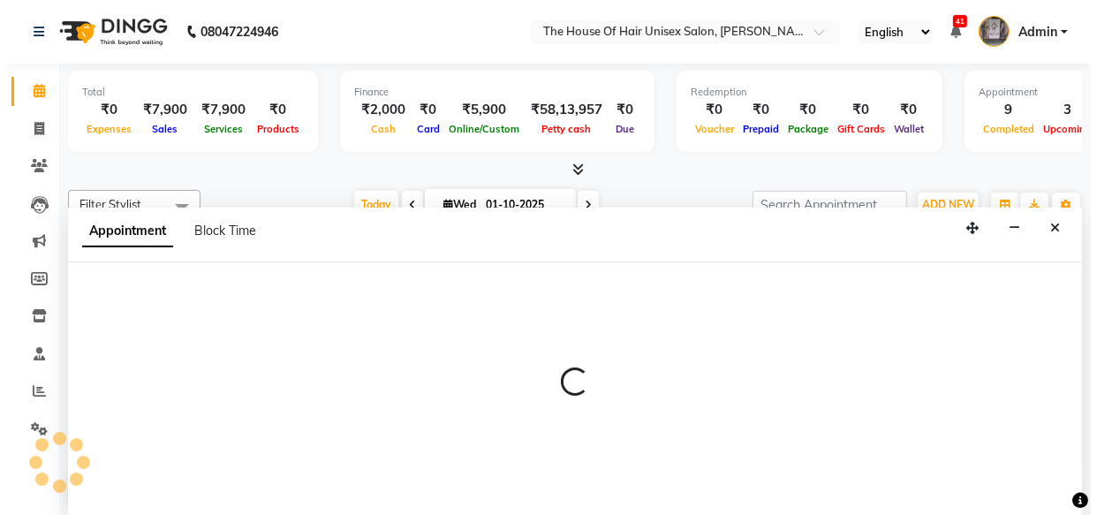
scroll to position [0, 0]
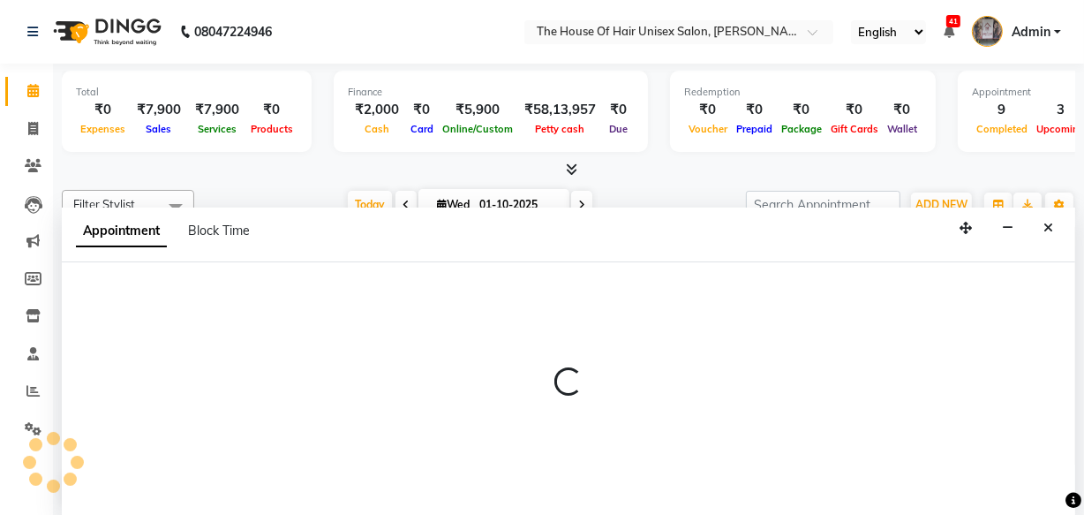
select select "13497"
select select "1110"
select select "tentative"
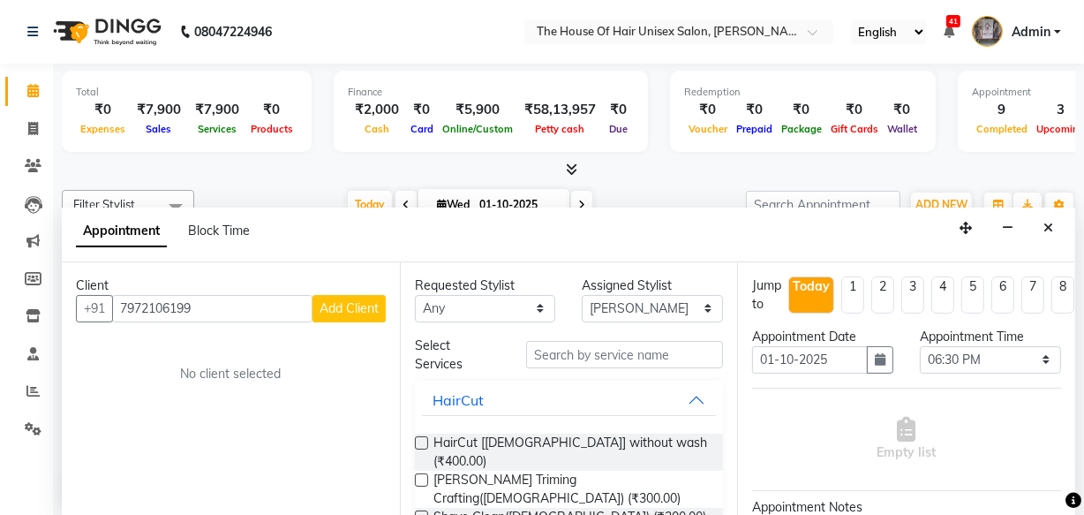
type input "7972106199"
click at [357, 298] on button "Add Client" at bounding box center [349, 308] width 73 height 27
select select "22"
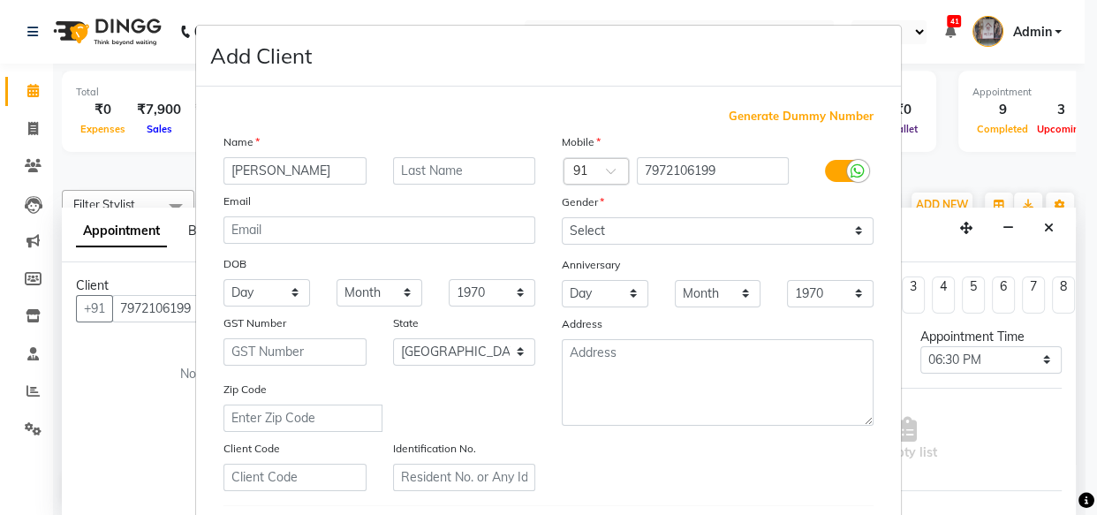
type input "[PERSON_NAME]"
click at [1021, 419] on ngb-modal-window "Add Client Generate Dummy Number Name [GEOGRAPHIC_DATA] Email DOB Day 01 02 03 …" at bounding box center [548, 257] width 1097 height 515
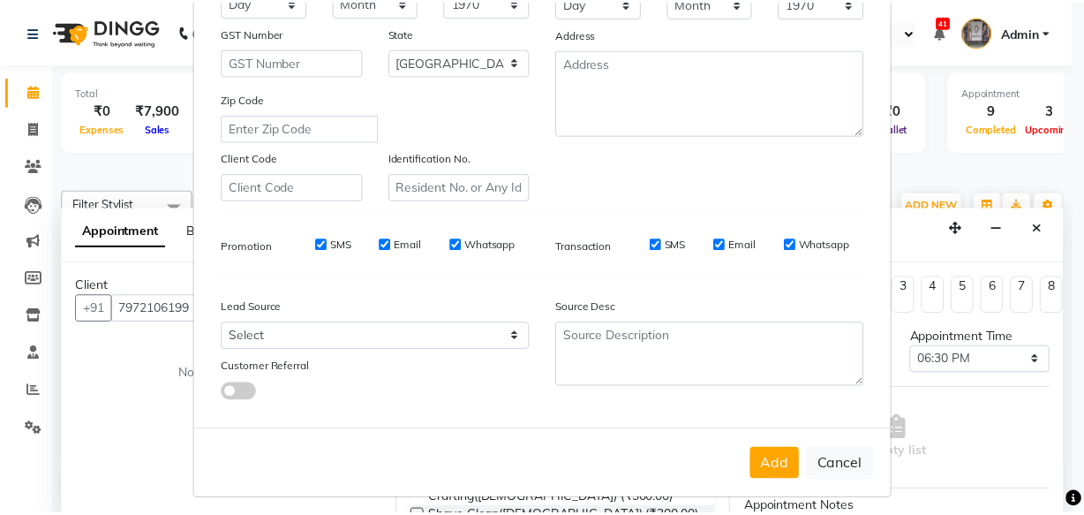
scroll to position [306, 0]
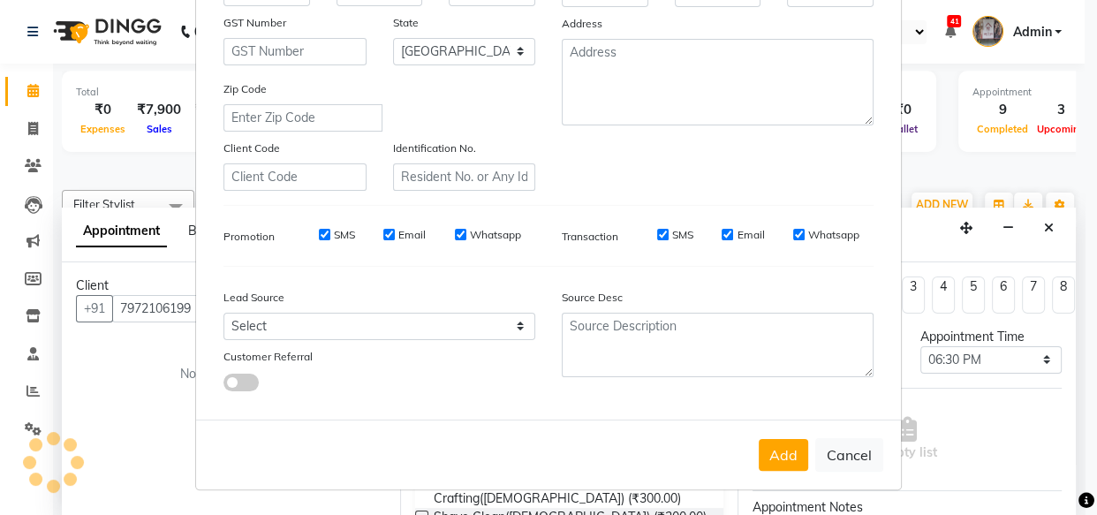
click at [1049, 222] on ngb-modal-window "Add Client Generate Dummy Number Name [GEOGRAPHIC_DATA] Email DOB Day 01 02 03 …" at bounding box center [548, 257] width 1097 height 515
click at [857, 457] on button "Cancel" at bounding box center [849, 455] width 68 height 34
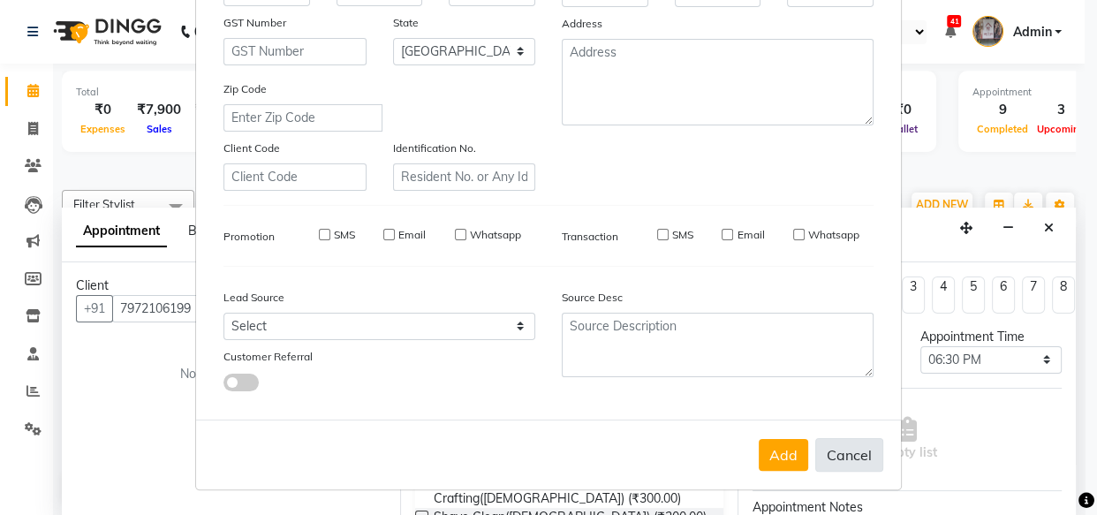
select select
select select "null"
select select
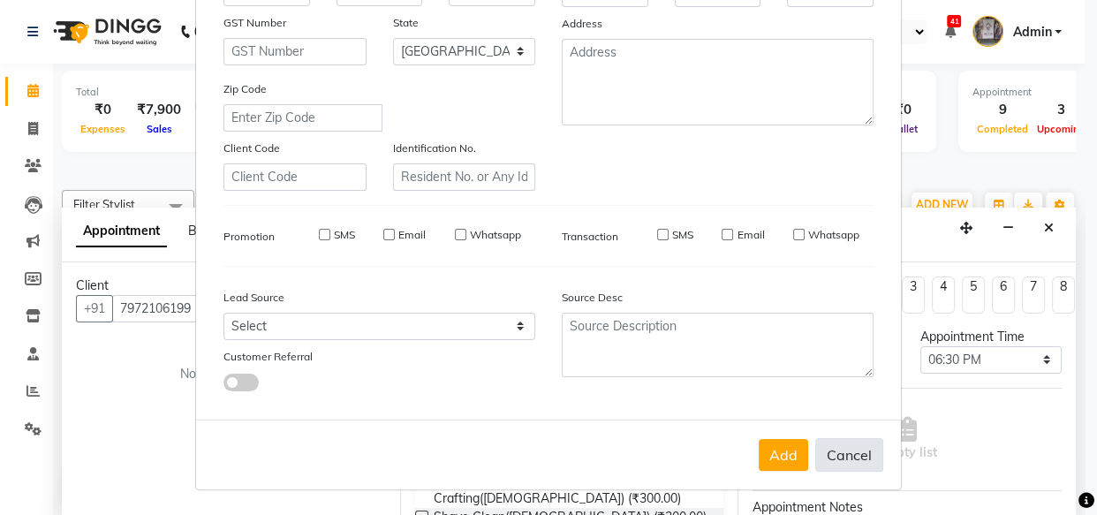
select select
checkbox input "false"
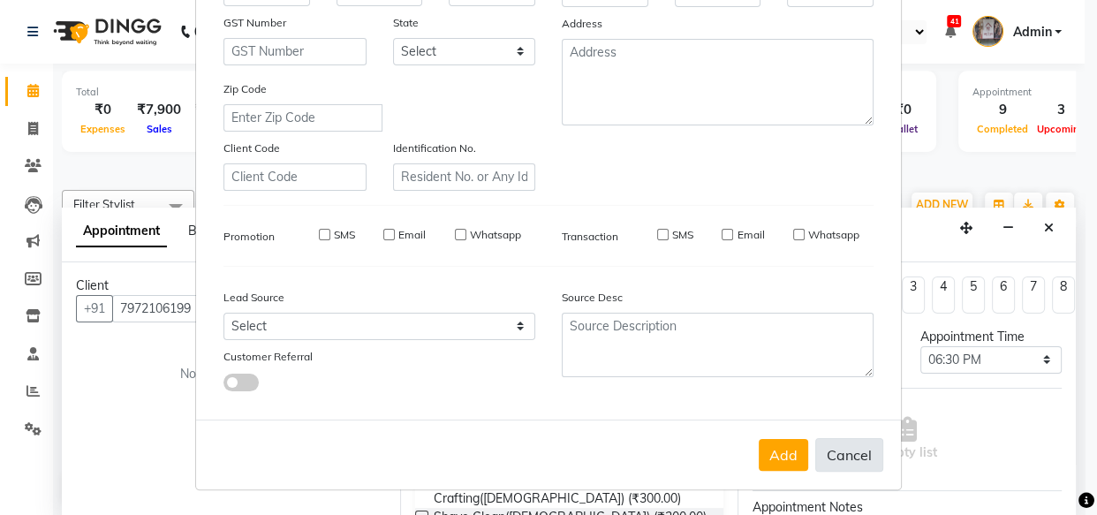
checkbox input "false"
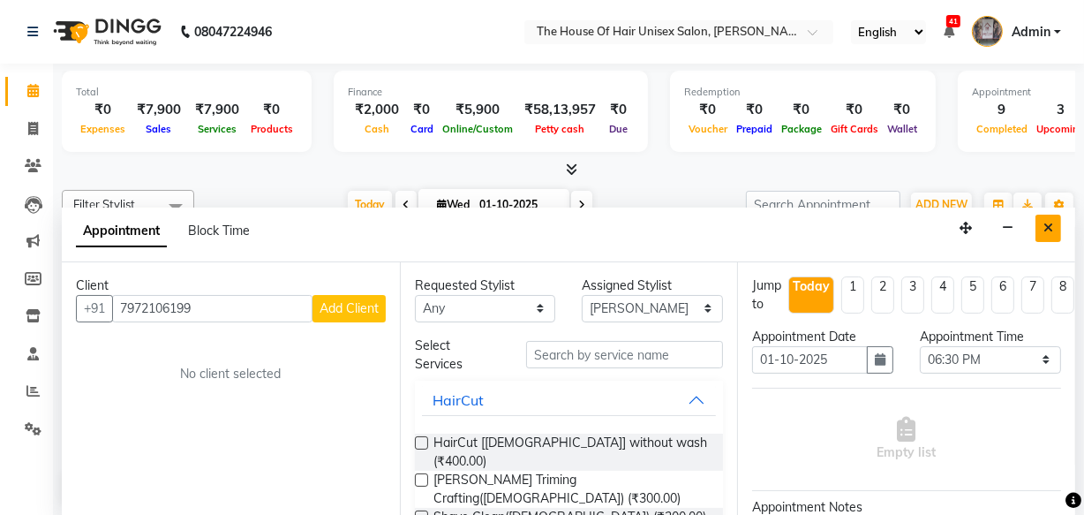
click at [1051, 222] on icon "Close" at bounding box center [1049, 228] width 10 height 12
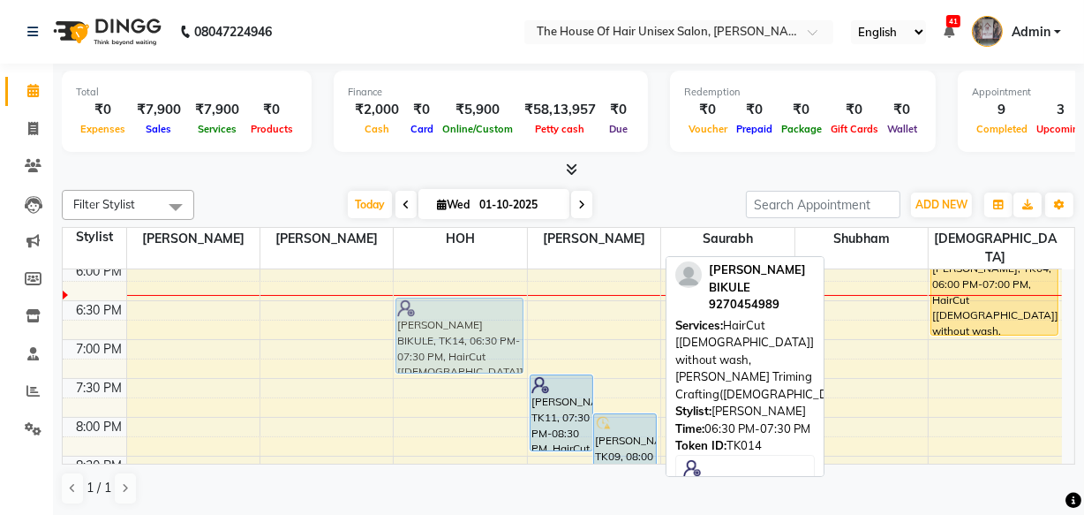
scroll to position [860, 0]
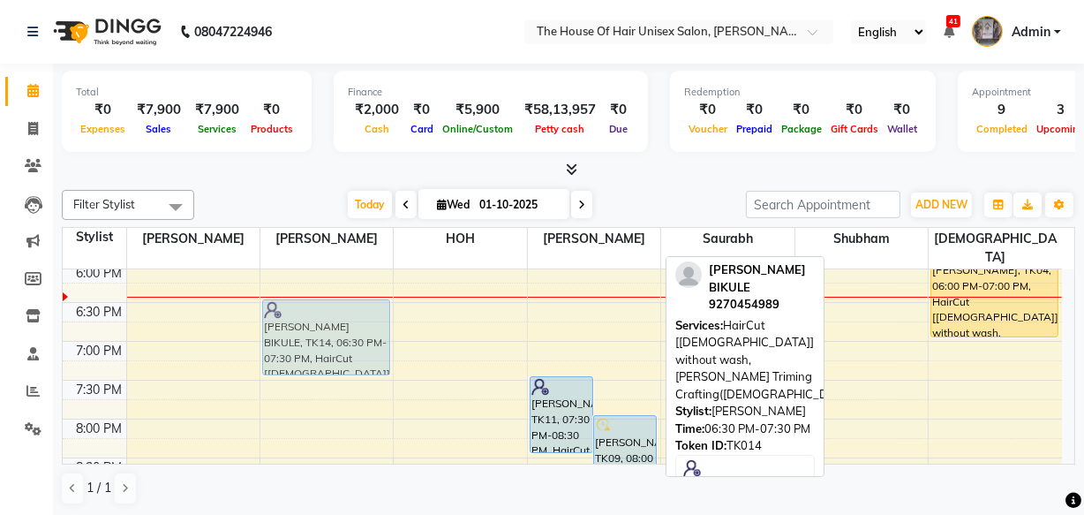
drag, startPoint x: 567, startPoint y: 286, endPoint x: 337, endPoint y: 292, distance: 229.7
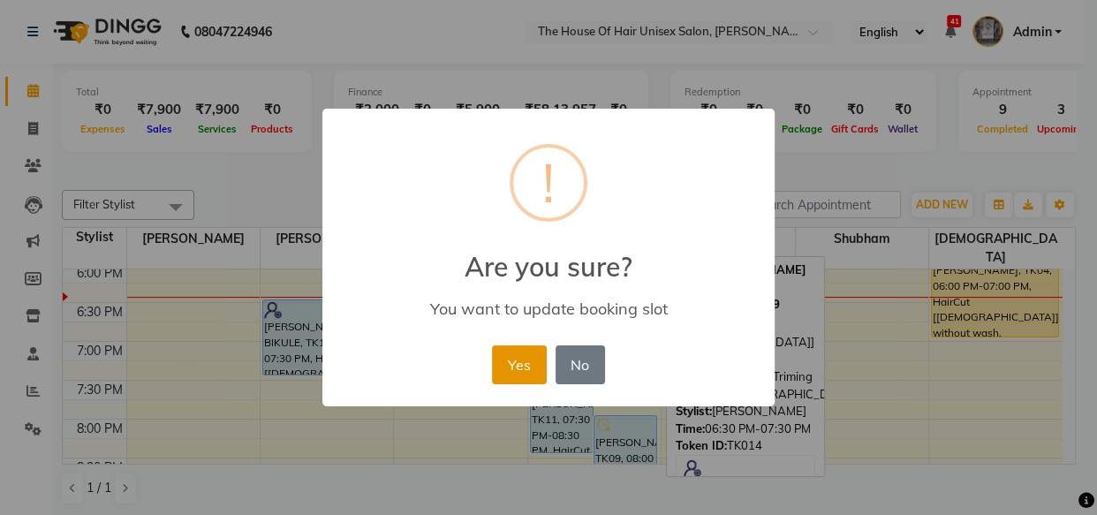
click at [516, 356] on button "Yes" at bounding box center [519, 364] width 54 height 39
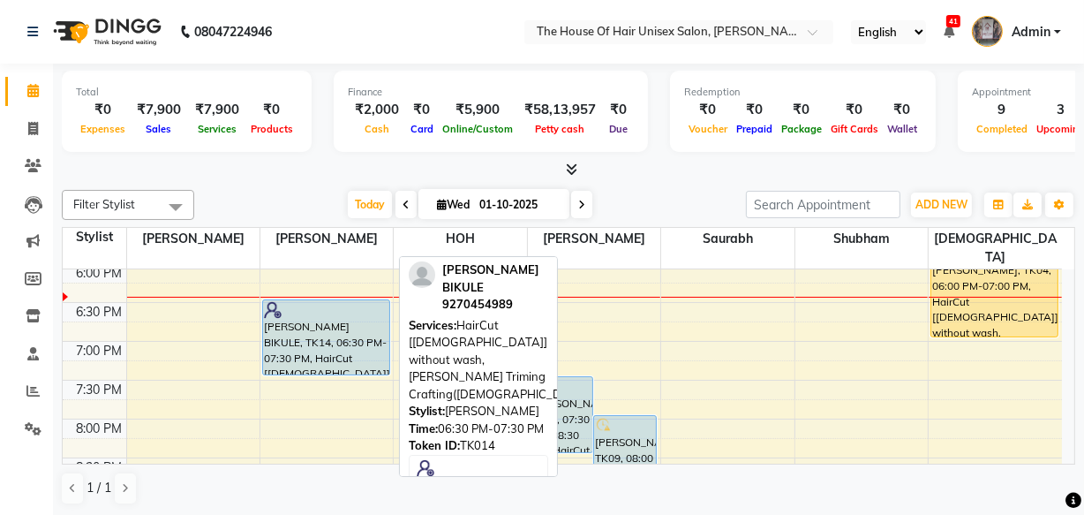
click at [351, 307] on div "[PERSON_NAME] BIKULE, TK14, 06:30 PM-07:30 PM, HairCut [[DEMOGRAPHIC_DATA]] wit…" at bounding box center [326, 337] width 126 height 74
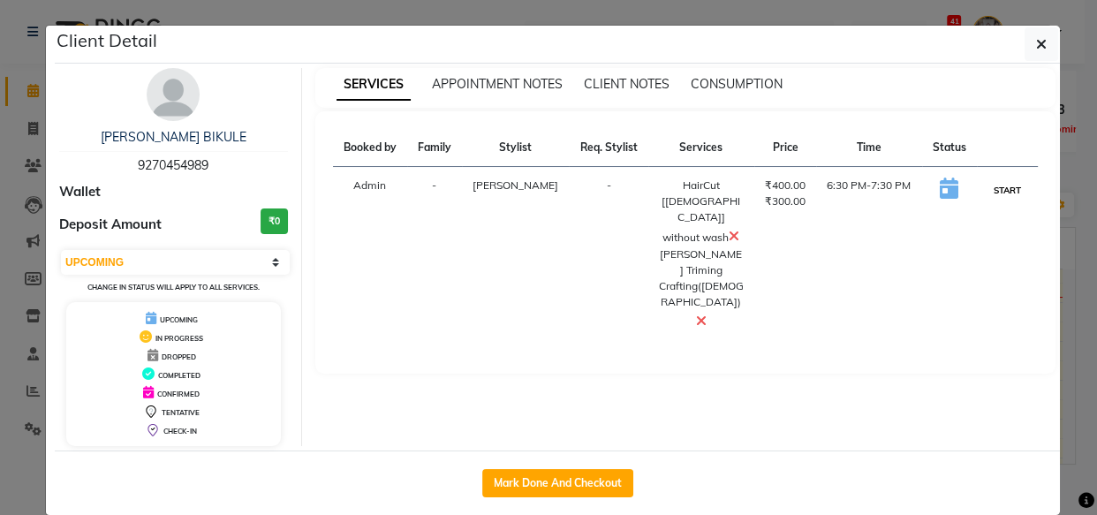
click at [998, 186] on button "START" at bounding box center [1007, 190] width 36 height 22
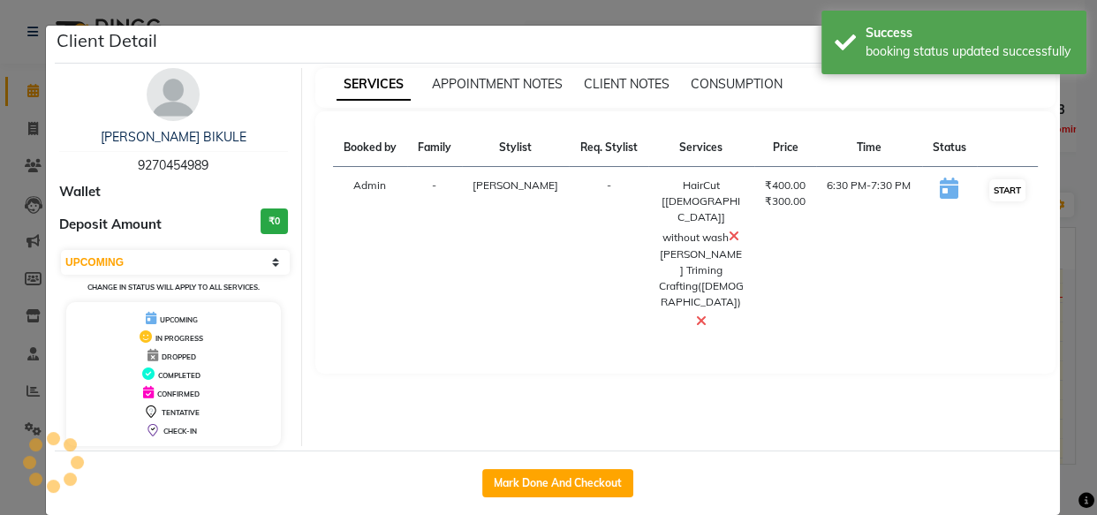
select select "1"
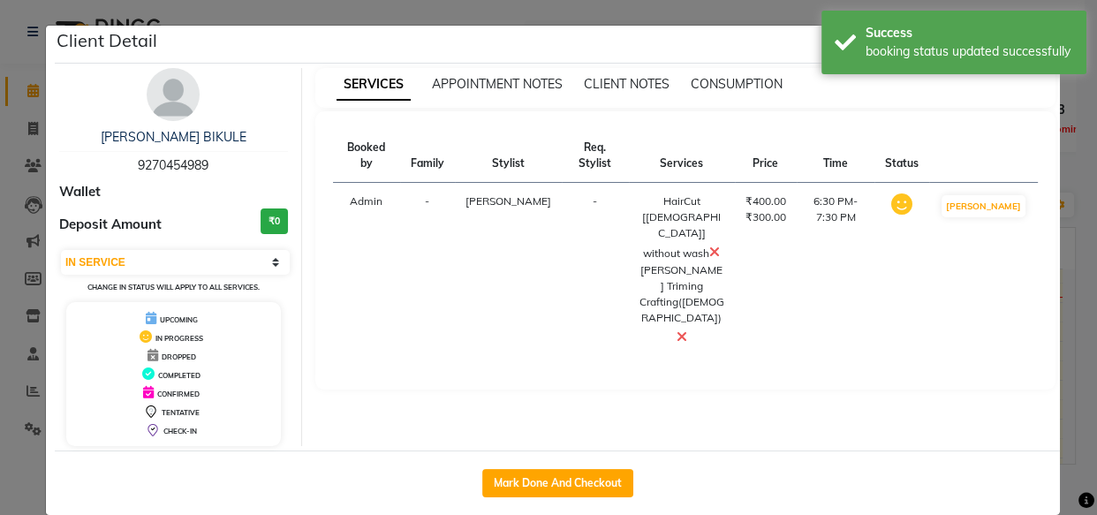
click at [1072, 333] on ngb-modal-window "Client Detail [PERSON_NAME] BIKULE 9270454989 Wallet Deposit Amount ₹0 Select I…" at bounding box center [548, 257] width 1097 height 515
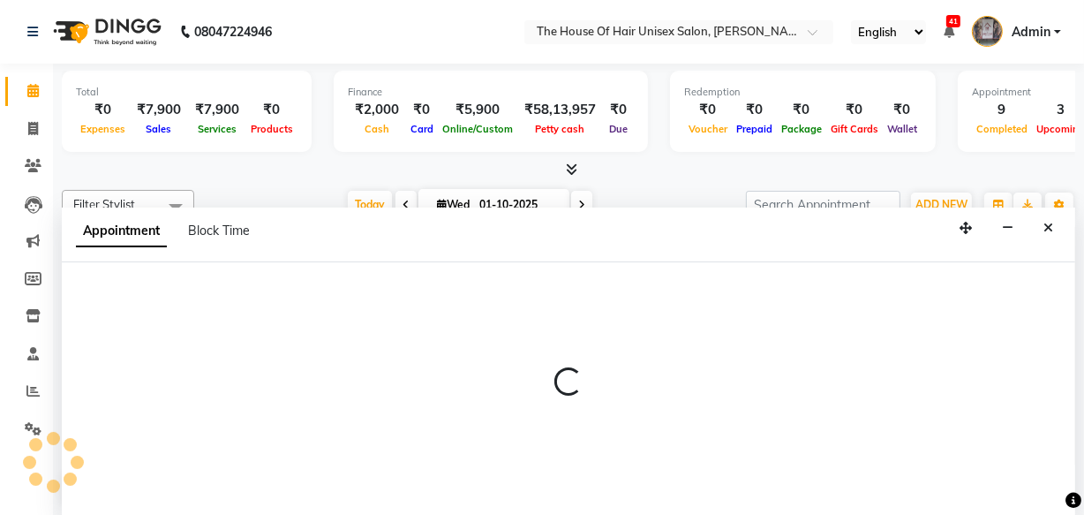
select select "85989"
select select "1110"
select select "tentative"
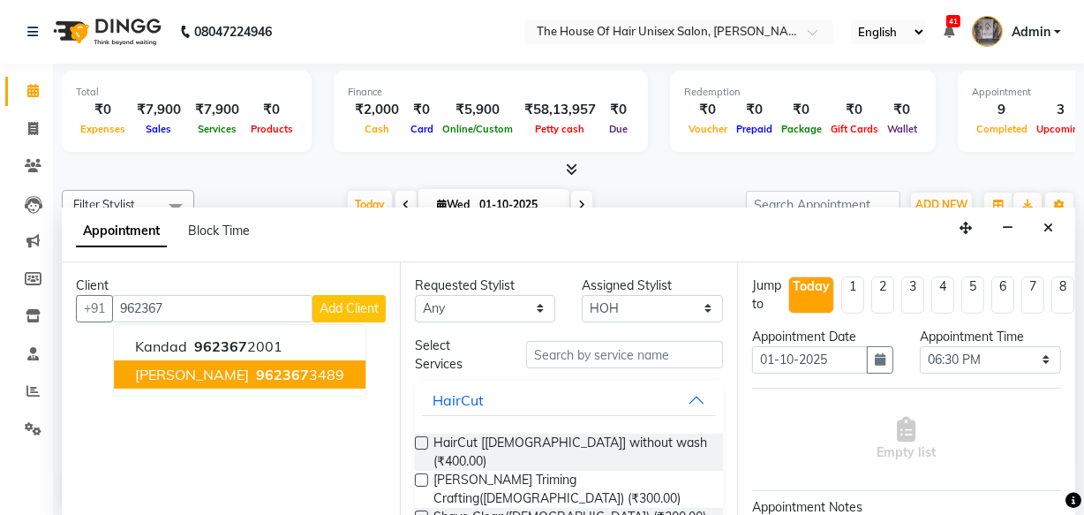
click at [267, 378] on ngb-highlight "962367 3489" at bounding box center [299, 375] width 92 height 18
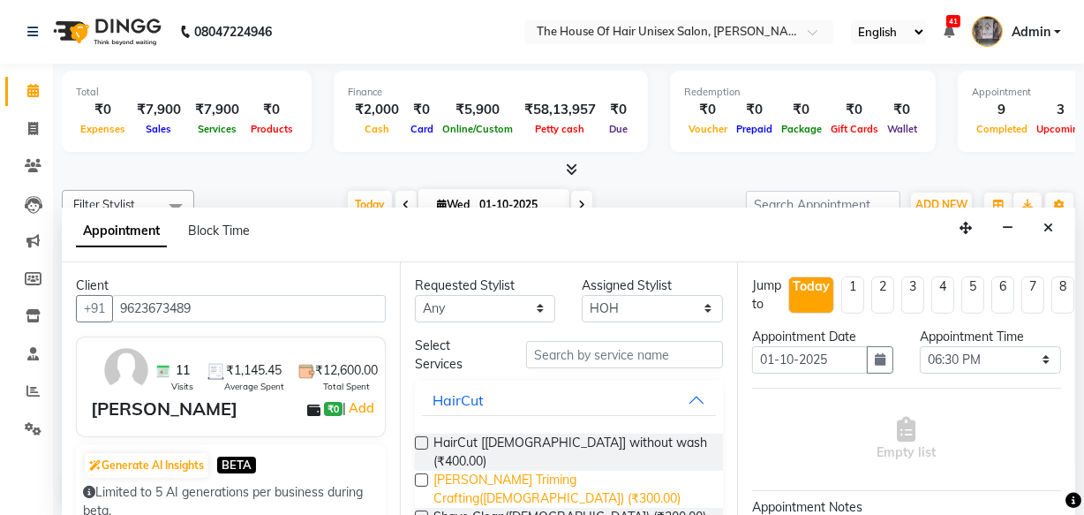
type input "9623673489"
click at [464, 471] on span "[PERSON_NAME] Triming Crafting([DEMOGRAPHIC_DATA]) (₹300.00)" at bounding box center [572, 489] width 276 height 37
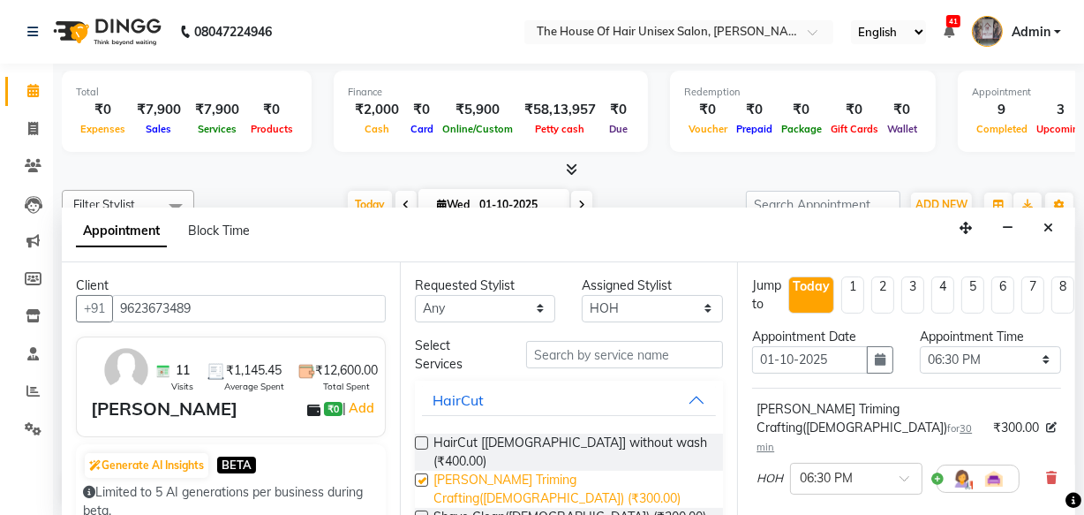
checkbox input "false"
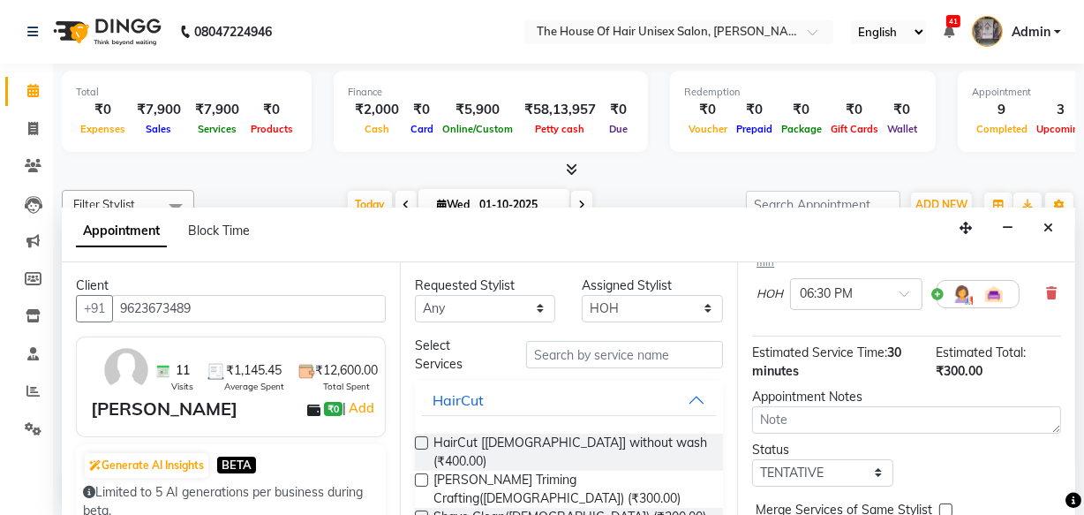
scroll to position [211, 0]
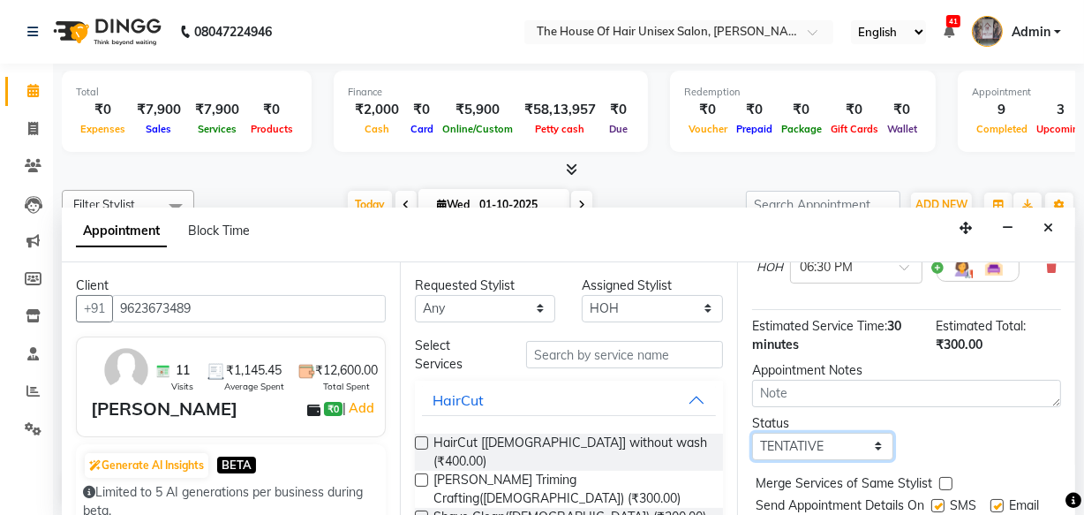
click at [856, 433] on select "Select TENTATIVE CONFIRM CHECK-IN UPCOMING" at bounding box center [822, 446] width 141 height 27
select select "upcoming"
click at [752, 433] on select "Select TENTATIVE CONFIRM CHECK-IN UPCOMING" at bounding box center [822, 446] width 141 height 27
click at [941, 477] on label at bounding box center [946, 483] width 13 height 13
click at [941, 480] on input "checkbox" at bounding box center [945, 485] width 11 height 11
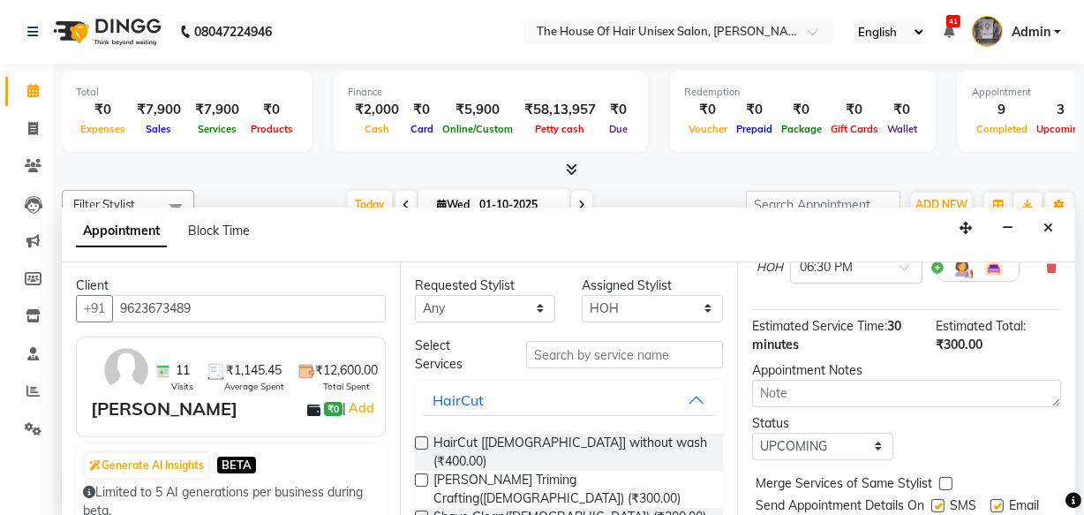
checkbox input "true"
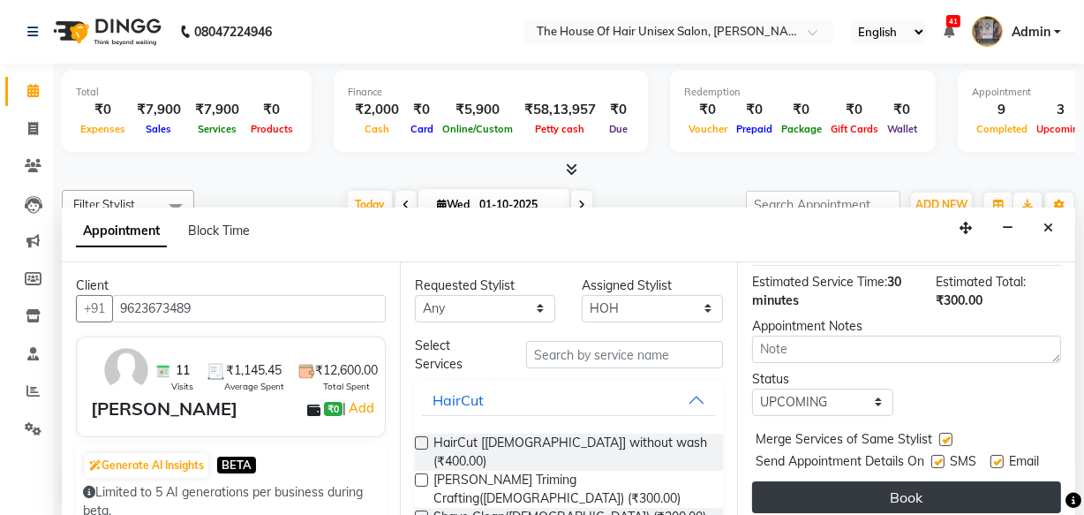
click at [998, 481] on button "Book" at bounding box center [906, 497] width 309 height 32
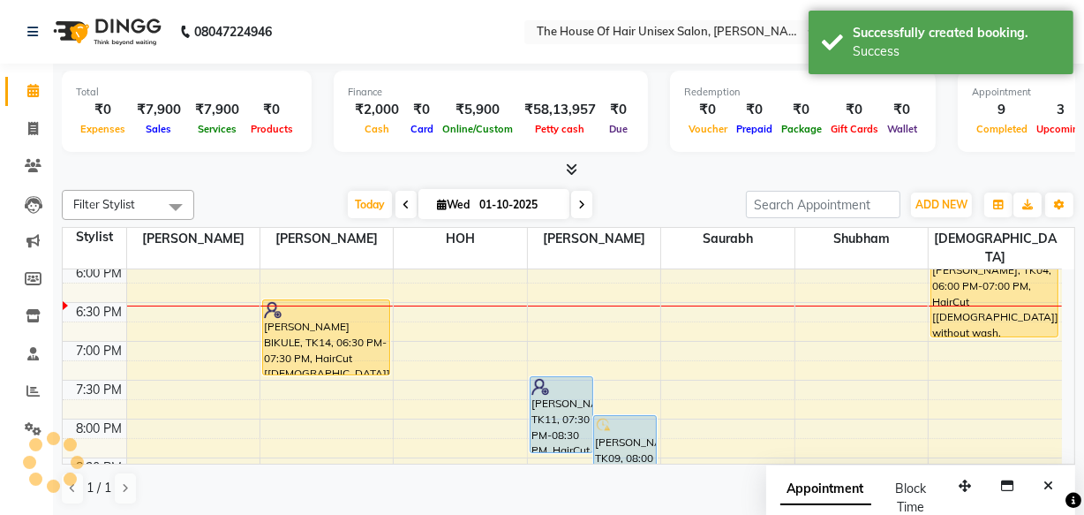
scroll to position [0, 0]
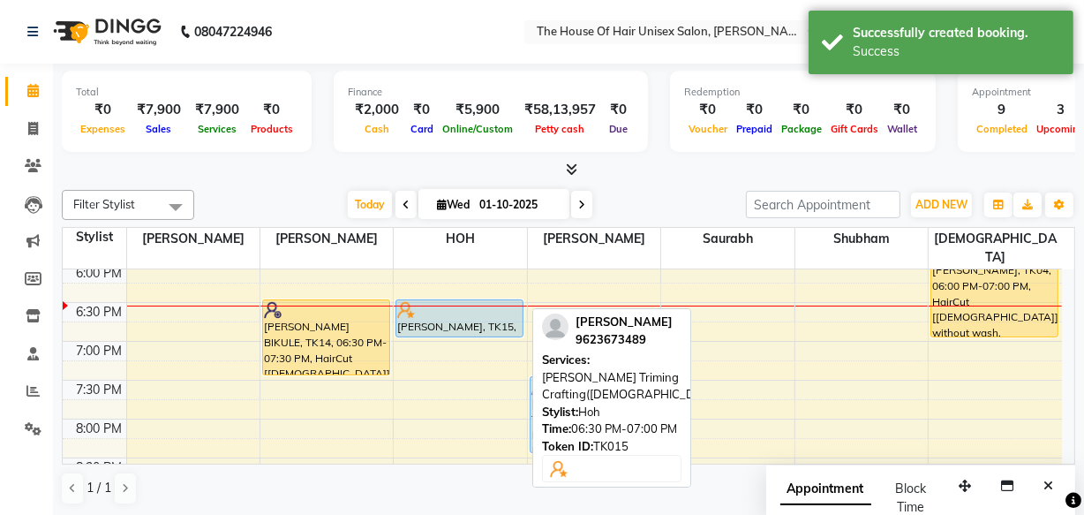
click at [478, 301] on div at bounding box center [459, 310] width 125 height 18
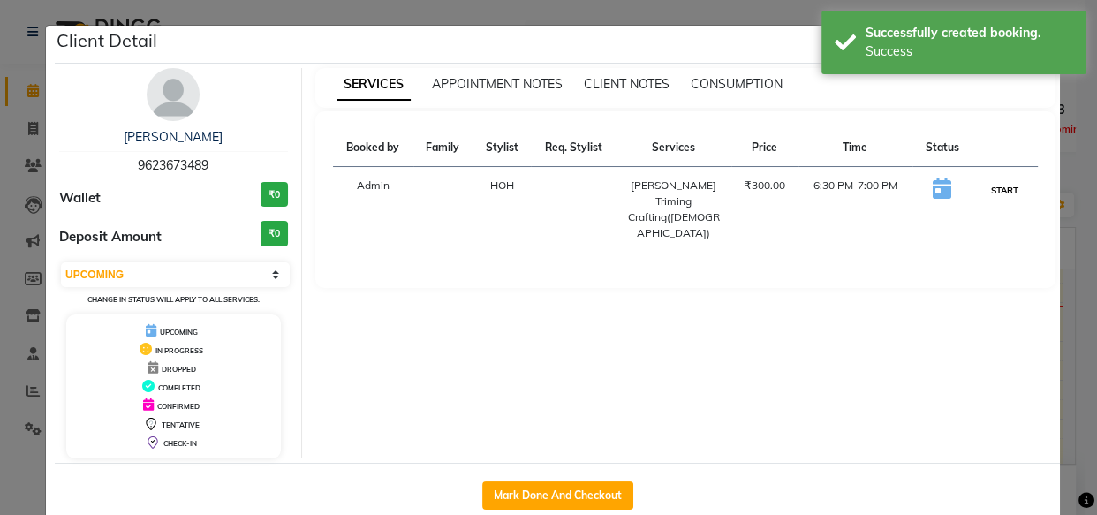
click at [998, 189] on button "START" at bounding box center [1004, 190] width 36 height 22
select select "1"
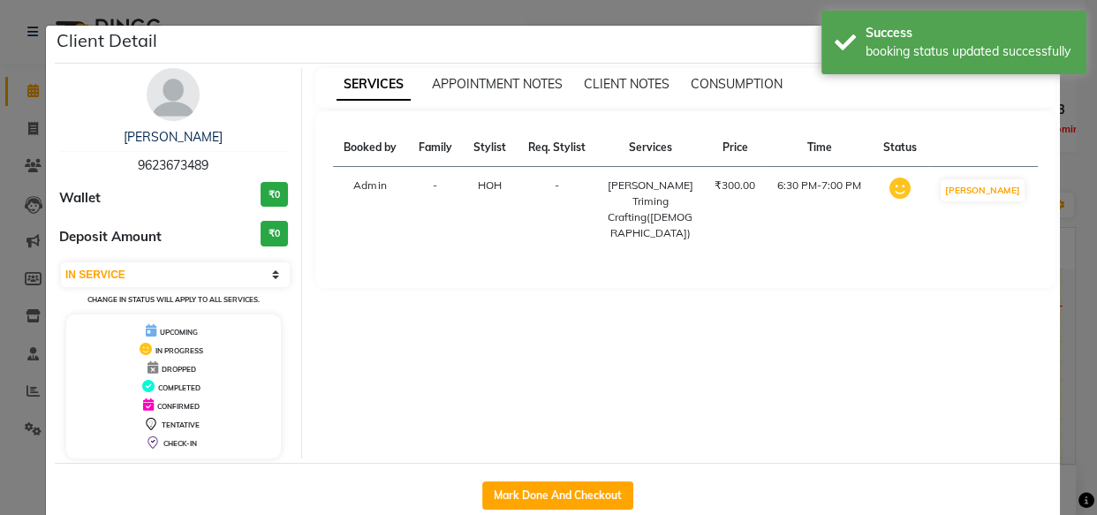
click at [1067, 322] on ngb-modal-window "Client Detail [PERSON_NAME] 9623673489 Wallet ₹0 Deposit Amount ₹0 Select IN SE…" at bounding box center [548, 257] width 1097 height 515
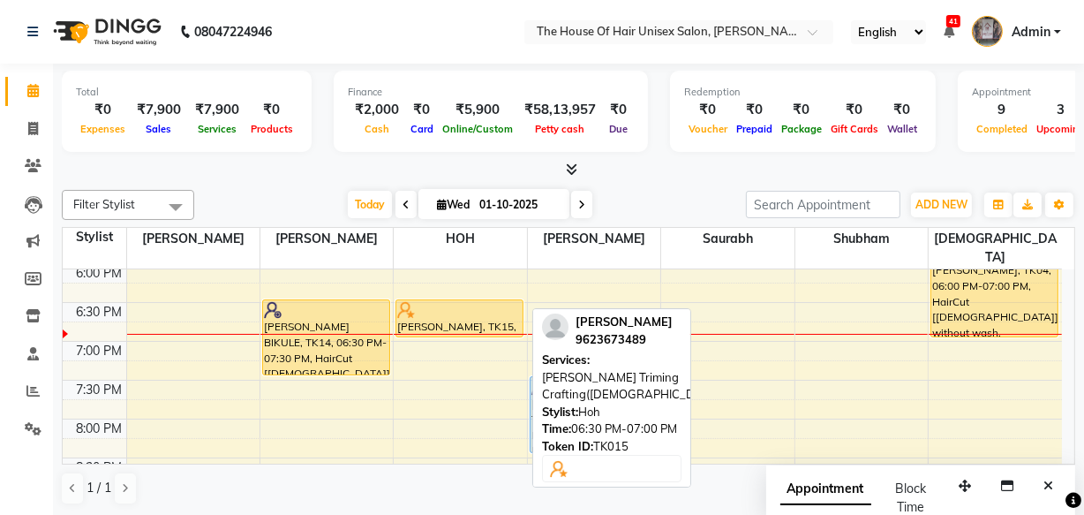
click at [448, 301] on div at bounding box center [459, 310] width 125 height 18
select select "1"
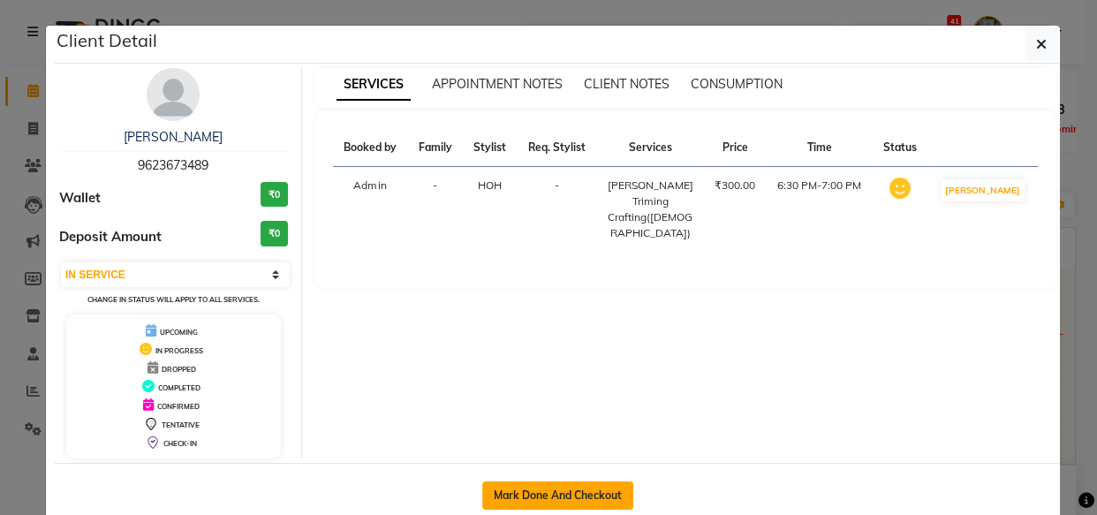
click at [556, 487] on button "Mark Done And Checkout" at bounding box center [557, 495] width 151 height 28
select select "598"
select select "service"
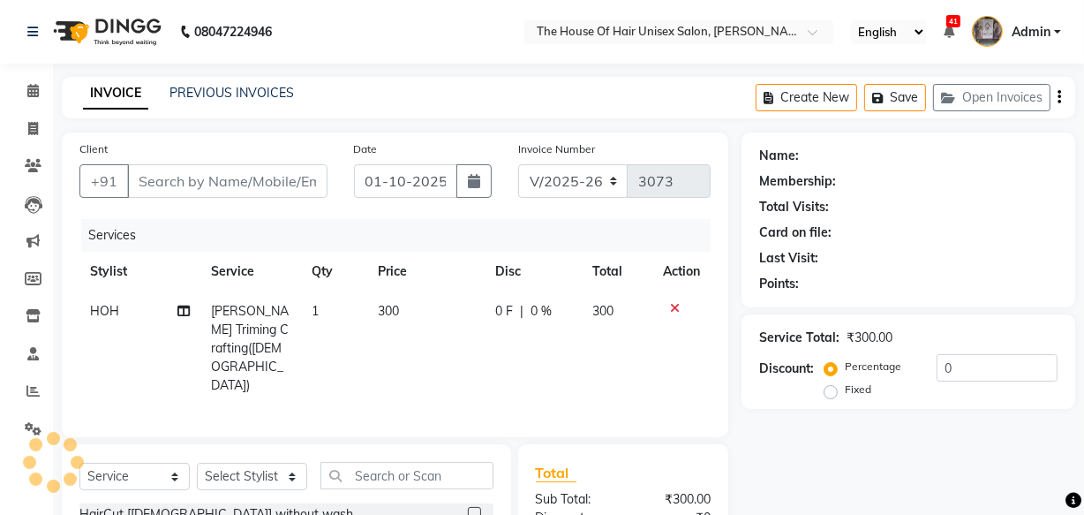
type input "9623673489"
select select "85989"
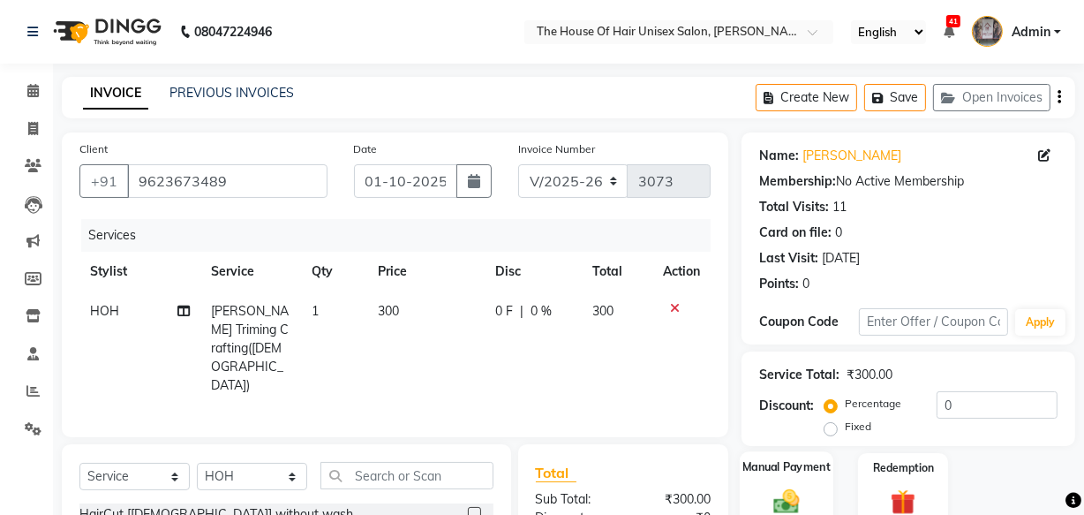
click at [775, 477] on div "Manual Payment" at bounding box center [787, 490] width 94 height 79
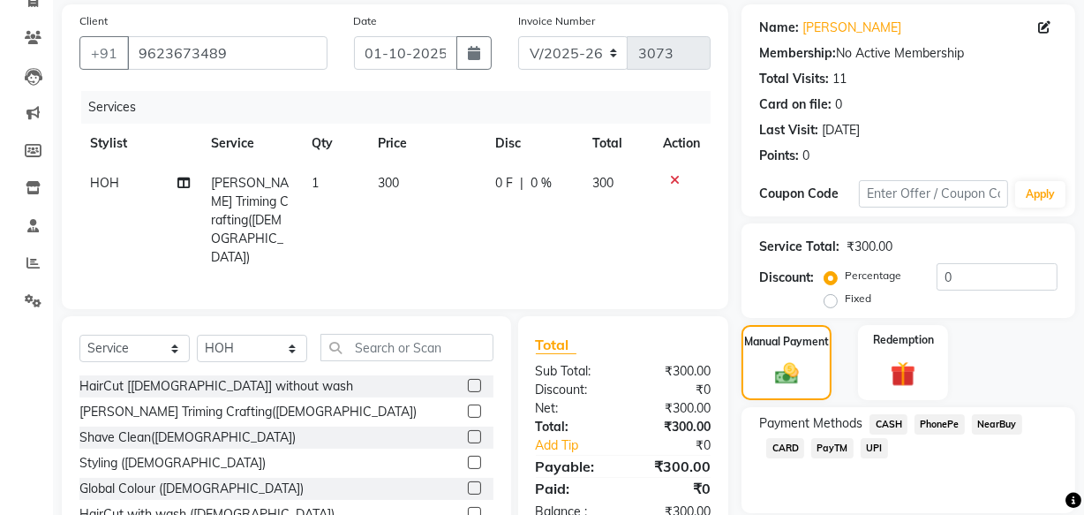
scroll to position [193, 0]
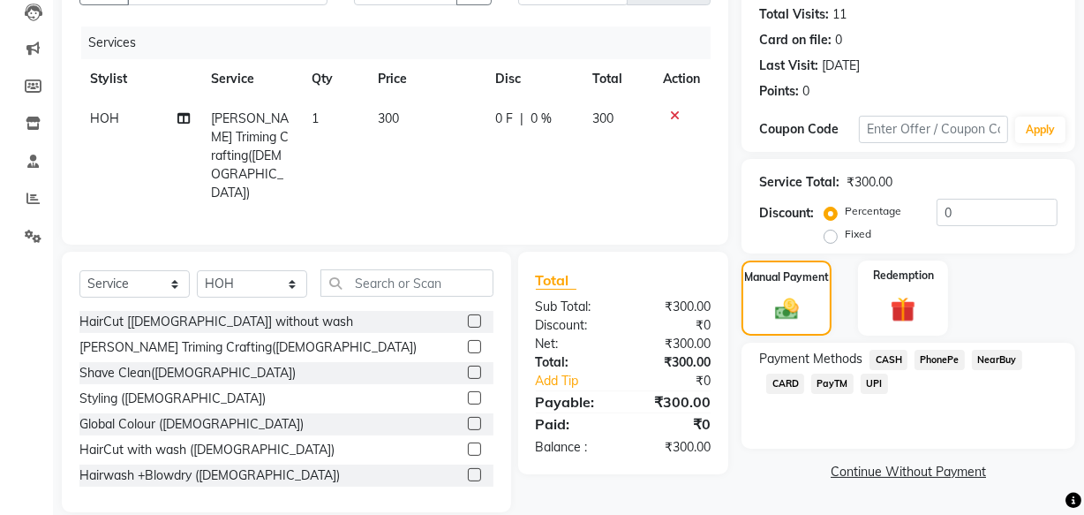
click at [874, 380] on span "UPI" at bounding box center [874, 384] width 27 height 20
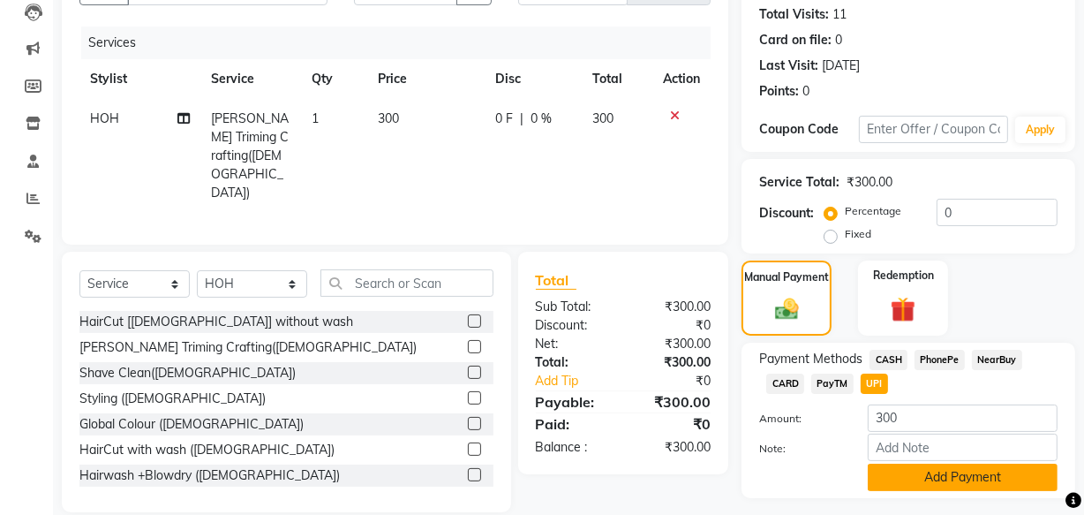
click at [923, 472] on button "Add Payment" at bounding box center [963, 477] width 190 height 27
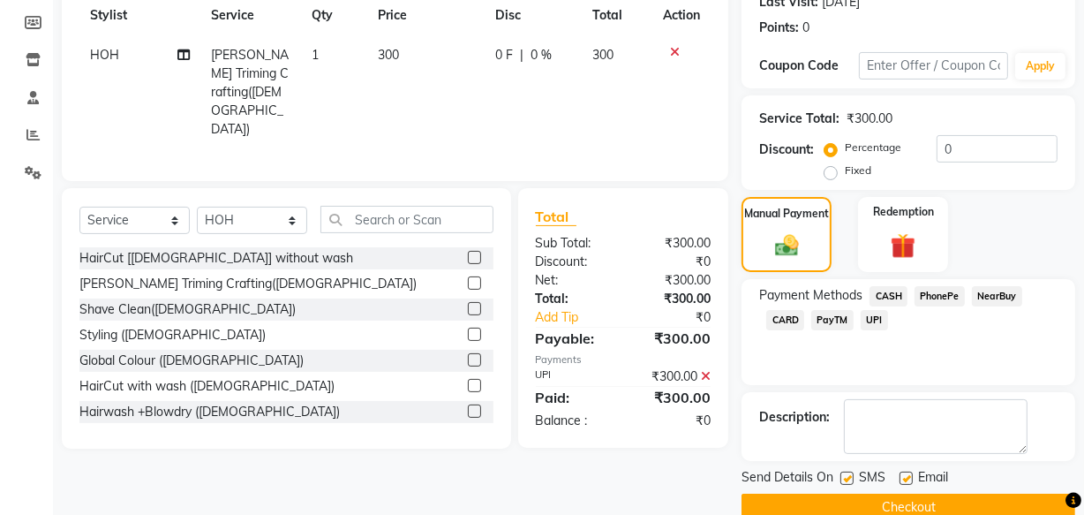
scroll to position [288, 0]
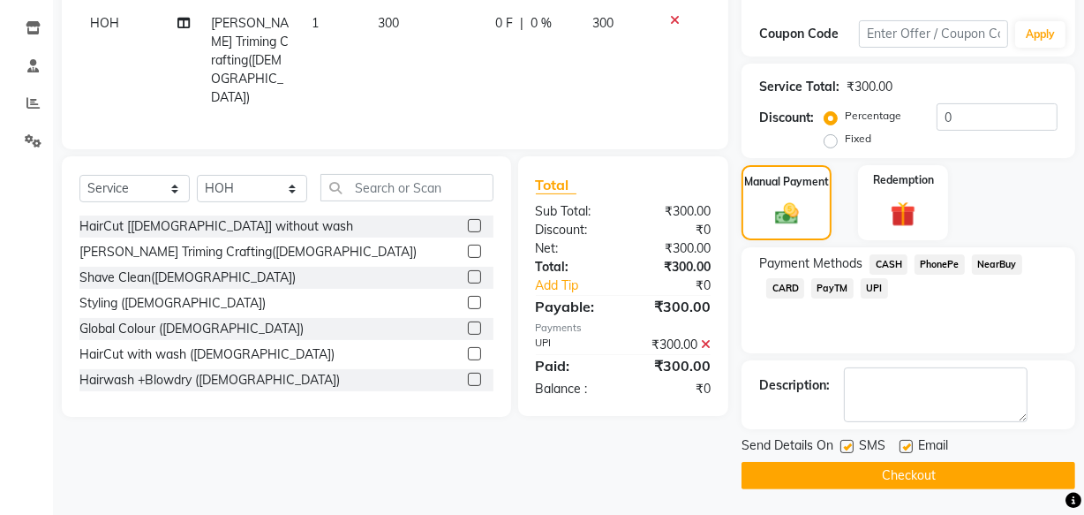
click at [943, 466] on button "Checkout" at bounding box center [909, 475] width 334 height 27
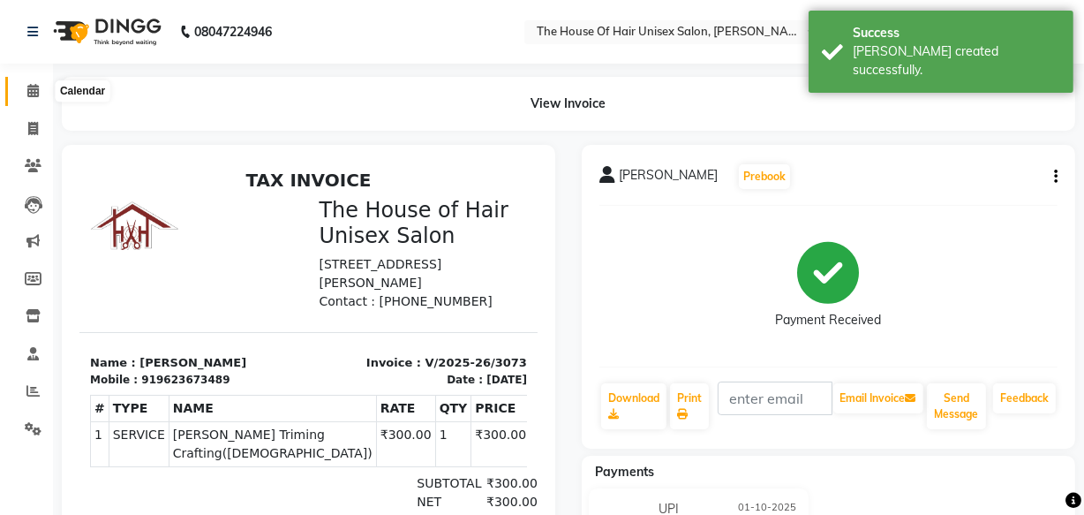
click at [34, 87] on icon at bounding box center [32, 90] width 11 height 13
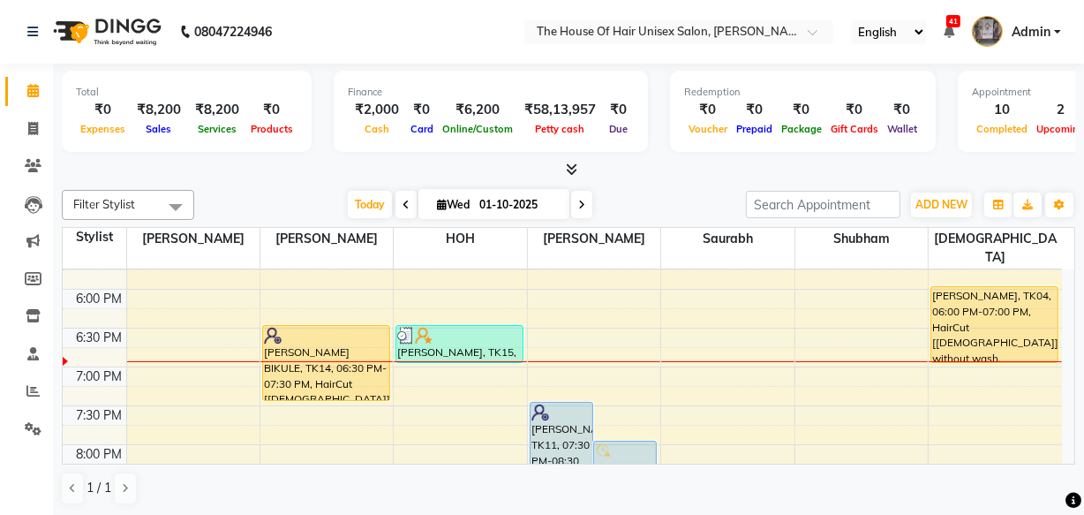
scroll to position [866, 0]
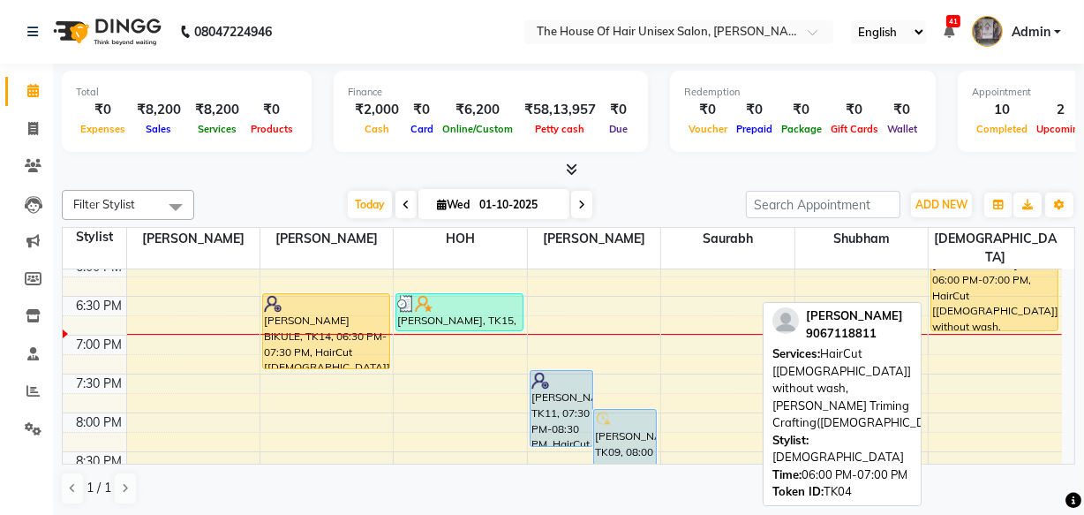
click at [975, 265] on div "[PERSON_NAME], TK04, 06:00 PM-07:00 PM, HairCut [[DEMOGRAPHIC_DATA]] without wa…" at bounding box center [995, 292] width 126 height 75
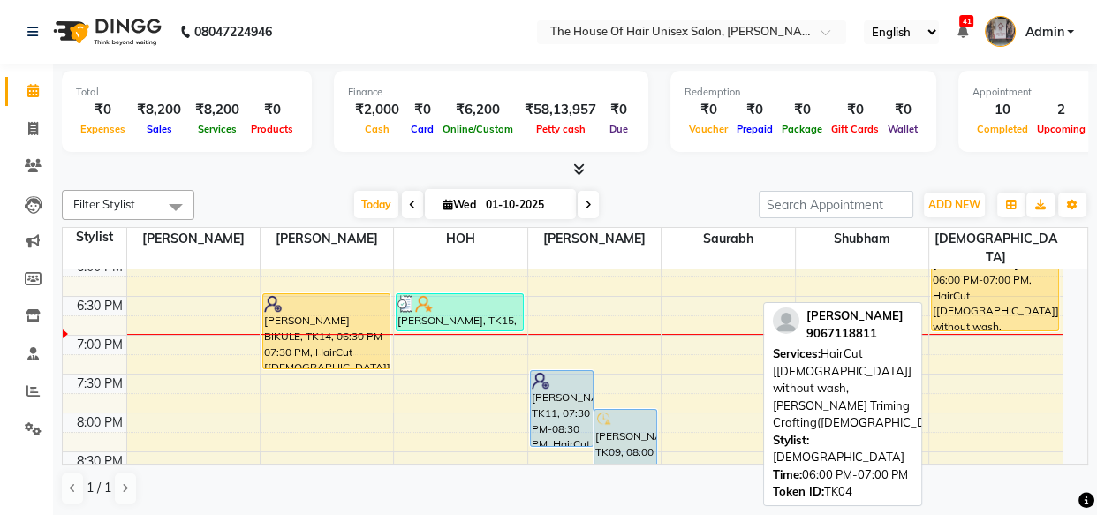
select select "1"
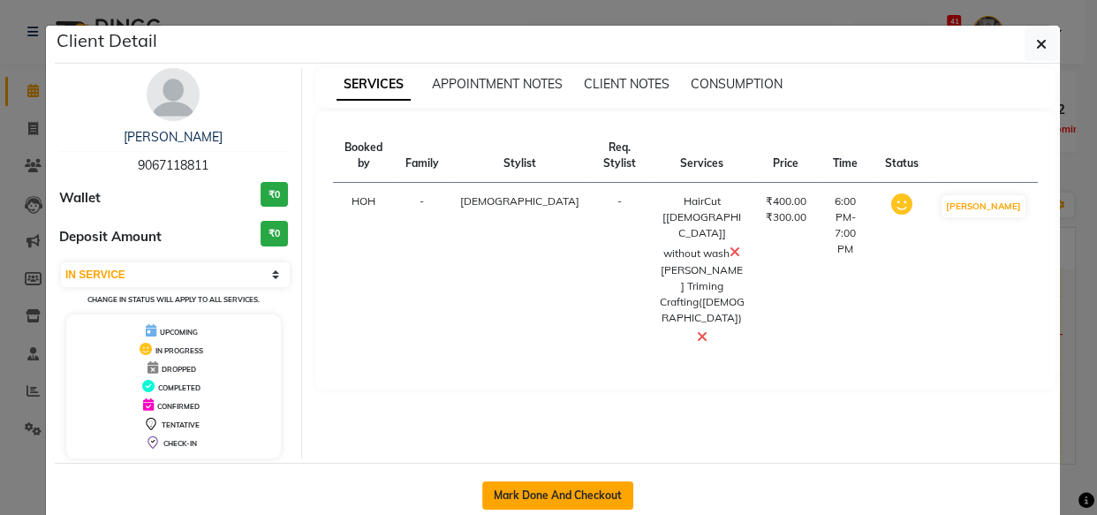
click at [578, 488] on button "Mark Done And Checkout" at bounding box center [557, 495] width 151 height 28
select select "598"
select select "service"
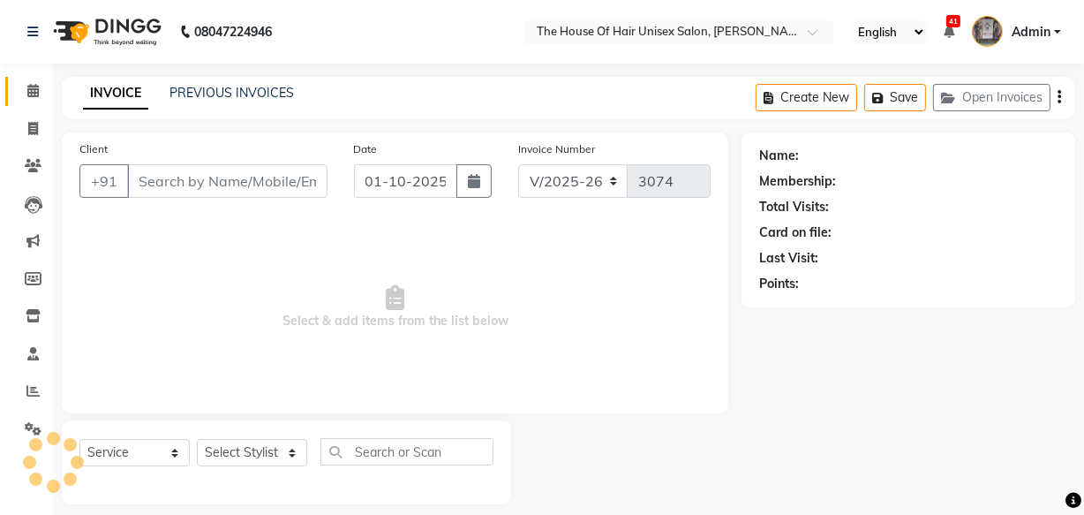
type input "9067118811"
select select "89756"
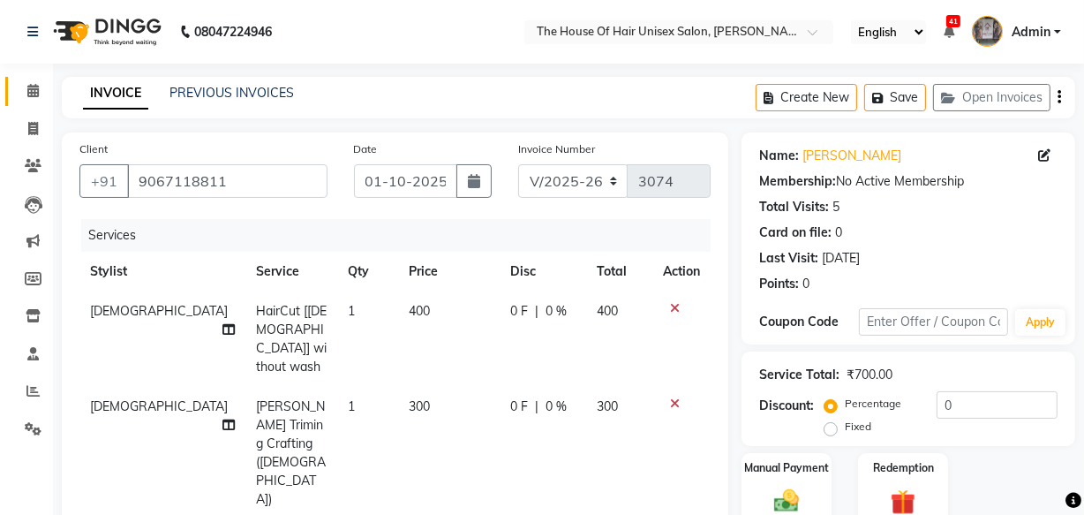
scroll to position [268, 0]
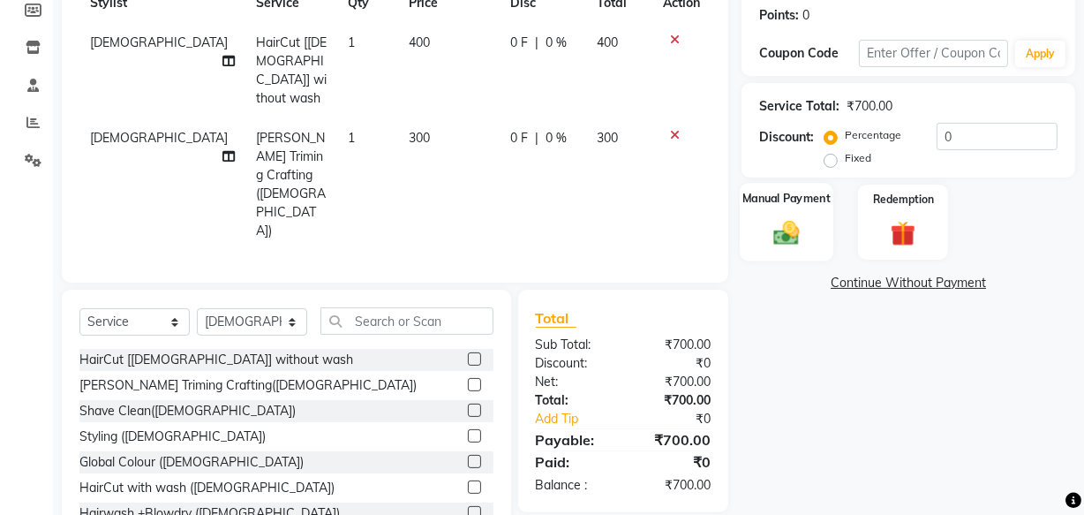
click at [776, 217] on img at bounding box center [787, 232] width 42 height 30
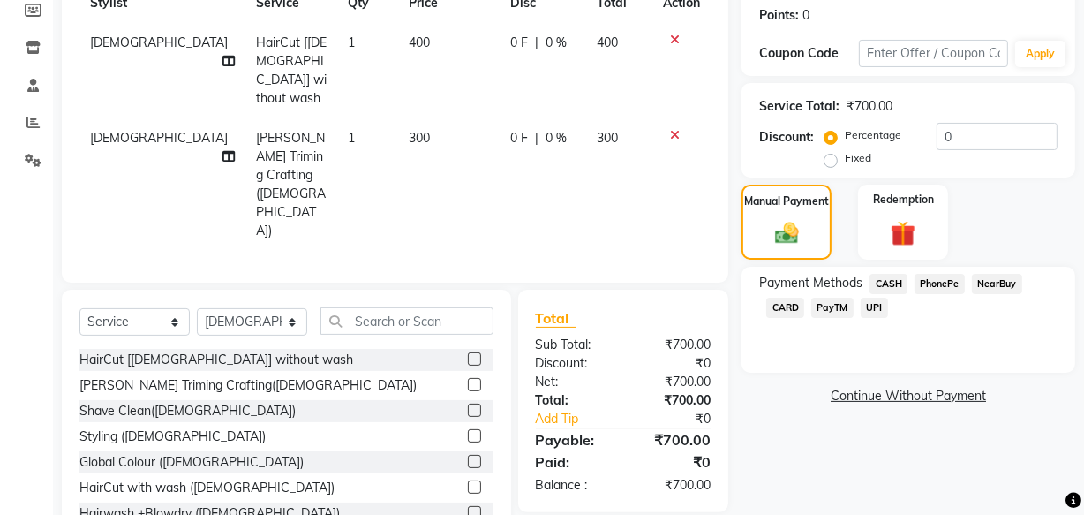
click at [873, 301] on span "UPI" at bounding box center [874, 308] width 27 height 20
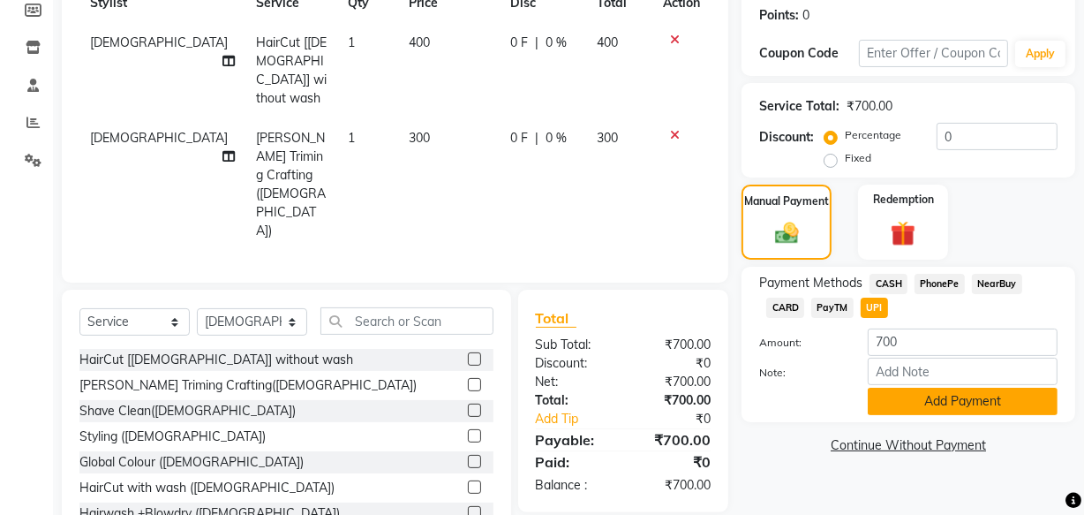
click at [915, 392] on button "Add Payment" at bounding box center [963, 401] width 190 height 27
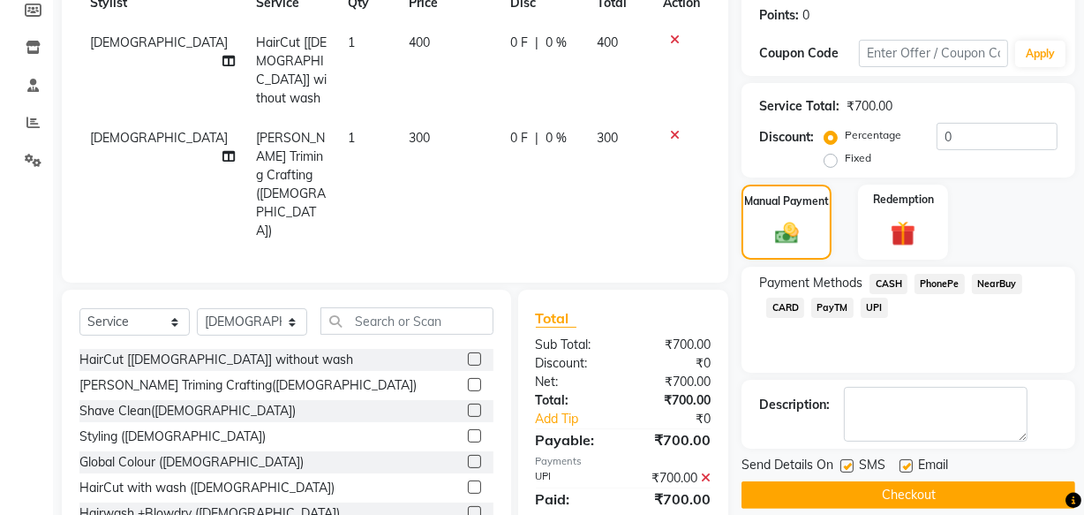
click at [894, 490] on button "Checkout" at bounding box center [909, 494] width 334 height 27
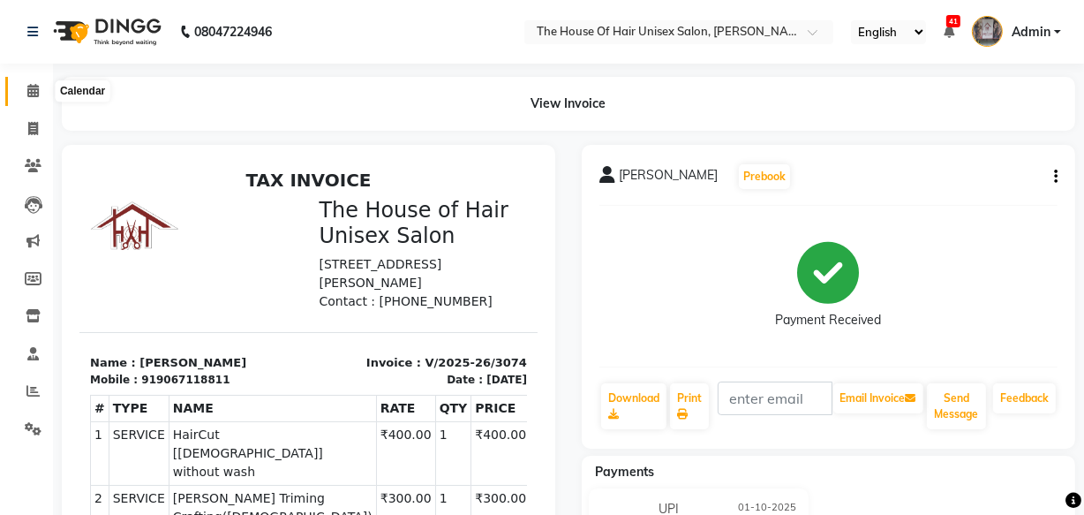
click at [35, 90] on icon at bounding box center [32, 90] width 11 height 13
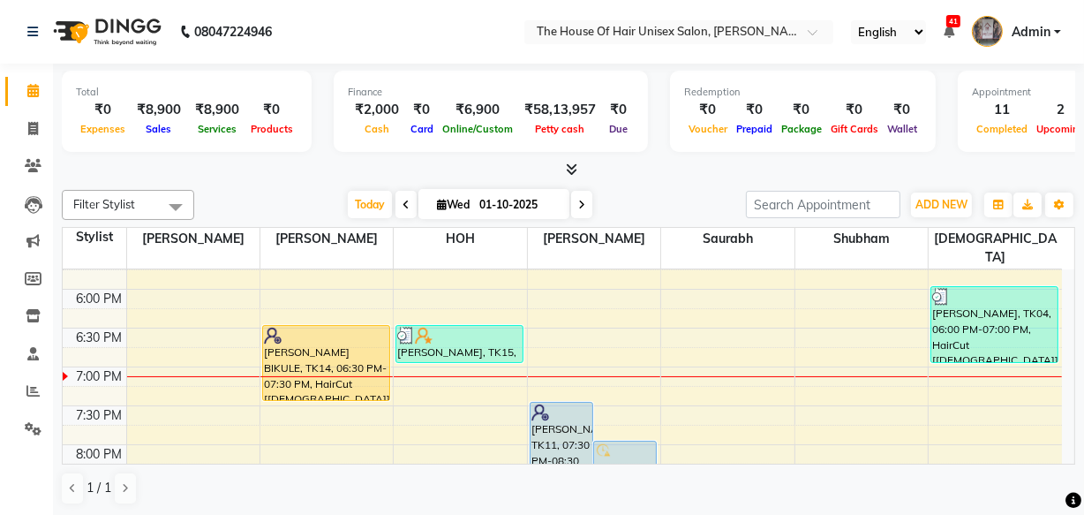
scroll to position [866, 0]
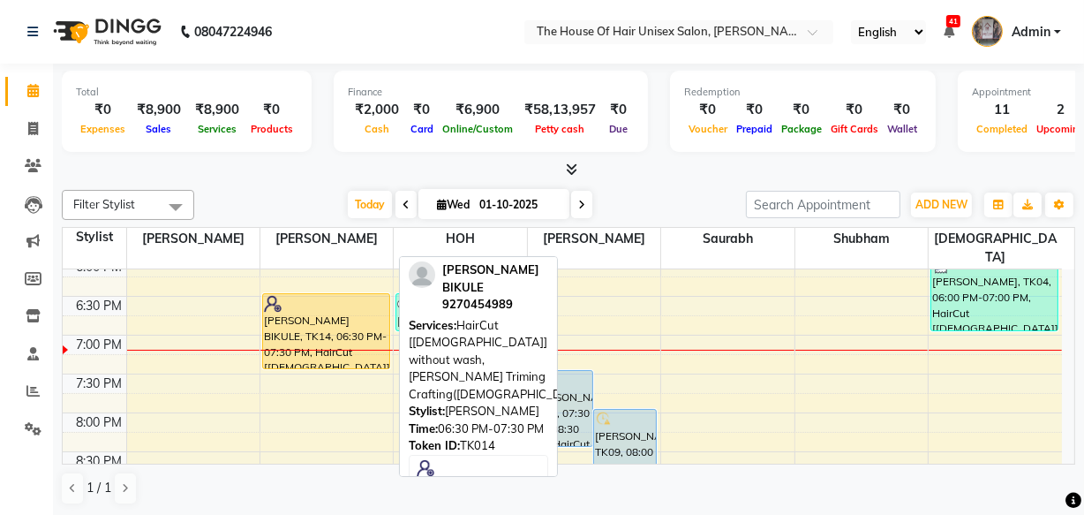
click at [363, 305] on div "[PERSON_NAME] BIKULE, TK14, 06:30 PM-07:30 PM, HairCut [[DEMOGRAPHIC_DATA]] wit…" at bounding box center [326, 331] width 126 height 74
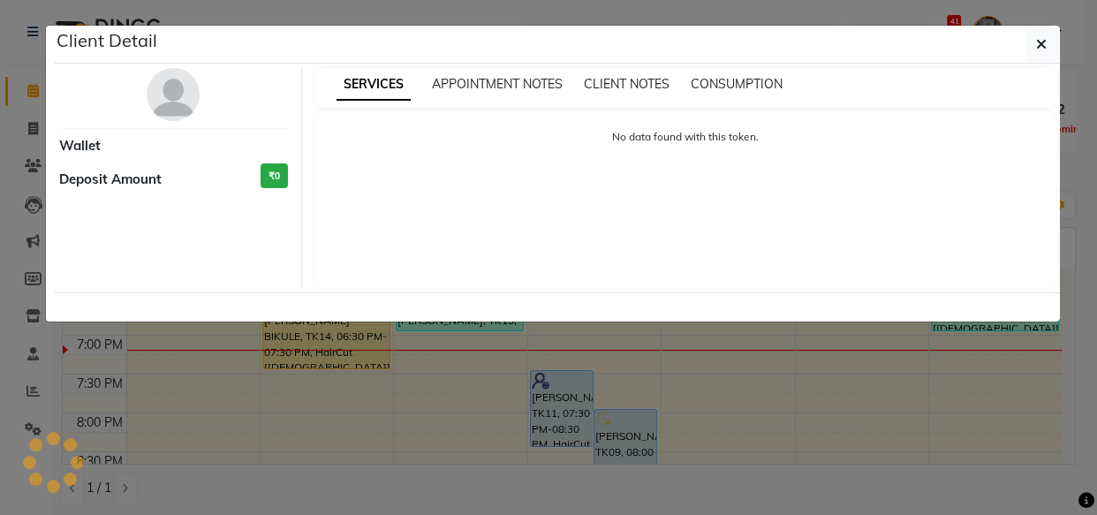
select select "1"
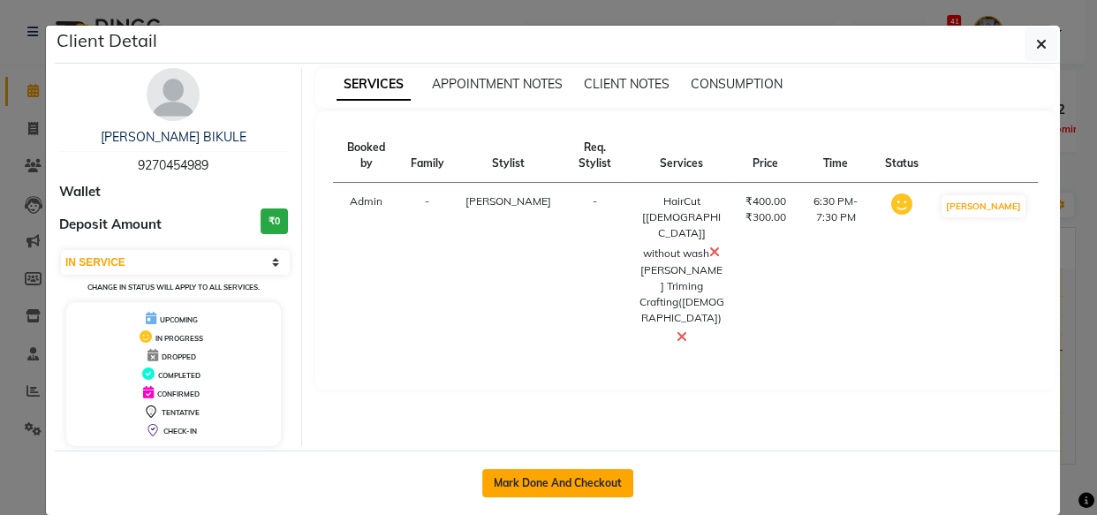
click at [552, 481] on button "Mark Done And Checkout" at bounding box center [557, 483] width 151 height 28
select select "598"
select select "service"
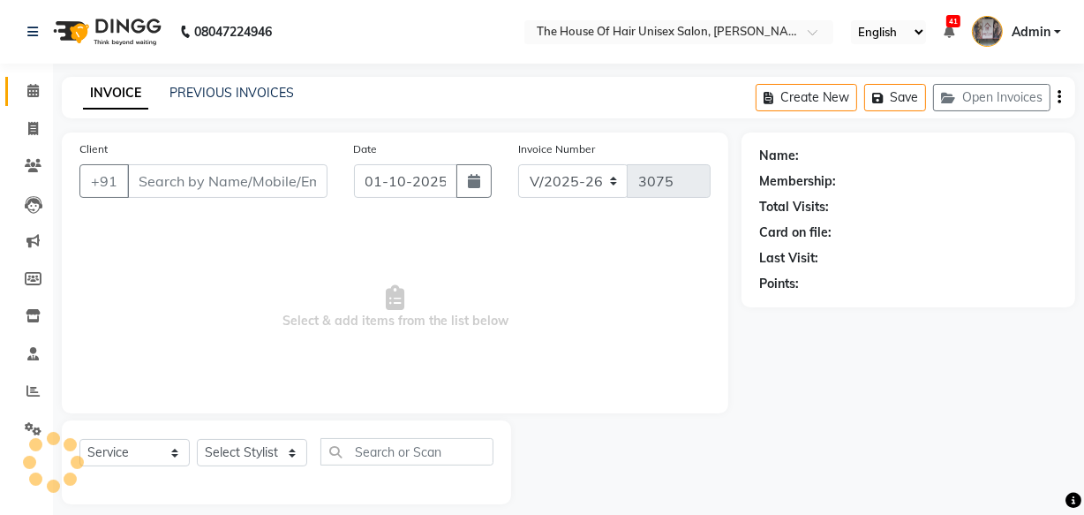
type input "9270454989"
select select "13497"
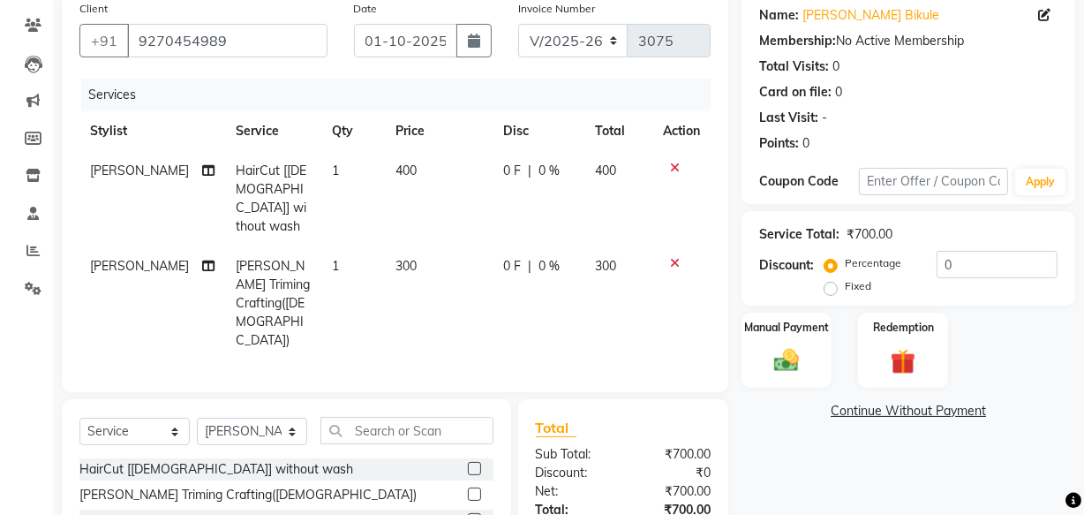
scroll to position [108, 0]
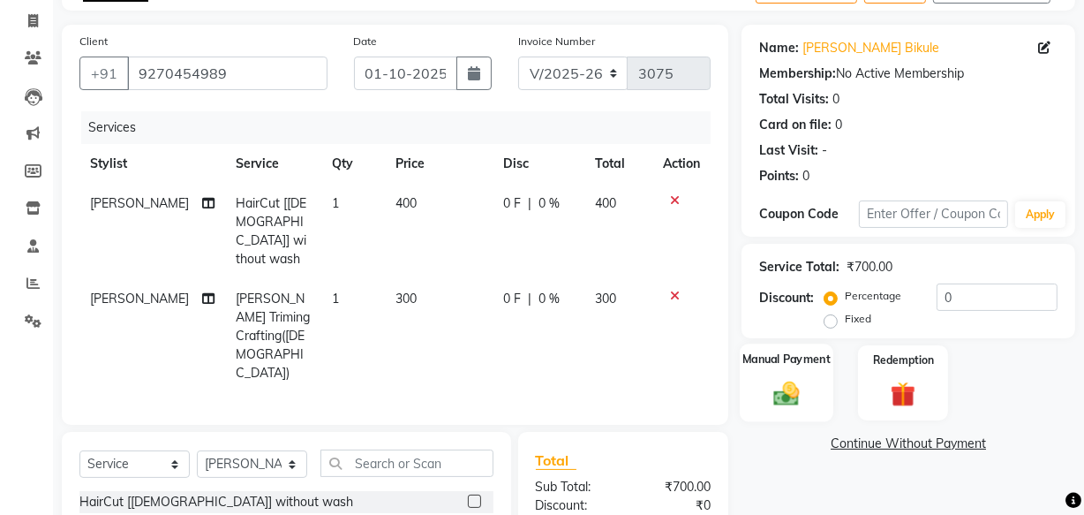
click at [792, 362] on label "Manual Payment" at bounding box center [787, 359] width 88 height 17
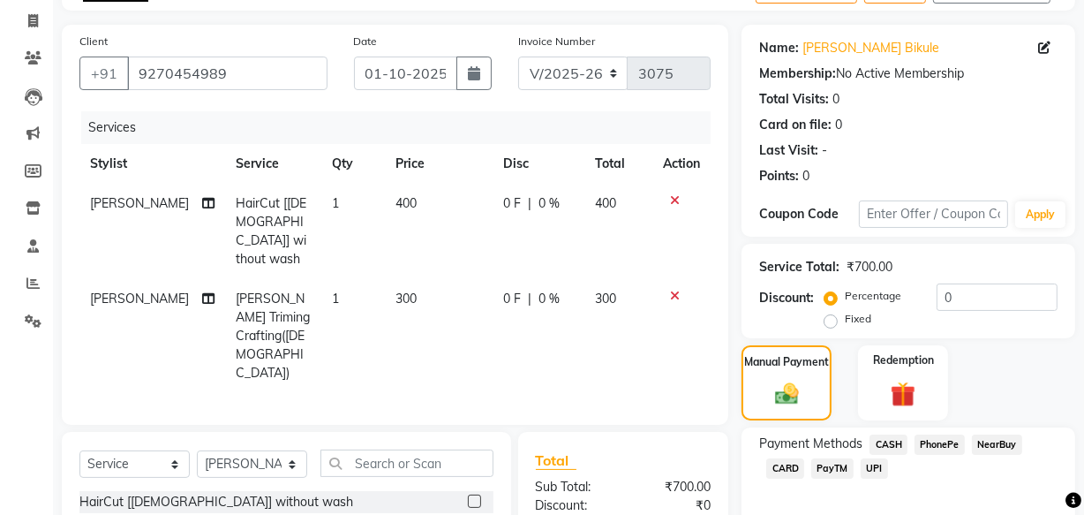
click at [874, 464] on span "UPI" at bounding box center [874, 468] width 27 height 20
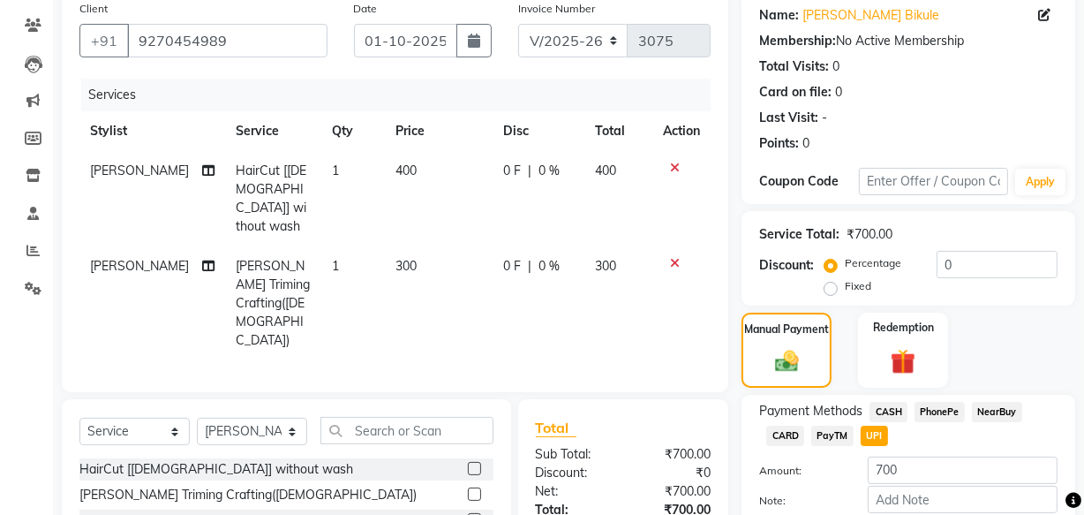
scroll to position [237, 0]
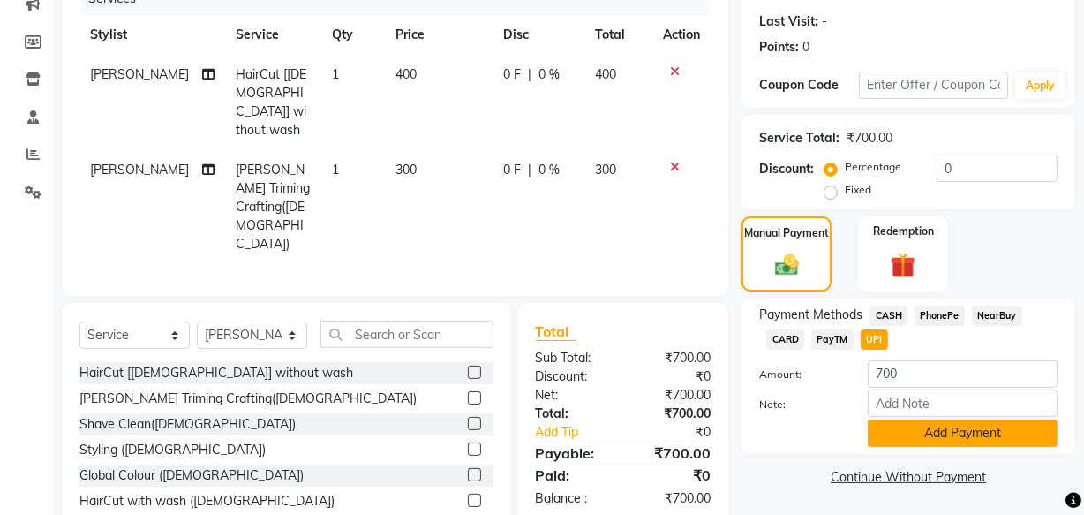
click at [1007, 431] on button "Add Payment" at bounding box center [963, 432] width 190 height 27
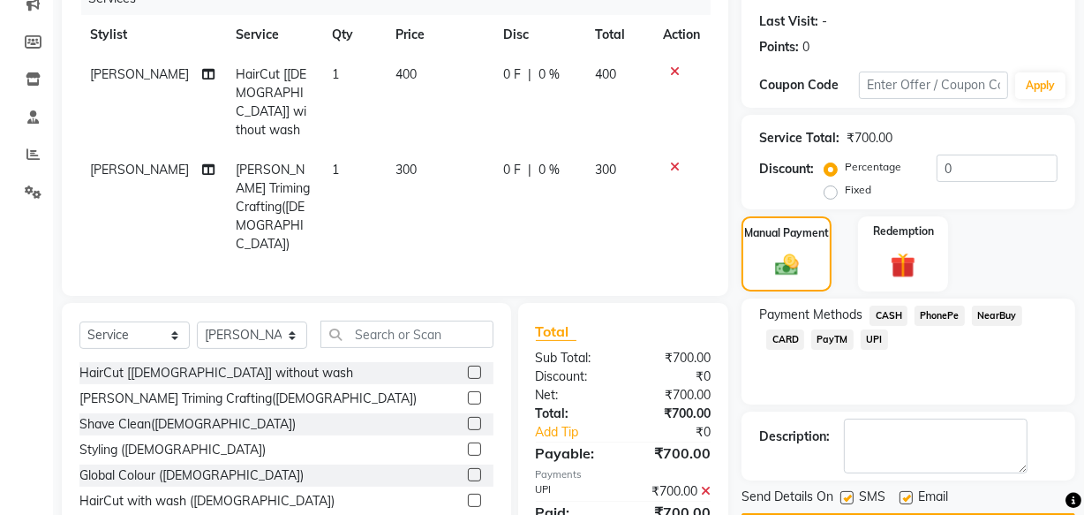
scroll to position [288, 0]
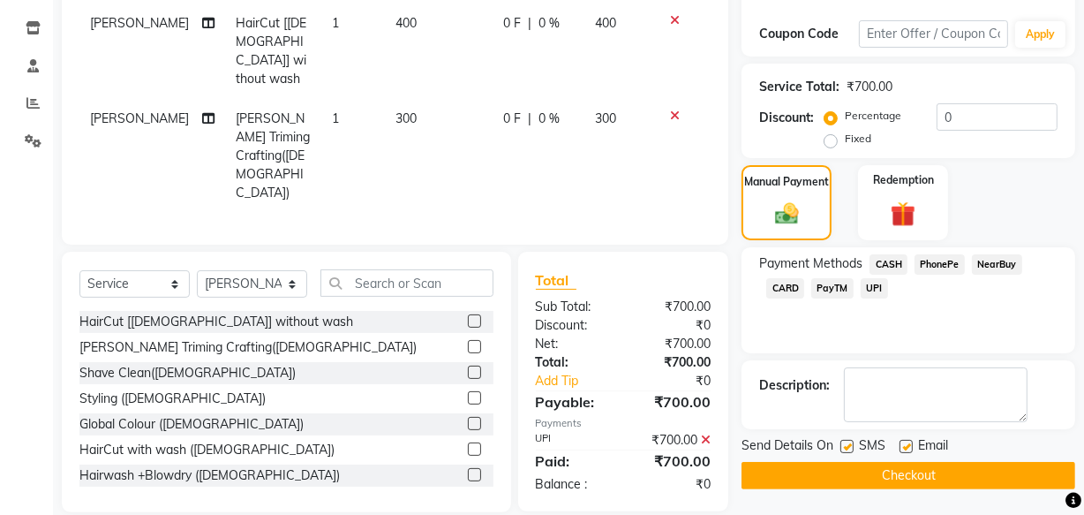
click at [981, 470] on button "Checkout" at bounding box center [909, 475] width 334 height 27
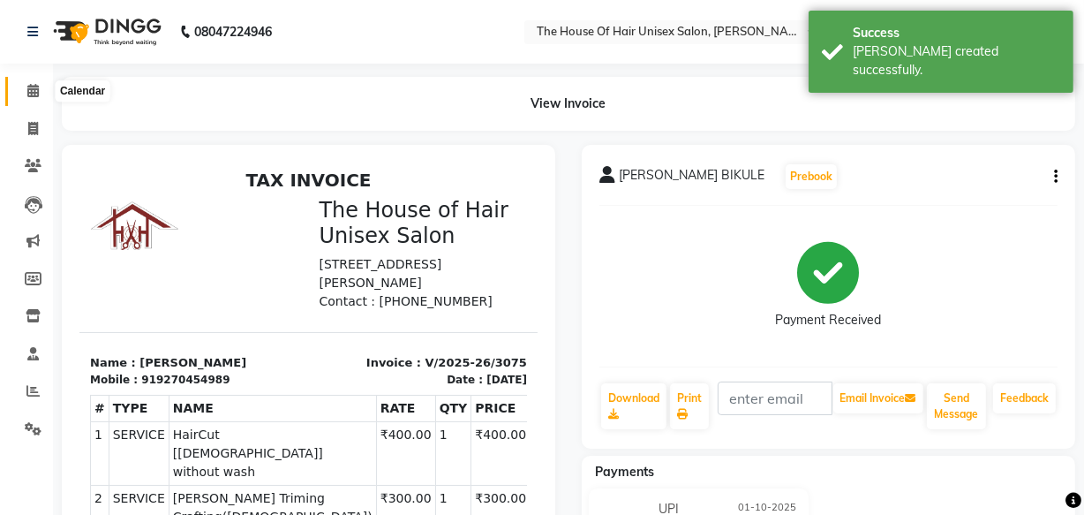
click at [32, 89] on icon at bounding box center [32, 90] width 11 height 13
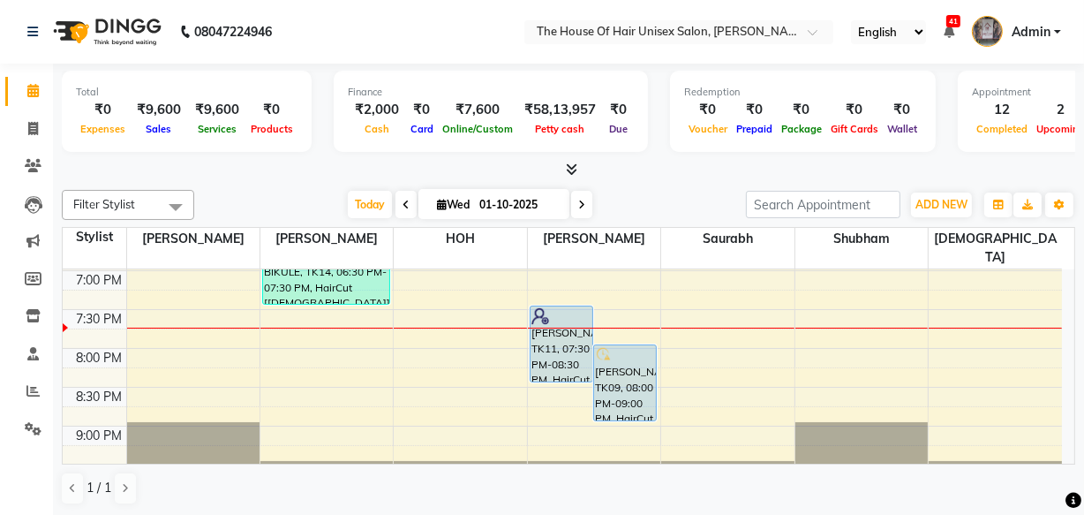
scroll to position [947, 0]
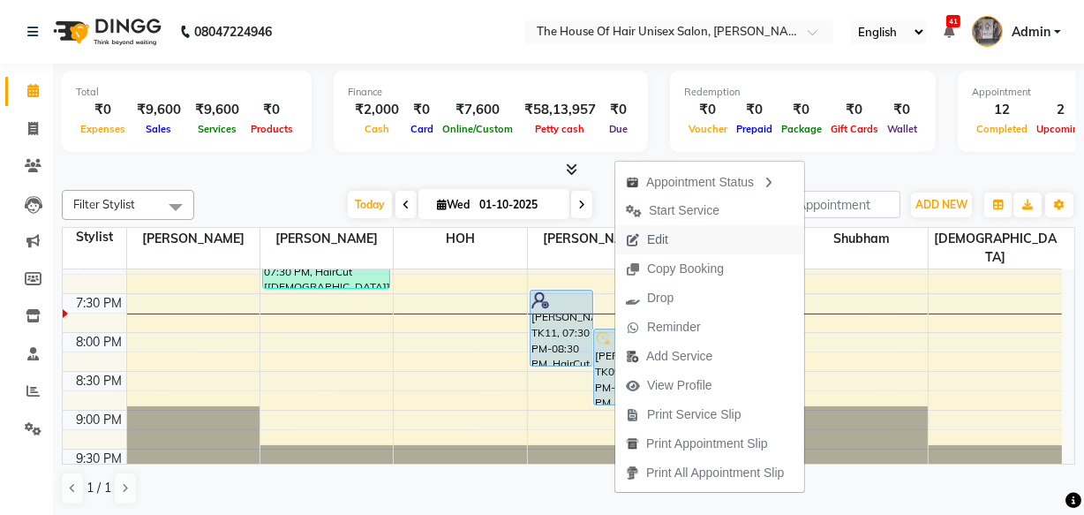
click at [662, 238] on span "Edit" at bounding box center [657, 239] width 21 height 19
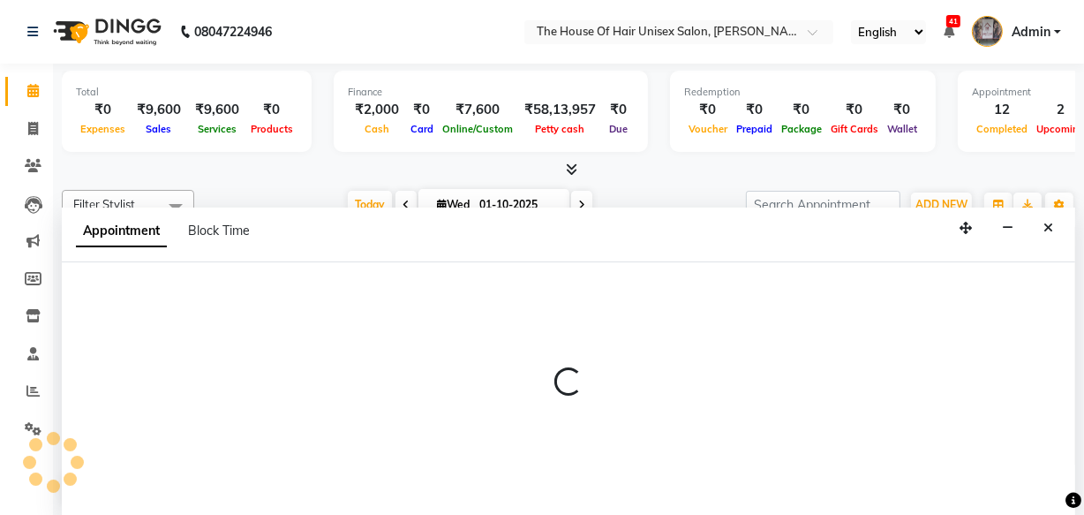
select select "upcoming"
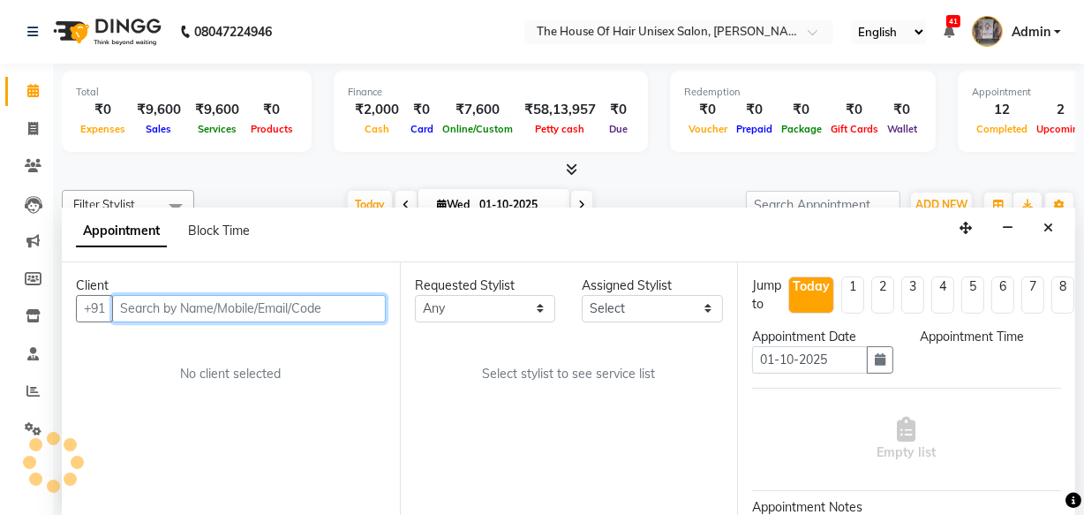
select select "1200"
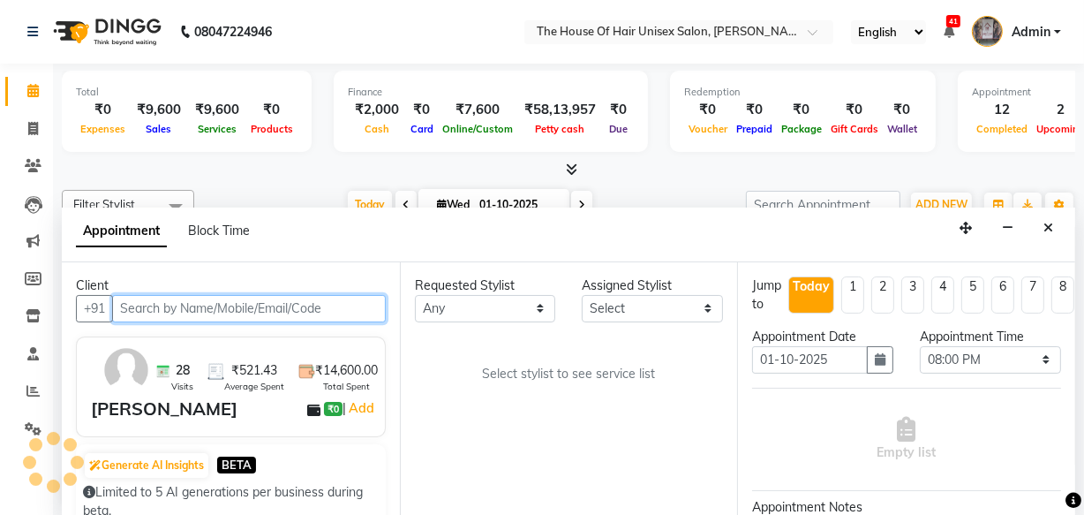
scroll to position [929, 0]
select select "20971"
select select "160"
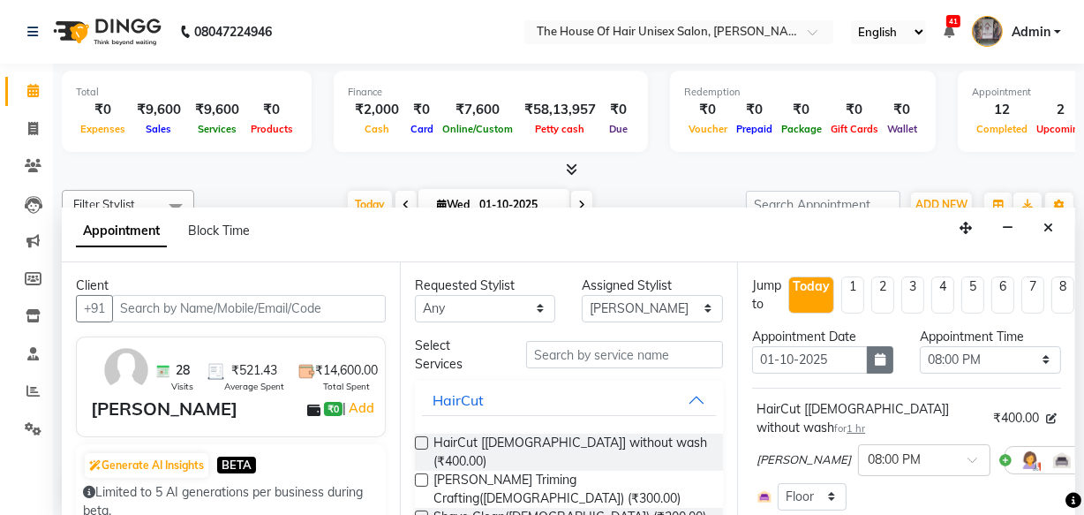
click at [875, 358] on icon "button" at bounding box center [880, 359] width 11 height 12
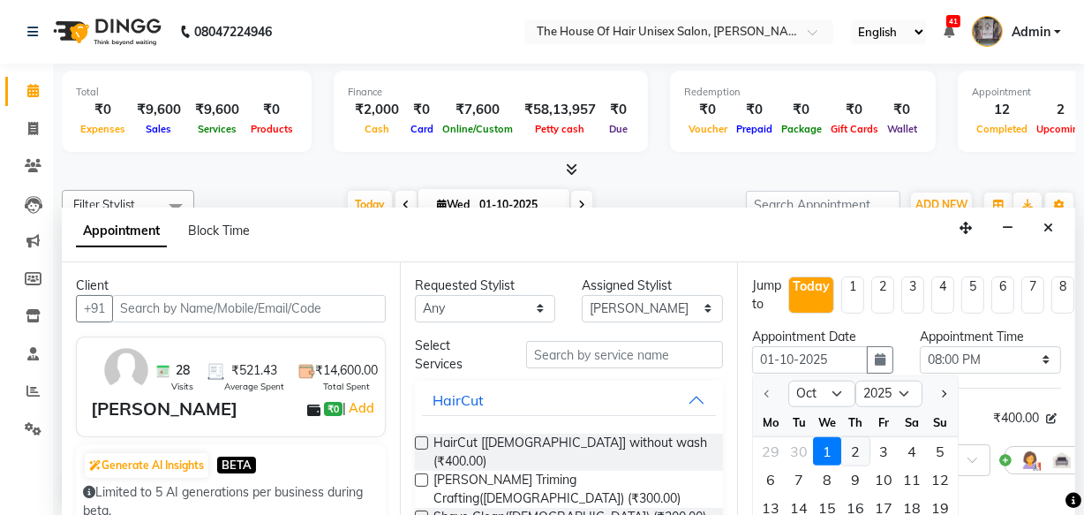
click at [856, 448] on div "2" at bounding box center [856, 451] width 28 height 28
type input "02-10-2025"
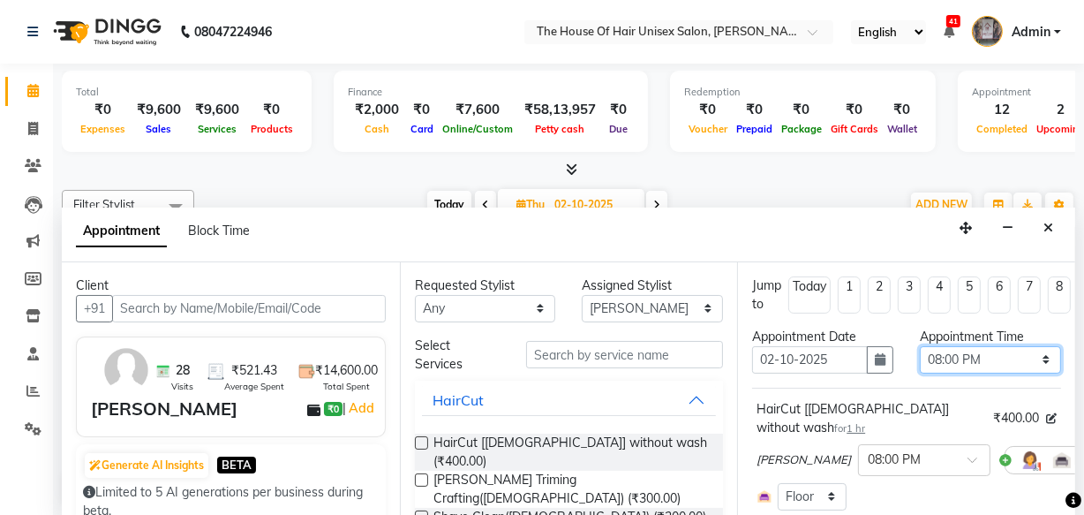
click at [977, 358] on select "Select 08:00 AM 08:15 AM 08:30 AM 08:45 AM 09:00 AM 09:15 AM 09:30 AM 09:45 AM …" at bounding box center [990, 359] width 141 height 27
select select "630"
click at [920, 346] on select "Select 08:00 AM 08:15 AM 08:30 AM 08:45 AM 09:00 AM 09:15 AM 09:30 AM 09:45 AM …" at bounding box center [990, 359] width 141 height 27
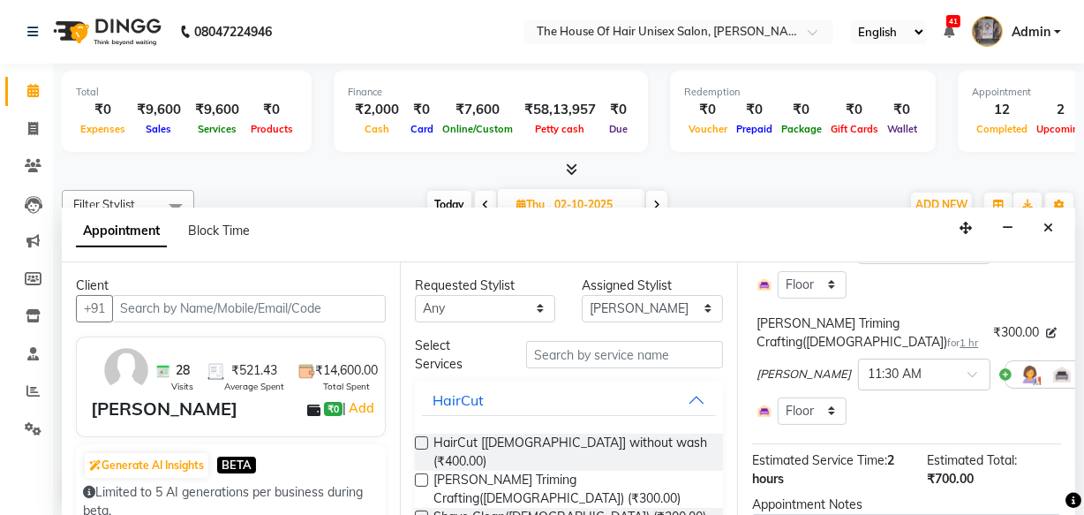
scroll to position [324, 0]
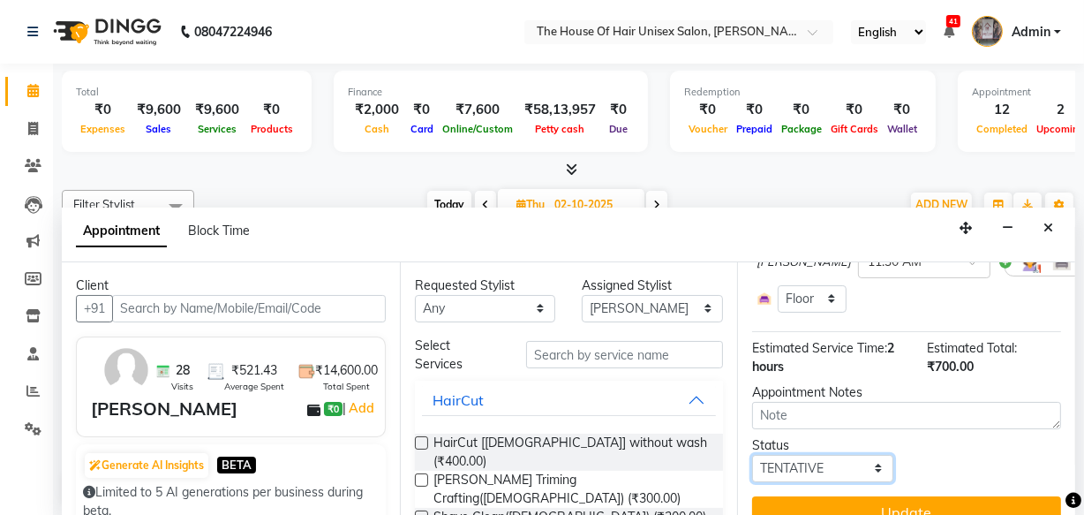
click at [858, 455] on select "Select TENTATIVE CONFIRM UPCOMING" at bounding box center [822, 468] width 141 height 27
select select "upcoming"
click at [752, 455] on select "Select TENTATIVE CONFIRM UPCOMING" at bounding box center [822, 468] width 141 height 27
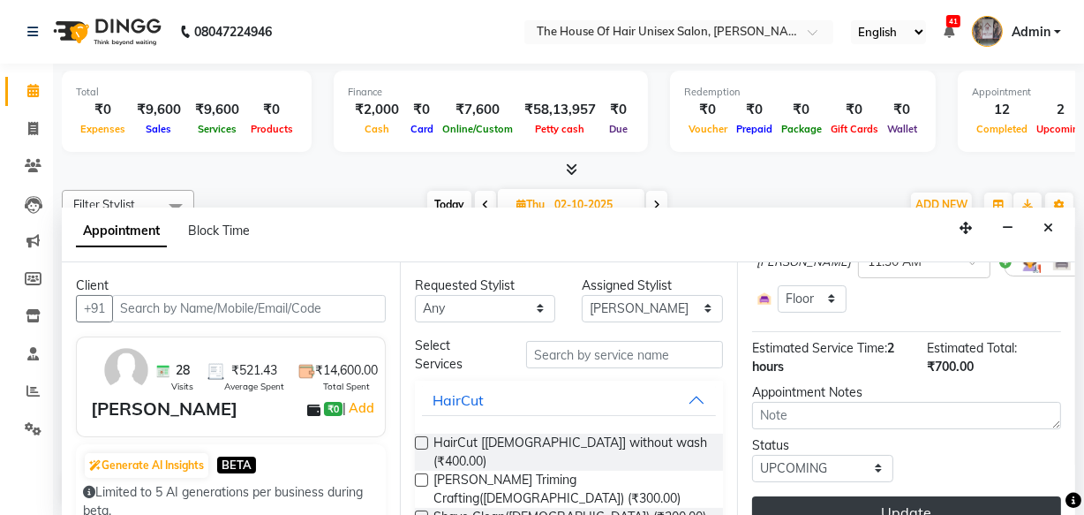
click at [905, 496] on button "Update" at bounding box center [906, 512] width 309 height 32
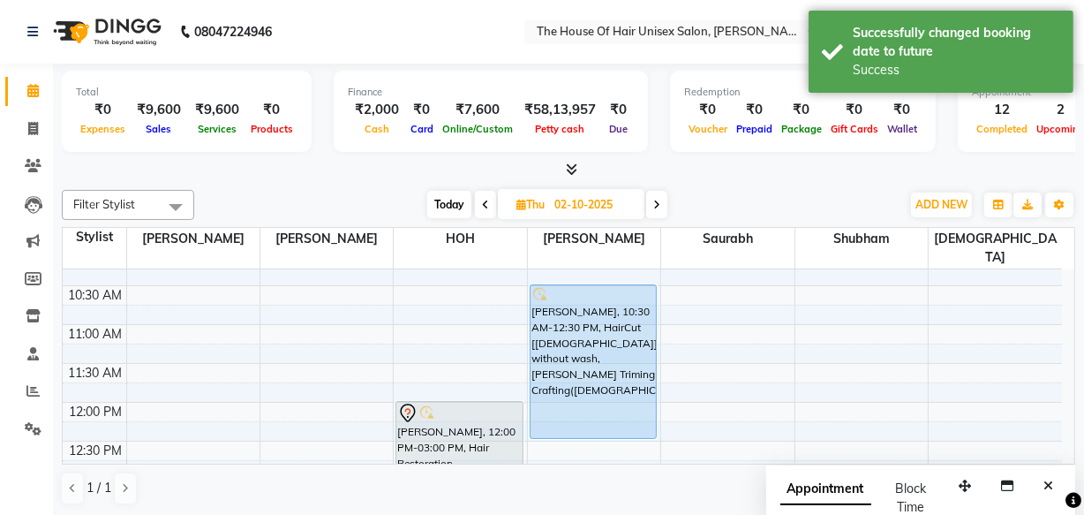
scroll to position [223, 0]
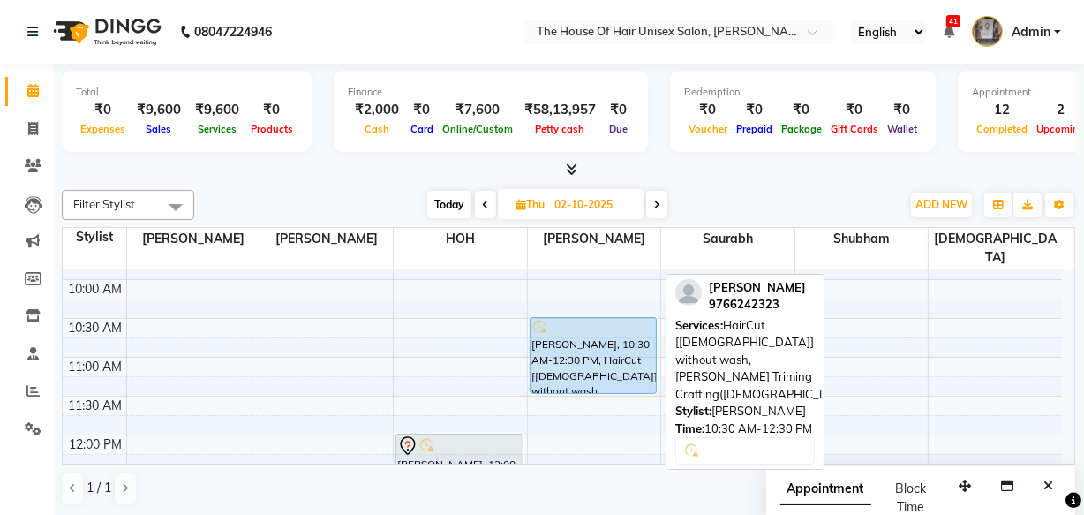
drag, startPoint x: 598, startPoint y: 449, endPoint x: 602, endPoint y: 363, distance: 85.8
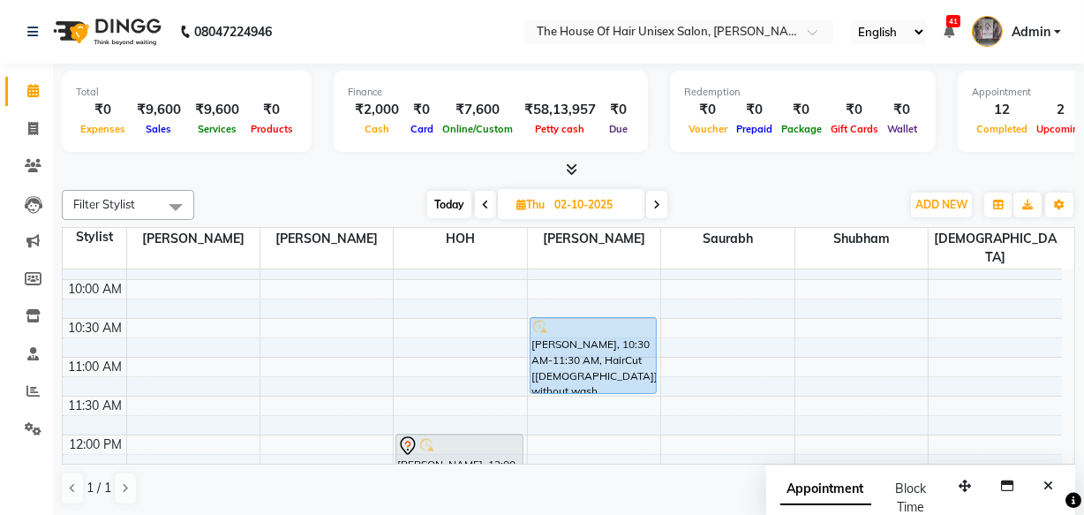
click at [450, 200] on span "Today" at bounding box center [449, 204] width 44 height 27
type input "01-10-2025"
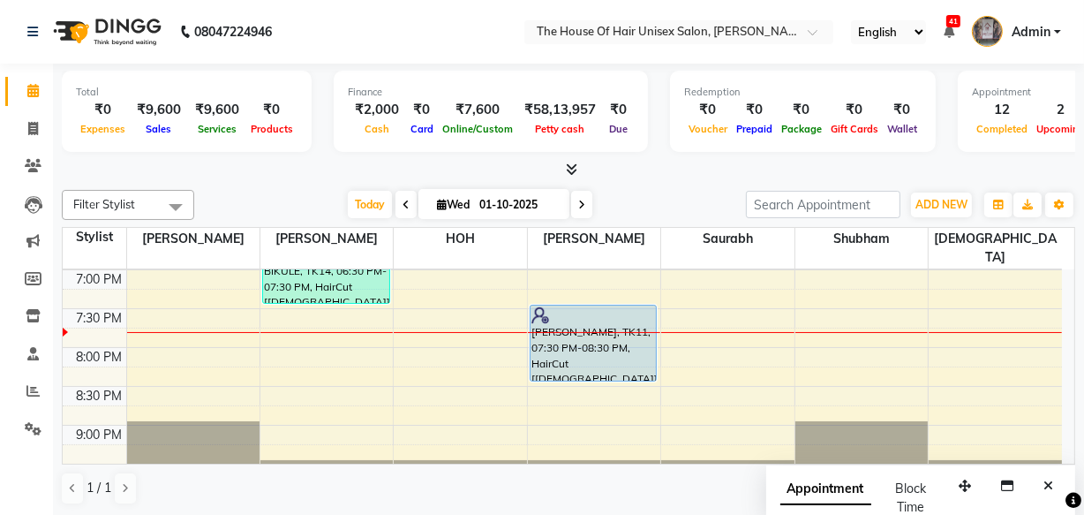
scroll to position [947, 0]
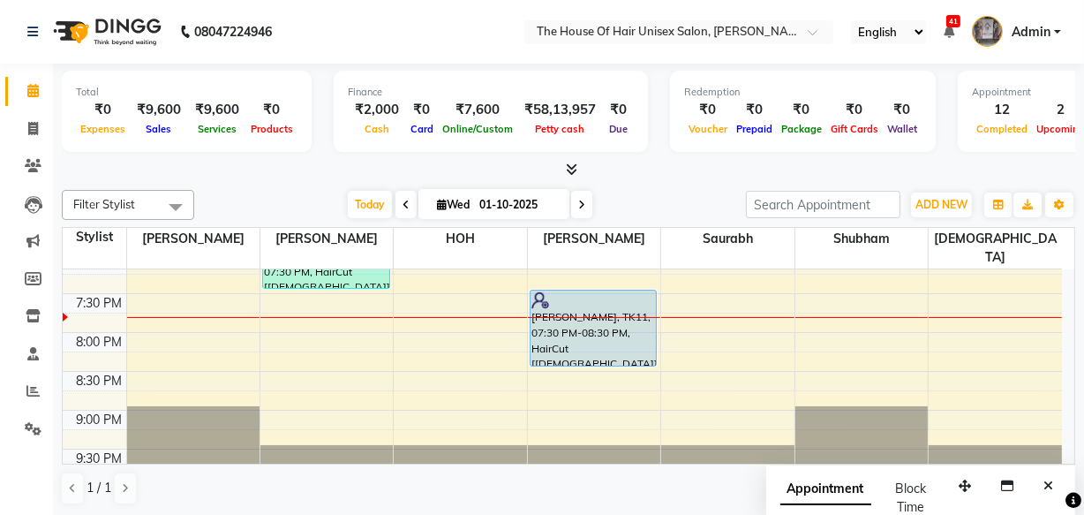
click at [434, 317] on div at bounding box center [460, 317] width 132 height 1
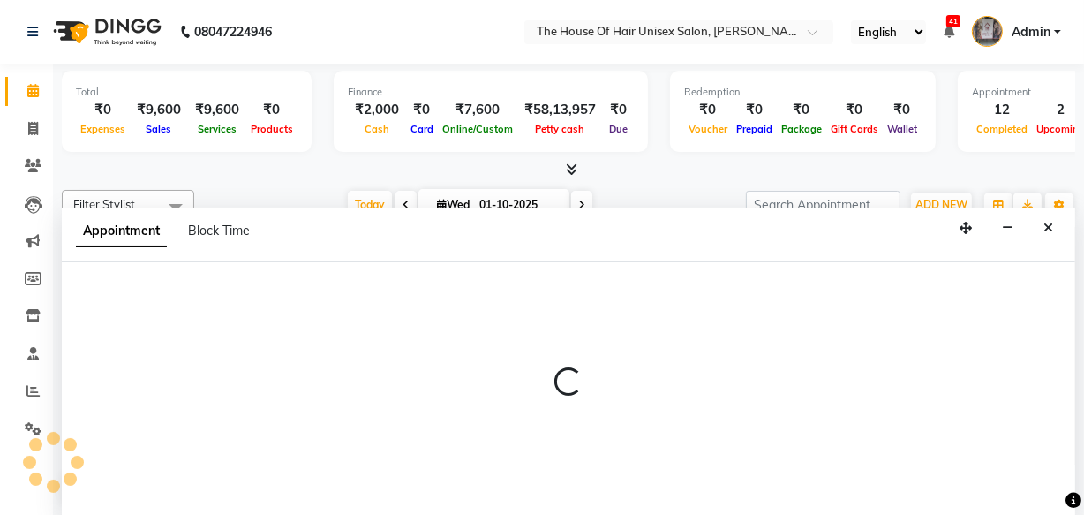
select select "85989"
select select "1185"
select select "tentative"
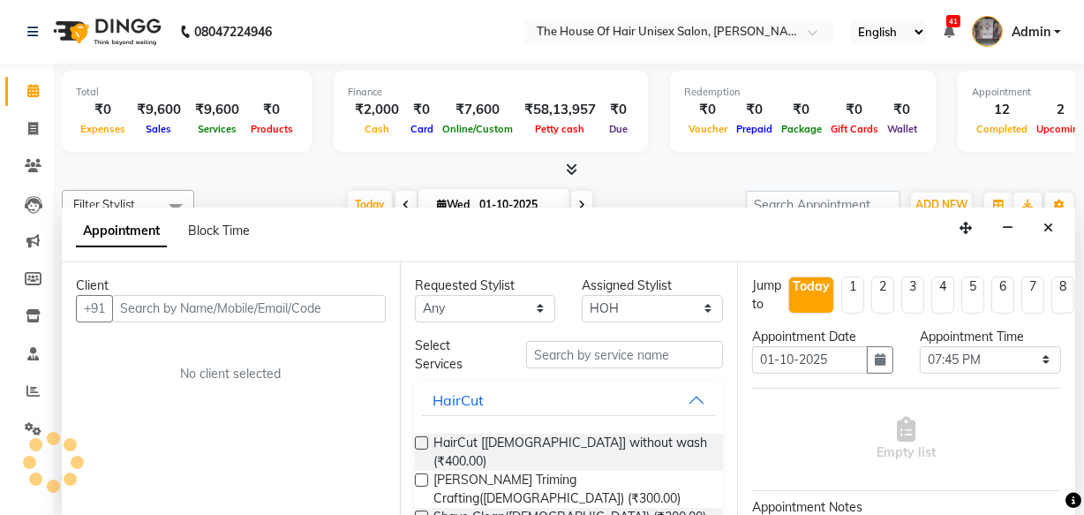
scroll to position [0, 0]
click at [963, 356] on select "Select 08:00 AM 08:15 AM 08:30 AM 08:45 AM 09:00 AM 09:15 AM 09:30 AM 09:45 AM …" at bounding box center [990, 359] width 141 height 27
click at [920, 346] on select "Select 08:00 AM 08:15 AM 08:30 AM 08:45 AM 09:00 AM 09:15 AM 09:30 AM 09:45 AM …" at bounding box center [990, 359] width 141 height 27
click at [940, 353] on select "Select 08:00 AM 08:15 AM 08:30 AM 08:45 AM 09:00 AM 09:15 AM 09:30 AM 09:45 AM …" at bounding box center [990, 359] width 141 height 27
select select "1200"
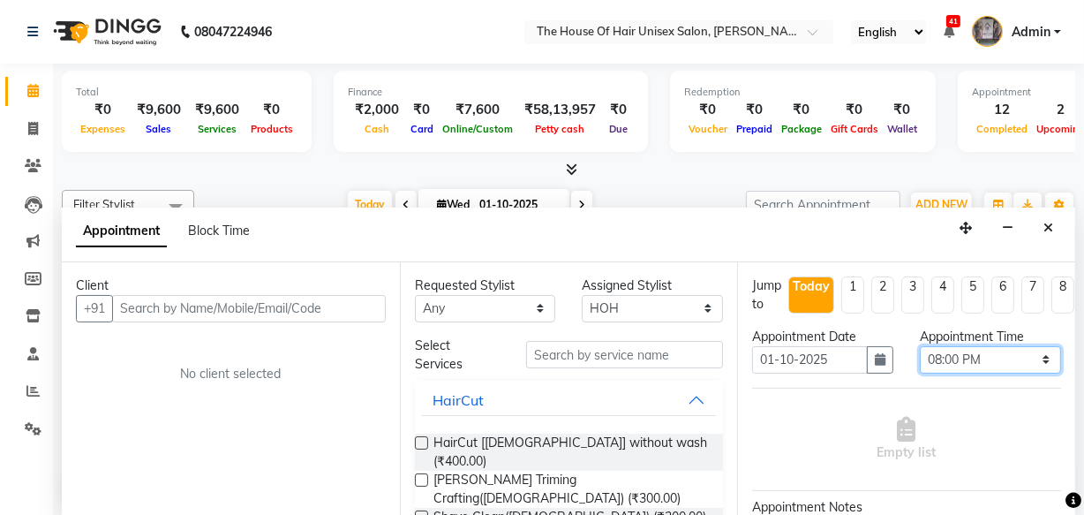
click at [920, 346] on select "Select 08:00 AM 08:15 AM 08:30 AM 08:45 AM 09:00 AM 09:15 AM 09:30 AM 09:45 AM …" at bounding box center [990, 359] width 141 height 27
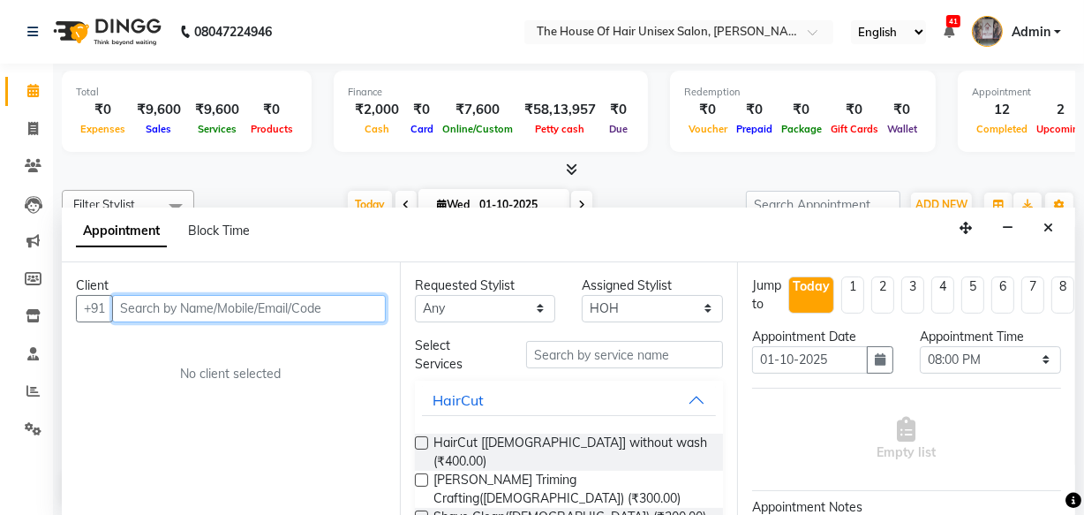
click at [274, 302] on input "text" at bounding box center [249, 308] width 274 height 27
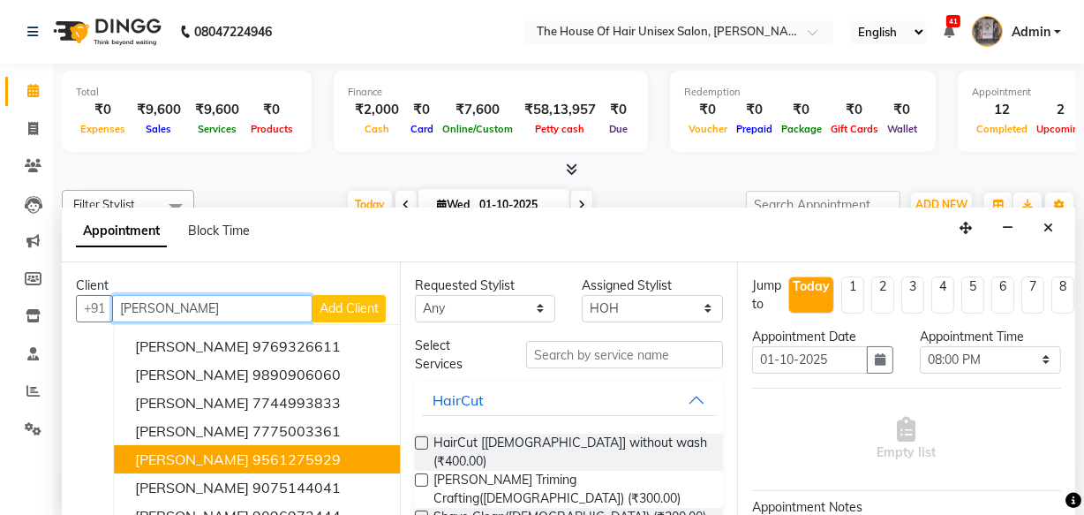
click at [281, 450] on ngb-highlight "9561275929" at bounding box center [297, 459] width 88 height 18
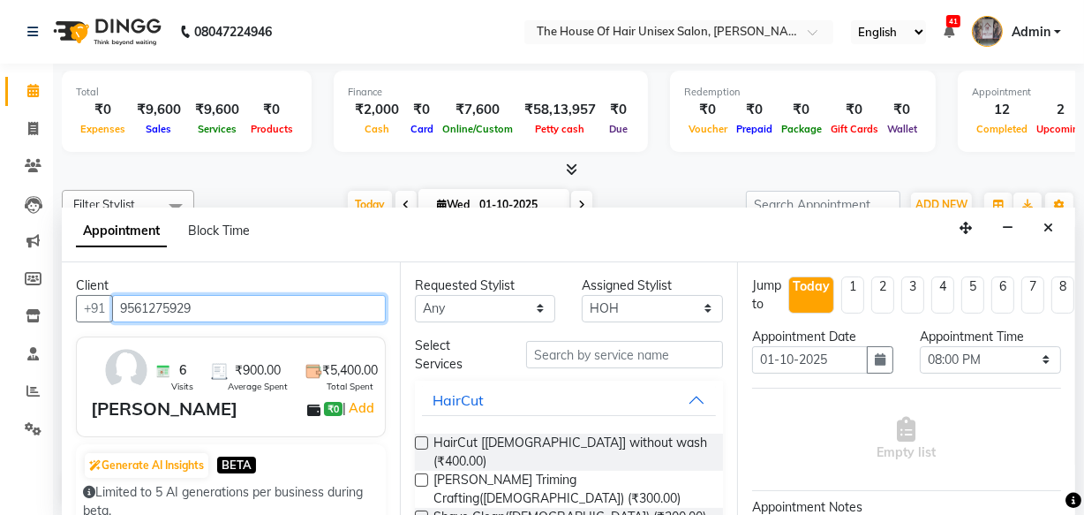
type input "9561275929"
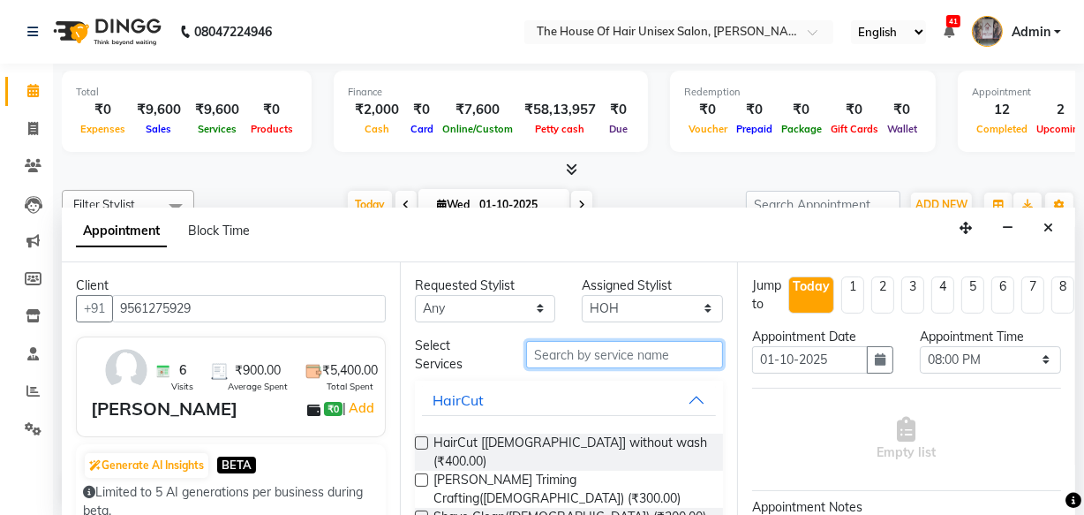
click at [646, 351] on input "text" at bounding box center [624, 354] width 197 height 27
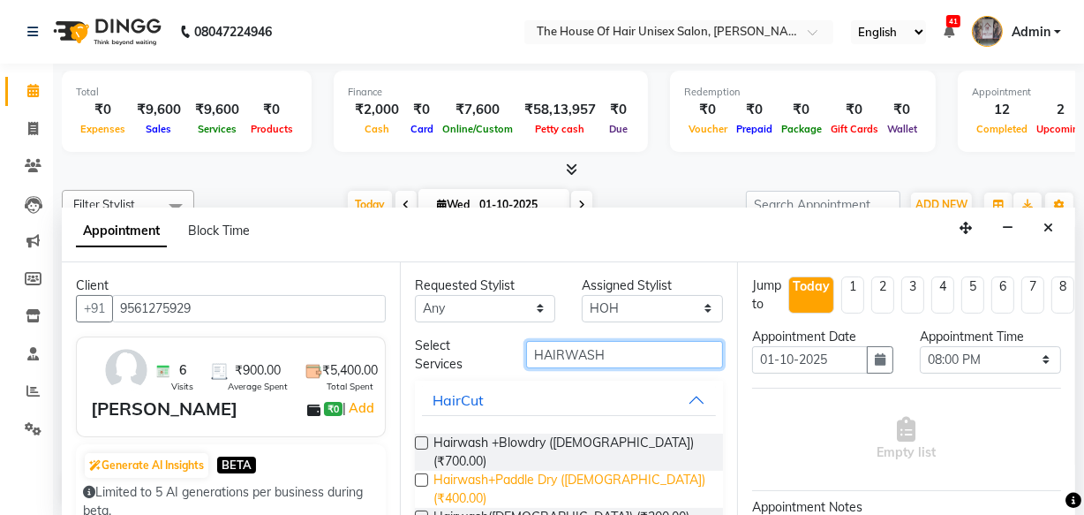
type input "HAIRWASH"
click at [619, 471] on span "Hairwash+Paddle Dry ([DEMOGRAPHIC_DATA]) (₹400.00)" at bounding box center [572, 489] width 276 height 37
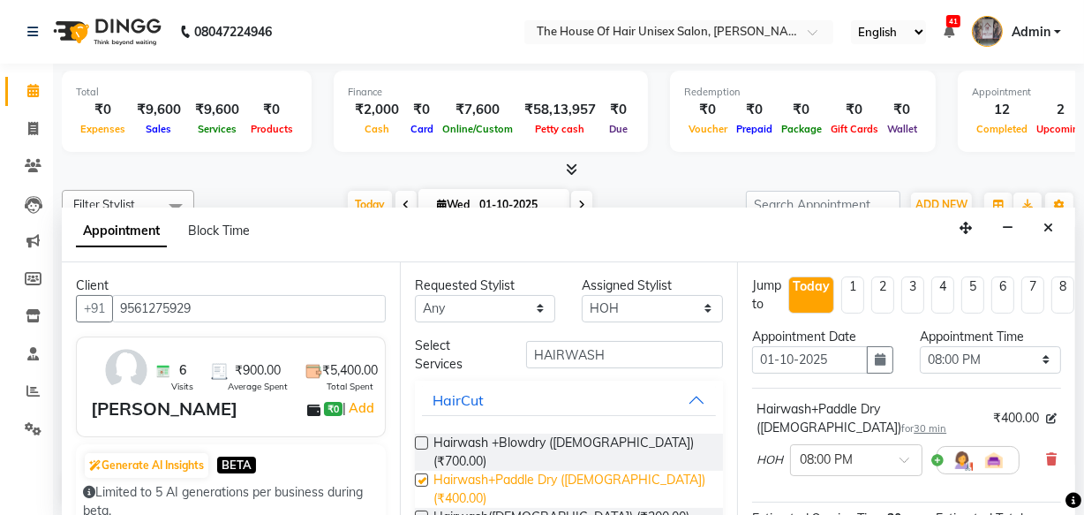
checkbox input "false"
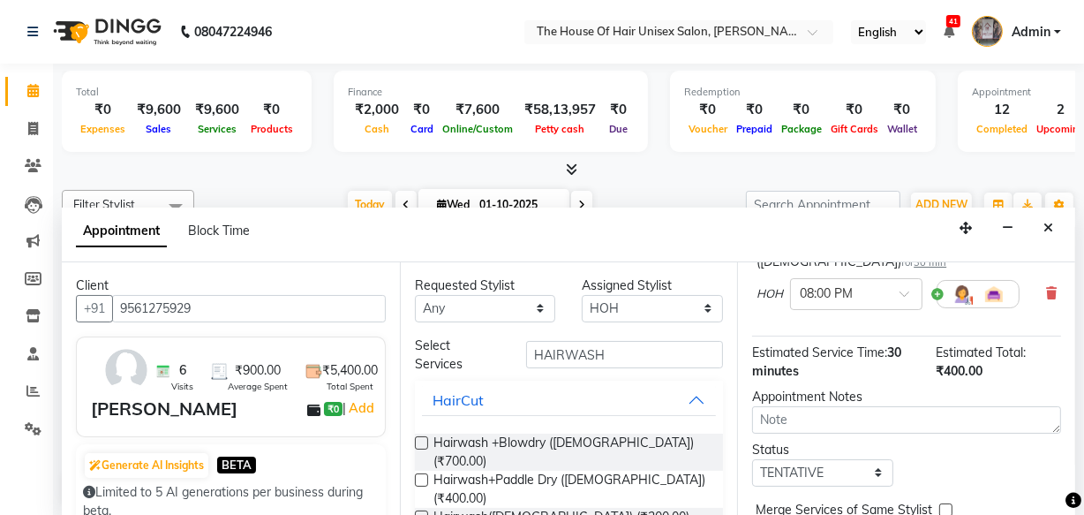
scroll to position [211, 0]
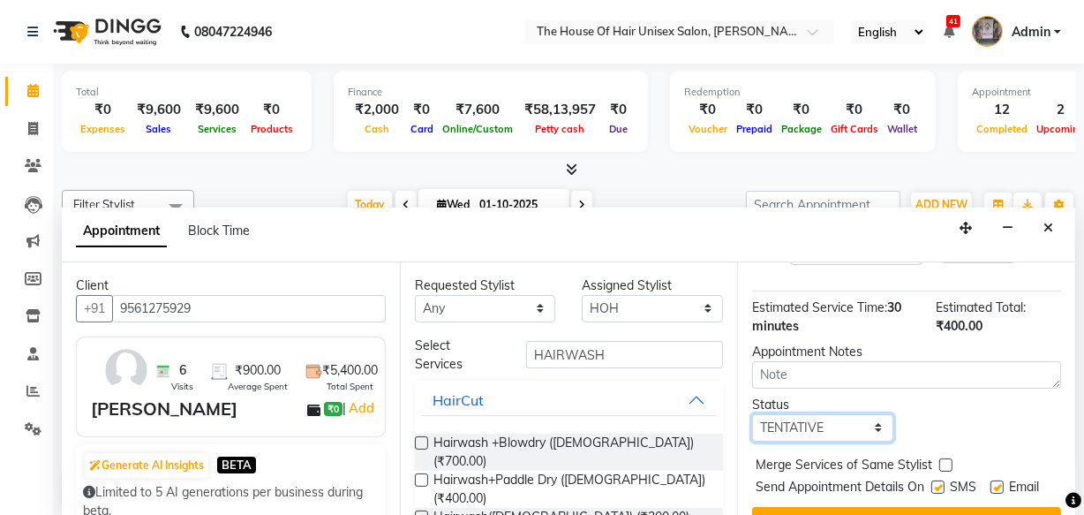
click at [836, 424] on select "Select TENTATIVE CONFIRM CHECK-IN UPCOMING" at bounding box center [822, 427] width 141 height 27
select select "upcoming"
click at [752, 414] on select "Select TENTATIVE CONFIRM CHECK-IN UPCOMING" at bounding box center [822, 427] width 141 height 27
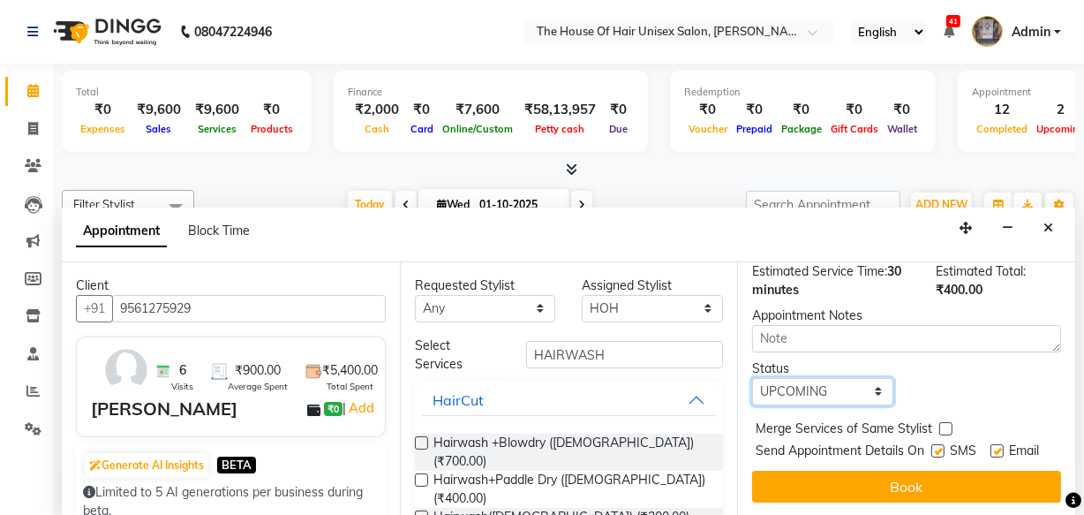
scroll to position [274, 0]
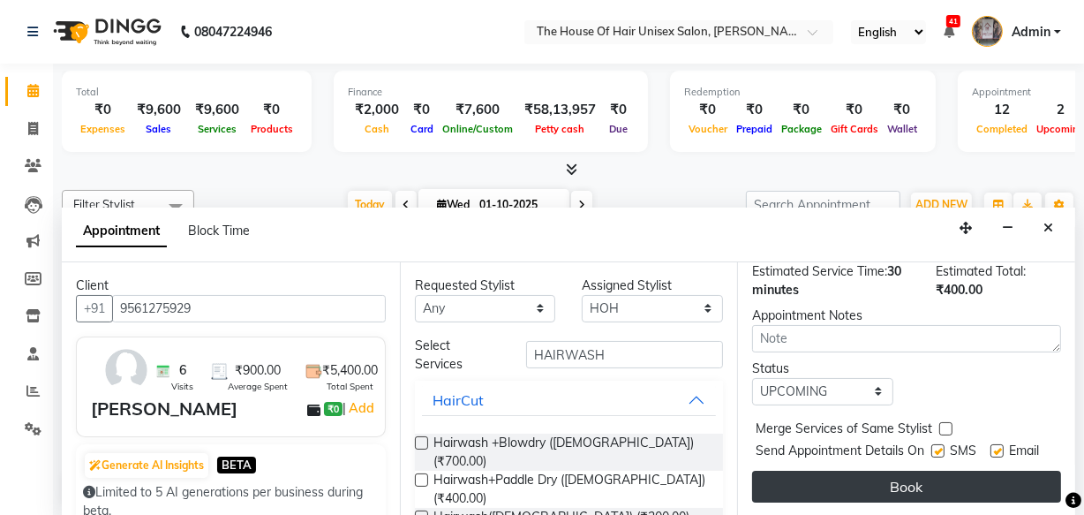
click at [945, 472] on button "Book" at bounding box center [906, 487] width 309 height 32
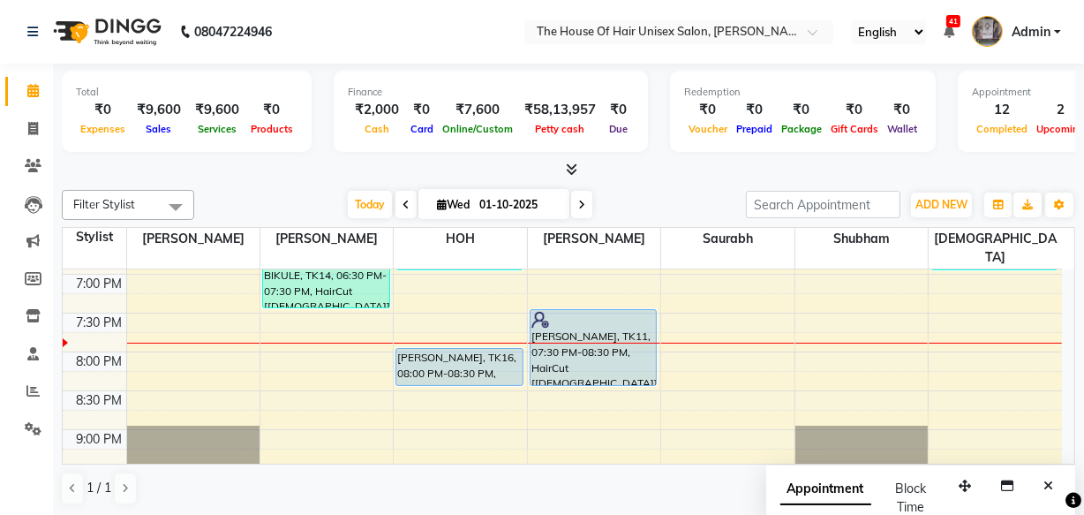
scroll to position [947, 0]
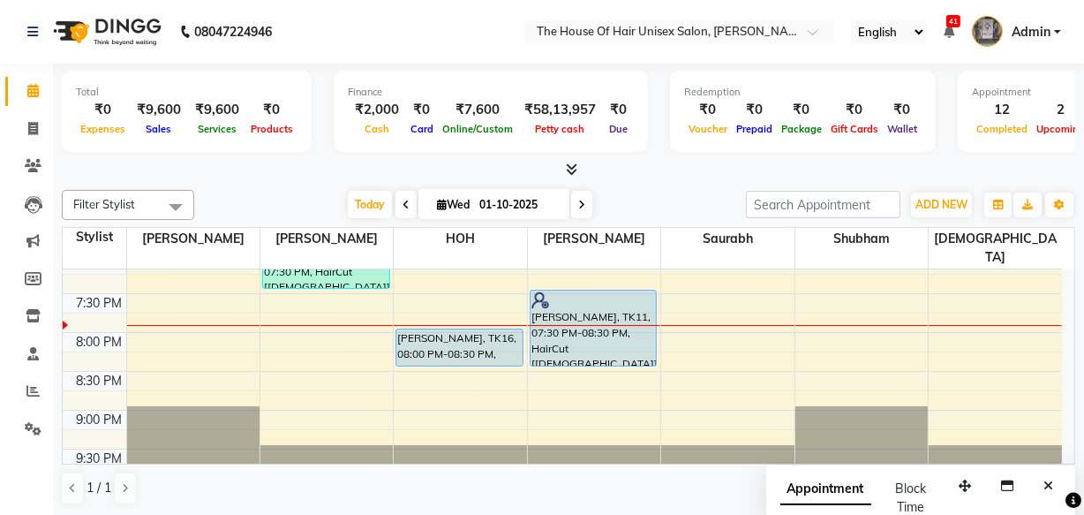
click at [579, 200] on icon at bounding box center [581, 205] width 7 height 11
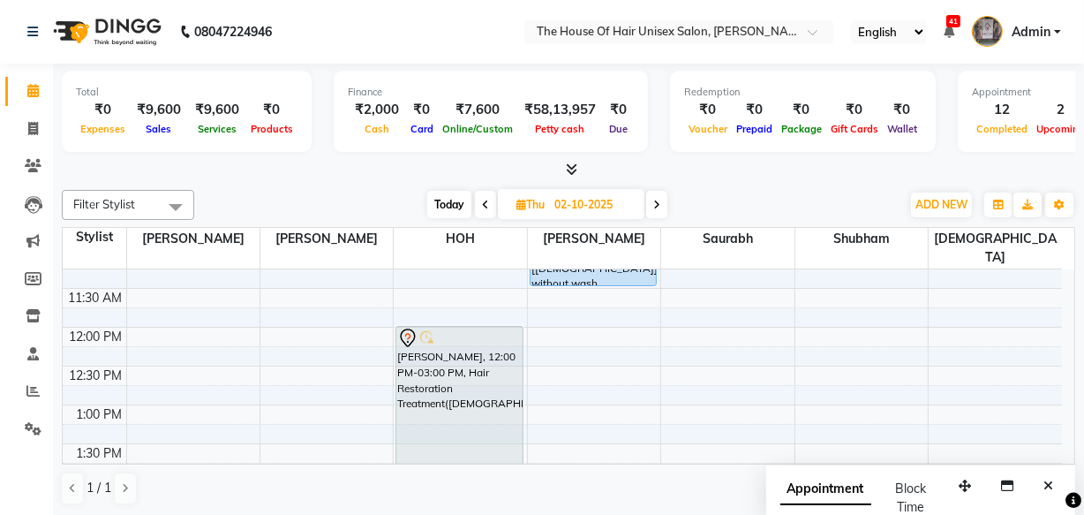
scroll to position [316, 0]
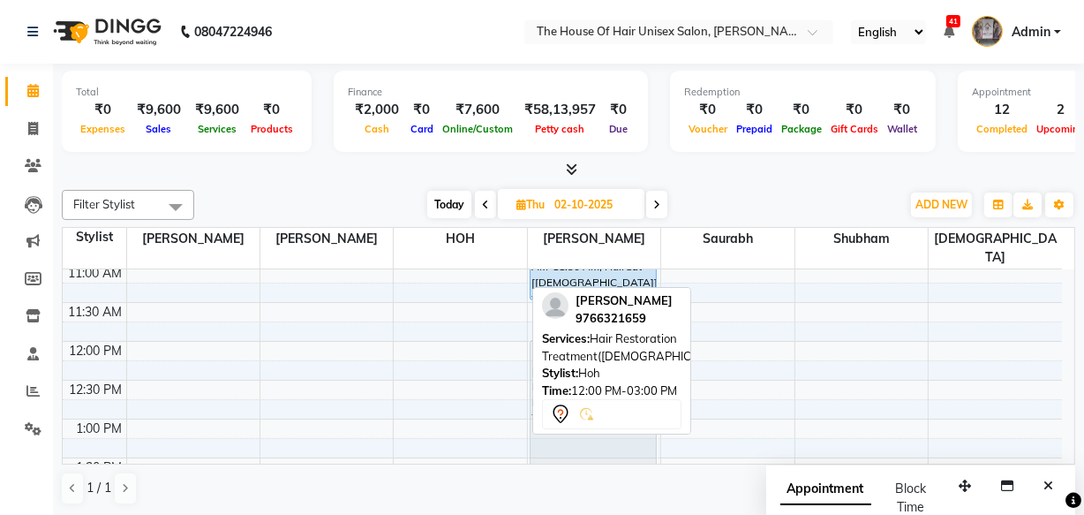
drag, startPoint x: 480, startPoint y: 344, endPoint x: 548, endPoint y: 337, distance: 68.3
click at [548, 337] on div "Filter Stylist Select All [PERSON_NAME] [PERSON_NAME] [PERSON_NAME] Saurabh [PE…" at bounding box center [569, 347] width 1014 height 329
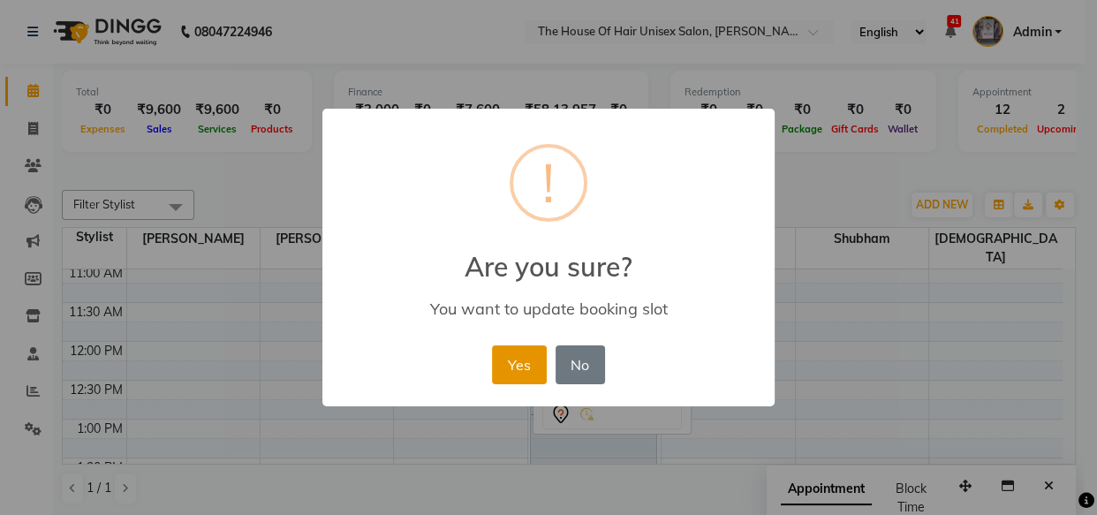
click at [522, 357] on button "Yes" at bounding box center [519, 364] width 54 height 39
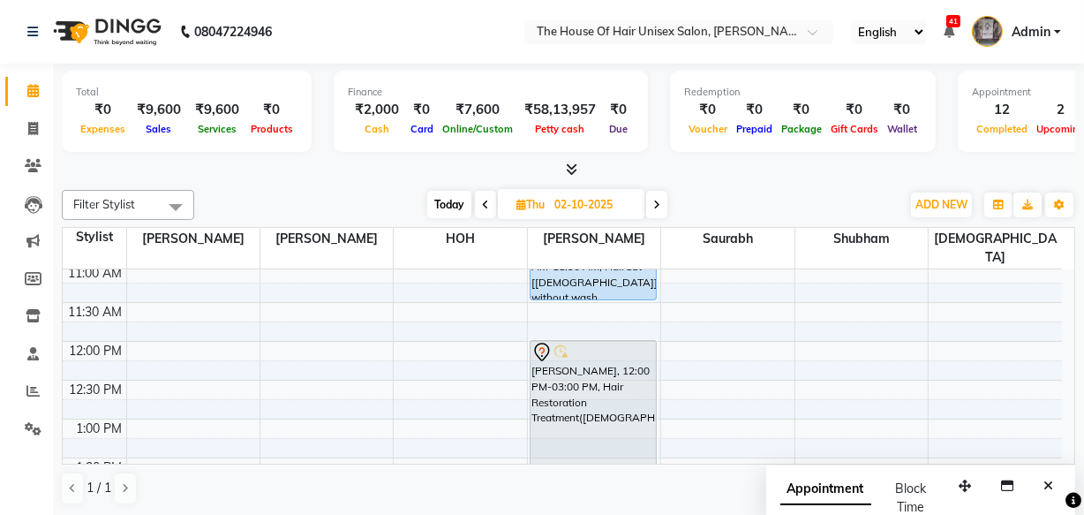
click at [443, 201] on span "Today" at bounding box center [449, 204] width 44 height 27
type input "01-10-2025"
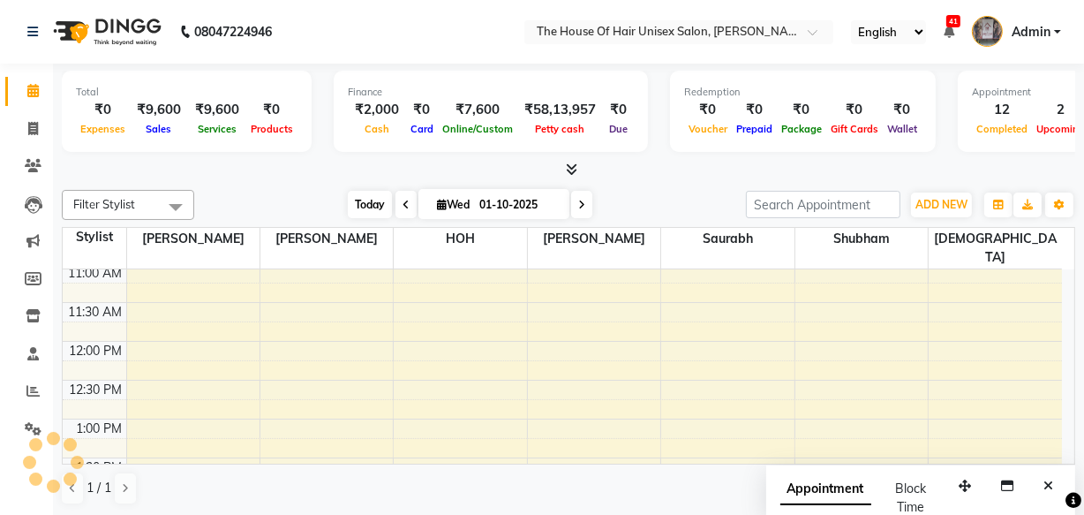
scroll to position [948, 0]
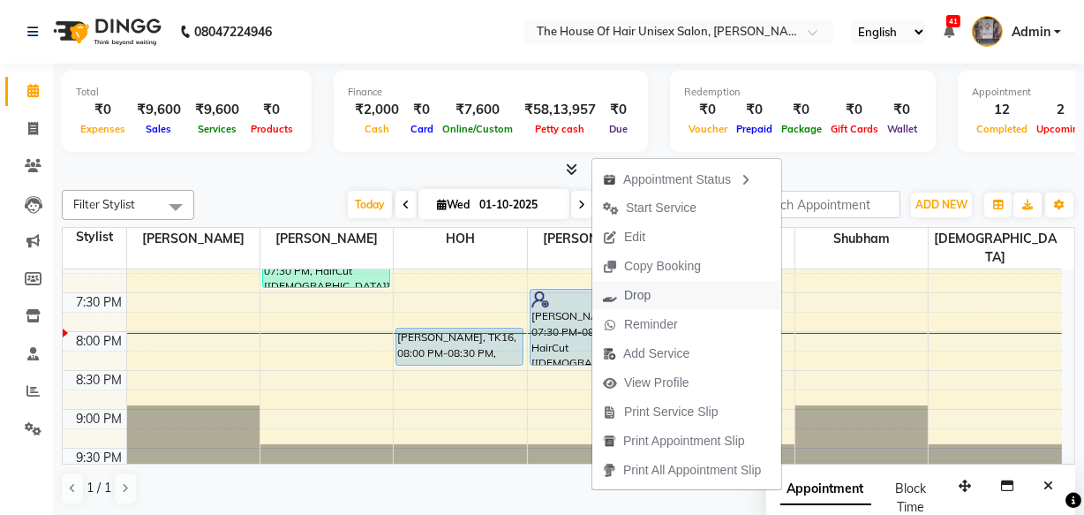
click at [643, 297] on span "Drop" at bounding box center [637, 295] width 26 height 19
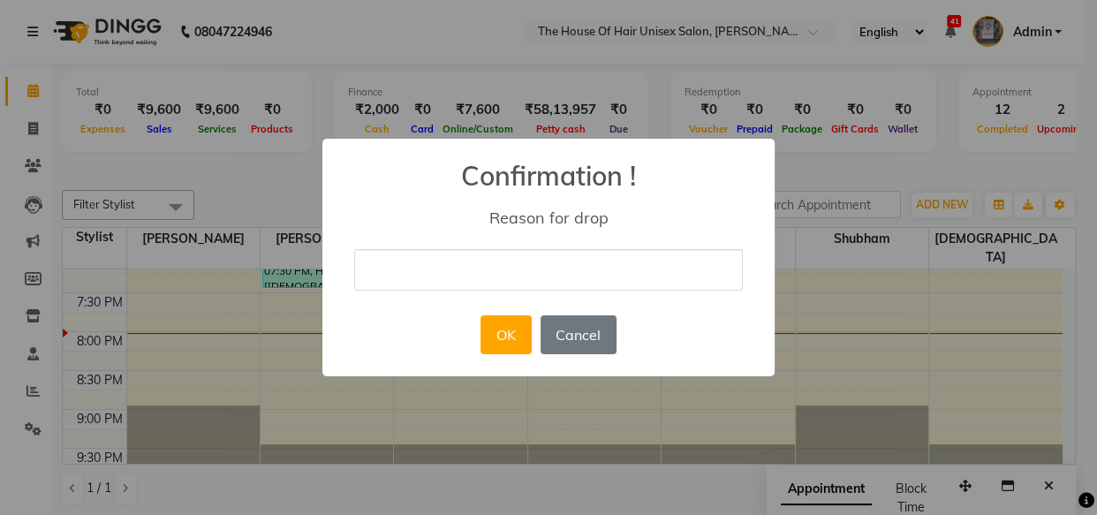
click at [624, 274] on input "text" at bounding box center [548, 270] width 389 height 42
type input "no show"
click at [500, 332] on button "OK" at bounding box center [505, 334] width 50 height 39
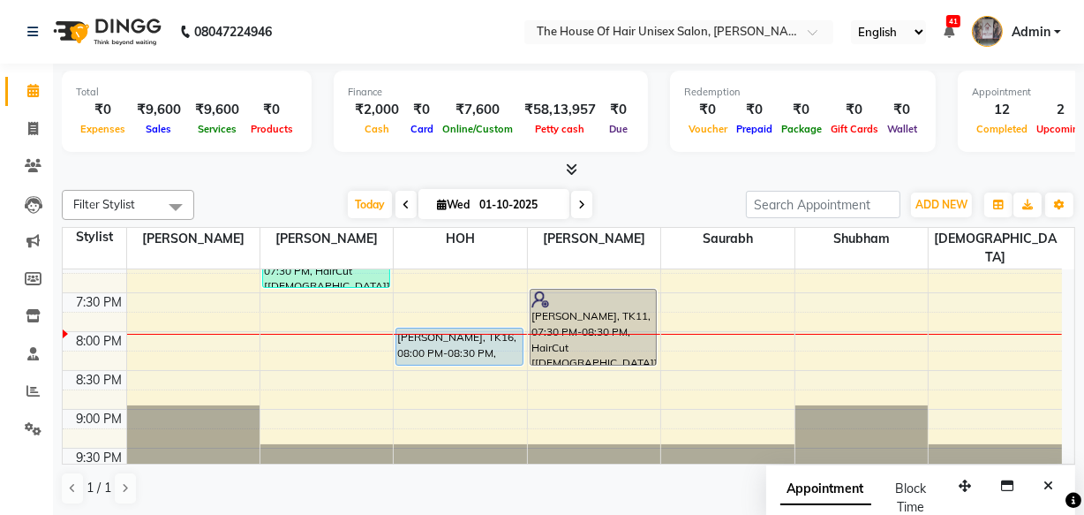
click at [578, 206] on icon at bounding box center [581, 205] width 7 height 11
type input "02-10-2025"
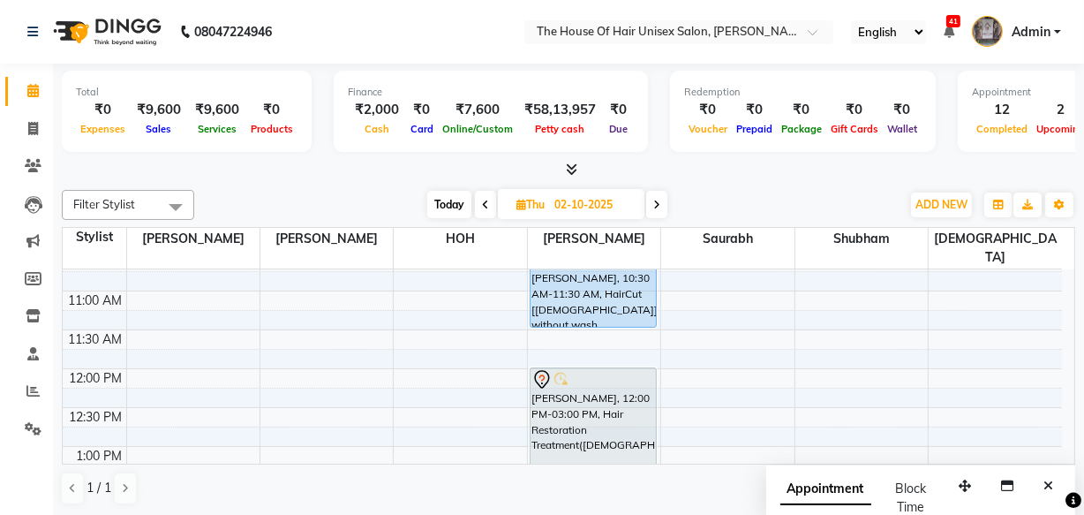
scroll to position [274, 0]
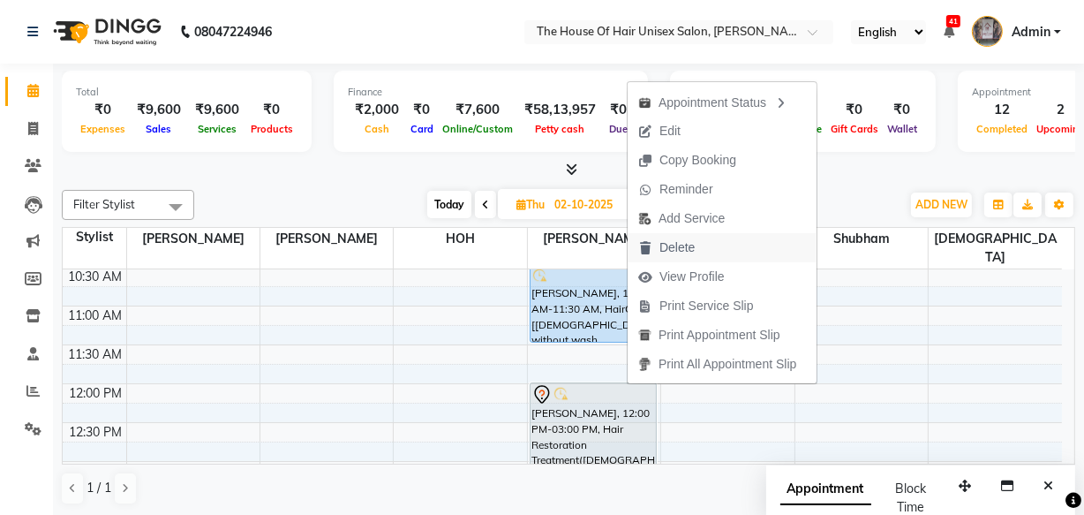
click at [662, 243] on span "Delete" at bounding box center [677, 247] width 35 height 19
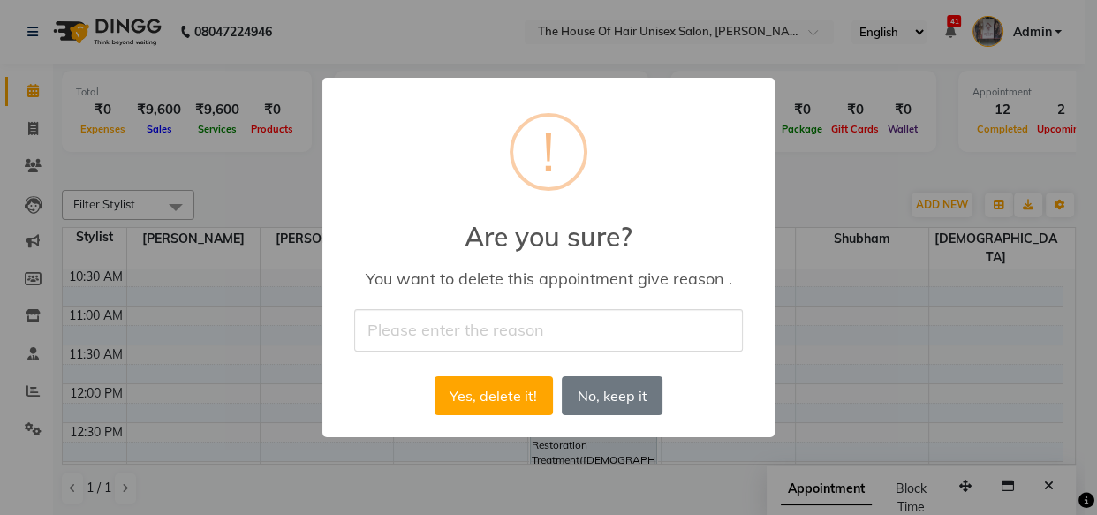
click at [519, 330] on input "text" at bounding box center [548, 330] width 389 height 42
type input "no"
click at [481, 389] on button "Yes, delete it!" at bounding box center [493, 395] width 118 height 39
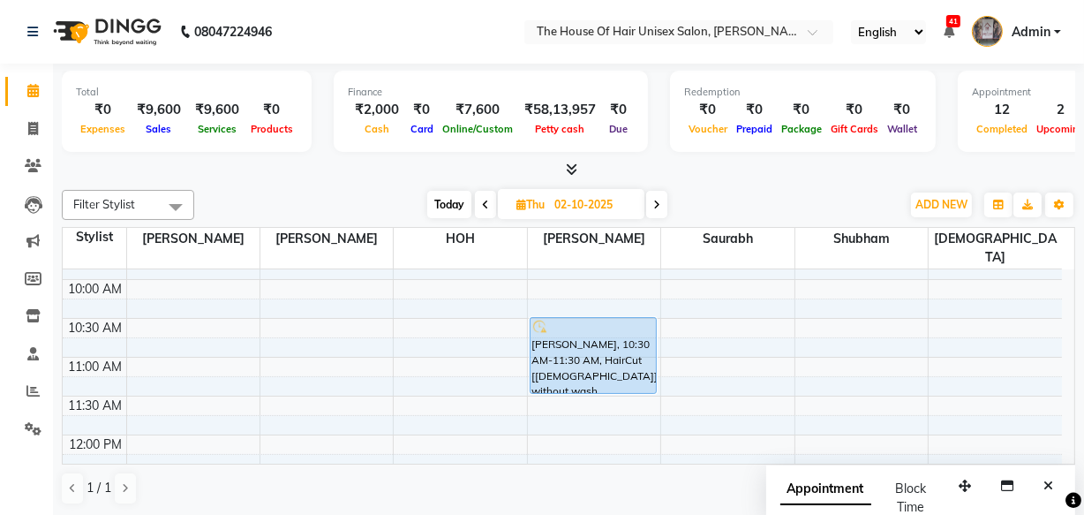
scroll to position [209, 0]
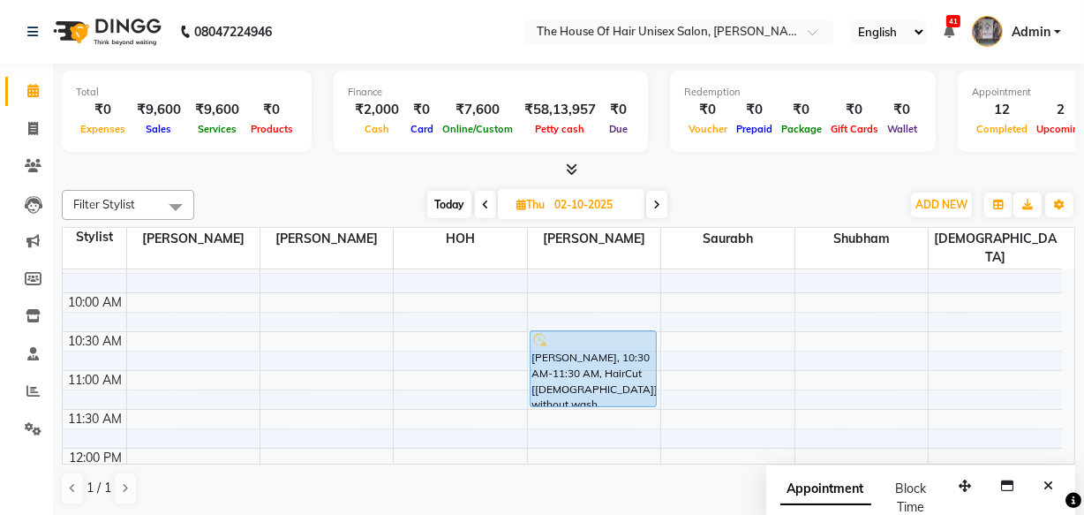
click at [450, 200] on span "Today" at bounding box center [449, 204] width 44 height 27
type input "01-10-2025"
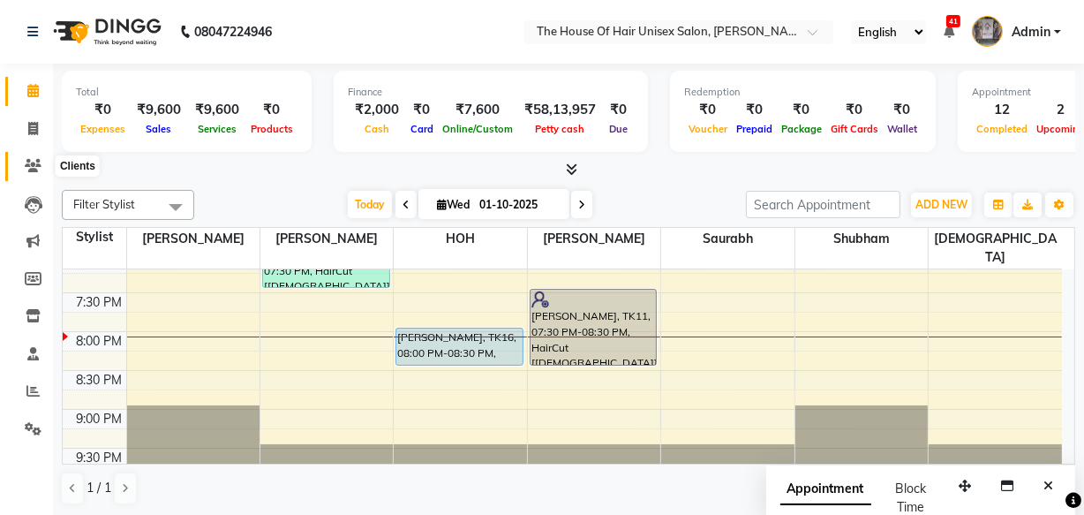
click at [39, 167] on icon at bounding box center [33, 165] width 17 height 13
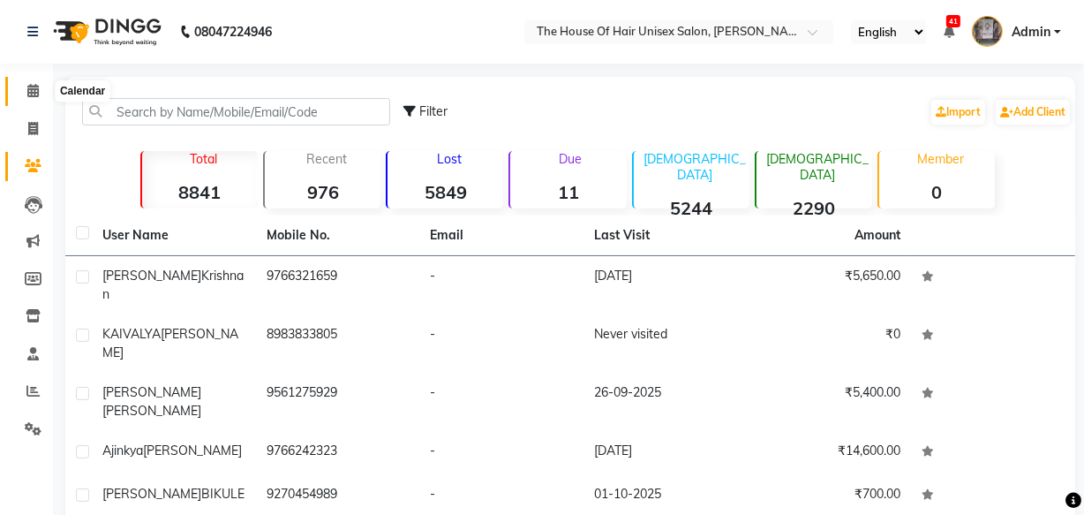
click at [35, 88] on icon at bounding box center [32, 90] width 11 height 13
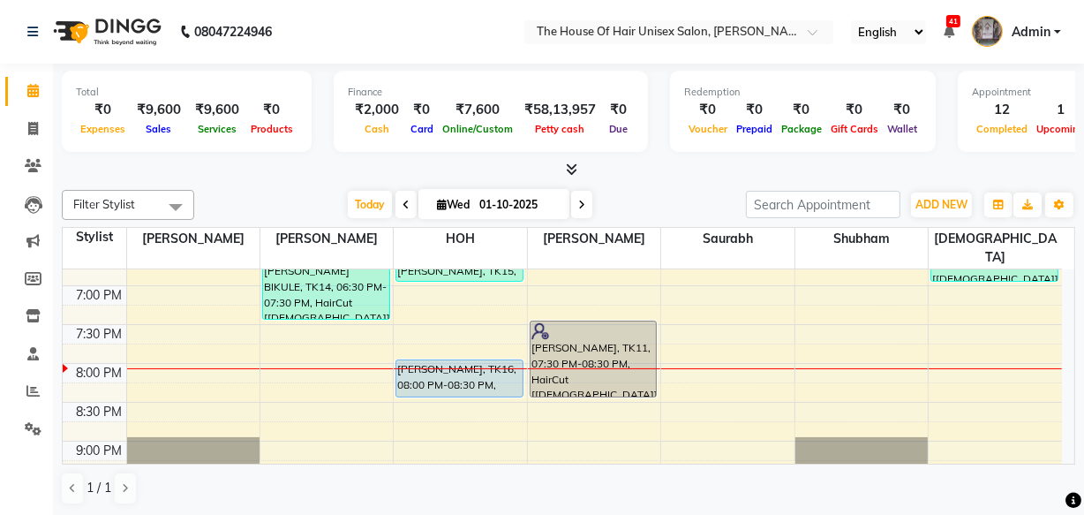
scroll to position [931, 0]
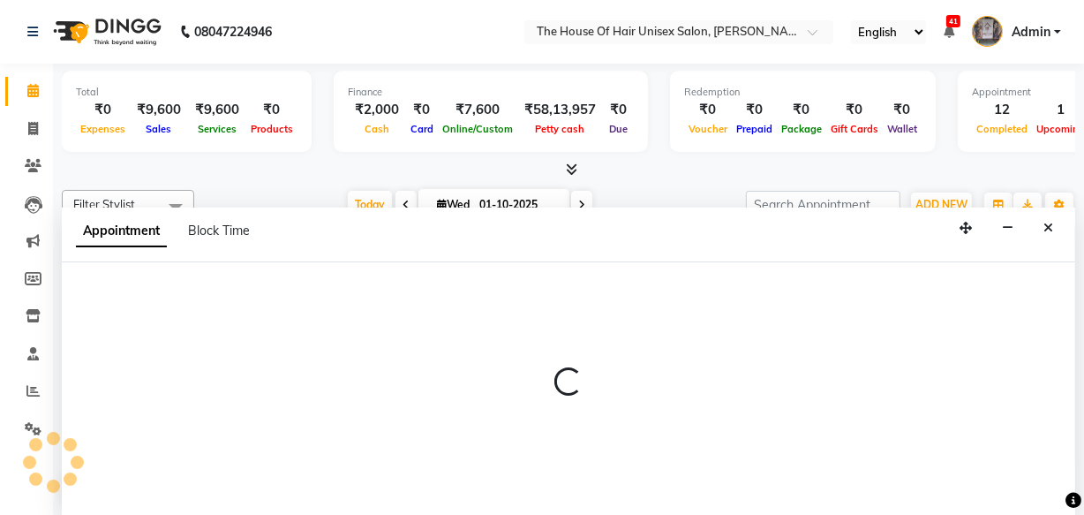
select select "13497"
select select "tentative"
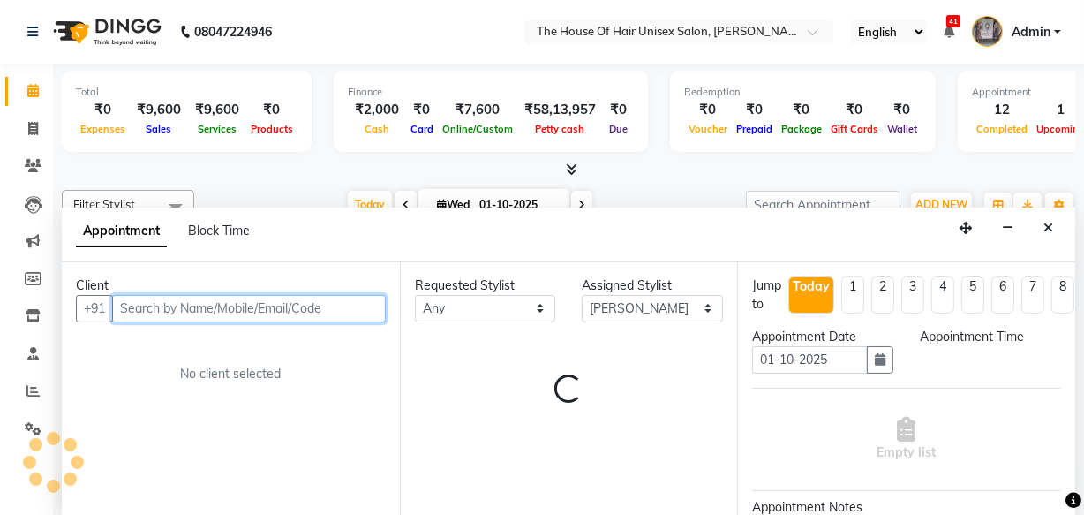
select select "1215"
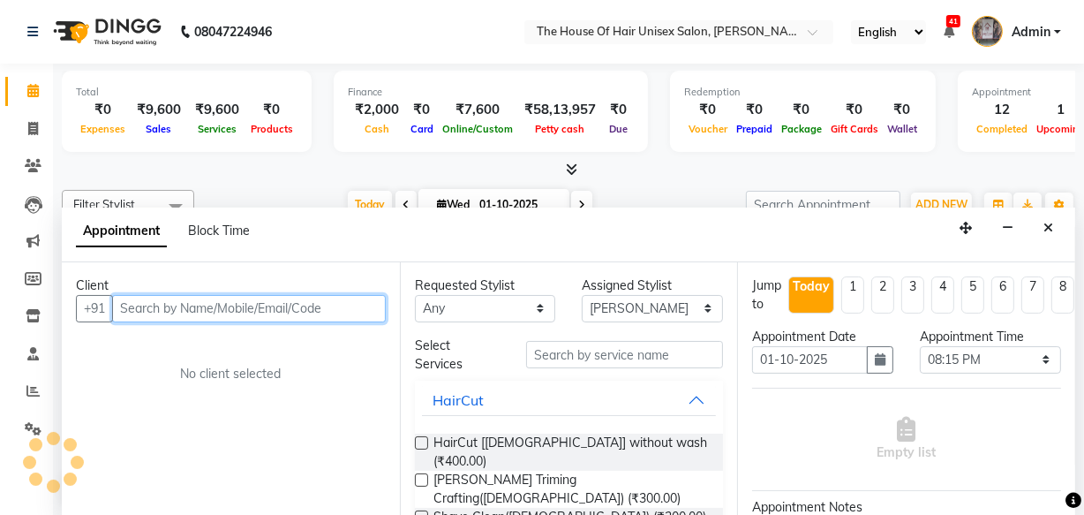
scroll to position [0, 0]
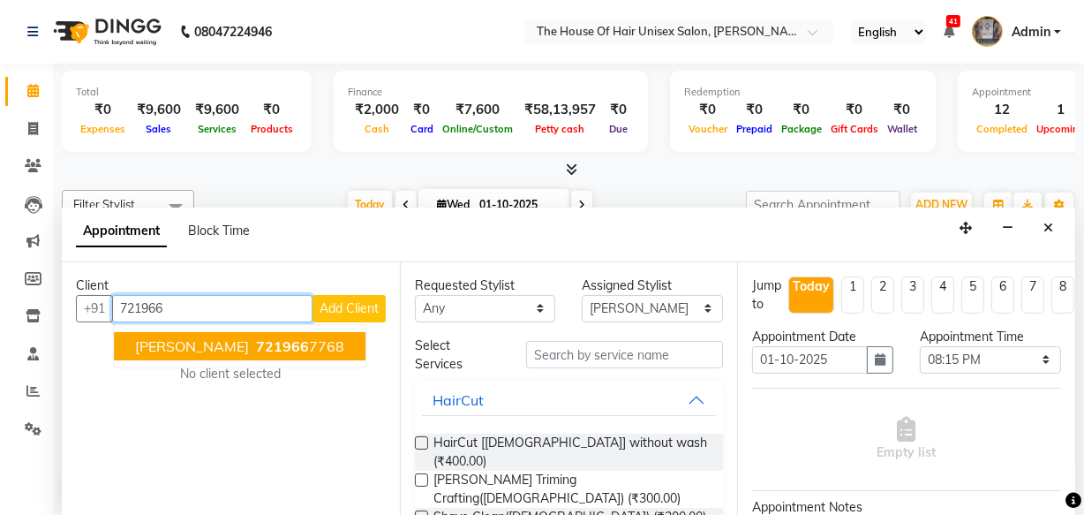
click at [215, 343] on span "[PERSON_NAME]" at bounding box center [192, 346] width 114 height 18
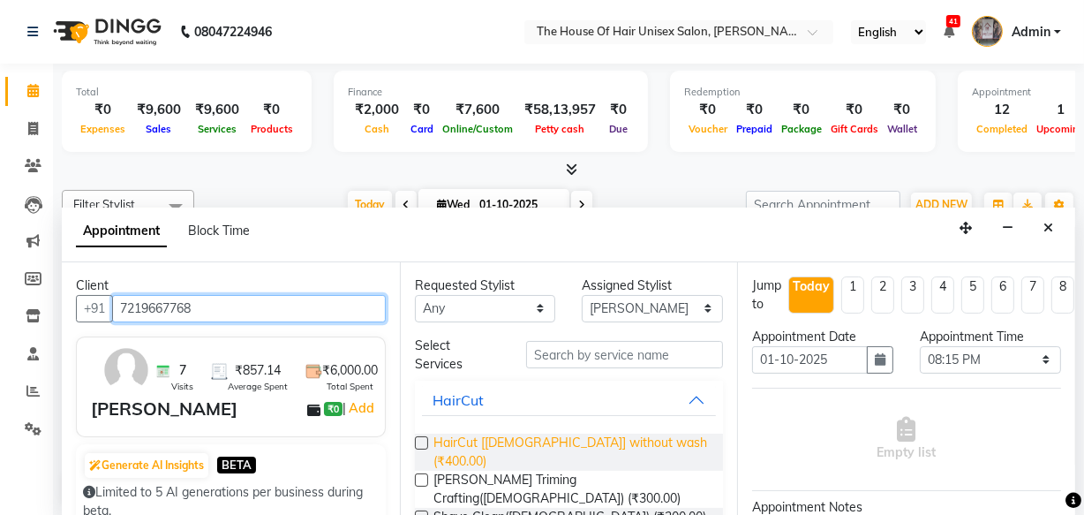
type input "7219667768"
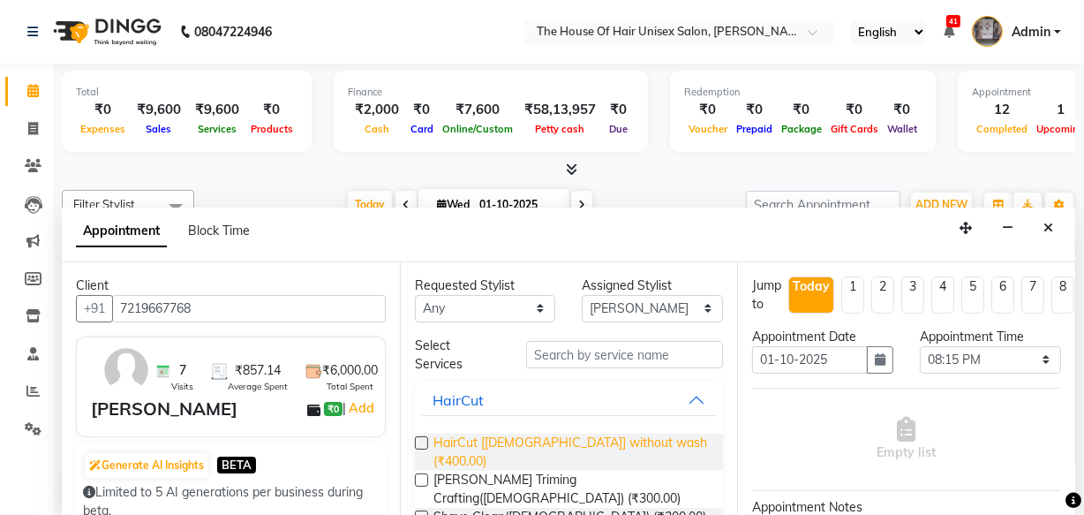
click at [499, 437] on span "HairCut [[DEMOGRAPHIC_DATA]] without wash (₹400.00)" at bounding box center [572, 452] width 276 height 37
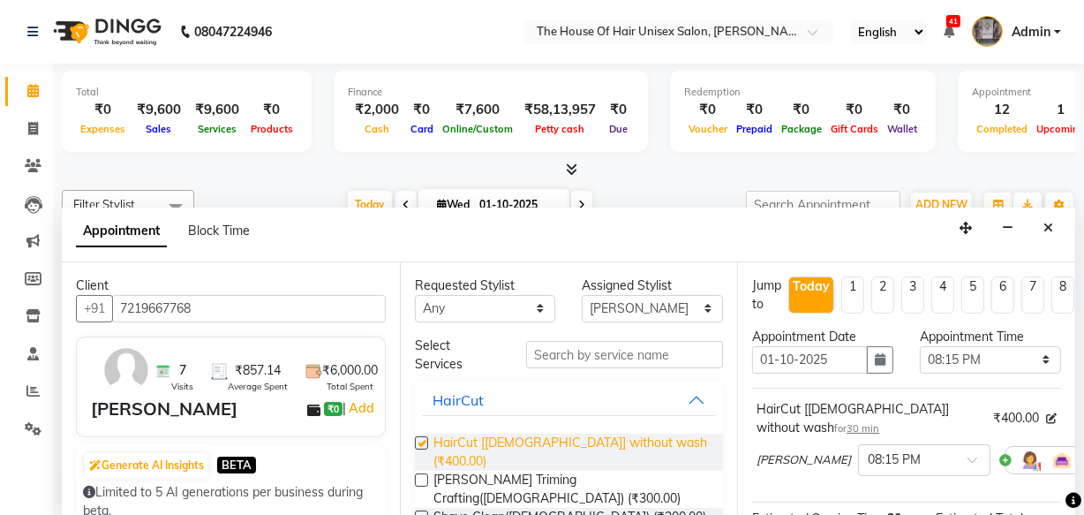
checkbox input "false"
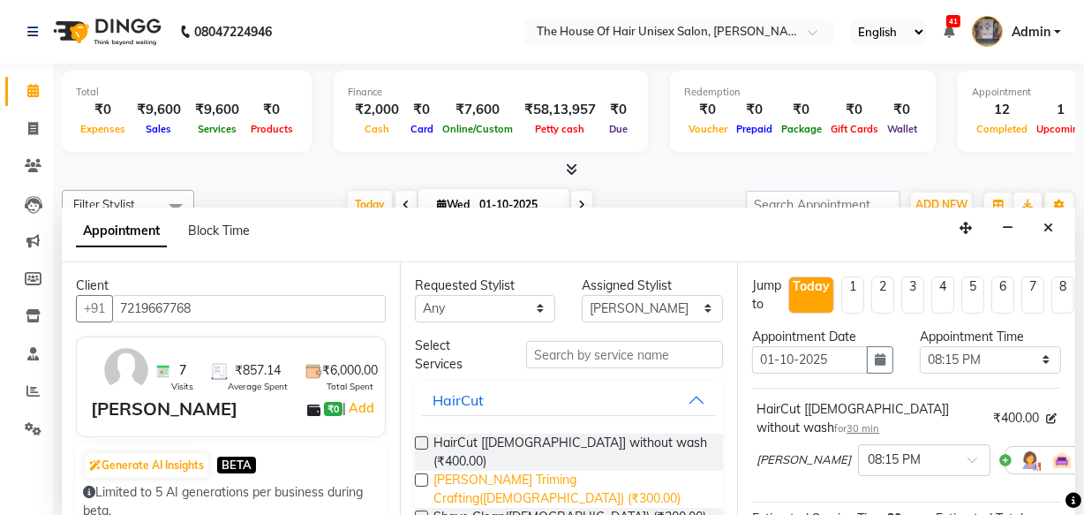
click at [502, 471] on span "[PERSON_NAME] Triming Crafting([DEMOGRAPHIC_DATA]) (₹300.00)" at bounding box center [572, 489] width 276 height 37
checkbox input "false"
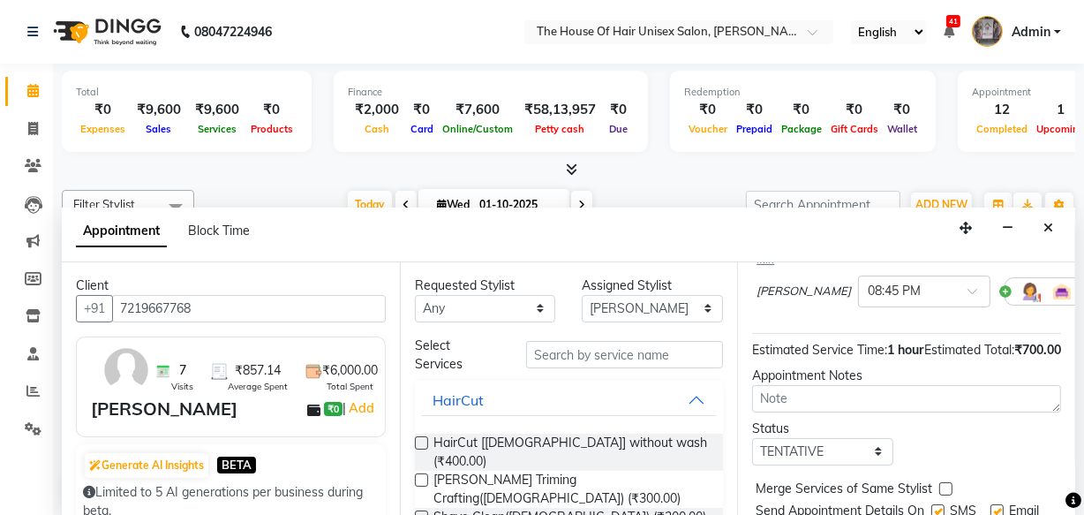
scroll to position [336, 0]
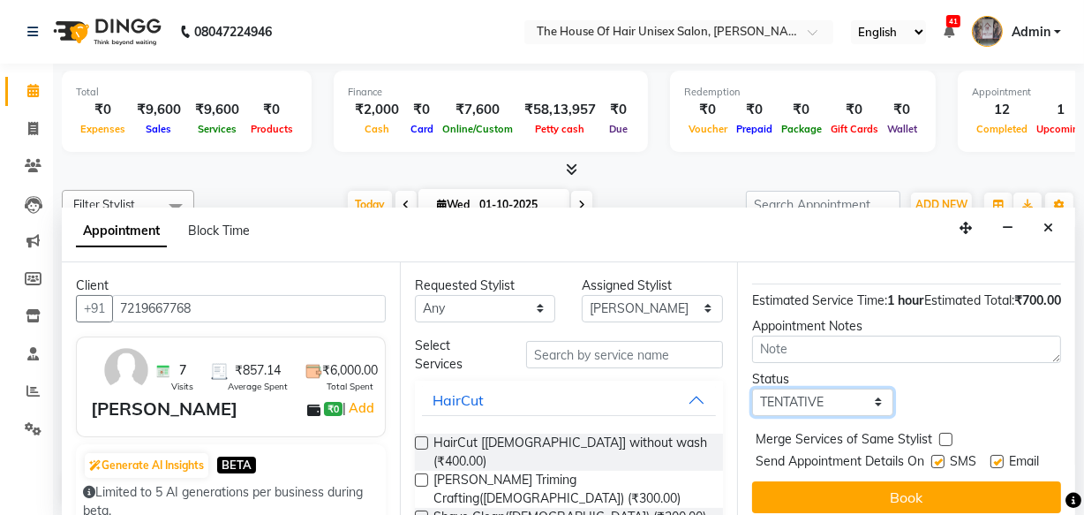
click at [858, 389] on select "Select TENTATIVE CONFIRM CHECK-IN UPCOMING" at bounding box center [822, 402] width 141 height 27
select select "upcoming"
click at [752, 389] on select "Select TENTATIVE CONFIRM CHECK-IN UPCOMING" at bounding box center [822, 402] width 141 height 27
click at [940, 433] on label at bounding box center [946, 439] width 13 height 13
click at [940, 435] on input "checkbox" at bounding box center [945, 440] width 11 height 11
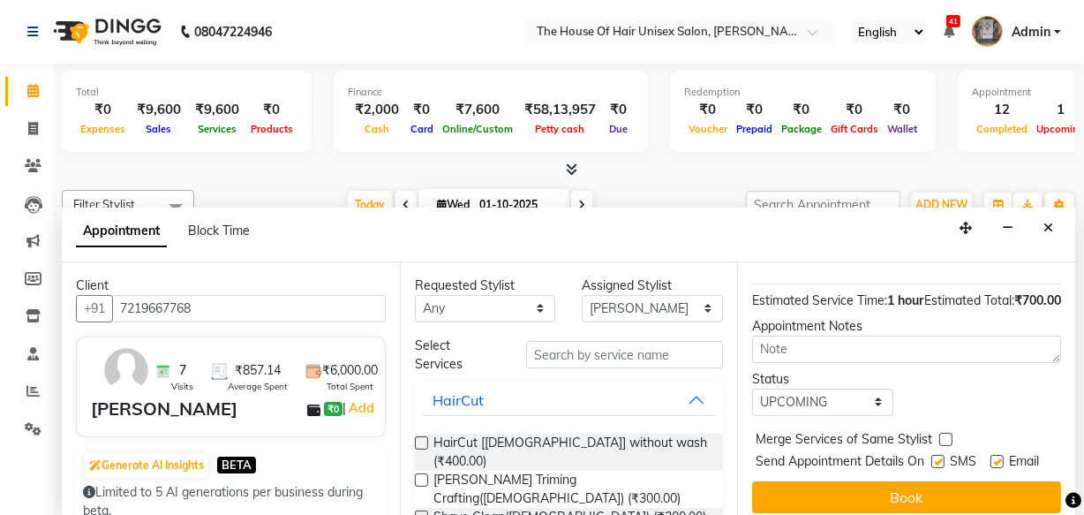
checkbox input "true"
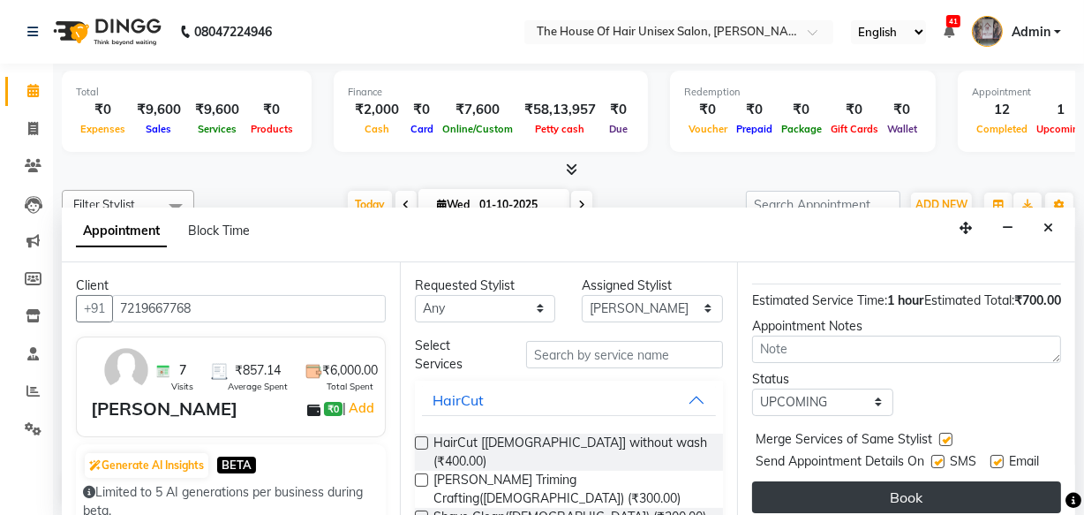
click at [892, 481] on button "Book" at bounding box center [906, 497] width 309 height 32
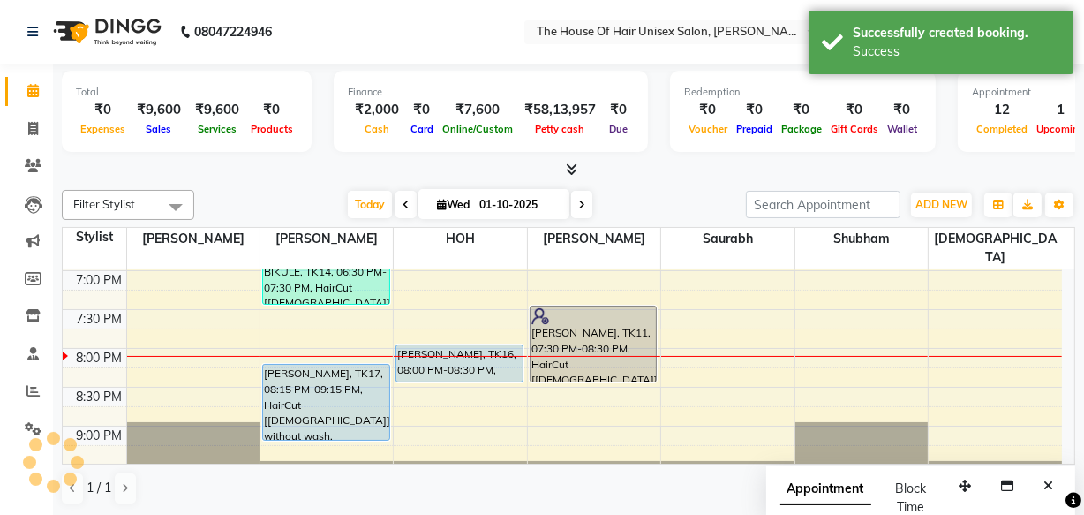
scroll to position [0, 0]
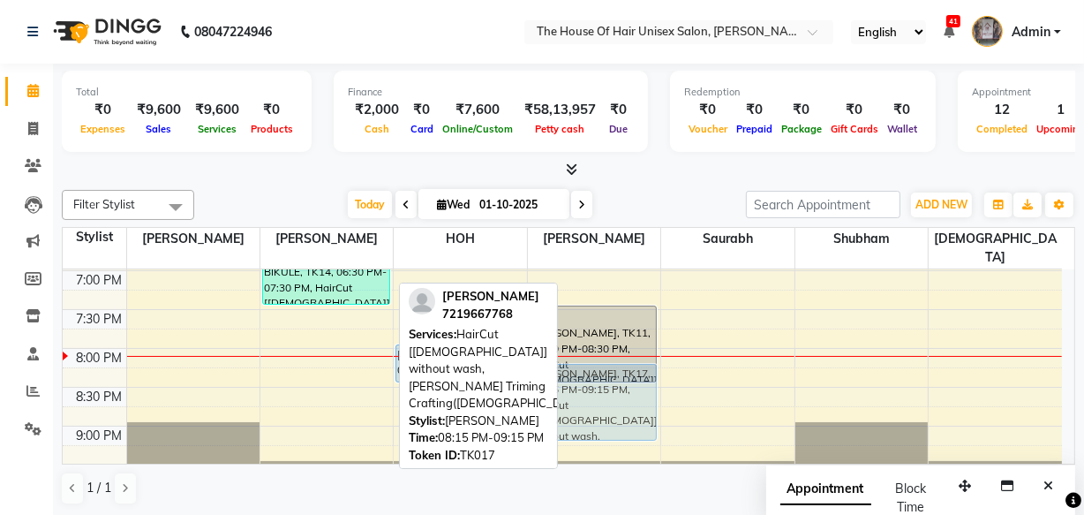
drag, startPoint x: 341, startPoint y: 392, endPoint x: 578, endPoint y: 386, distance: 237.6
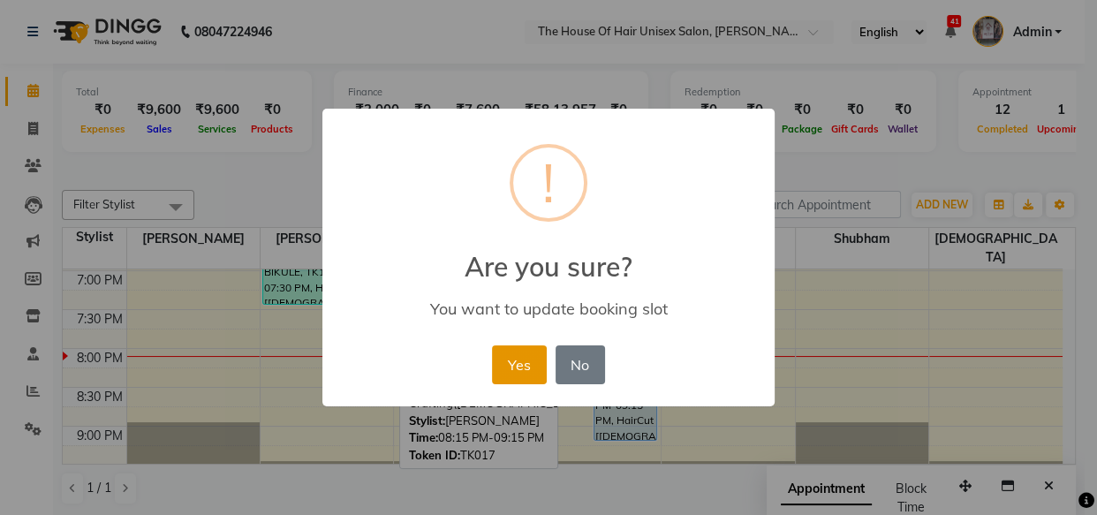
click at [523, 365] on button "Yes" at bounding box center [519, 364] width 54 height 39
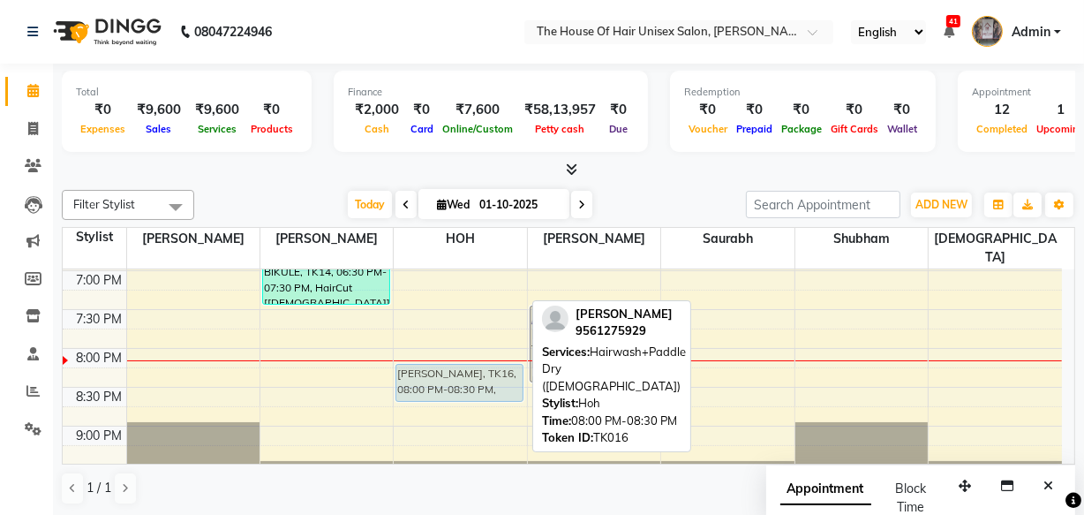
drag, startPoint x: 464, startPoint y: 349, endPoint x: 461, endPoint y: 366, distance: 17.0
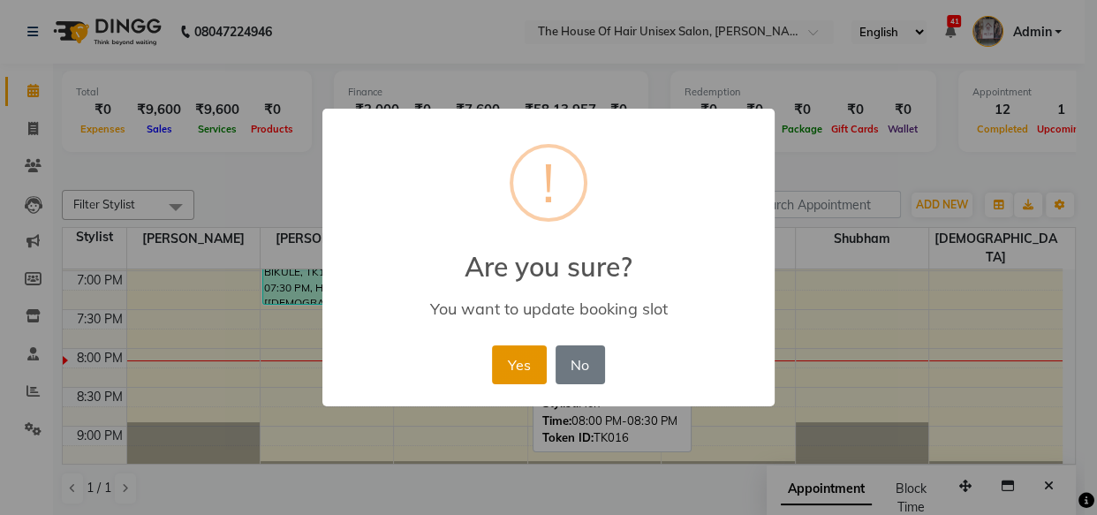
click at [523, 359] on button "Yes" at bounding box center [519, 364] width 54 height 39
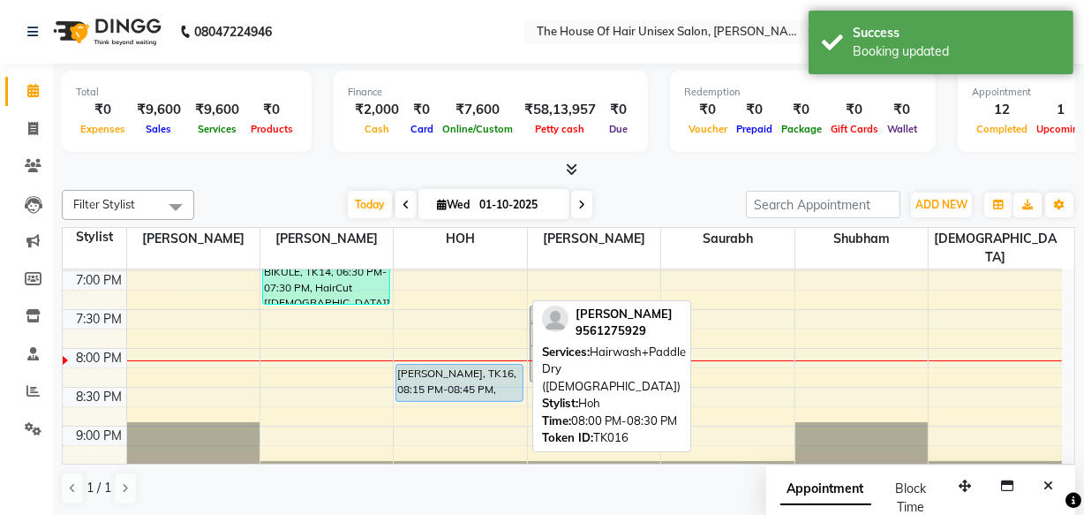
click at [475, 365] on div "[PERSON_NAME], TK16, 08:15 PM-08:45 PM, Hairwash+Paddle Dry ([DEMOGRAPHIC_DATA])" at bounding box center [460, 383] width 126 height 36
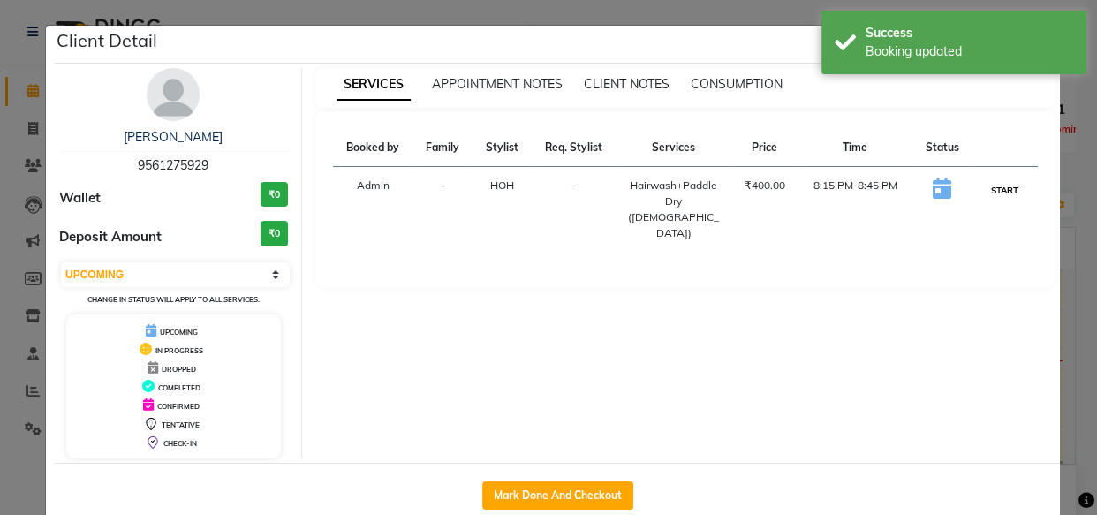
click at [1000, 186] on button "START" at bounding box center [1004, 190] width 36 height 22
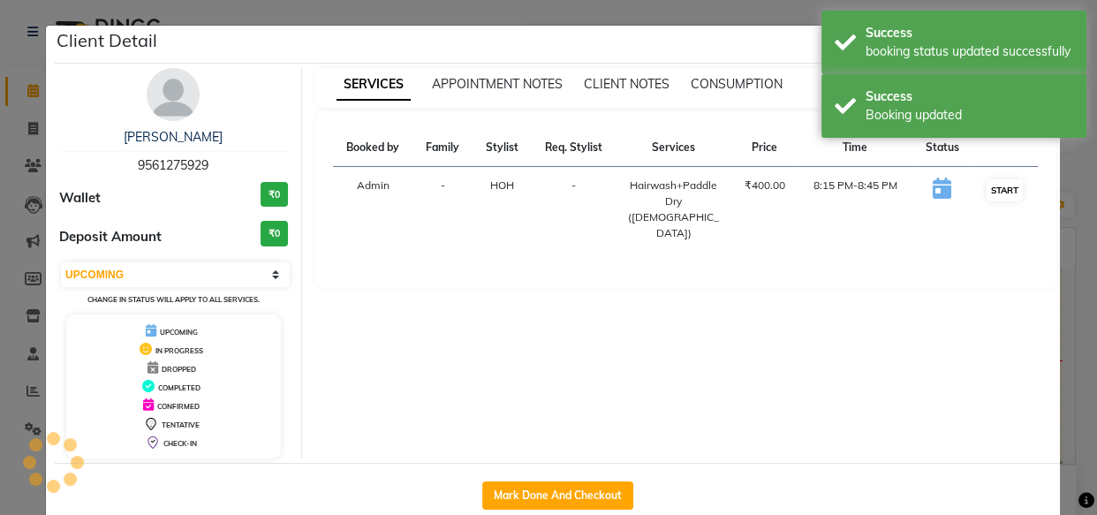
select select "1"
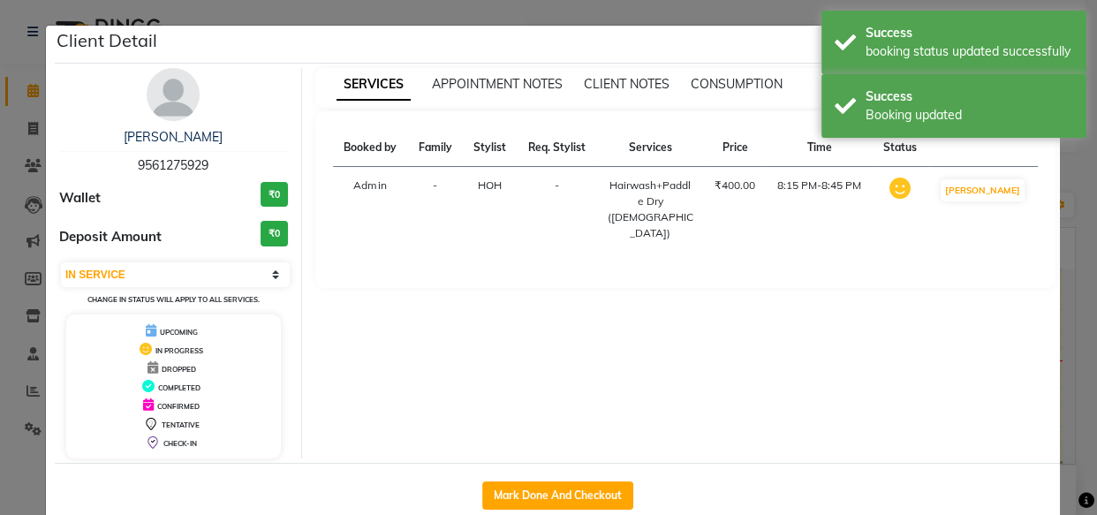
click at [1072, 284] on ngb-modal-window "Client Detail [PERSON_NAME] 9561275929 Wallet ₹0 Deposit Amount ₹0 Select IN SE…" at bounding box center [548, 257] width 1097 height 515
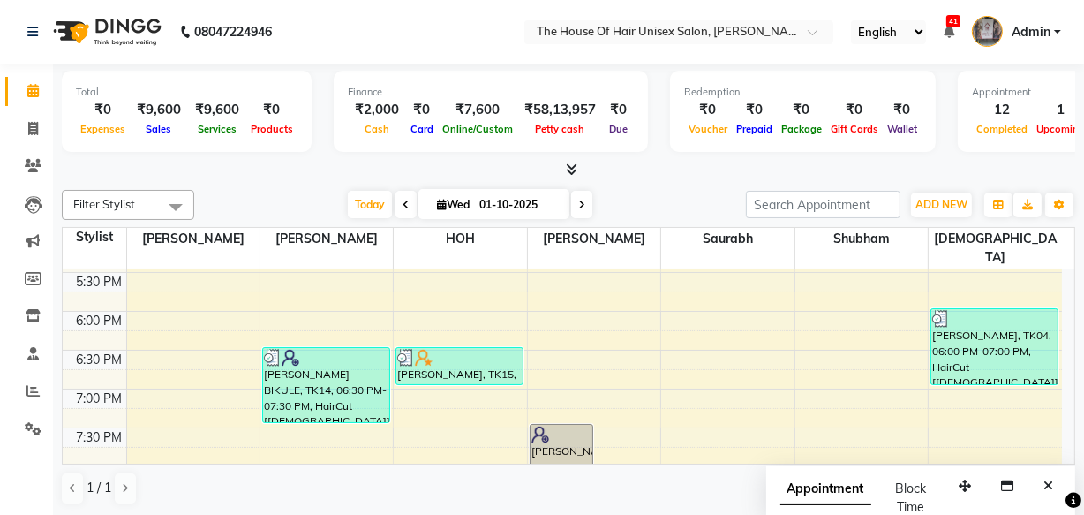
scroll to position [813, 0]
click at [577, 197] on span at bounding box center [581, 204] width 21 height 27
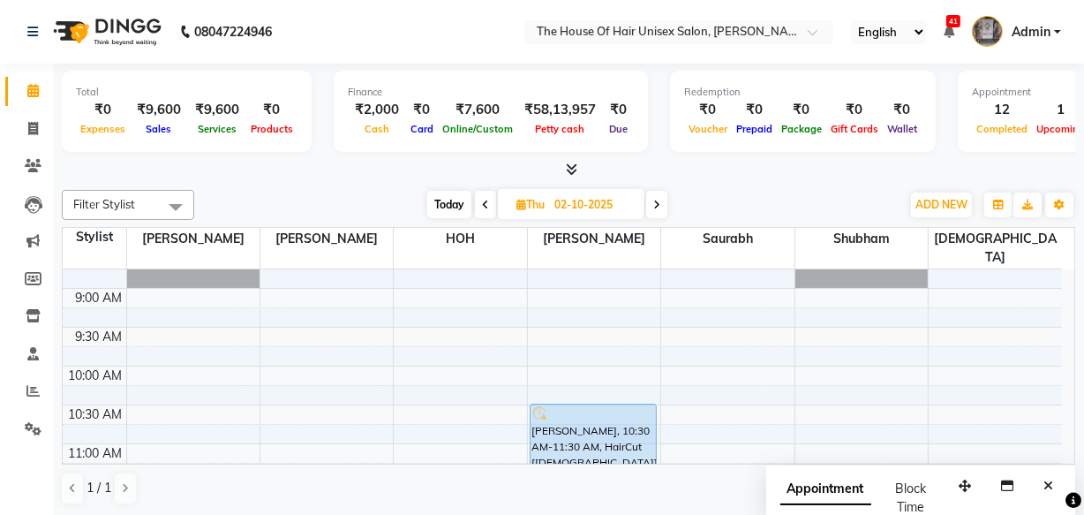
scroll to position [221, 0]
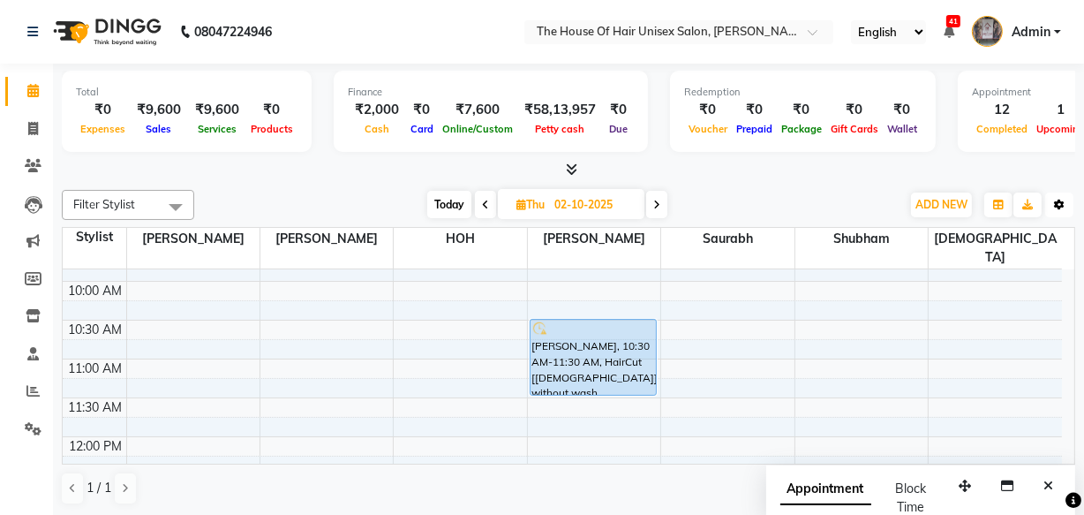
click at [1058, 203] on icon "button" at bounding box center [1059, 205] width 11 height 11
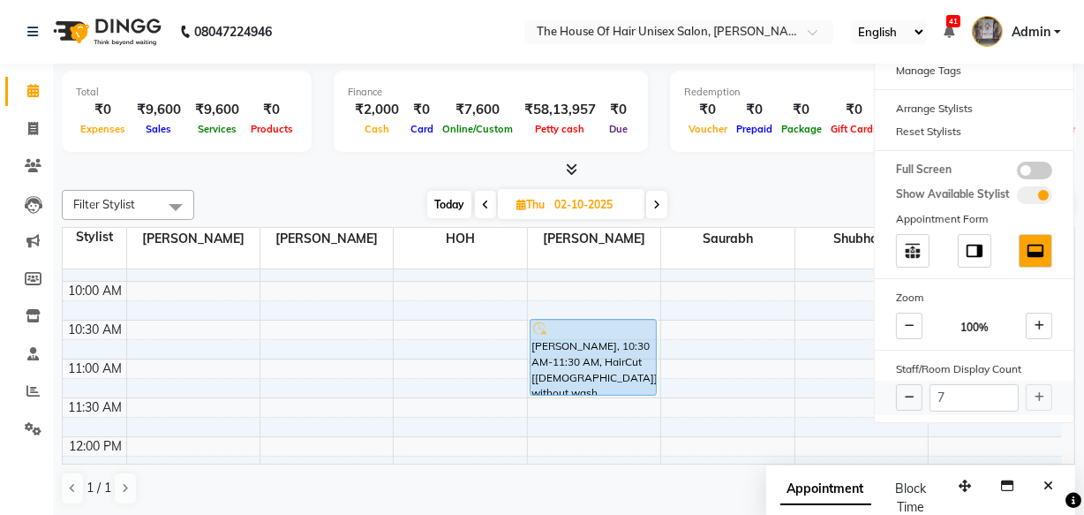
click at [1041, 392] on div "7" at bounding box center [974, 398] width 199 height 34
click at [749, 181] on div "Total ₹0 Expenses ₹9,600 Sales ₹9,600 Services ₹0 Products Finance ₹2,000 Cash …" at bounding box center [568, 290] width 1031 height 453
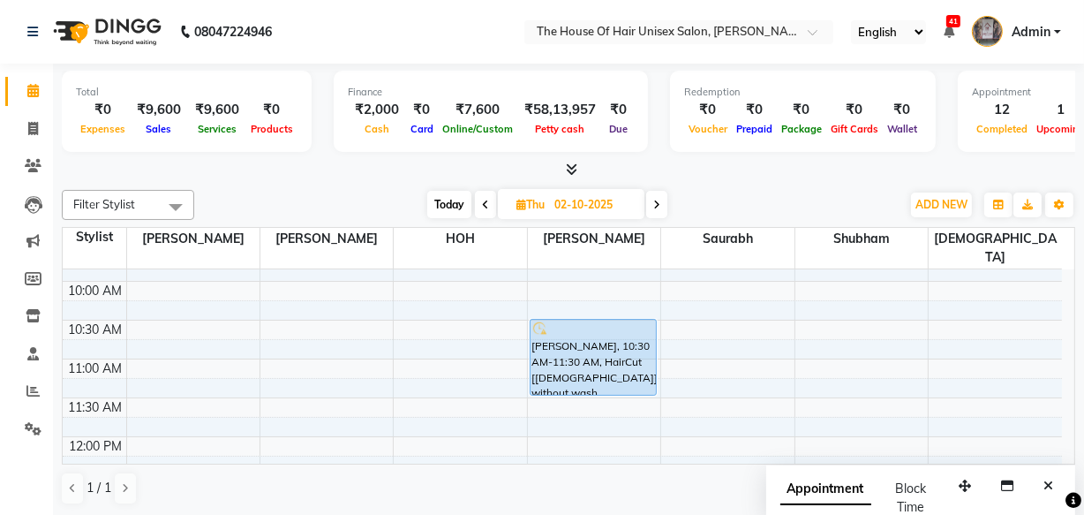
click at [662, 205] on span at bounding box center [656, 204] width 21 height 27
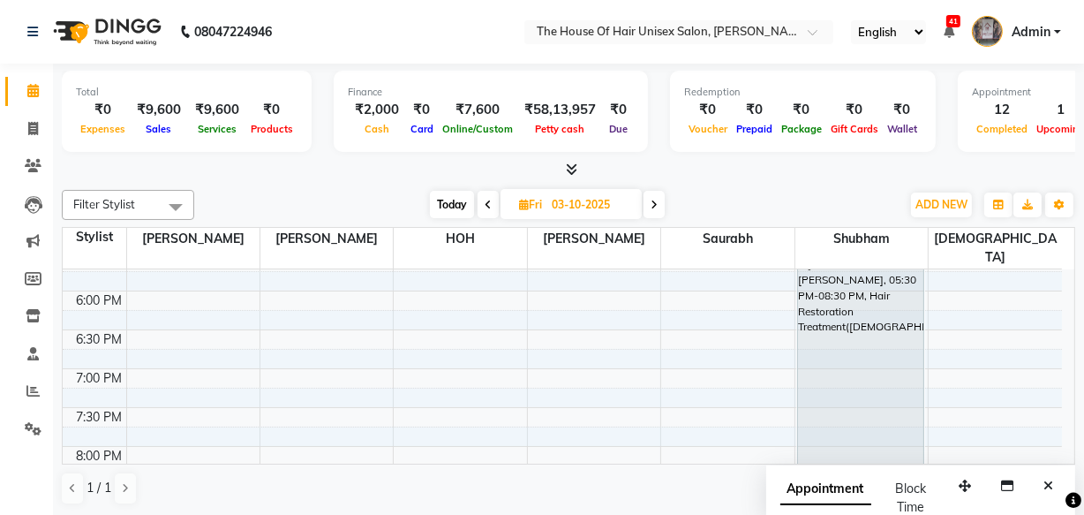
scroll to position [776, 0]
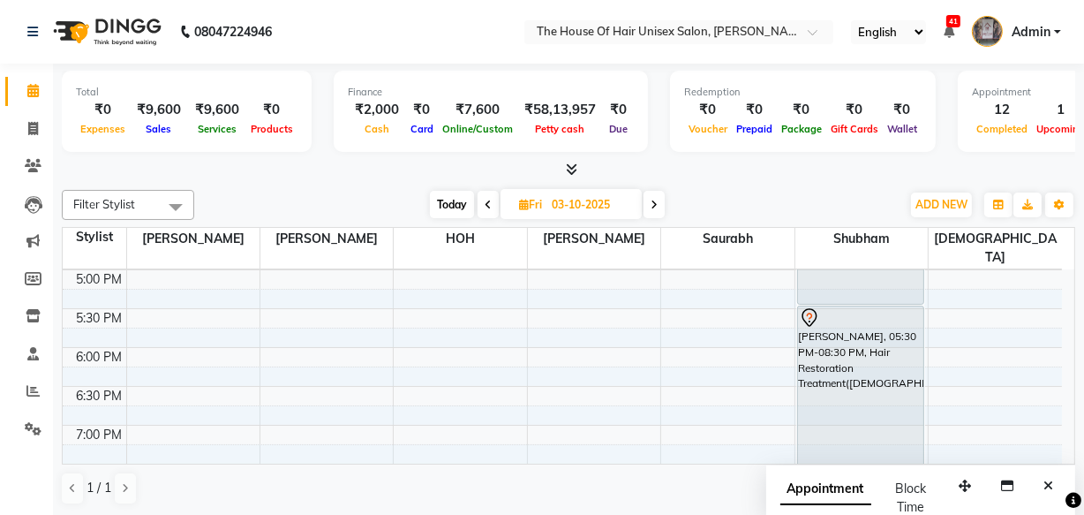
click at [487, 200] on icon at bounding box center [488, 205] width 7 height 11
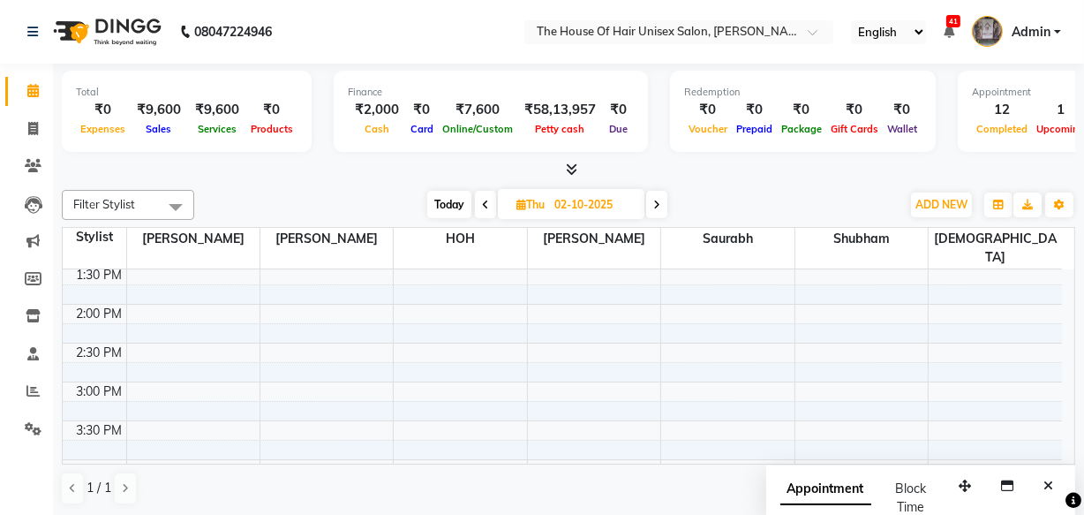
scroll to position [546, 0]
click at [484, 200] on icon at bounding box center [485, 205] width 7 height 11
type input "01-10-2025"
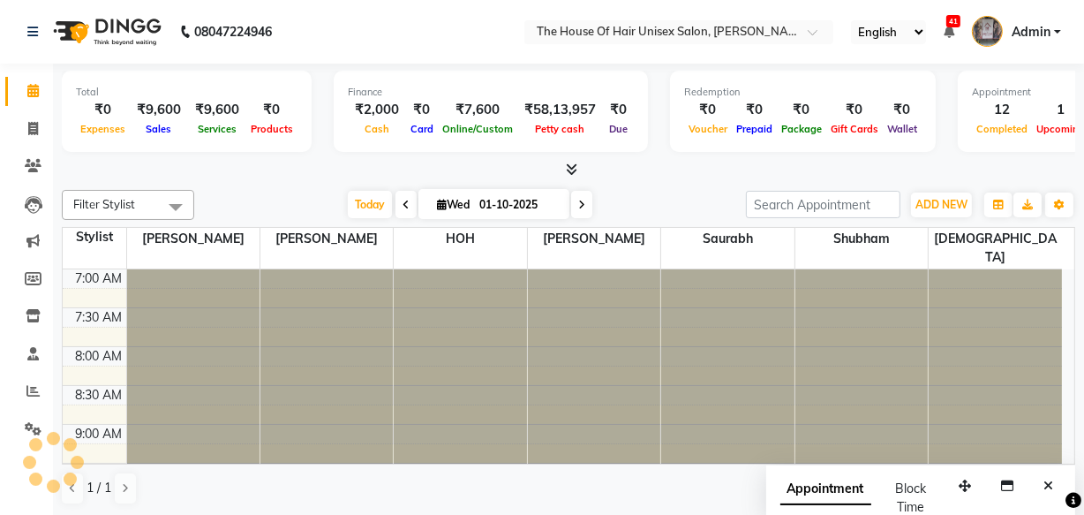
scroll to position [948, 0]
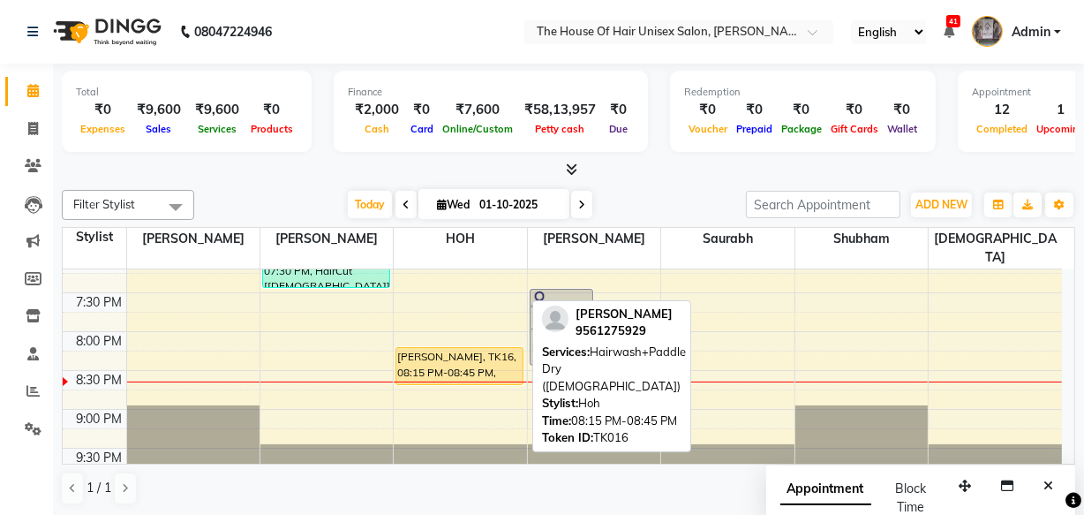
click at [454, 353] on div "[PERSON_NAME], TK16, 08:15 PM-08:45 PM, Hairwash+Paddle Dry ([DEMOGRAPHIC_DATA])" at bounding box center [460, 366] width 126 height 36
select select "1"
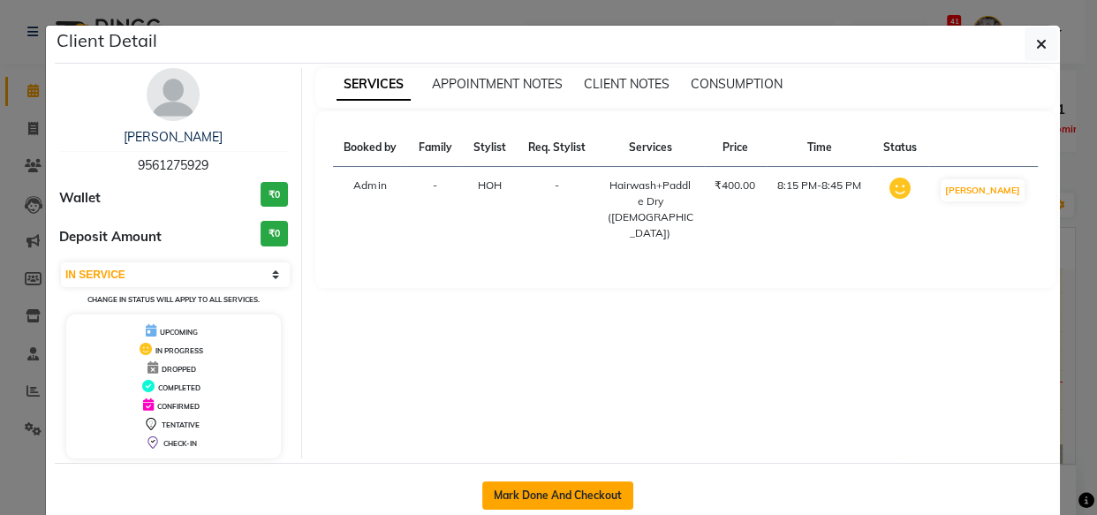
click at [551, 496] on button "Mark Done And Checkout" at bounding box center [557, 495] width 151 height 28
select select "service"
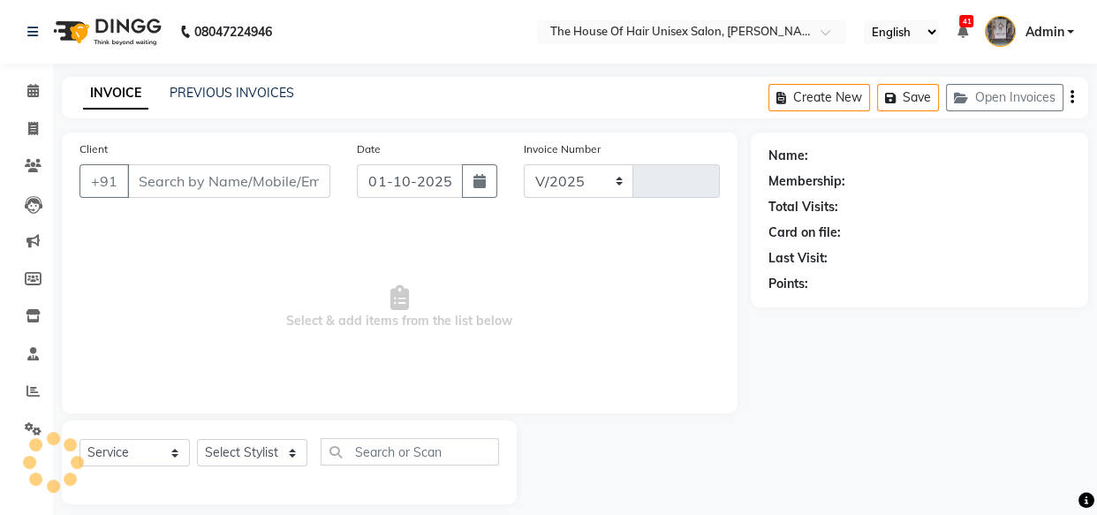
select select "598"
type input "3076"
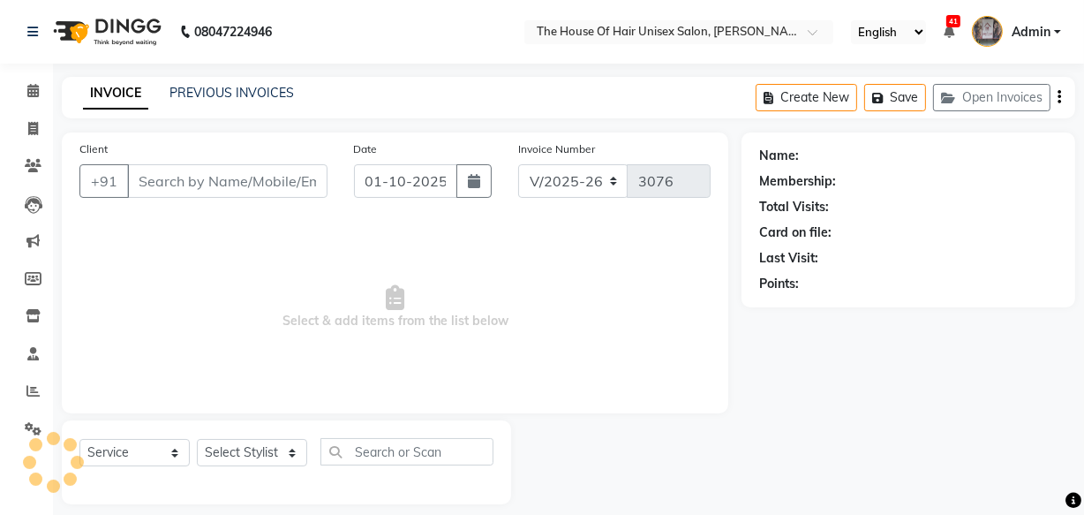
type input "9561275929"
select select "85989"
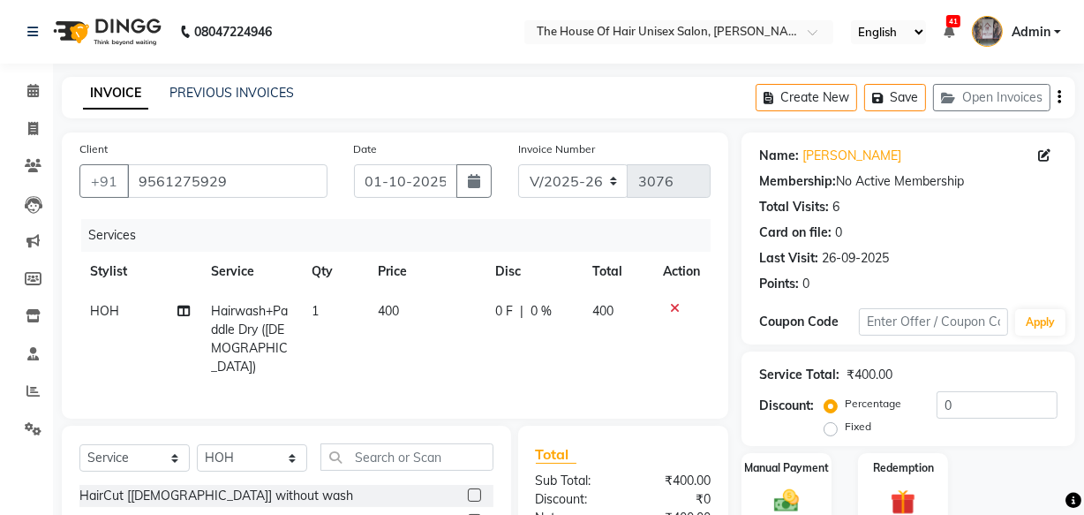
scroll to position [160, 0]
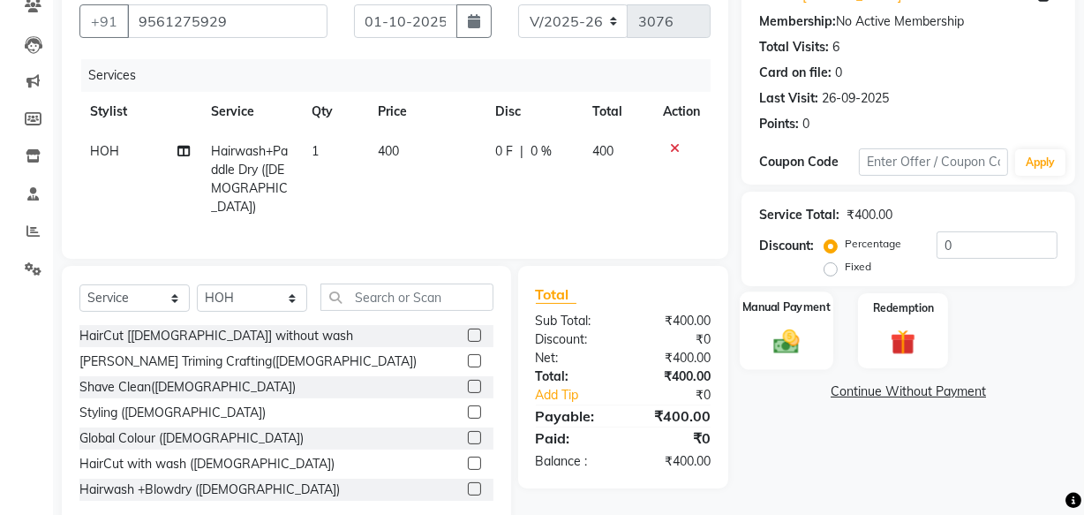
click at [800, 316] on div "Manual Payment" at bounding box center [787, 330] width 94 height 79
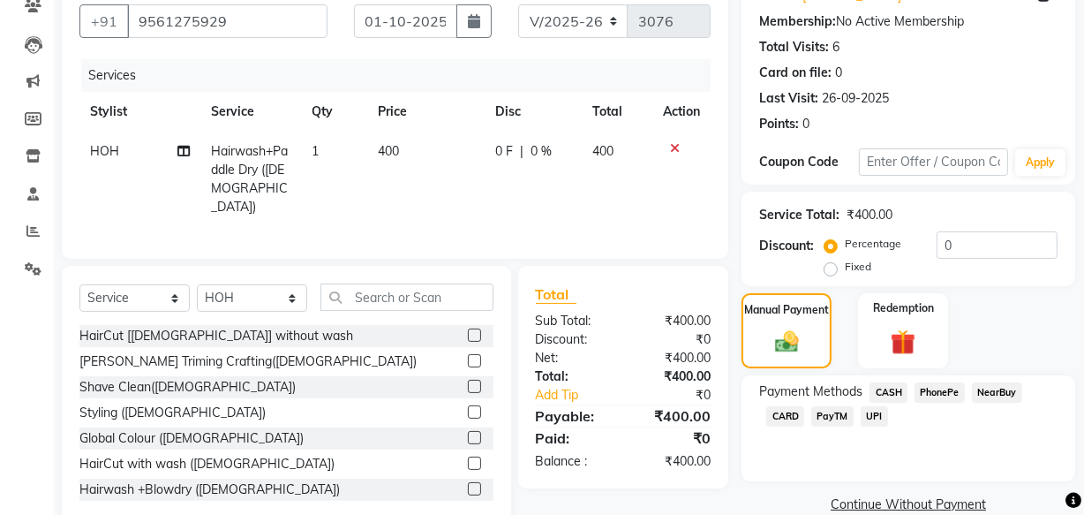
click at [869, 412] on span "UPI" at bounding box center [874, 416] width 27 height 20
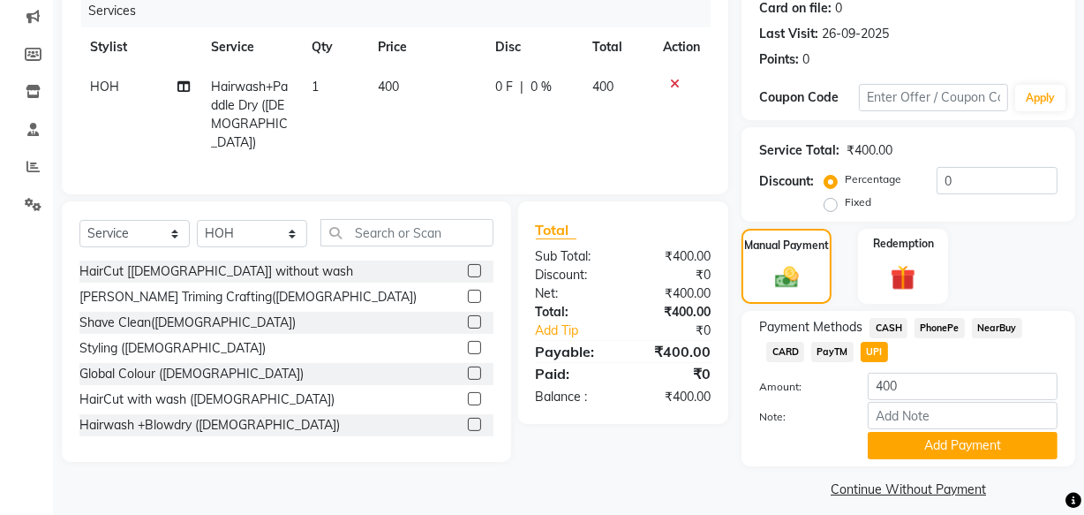
scroll to position [238, 0]
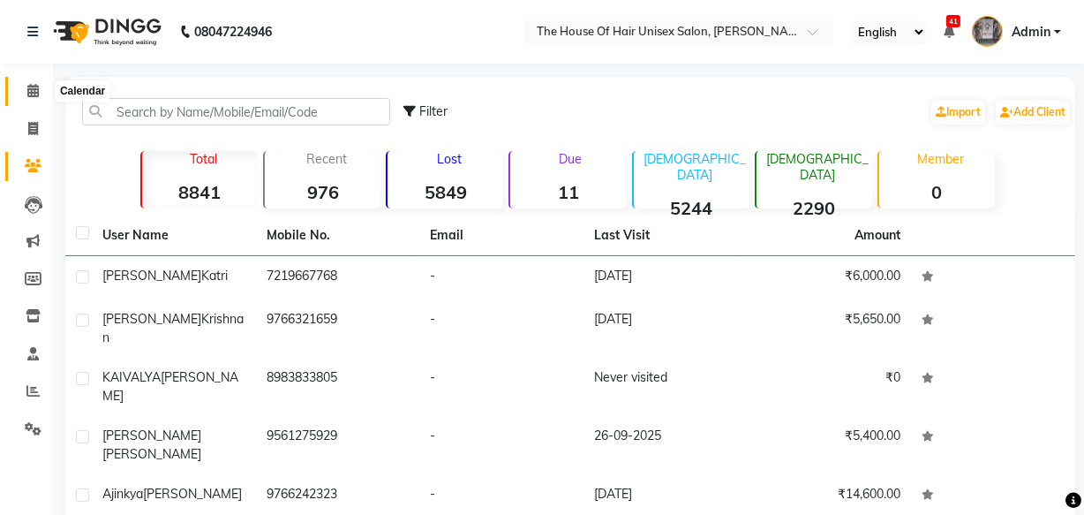
click at [31, 84] on icon at bounding box center [32, 90] width 11 height 13
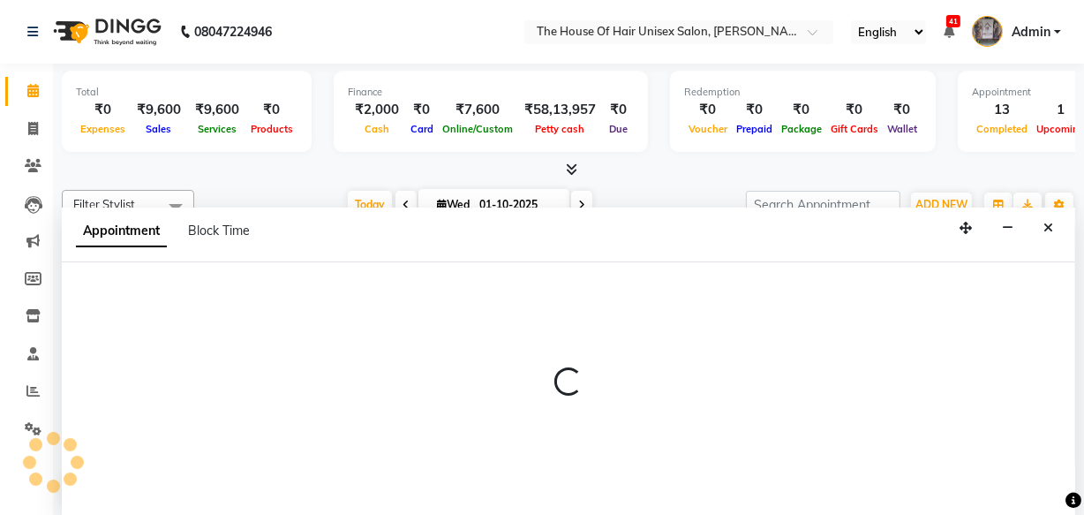
select select "85989"
select select "tentative"
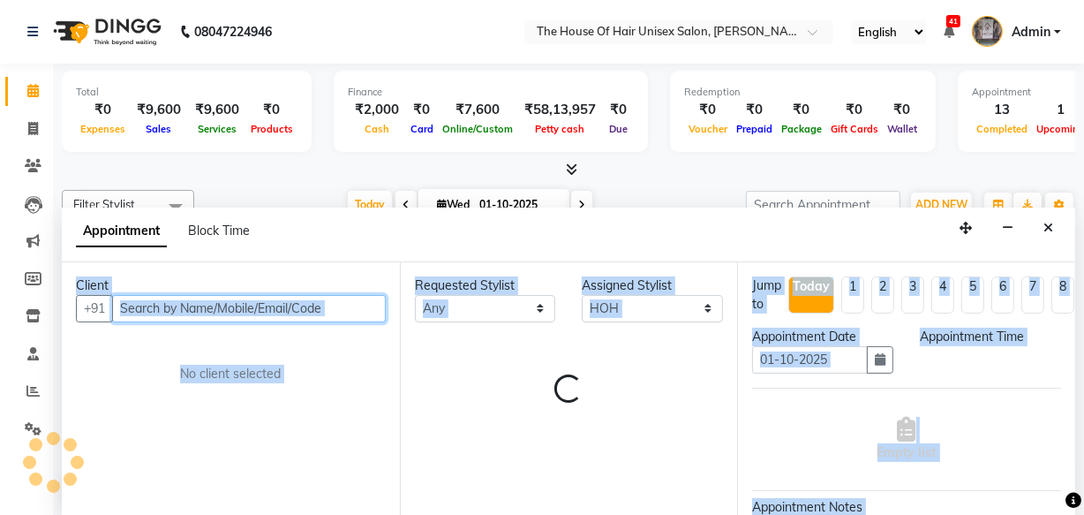
select select "540"
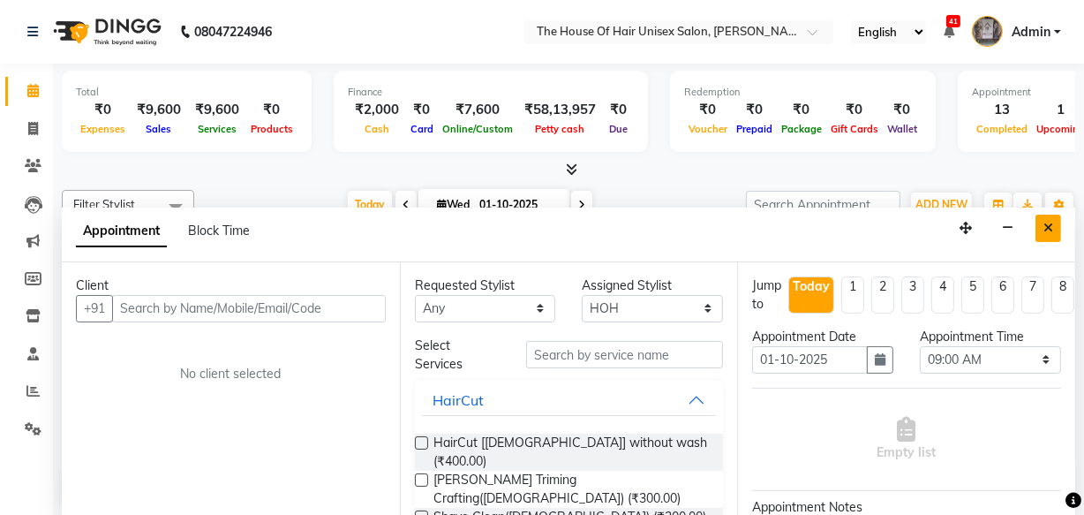
click at [1041, 220] on button "Close" at bounding box center [1049, 228] width 26 height 27
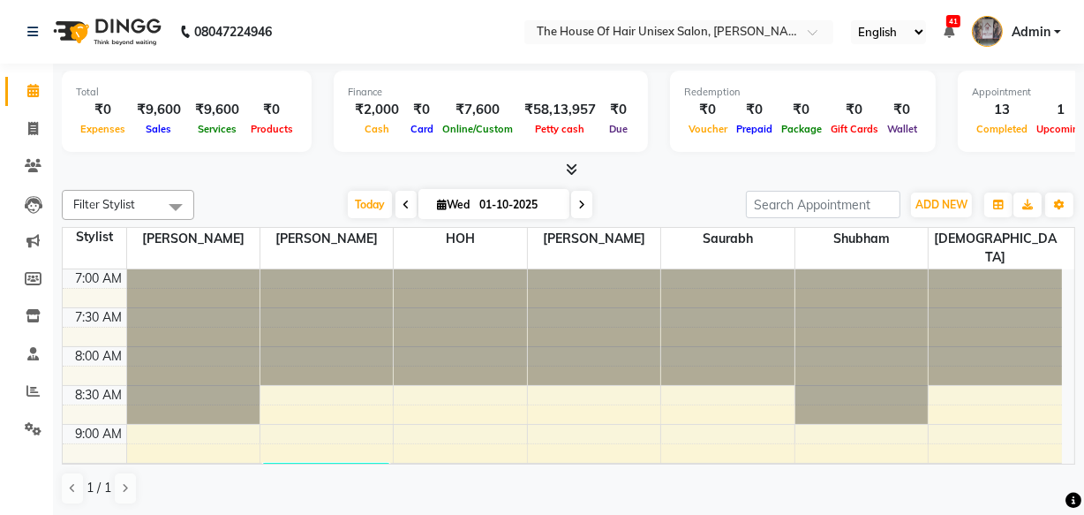
click at [1041, 220] on div "Filter Stylist Select All [PERSON_NAME] [PERSON_NAME] [PERSON_NAME] Saurabh [PE…" at bounding box center [569, 347] width 1014 height 329
drag, startPoint x: 518, startPoint y: 367, endPoint x: 529, endPoint y: 340, distance: 29.7
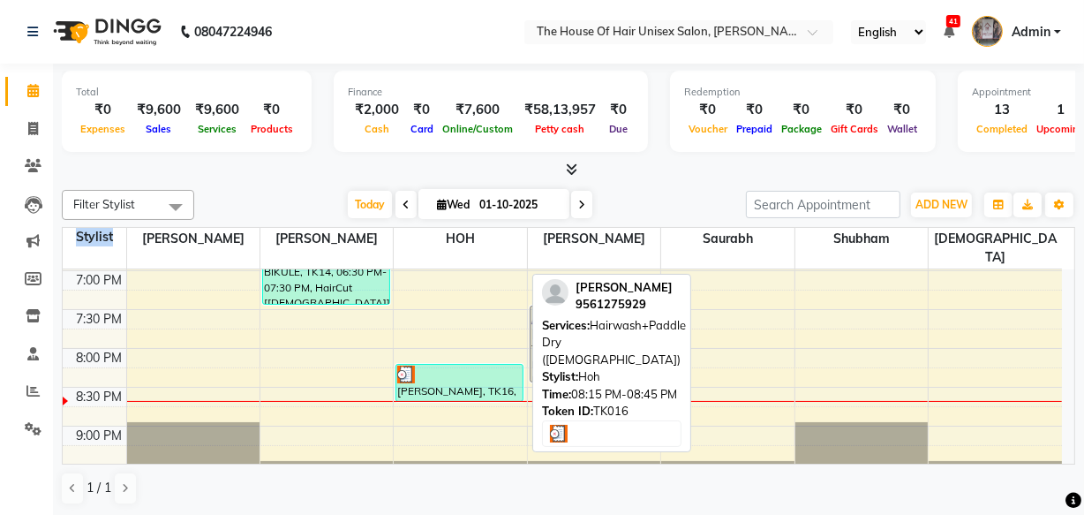
scroll to position [948, 0]
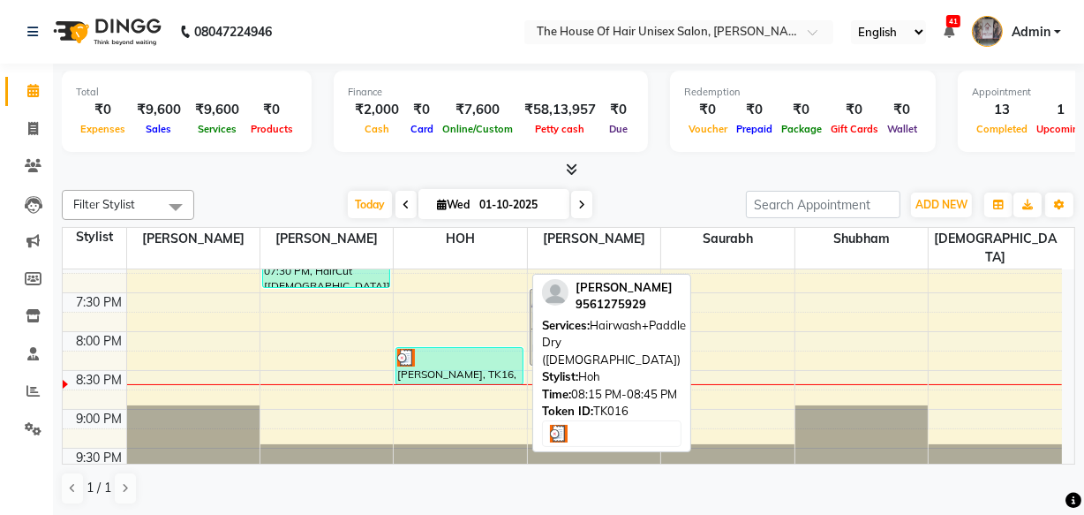
click at [427, 349] on div at bounding box center [459, 358] width 125 height 18
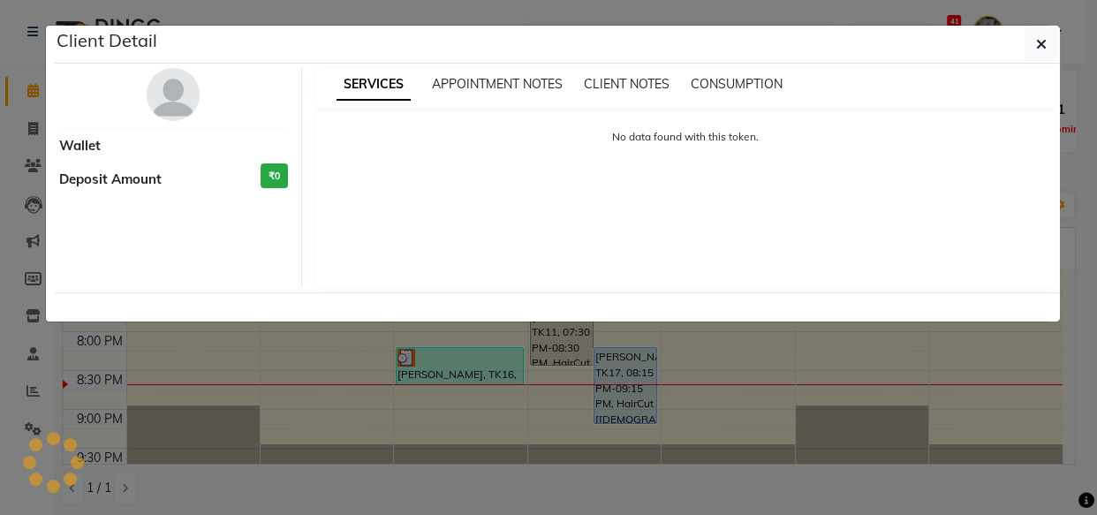
select select "3"
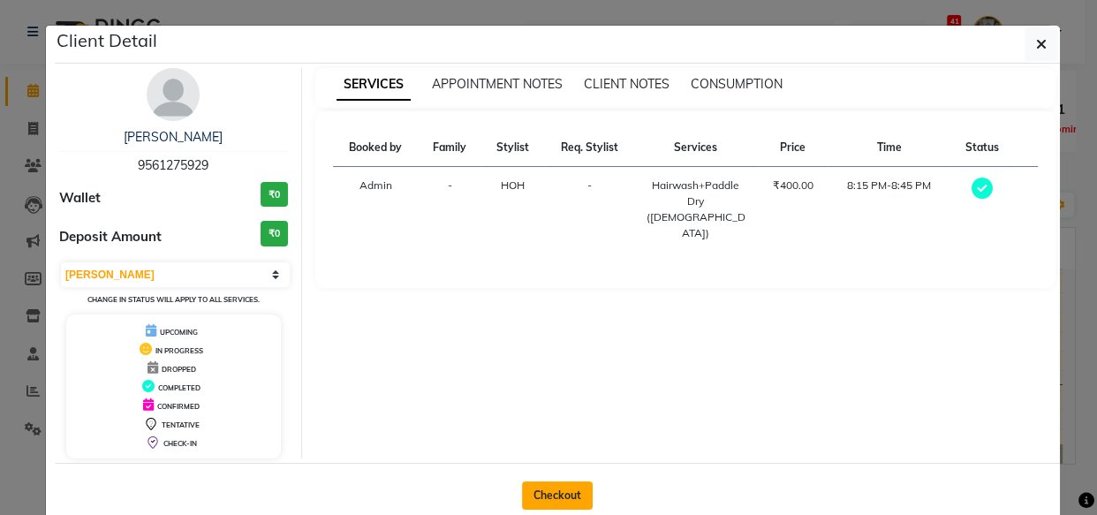
click at [548, 492] on button "Checkout" at bounding box center [557, 495] width 71 height 28
select select "598"
select select "service"
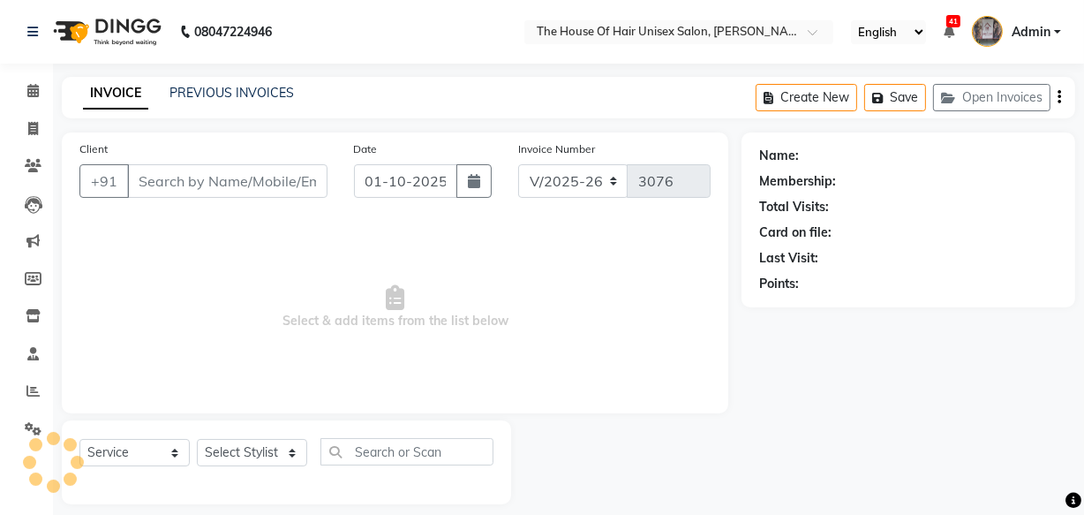
type input "9561275929"
select select "85989"
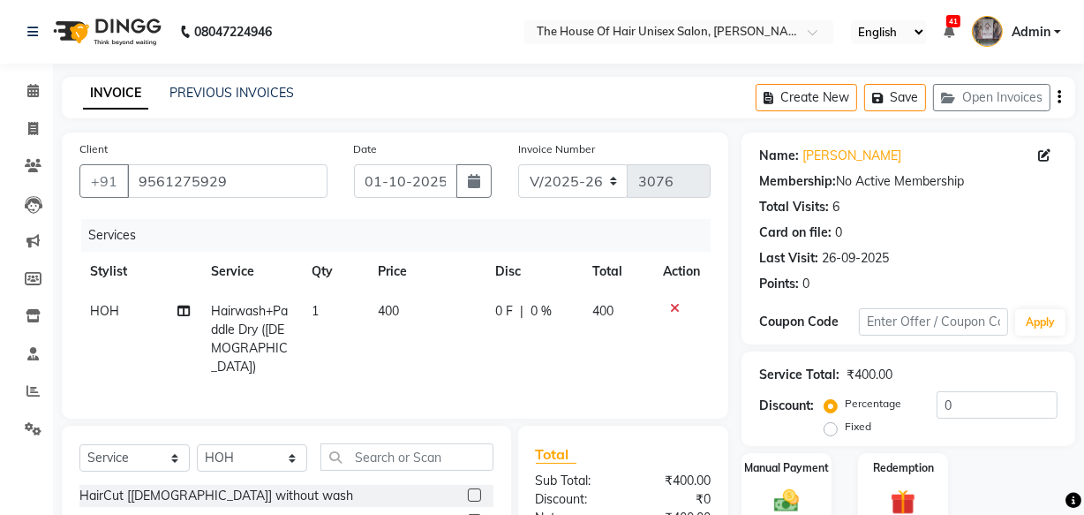
scroll to position [193, 0]
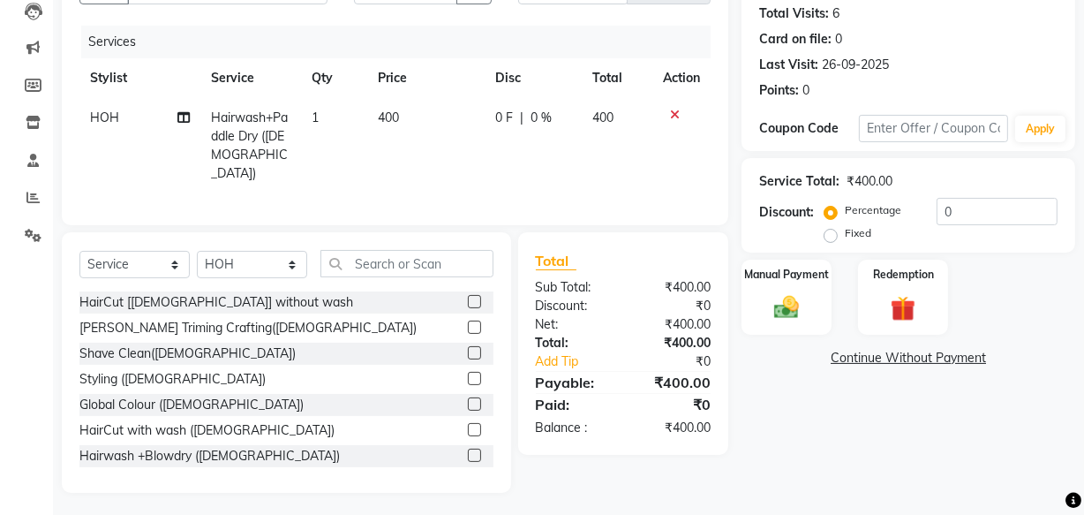
click at [678, 116] on icon at bounding box center [675, 115] width 10 height 12
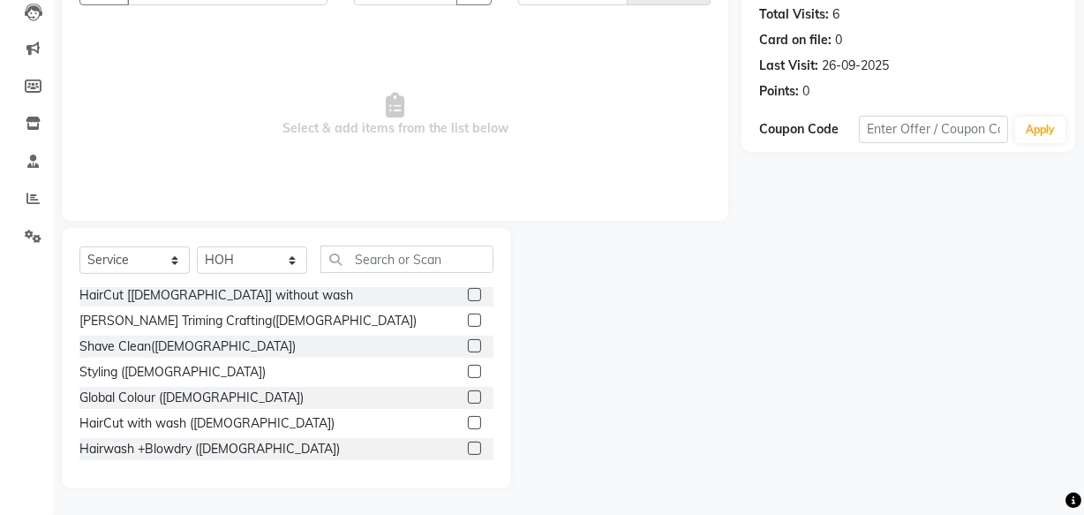
scroll to position [0, 0]
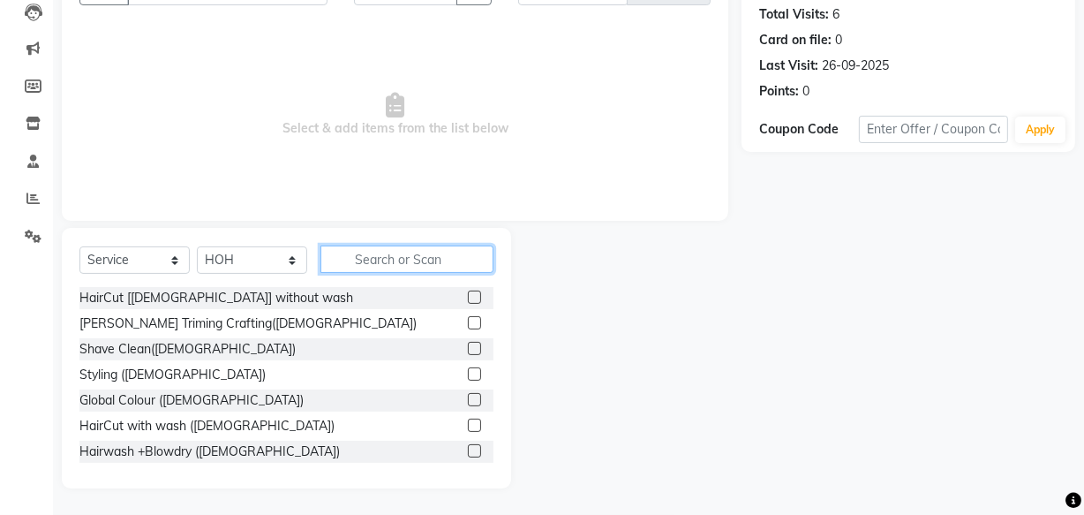
click at [378, 256] on input "text" at bounding box center [407, 259] width 173 height 27
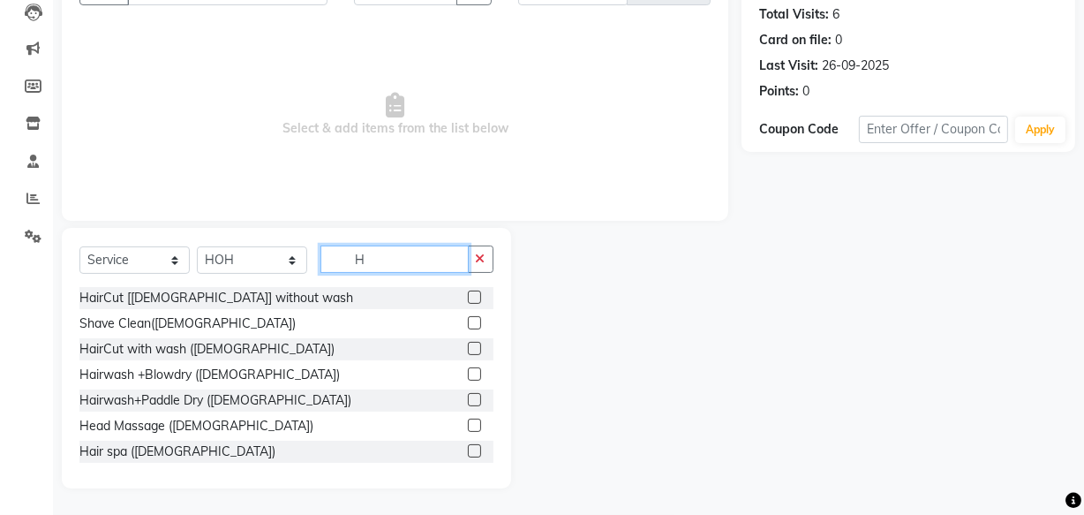
type input "H"
click at [468, 369] on label at bounding box center [474, 373] width 13 height 13
click at [468, 369] on input "checkbox" at bounding box center [473, 374] width 11 height 11
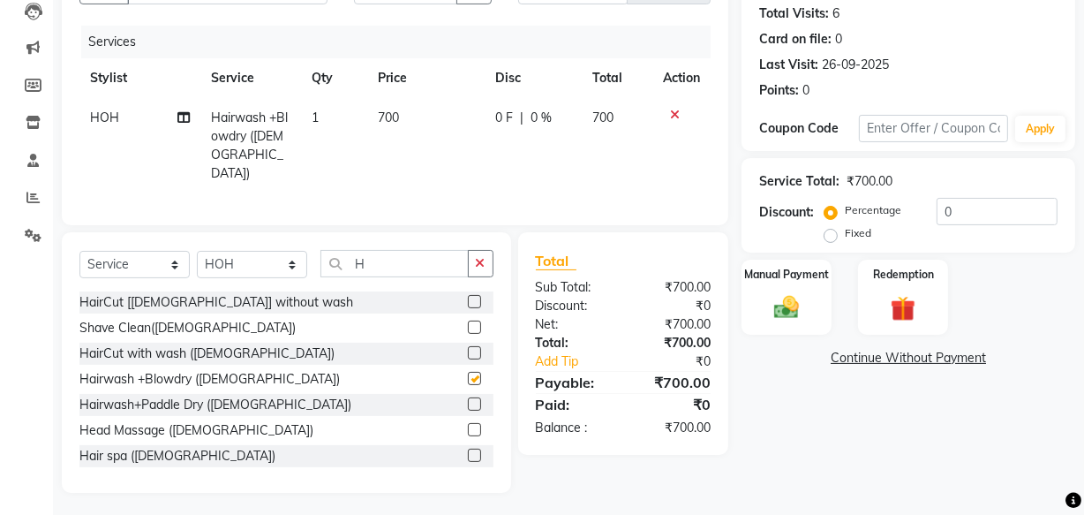
checkbox input "false"
click at [800, 316] on img at bounding box center [787, 307] width 42 height 30
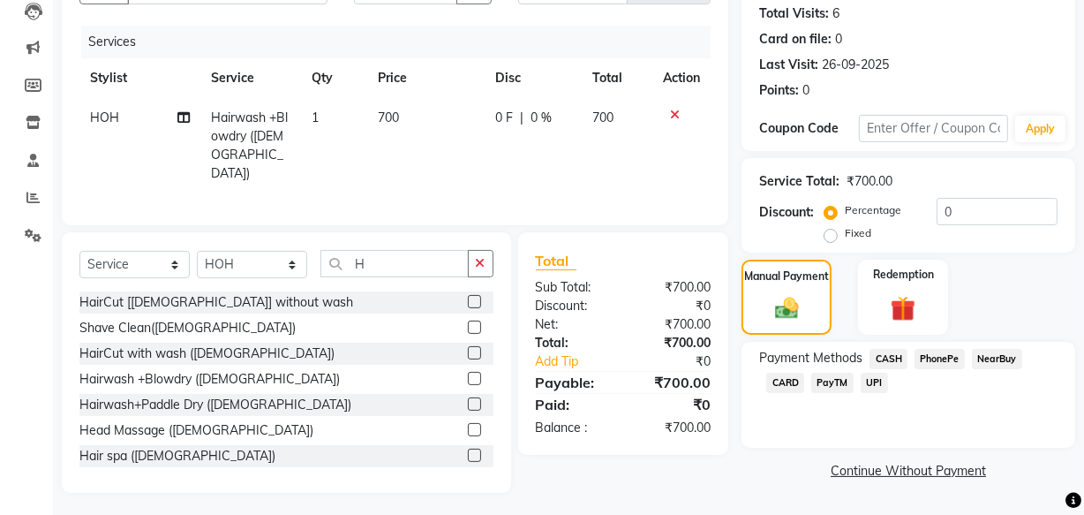
click at [877, 388] on span "UPI" at bounding box center [874, 383] width 27 height 20
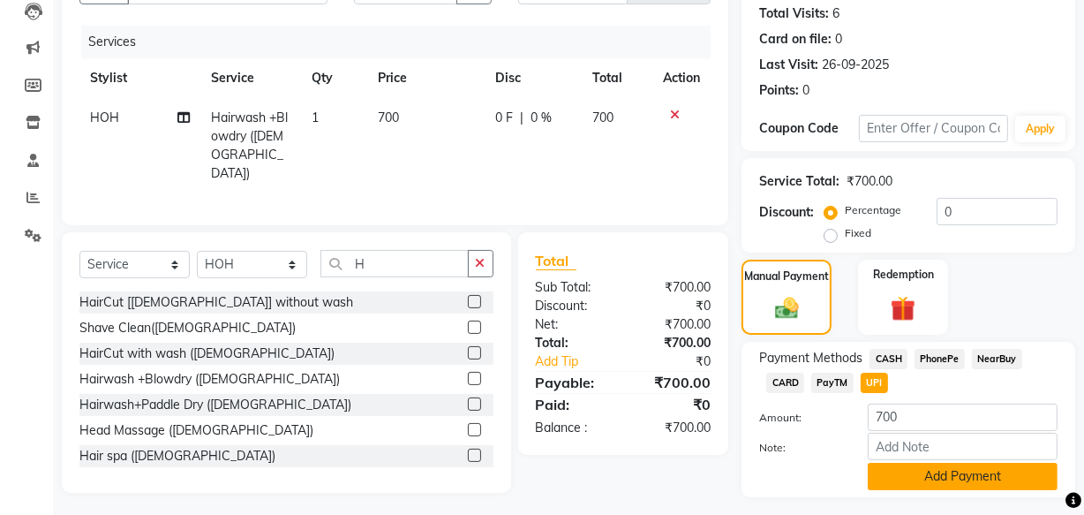
click at [934, 476] on button "Add Payment" at bounding box center [963, 476] width 190 height 27
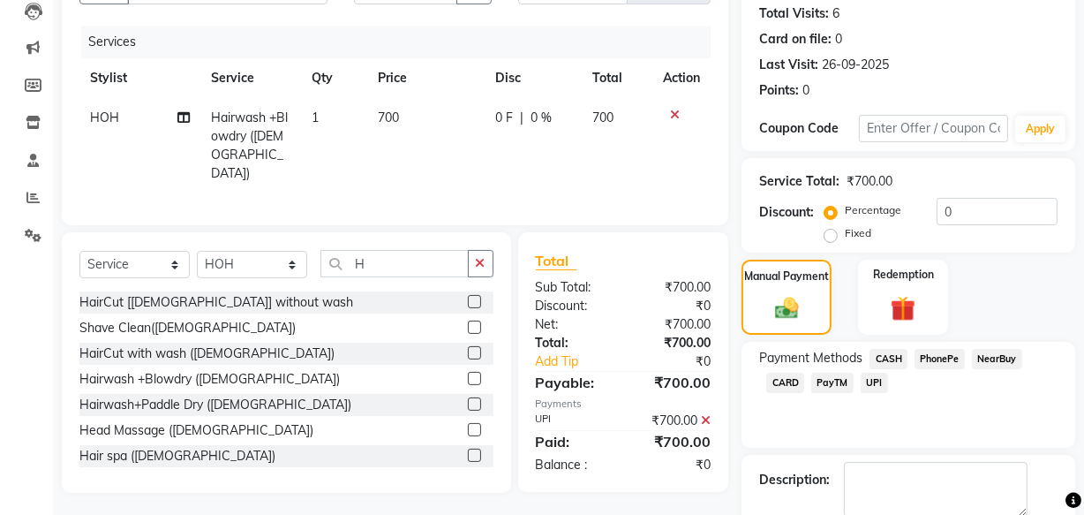
scroll to position [288, 0]
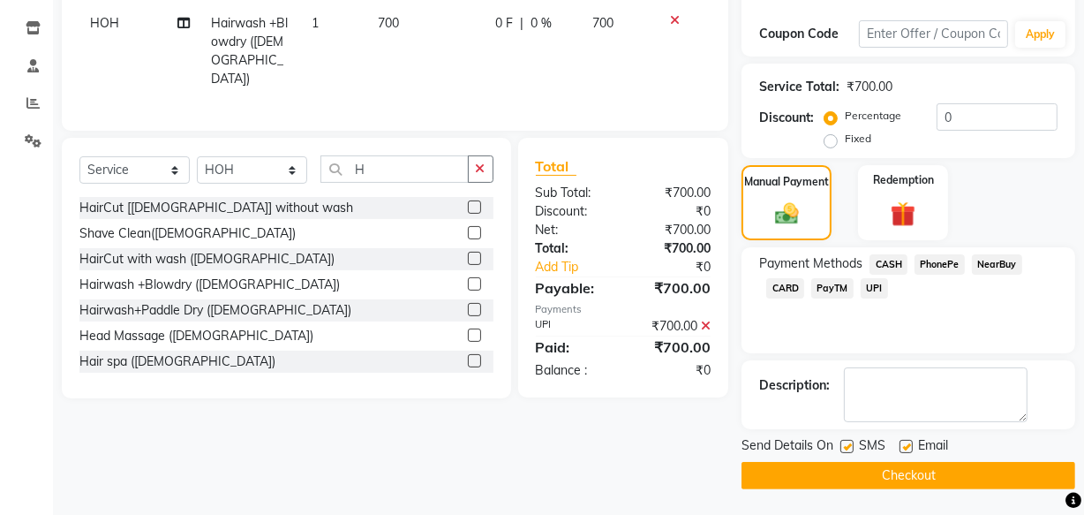
click at [895, 482] on button "Checkout" at bounding box center [909, 475] width 334 height 27
click at [895, 482] on div "Checkout" at bounding box center [909, 475] width 334 height 27
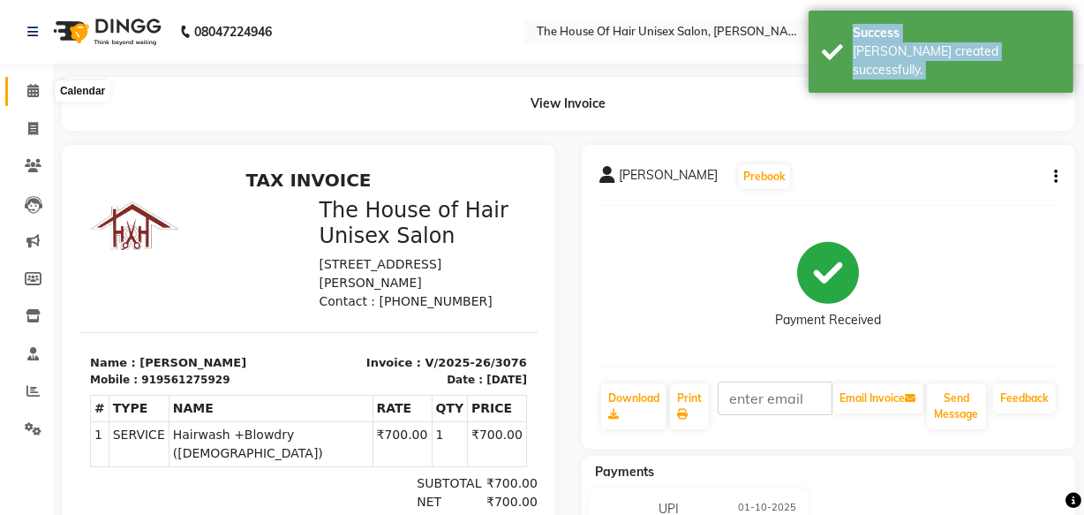
click at [19, 91] on span at bounding box center [33, 91] width 31 height 20
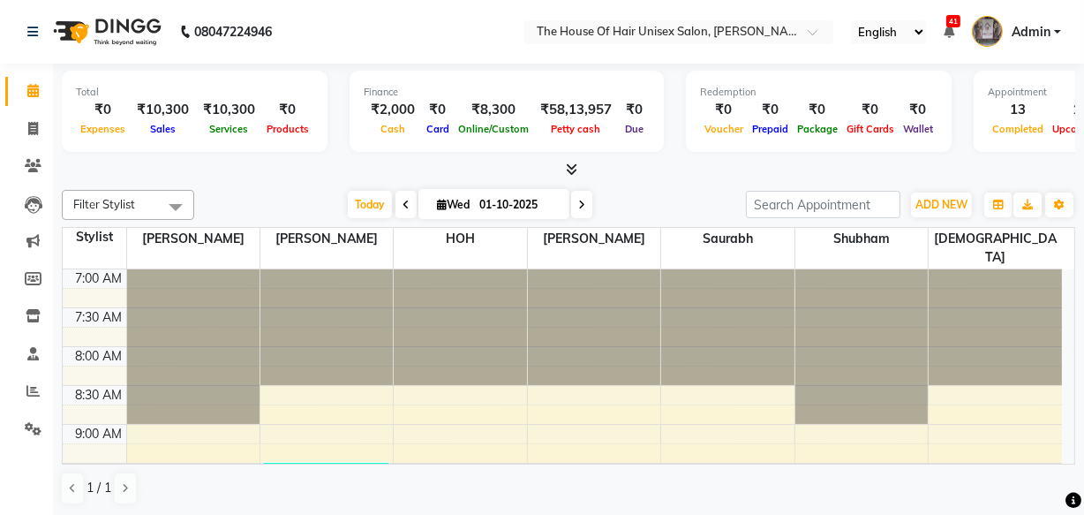
click at [844, 351] on div at bounding box center [862, 346] width 132 height 155
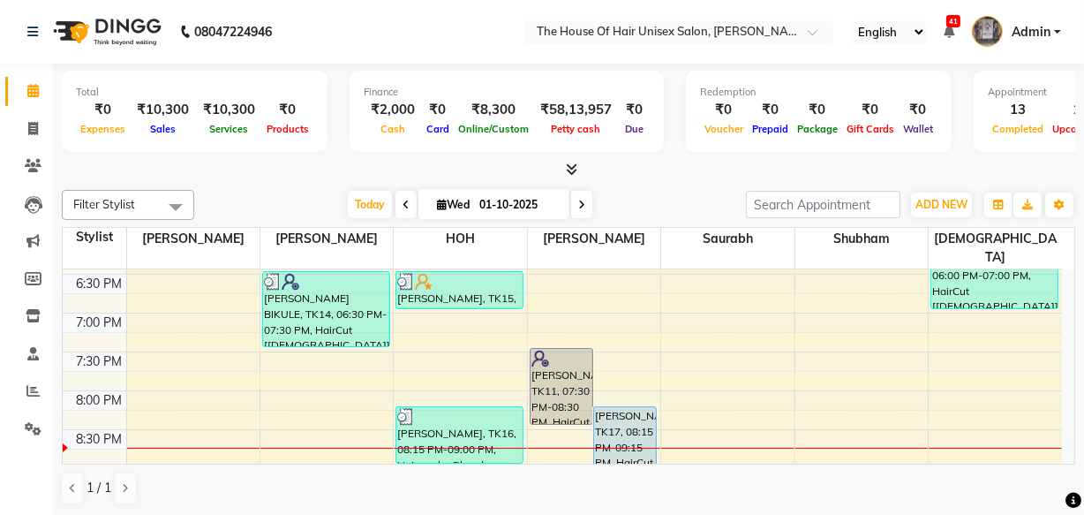
scroll to position [947, 0]
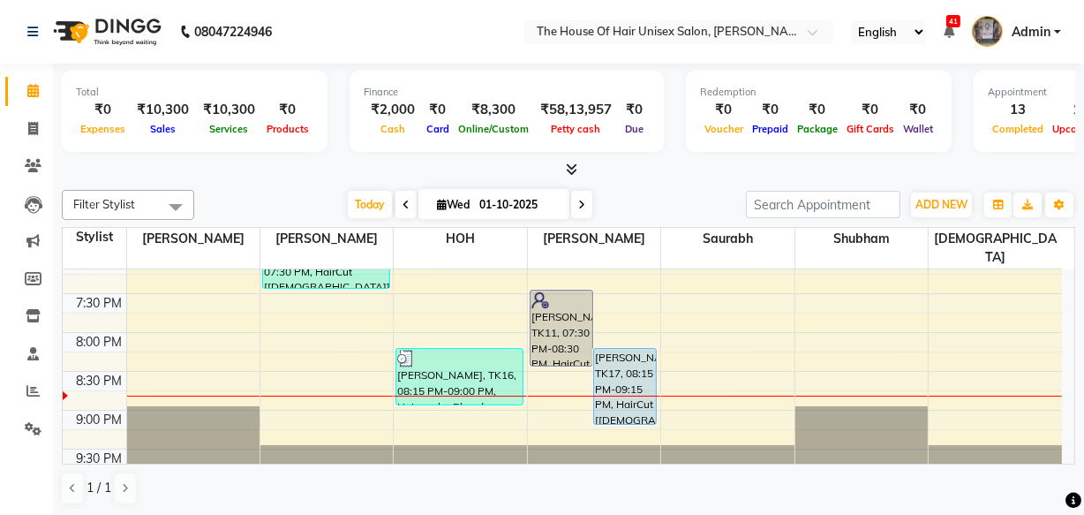
click at [580, 203] on icon at bounding box center [581, 205] width 7 height 11
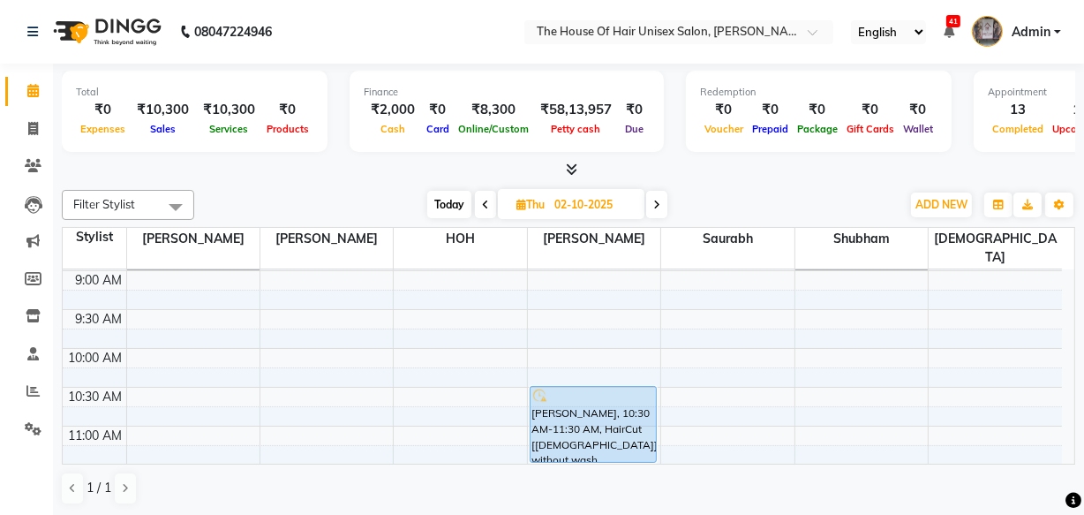
scroll to position [179, 0]
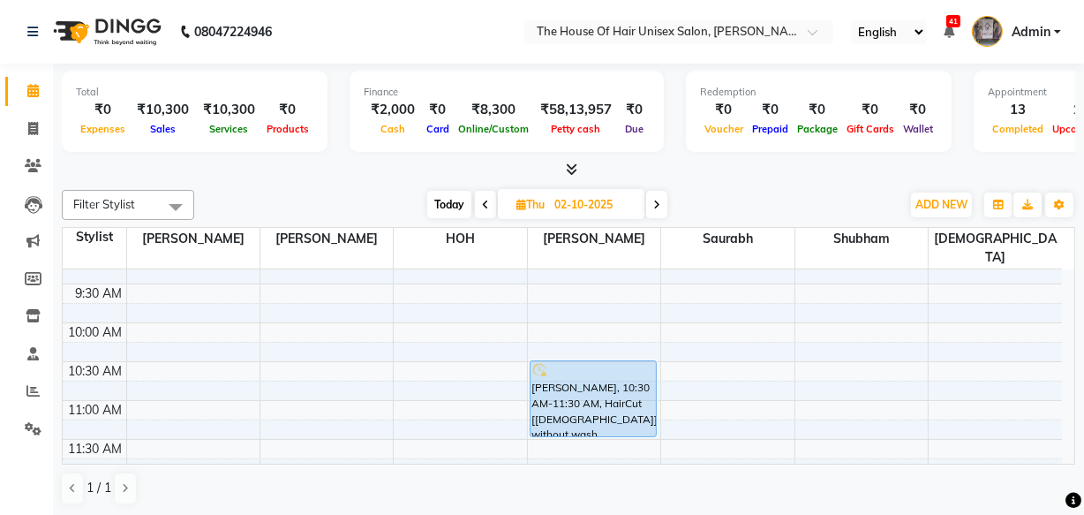
click at [655, 202] on icon at bounding box center [657, 205] width 7 height 11
type input "03-10-2025"
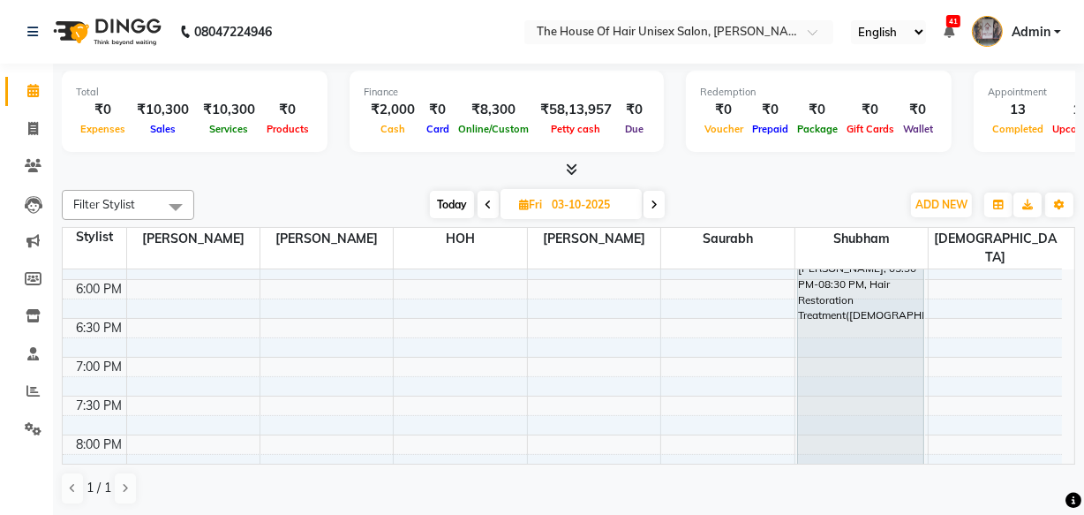
scroll to position [821, 0]
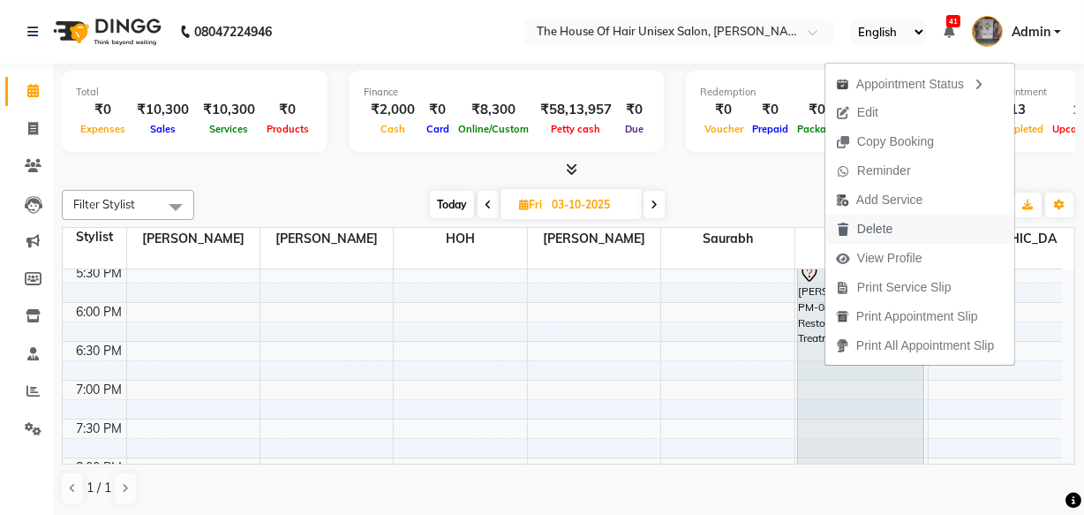
click at [873, 228] on span "Delete" at bounding box center [875, 229] width 35 height 19
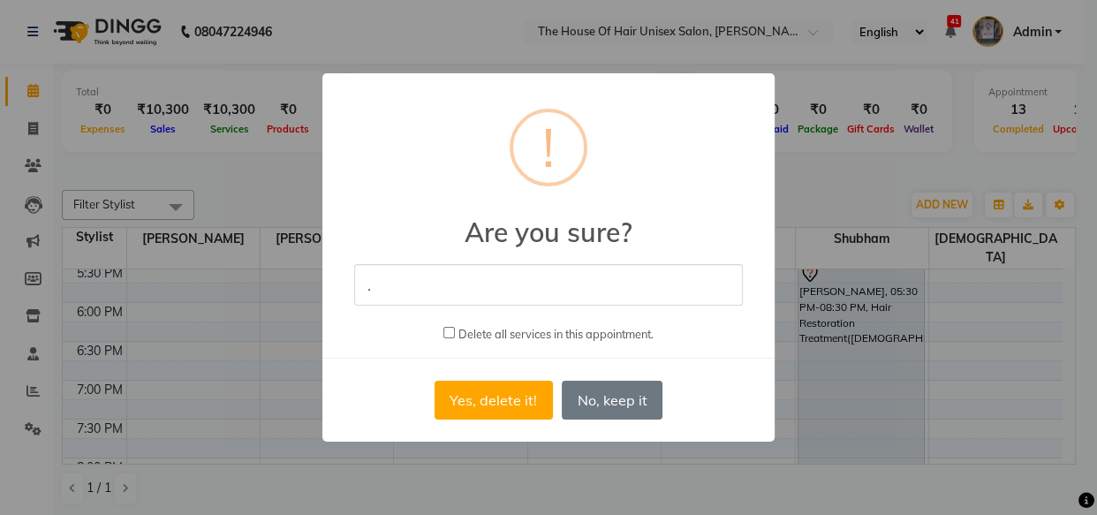
type input "."
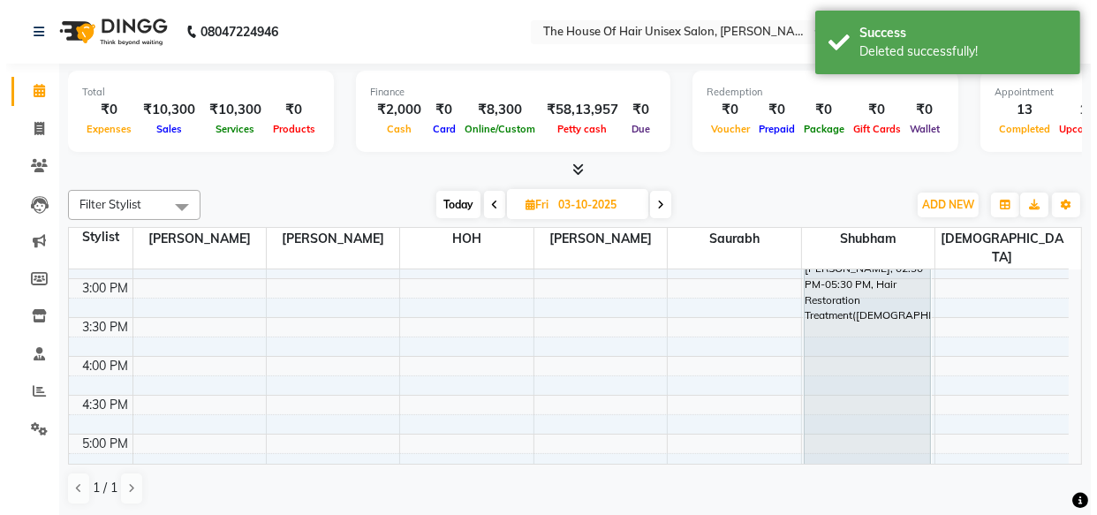
scroll to position [610, 0]
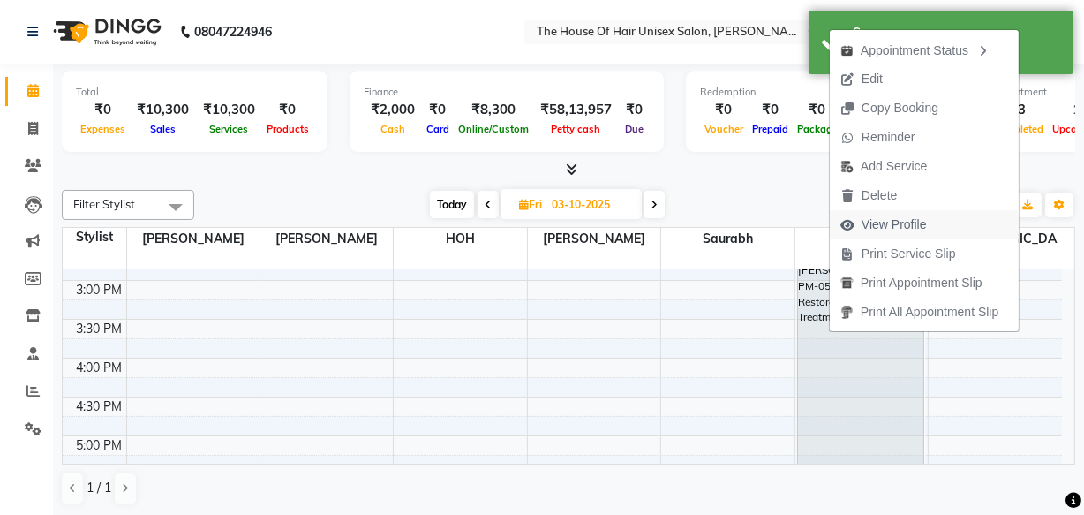
click at [891, 223] on span "View Profile" at bounding box center [894, 224] width 65 height 19
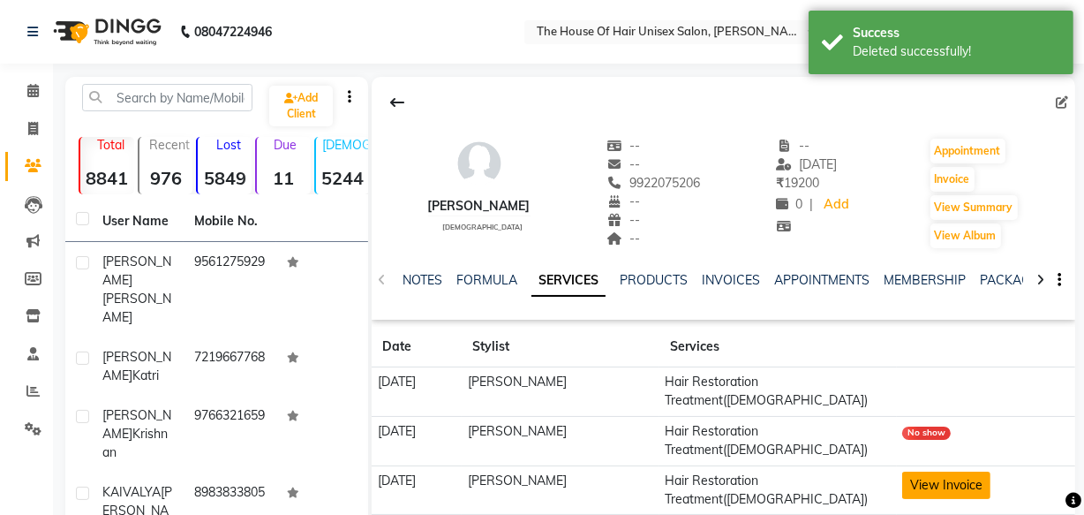
click at [907, 472] on button "View Invoice" at bounding box center [947, 485] width 88 height 27
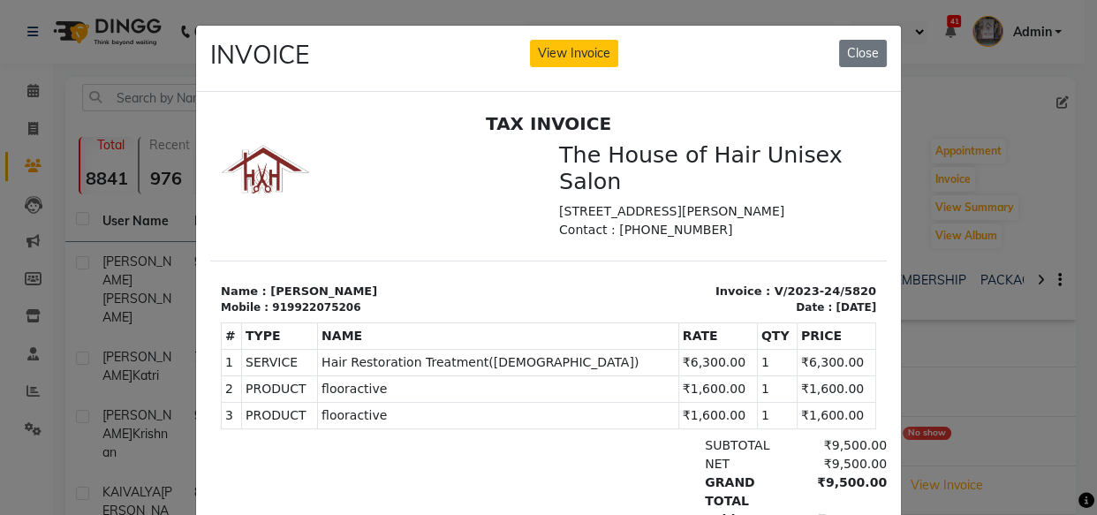
click at [954, 353] on ngb-modal-window "INVOICE View Invoice Close" at bounding box center [548, 257] width 1097 height 515
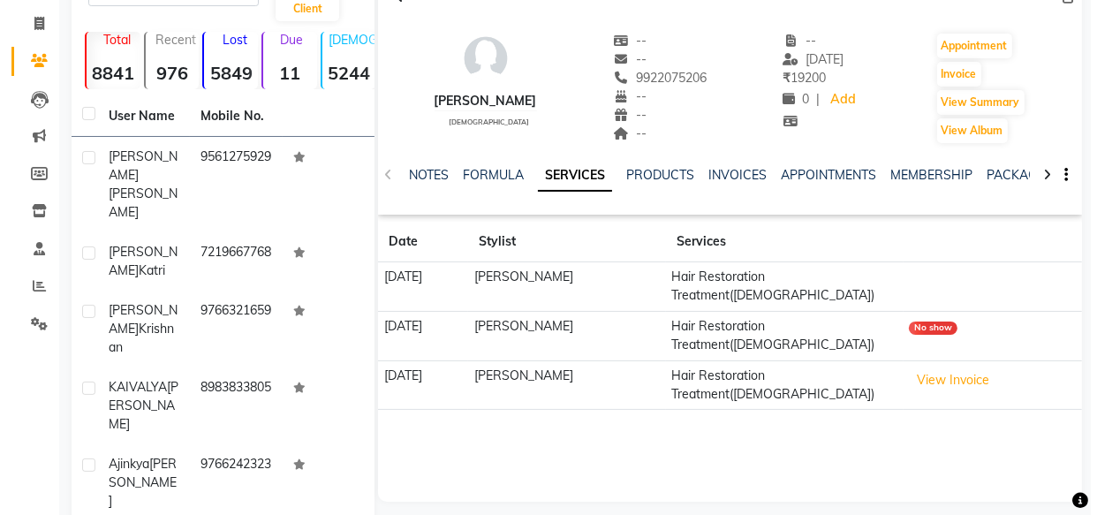
scroll to position [67, 0]
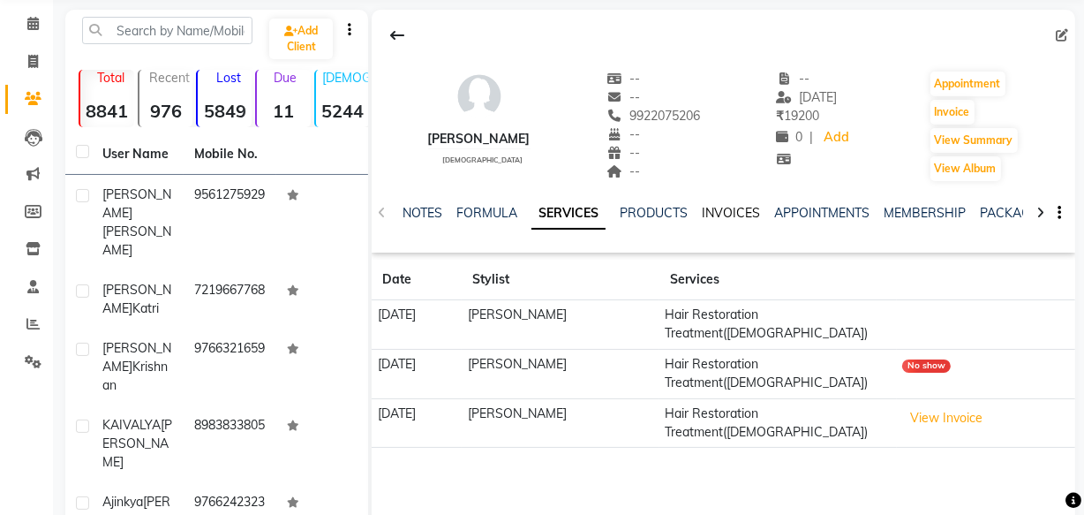
click at [714, 209] on link "INVOICES" at bounding box center [731, 213] width 58 height 16
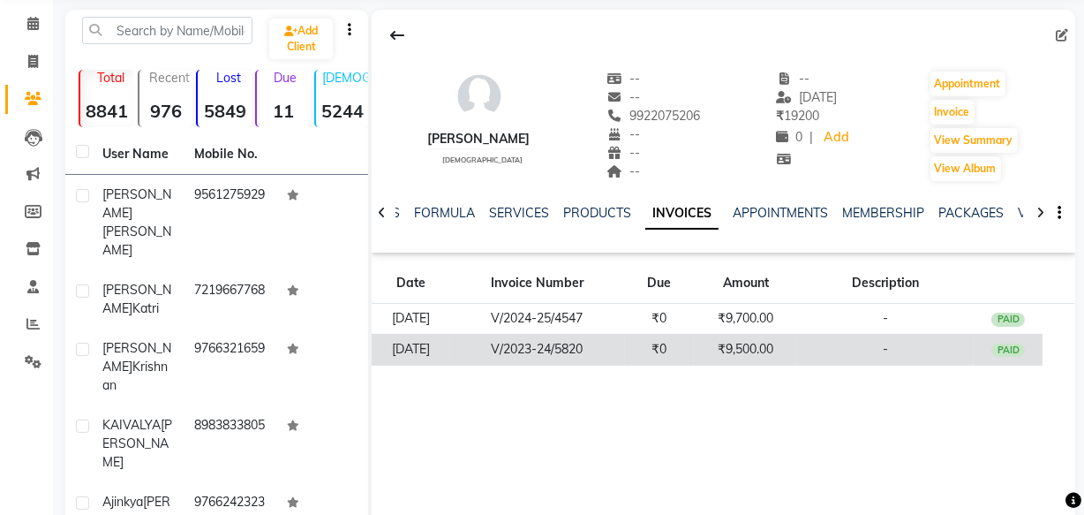
click at [741, 353] on td "₹9,500.00" at bounding box center [745, 349] width 103 height 31
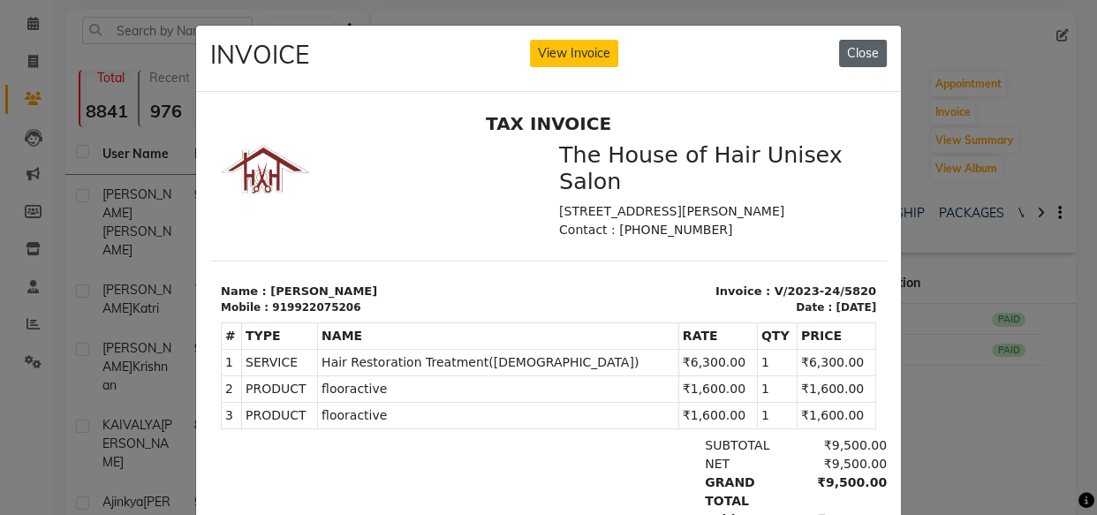
click at [849, 57] on button "Close" at bounding box center [863, 53] width 48 height 27
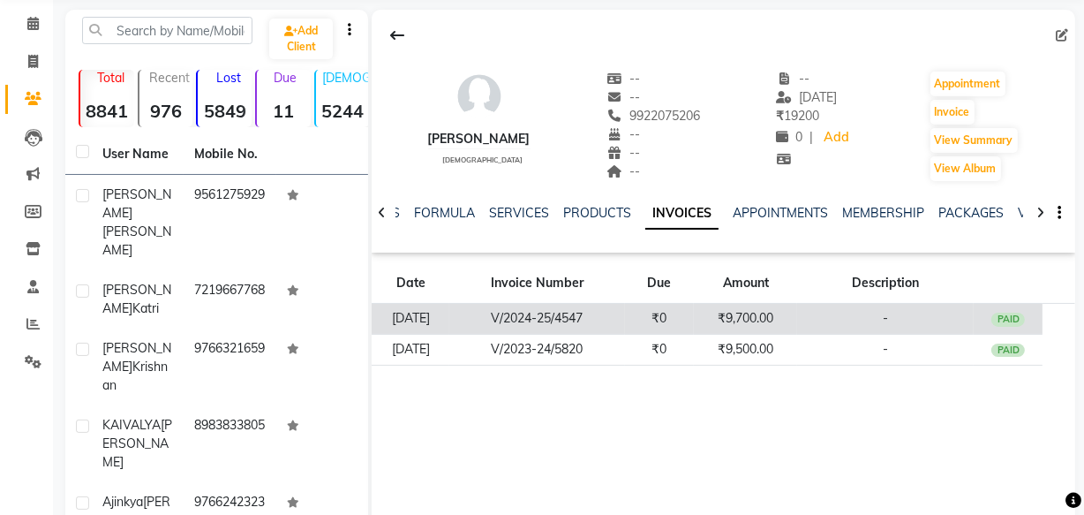
click at [1021, 316] on div "PAID" at bounding box center [1009, 320] width 34 height 14
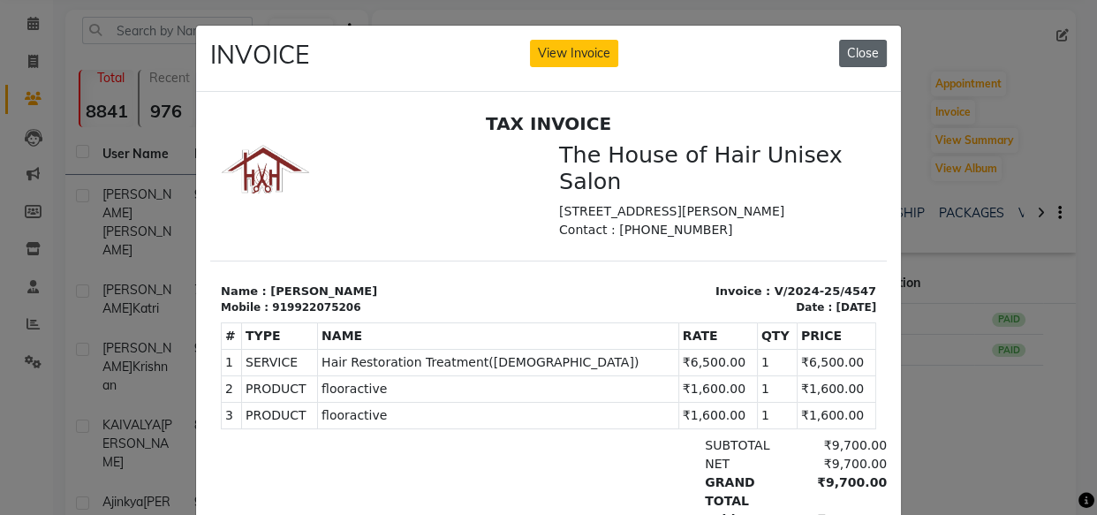
click at [851, 50] on button "Close" at bounding box center [863, 53] width 48 height 27
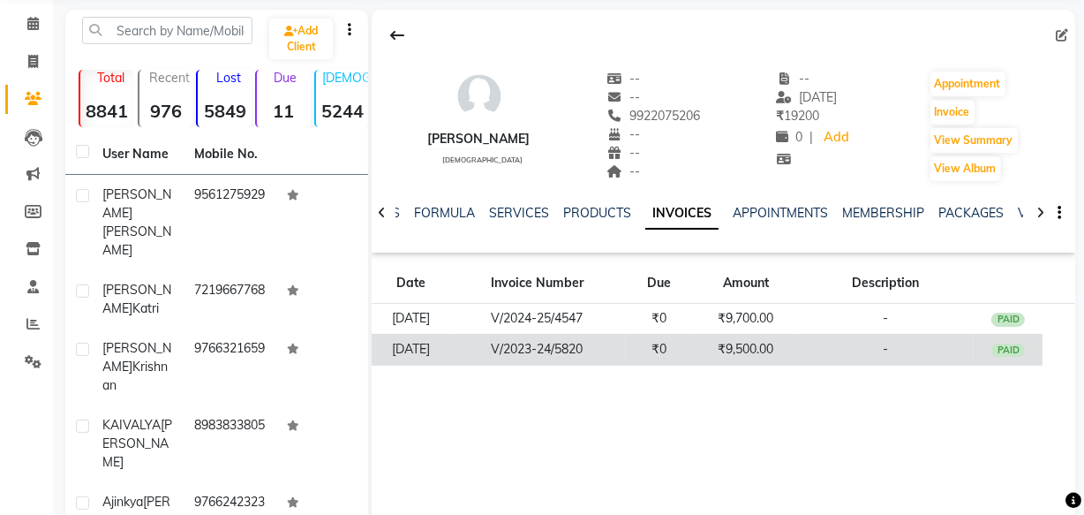
click at [963, 344] on td "-" at bounding box center [885, 349] width 177 height 31
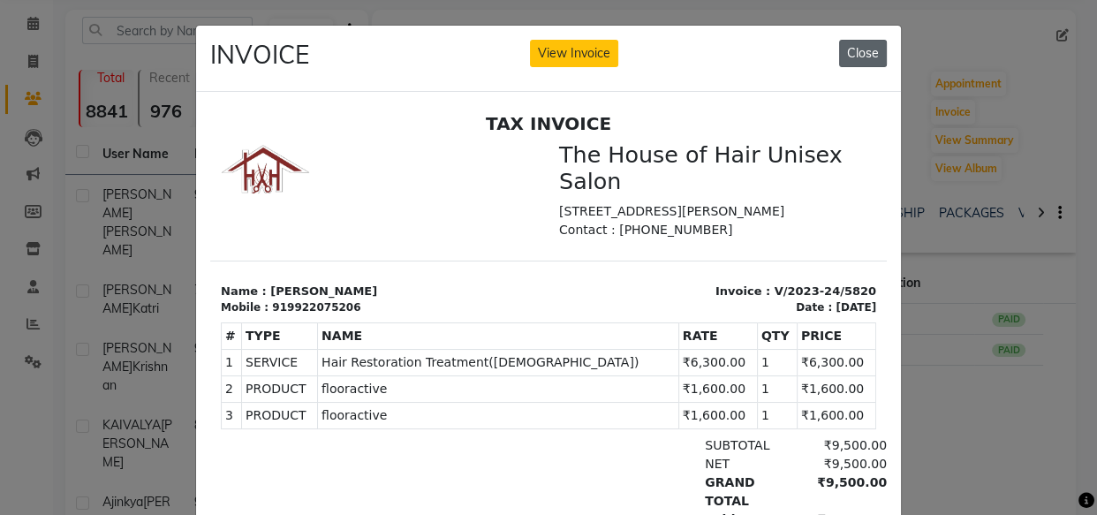
click at [842, 49] on button "Close" at bounding box center [863, 53] width 48 height 27
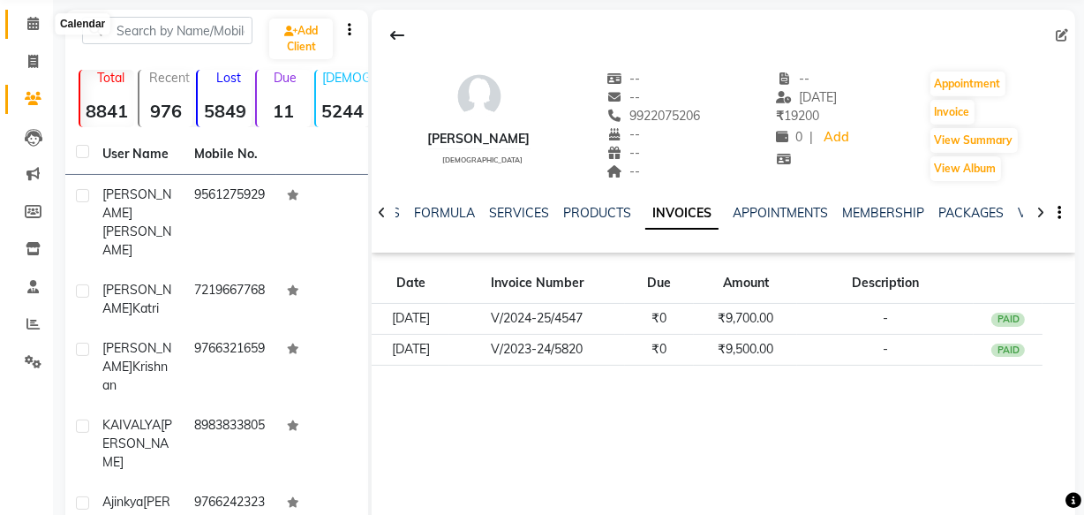
click at [29, 18] on icon at bounding box center [32, 23] width 11 height 13
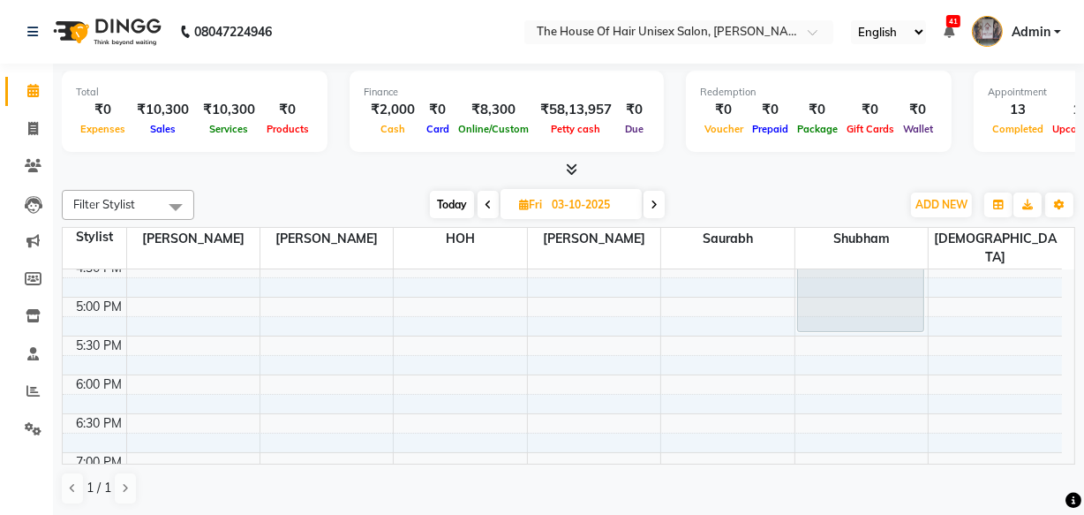
scroll to position [774, 0]
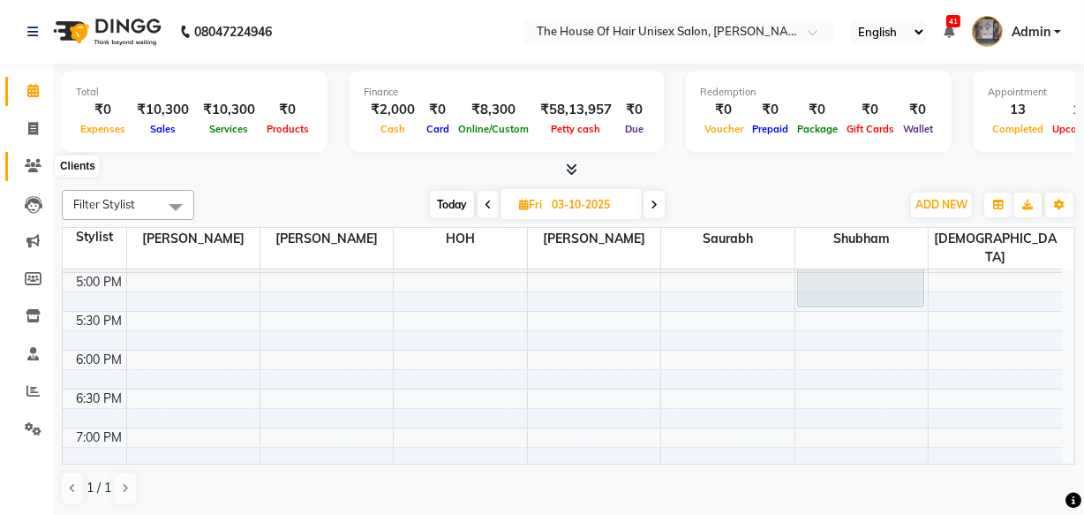
click at [32, 170] on icon at bounding box center [33, 165] width 17 height 13
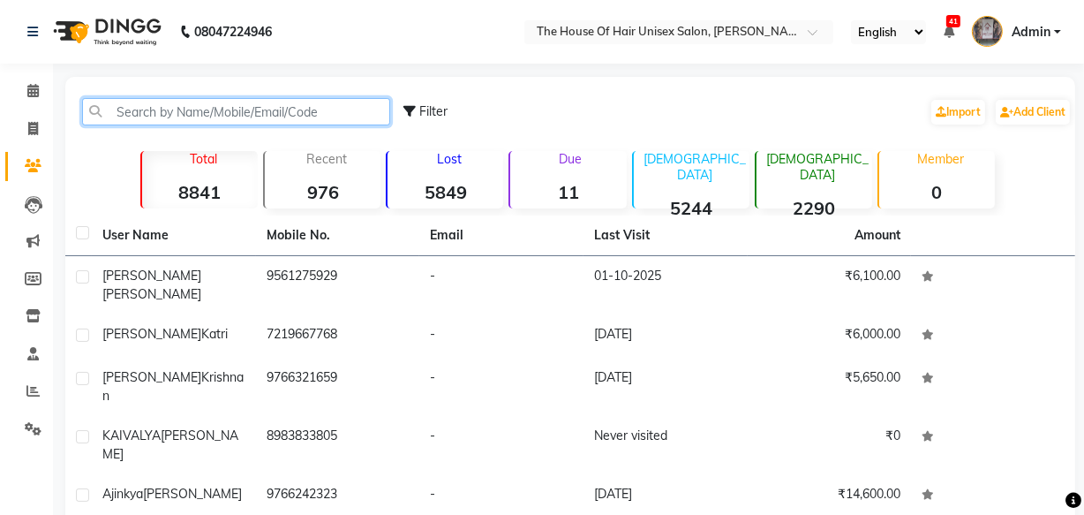
click at [211, 104] on input "text" at bounding box center [236, 111] width 308 height 27
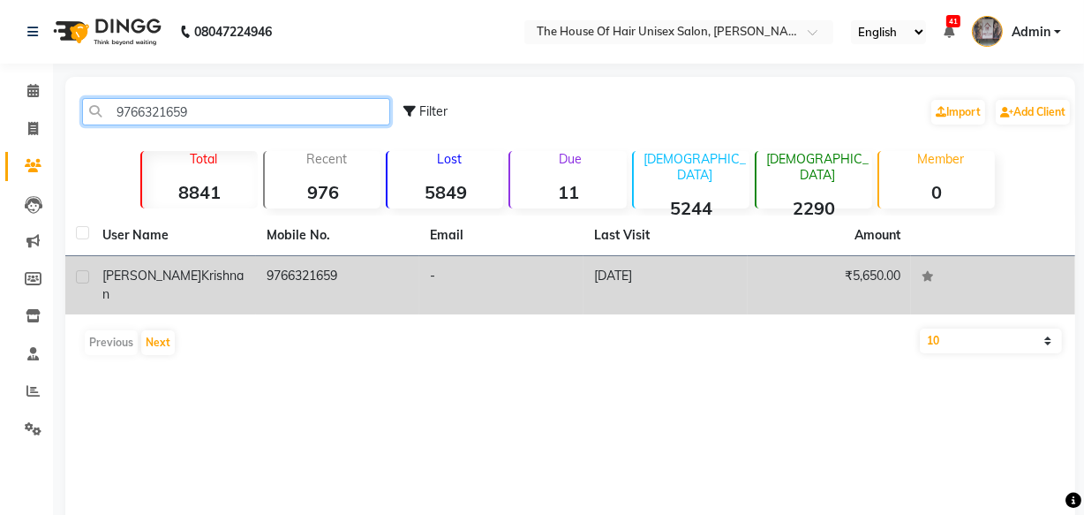
type input "9766321659"
click at [254, 276] on td "[PERSON_NAME]" at bounding box center [174, 285] width 164 height 58
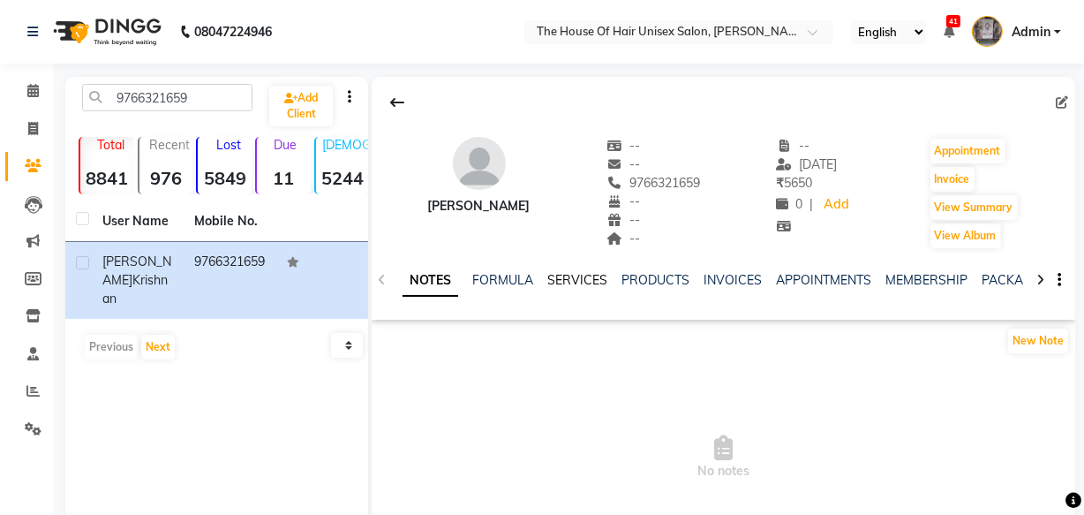
click at [565, 278] on link "SERVICES" at bounding box center [578, 280] width 60 height 16
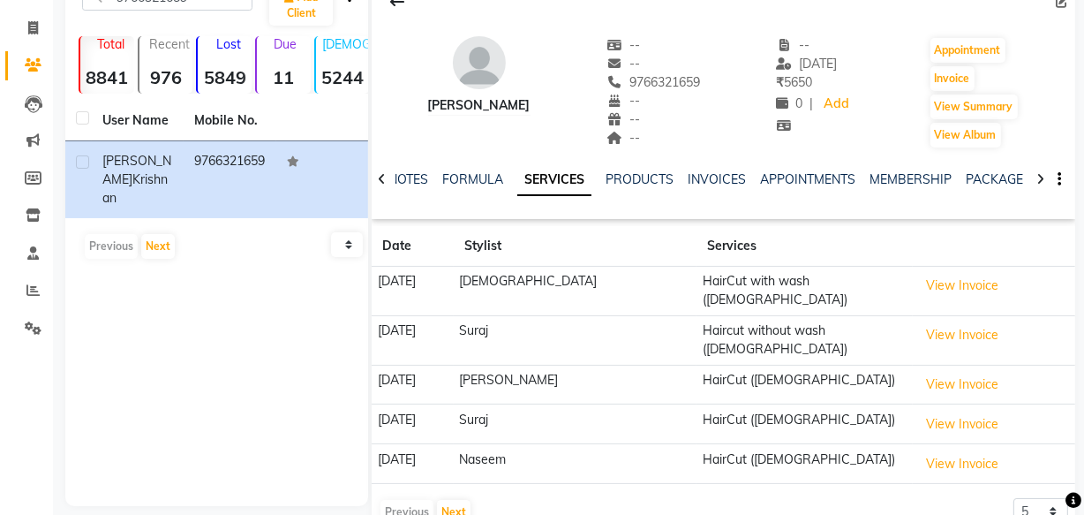
scroll to position [105, 0]
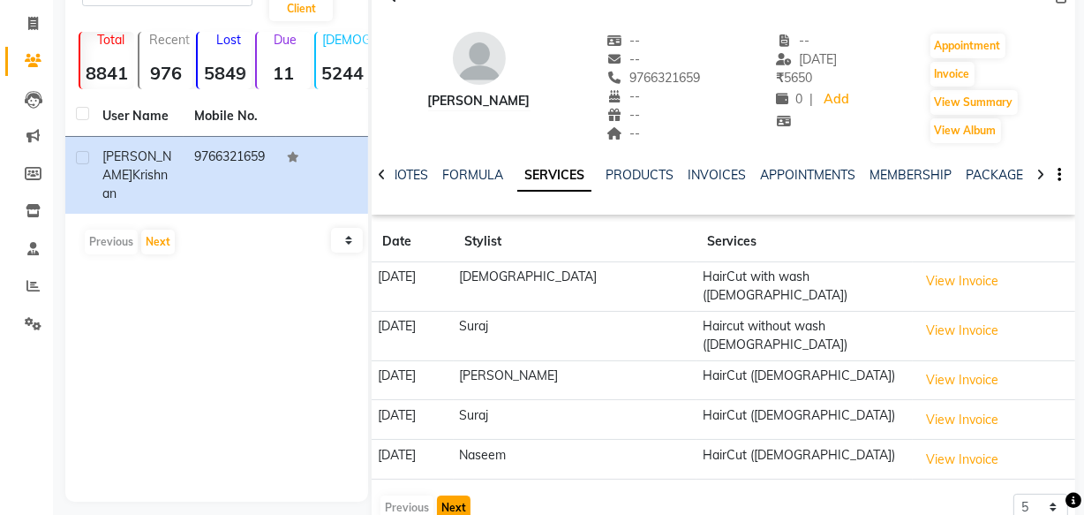
click at [442, 495] on button "Next" at bounding box center [454, 507] width 34 height 25
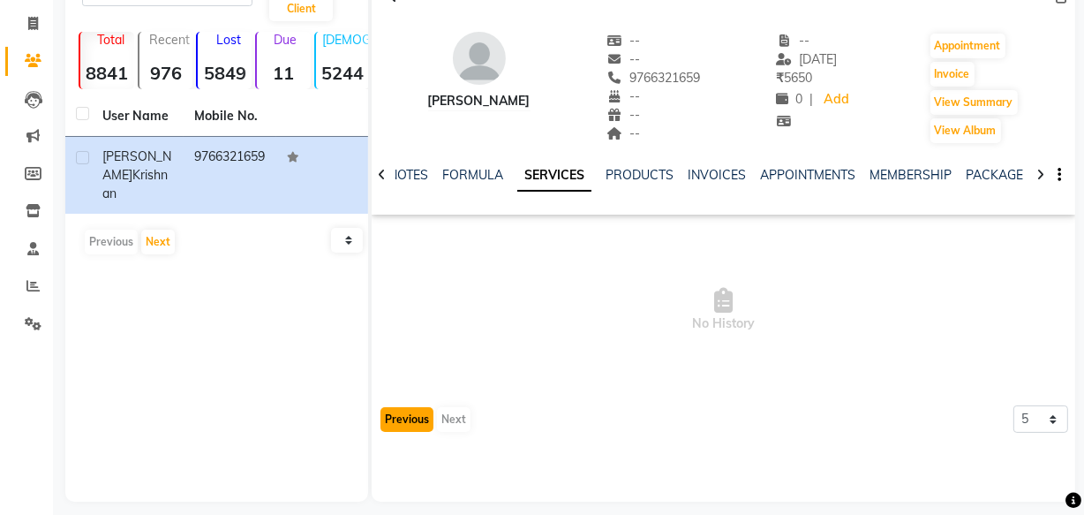
click at [399, 410] on button "Previous" at bounding box center [407, 419] width 53 height 25
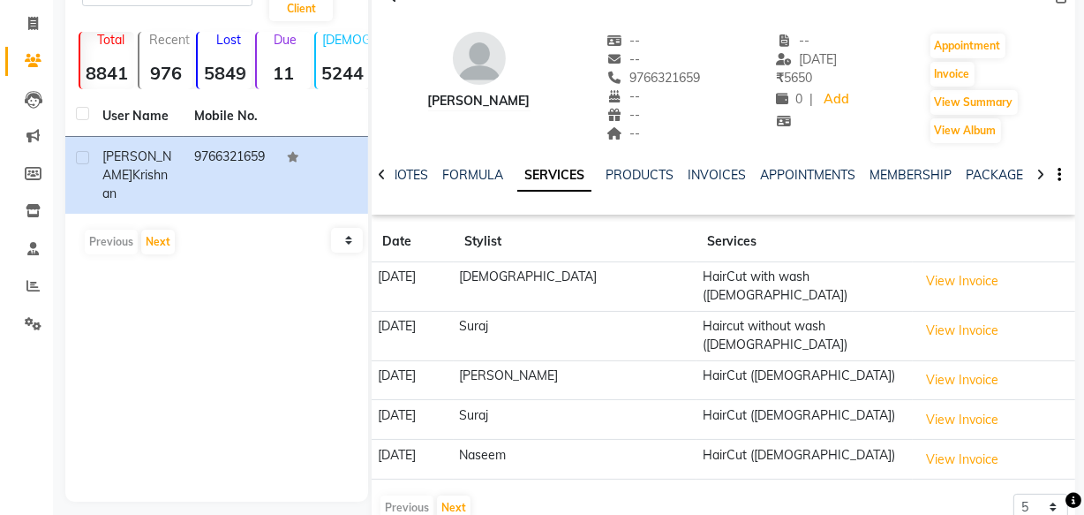
scroll to position [0, 0]
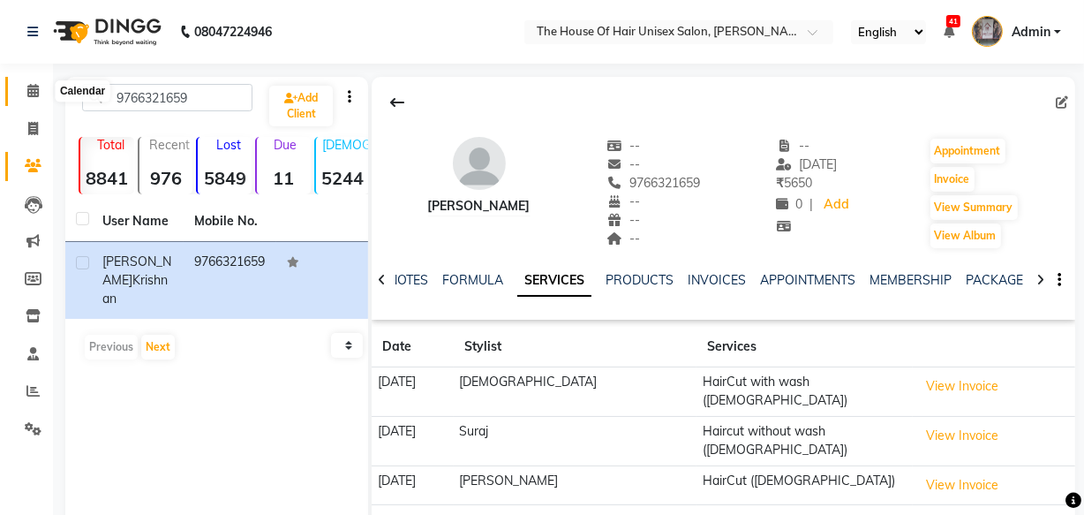
click at [37, 88] on icon at bounding box center [32, 90] width 11 height 13
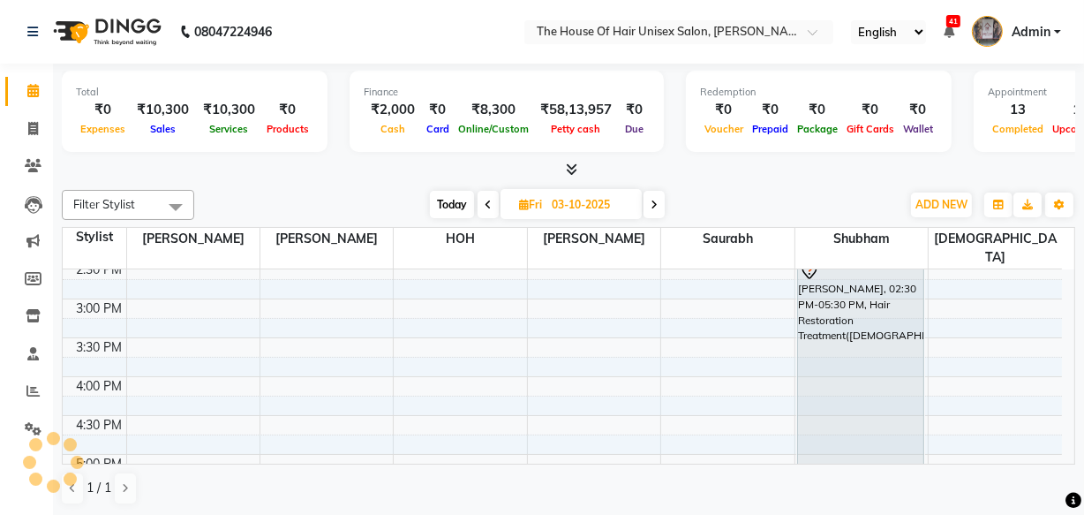
scroll to position [592, 0]
click at [447, 193] on span "Today" at bounding box center [452, 204] width 44 height 27
type input "01-10-2025"
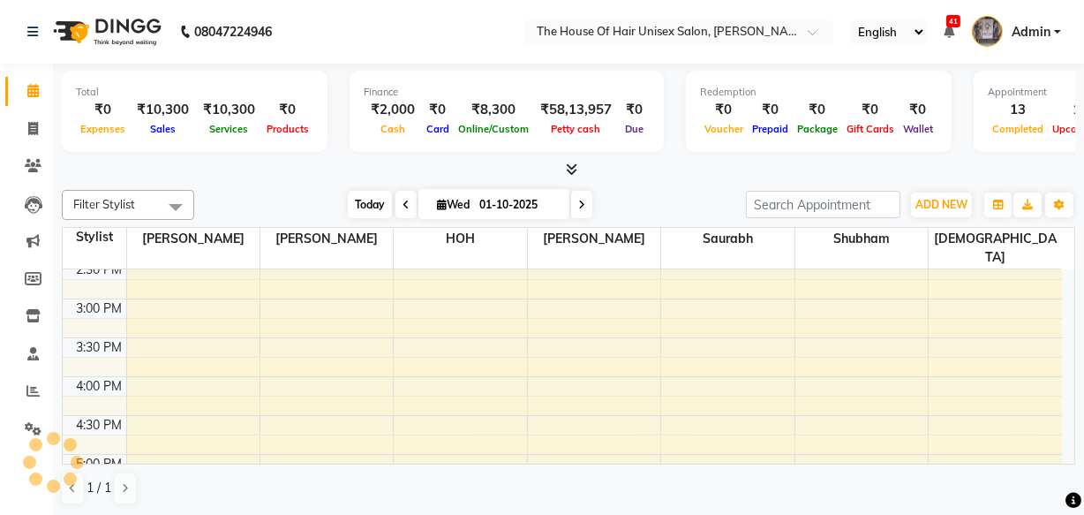
scroll to position [948, 0]
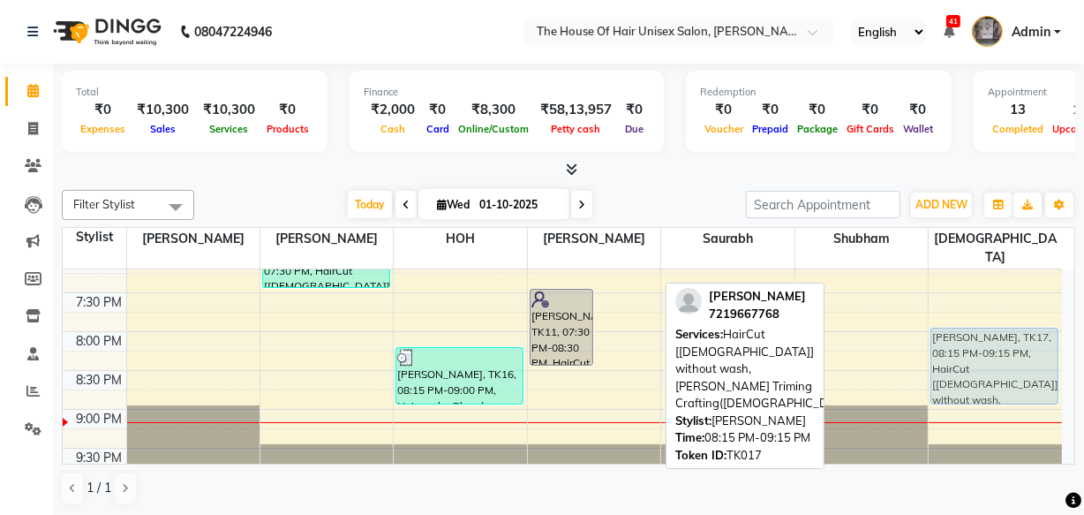
drag, startPoint x: 626, startPoint y: 362, endPoint x: 938, endPoint y: 342, distance: 312.4
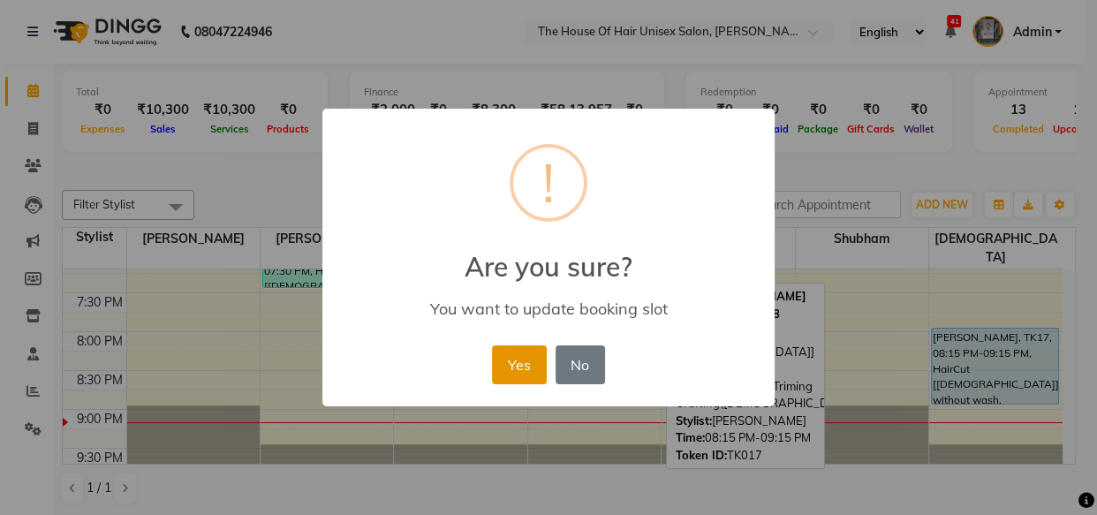
click at [533, 357] on button "Yes" at bounding box center [519, 364] width 54 height 39
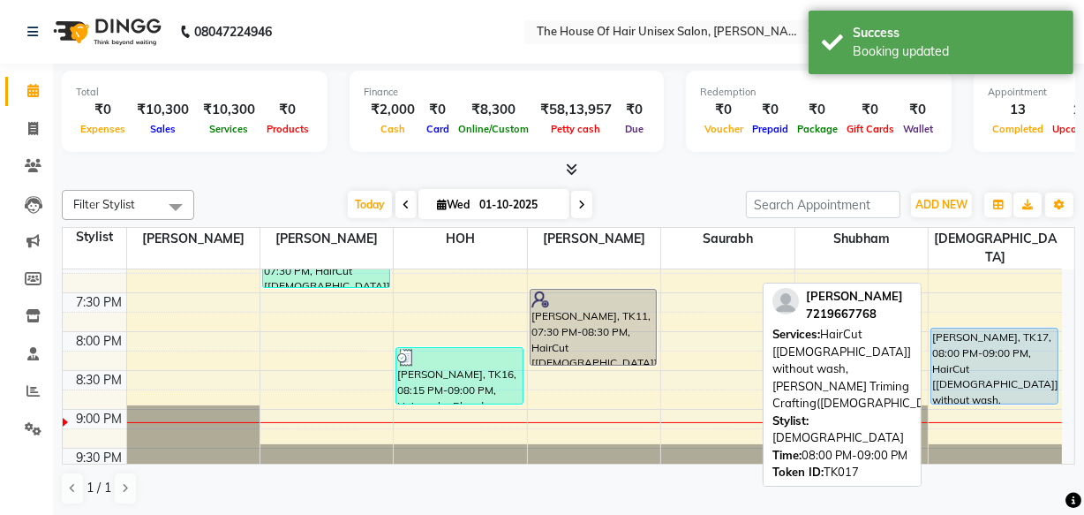
click at [982, 357] on div "[PERSON_NAME], TK17, 08:00 PM-09:00 PM, HairCut [[DEMOGRAPHIC_DATA]] without wa…" at bounding box center [995, 366] width 126 height 75
select select "5"
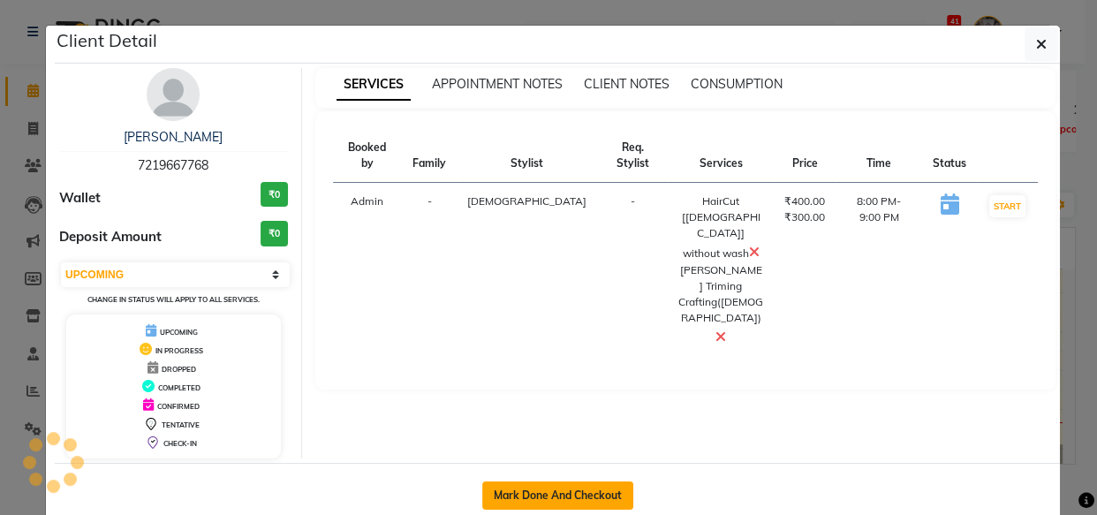
click at [593, 493] on button "Mark Done And Checkout" at bounding box center [557, 495] width 151 height 28
select select "598"
select select "service"
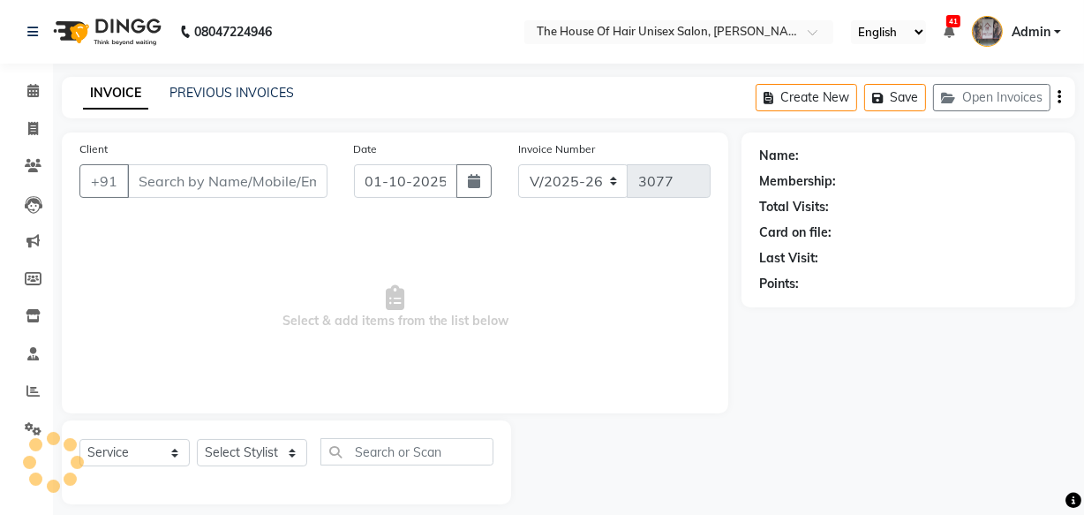
type input "7219667768"
select select "89756"
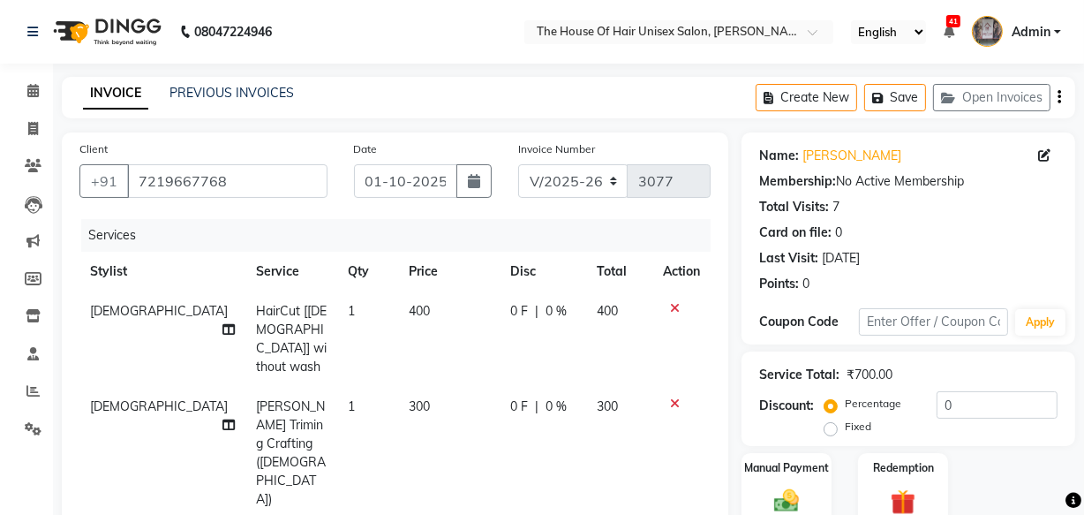
scroll to position [150, 0]
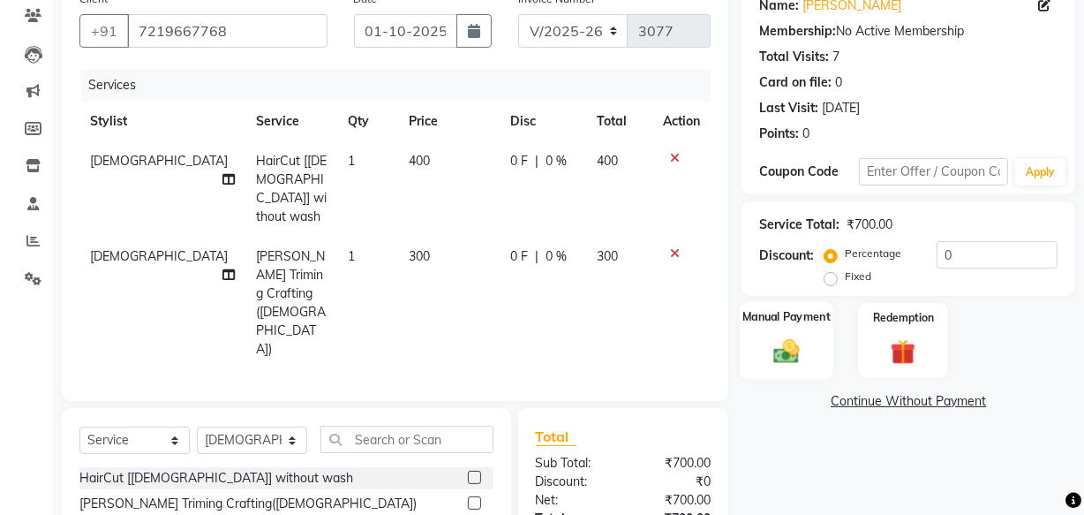
click at [777, 363] on img at bounding box center [787, 351] width 42 height 30
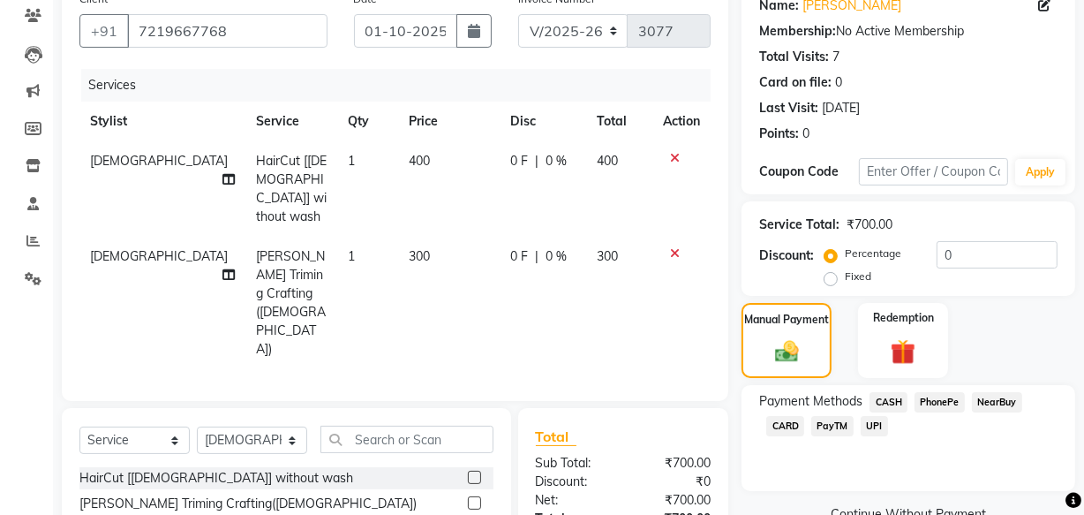
click at [868, 425] on span "UPI" at bounding box center [874, 426] width 27 height 20
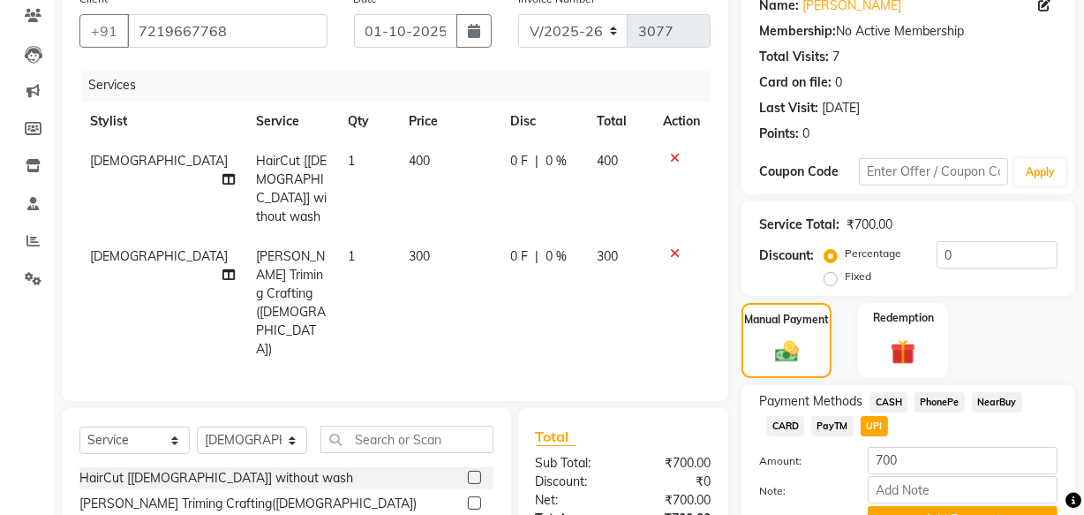
scroll to position [230, 0]
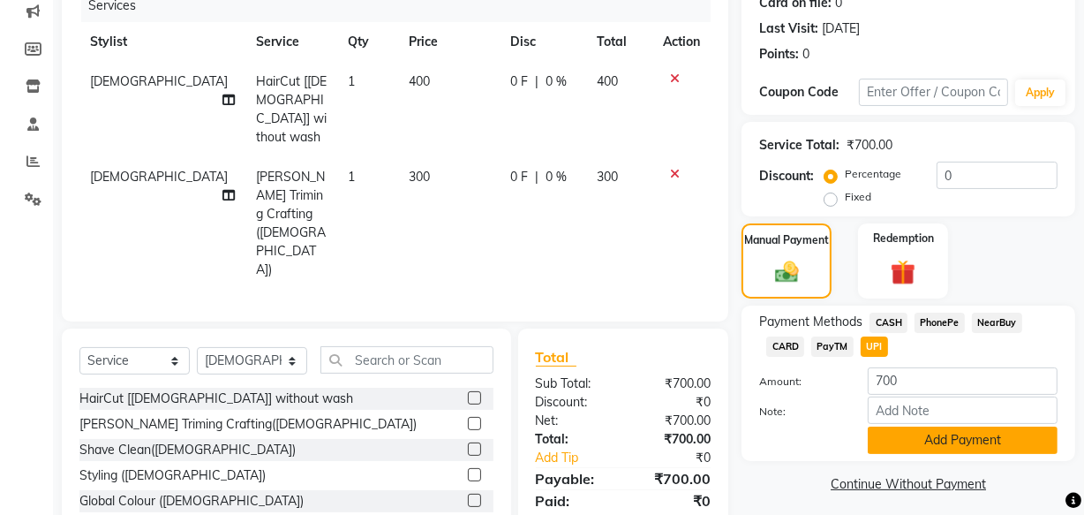
click at [1009, 442] on button "Add Payment" at bounding box center [963, 440] width 190 height 27
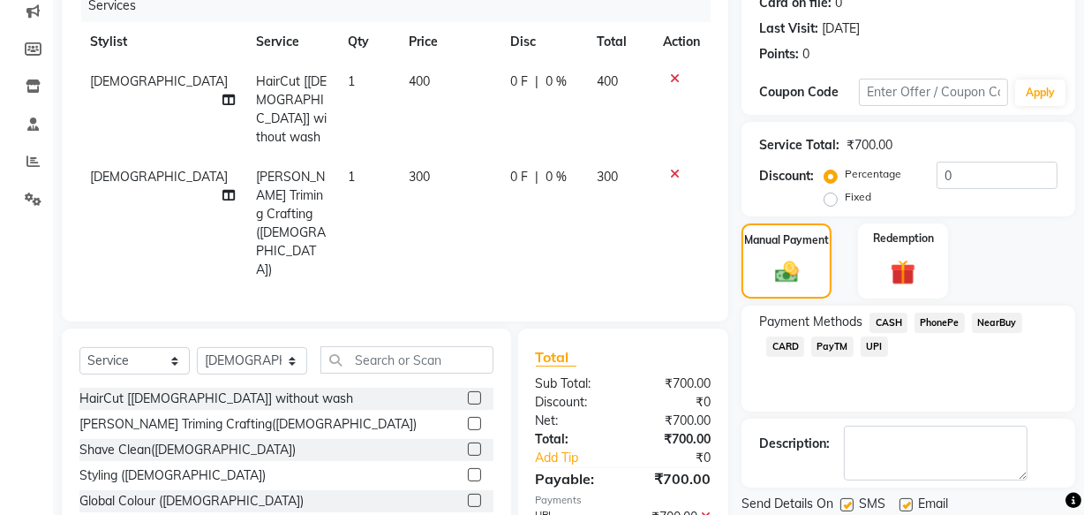
scroll to position [288, 0]
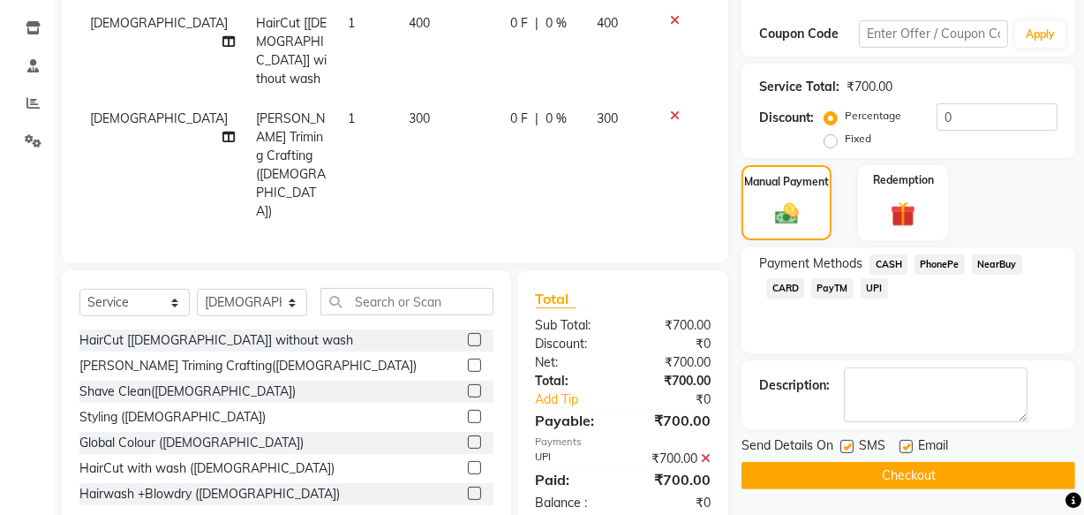
click at [1023, 480] on button "Checkout" at bounding box center [909, 475] width 334 height 27
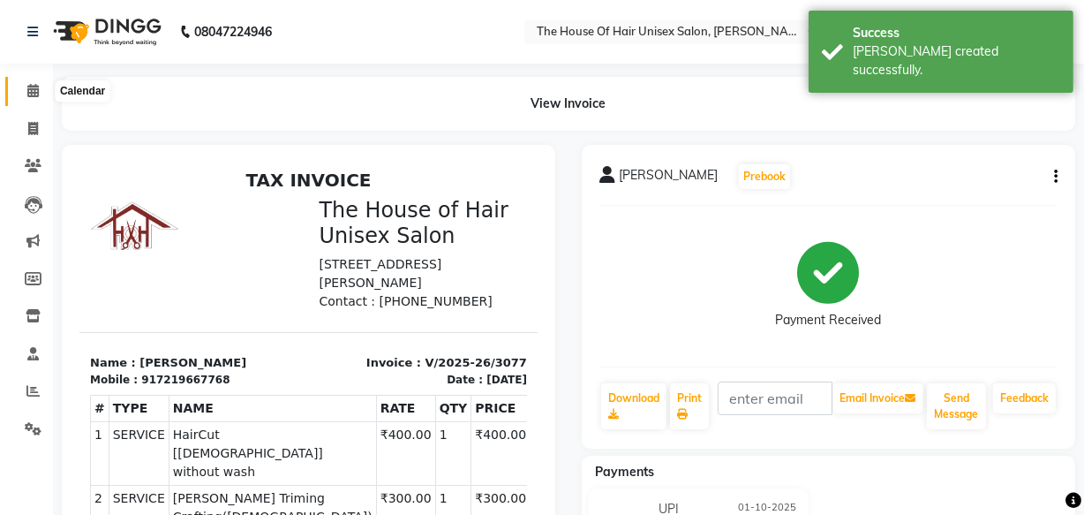
click at [36, 94] on icon at bounding box center [32, 90] width 11 height 13
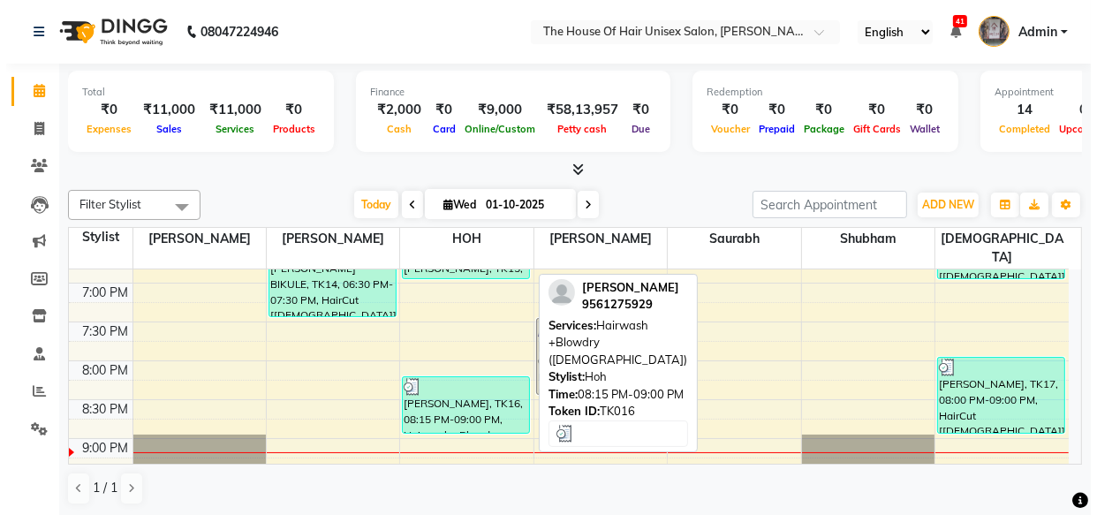
scroll to position [947, 0]
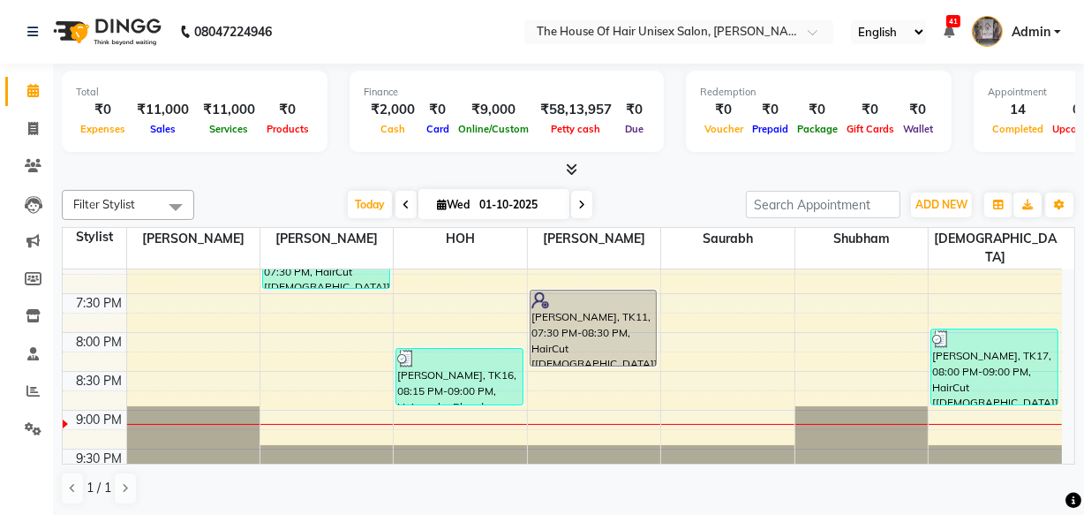
click at [1035, 31] on span "Admin" at bounding box center [1031, 32] width 39 height 19
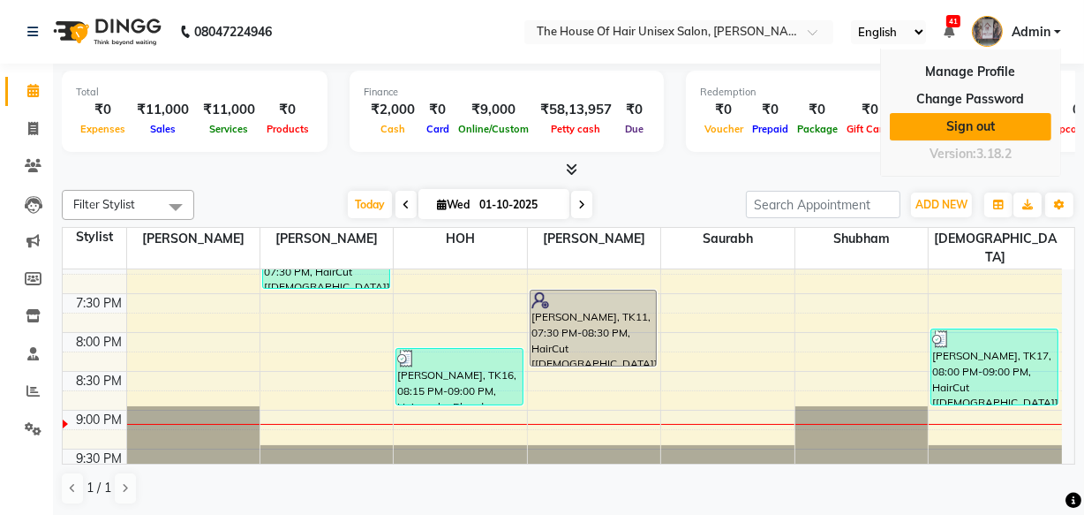
click at [971, 124] on link "Sign out" at bounding box center [971, 126] width 162 height 27
